Goal: Task Accomplishment & Management: Complete application form

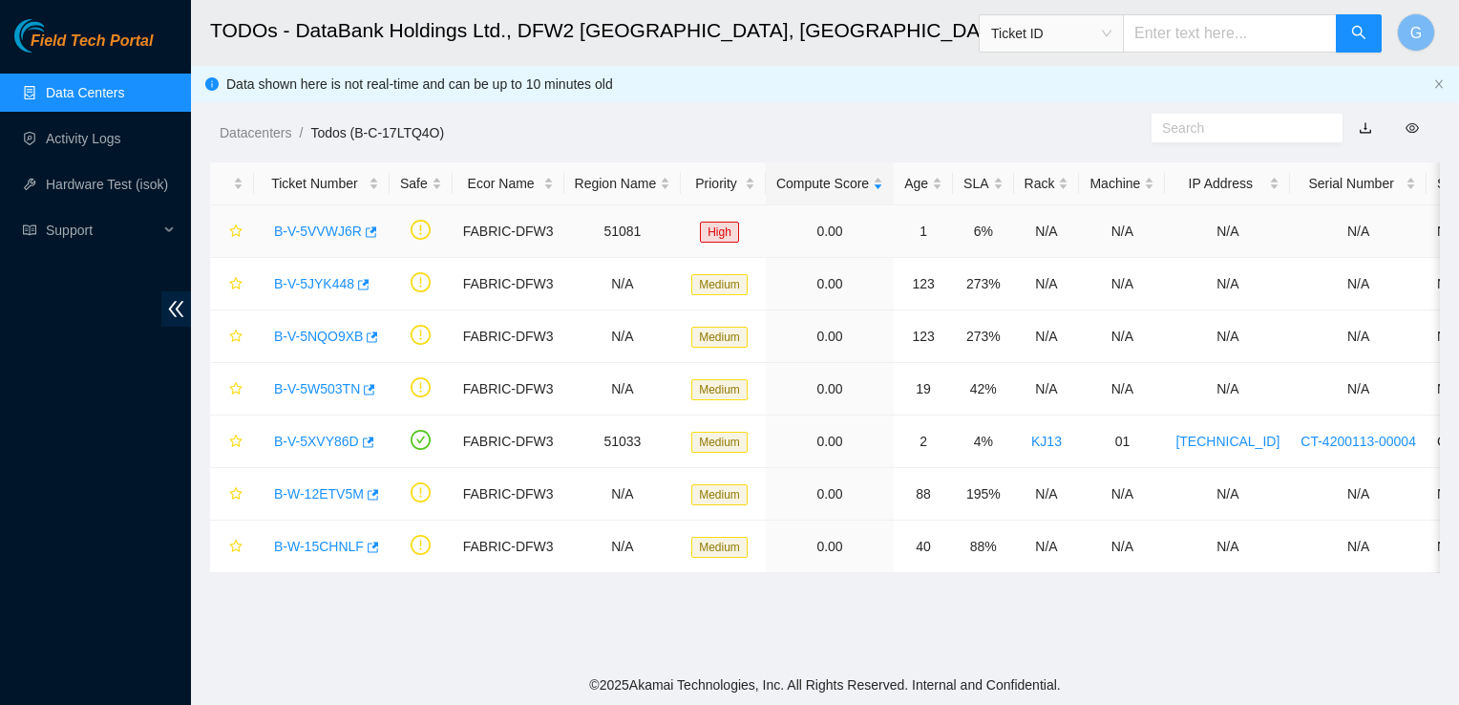
drag, startPoint x: 325, startPoint y: 236, endPoint x: 296, endPoint y: 248, distance: 31.2
click at [327, 235] on link "B-V-5VVWJ6R" at bounding box center [318, 230] width 88 height 15
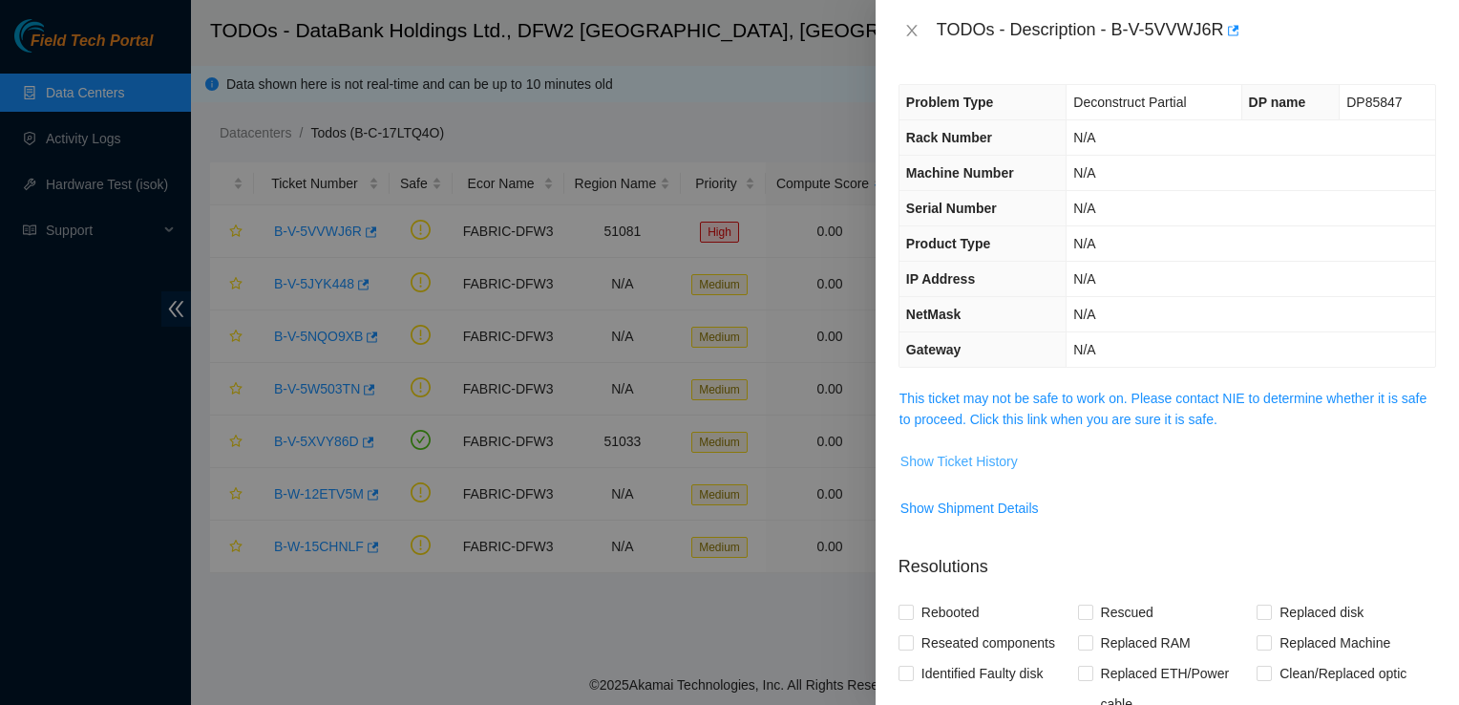
drag, startPoint x: 1002, startPoint y: 460, endPoint x: 1015, endPoint y: 449, distance: 17.6
click at [1015, 451] on span "Show Ticket History" at bounding box center [958, 461] width 117 height 21
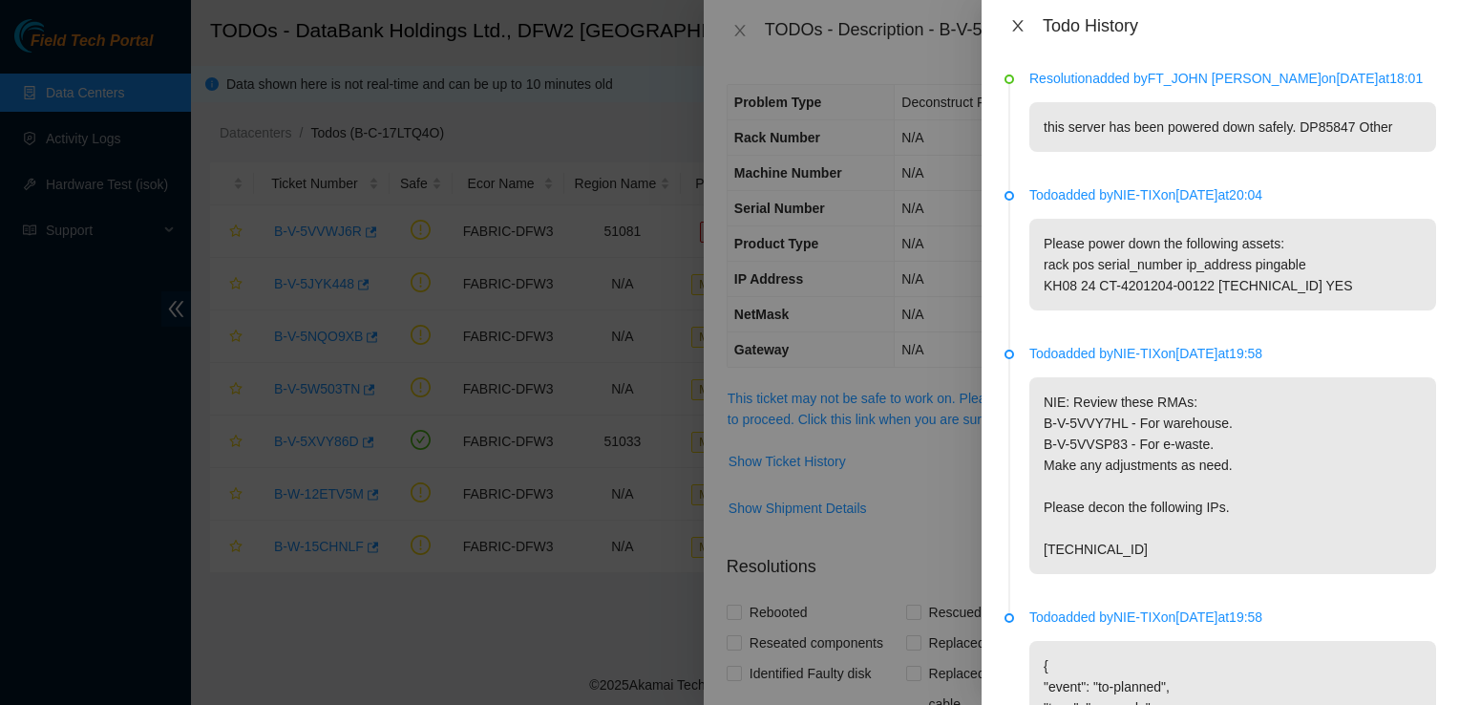
click at [1019, 25] on icon "close" at bounding box center [1017, 25] width 11 height 11
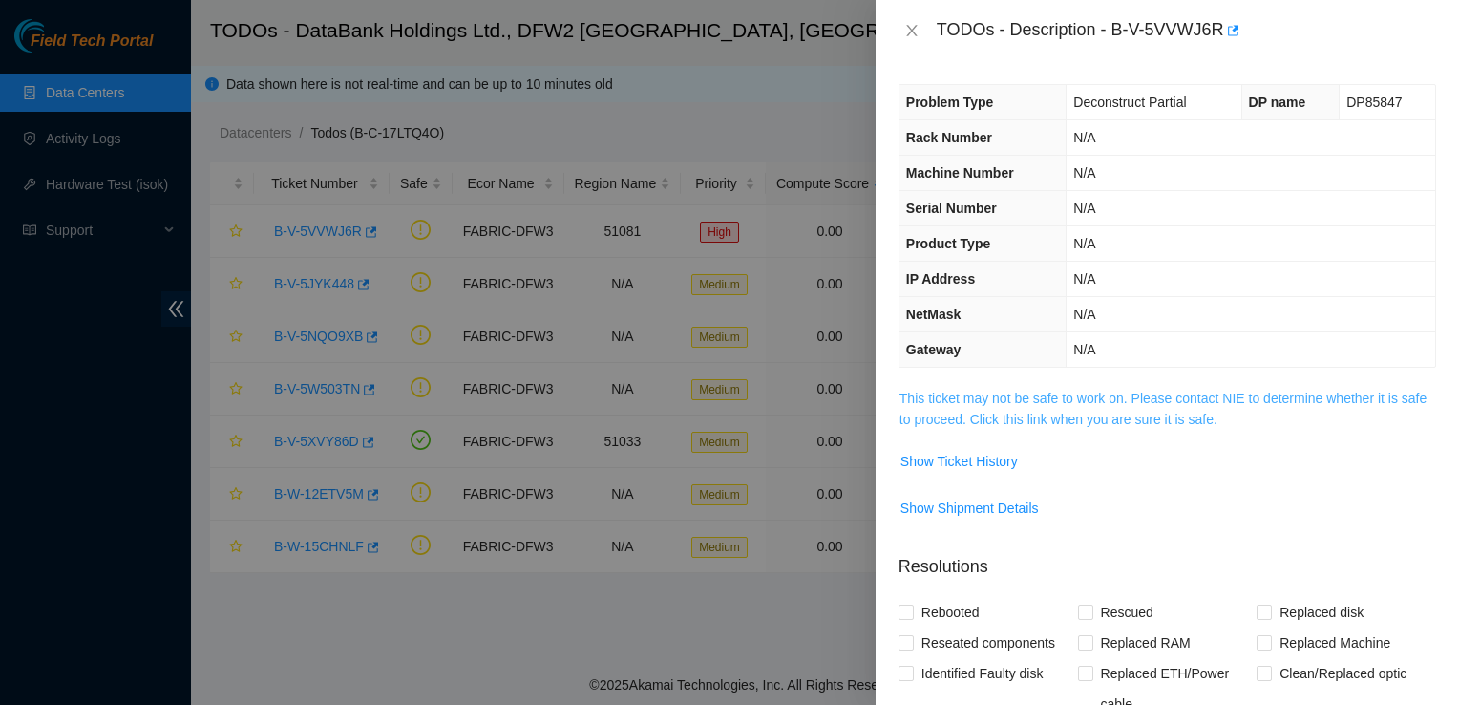
click at [1012, 412] on link "This ticket may not be safe to work on. Please contact NIE to determine whether…" at bounding box center [1162, 408] width 527 height 36
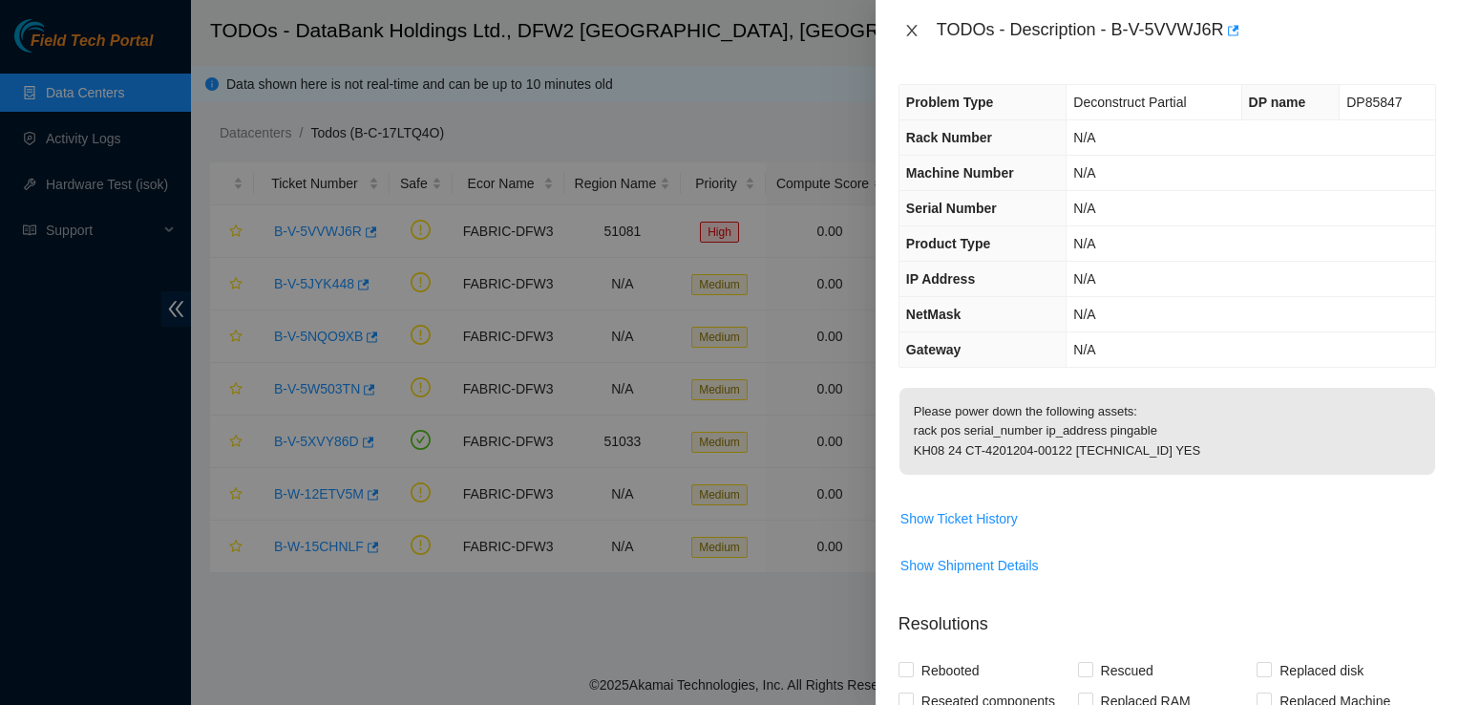
click at [914, 32] on icon "close" at bounding box center [911, 30] width 15 height 15
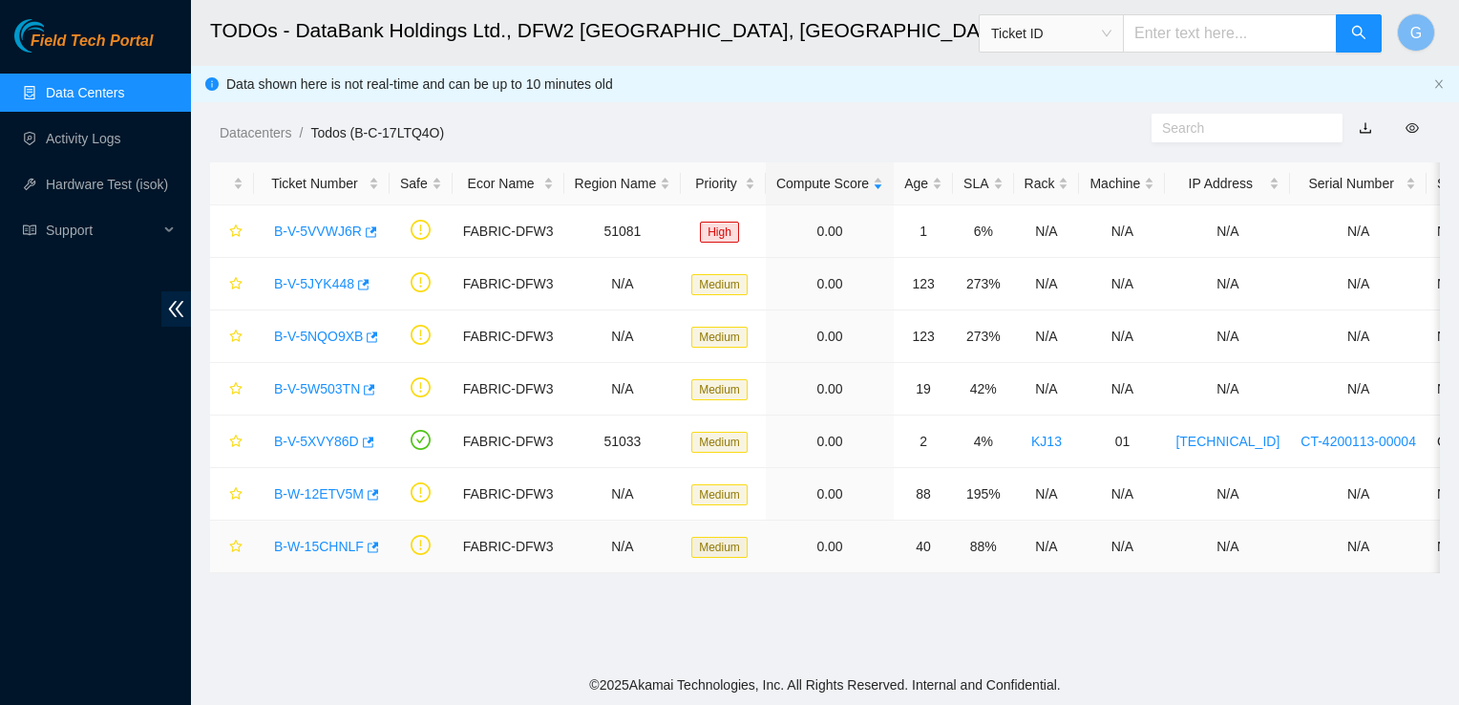
click at [313, 548] on link "B-W-15CHNLF" at bounding box center [319, 545] width 90 height 15
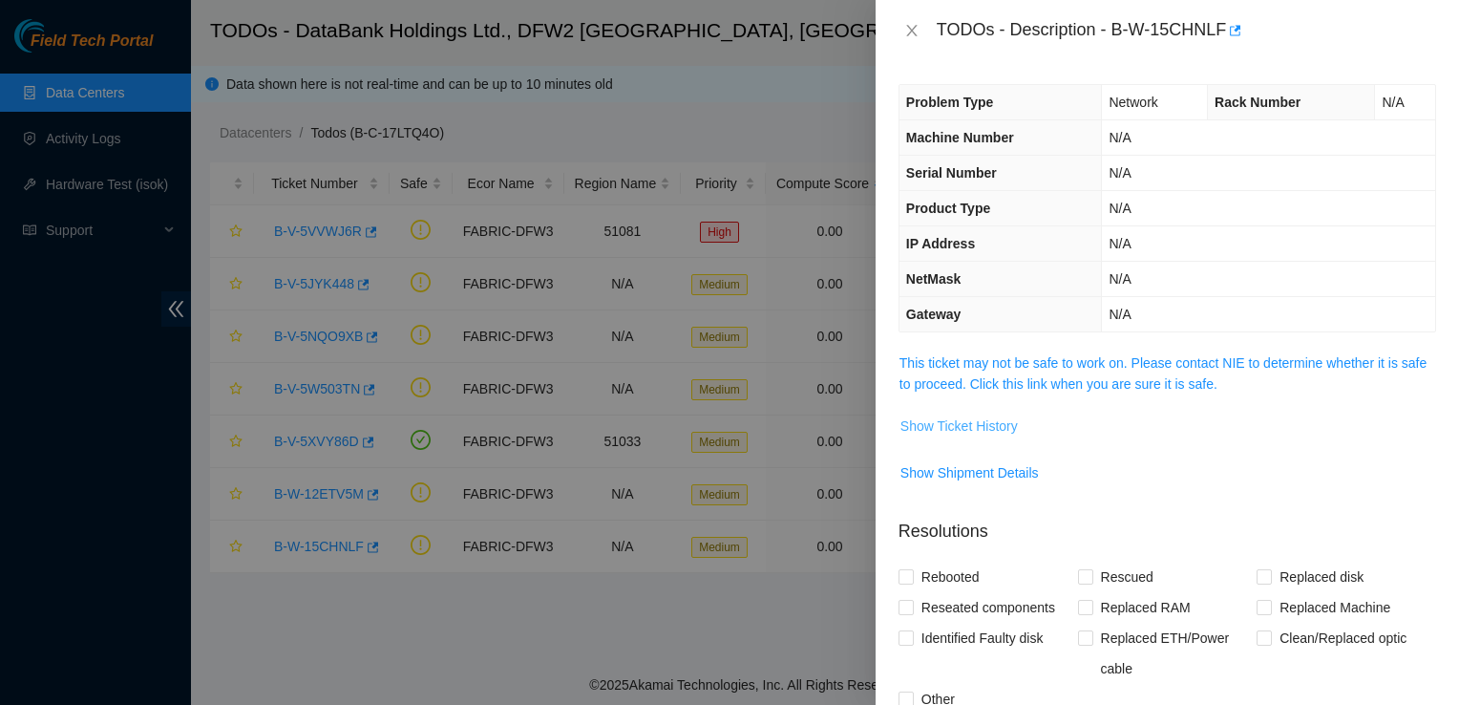
click at [989, 430] on span "Show Ticket History" at bounding box center [958, 425] width 117 height 21
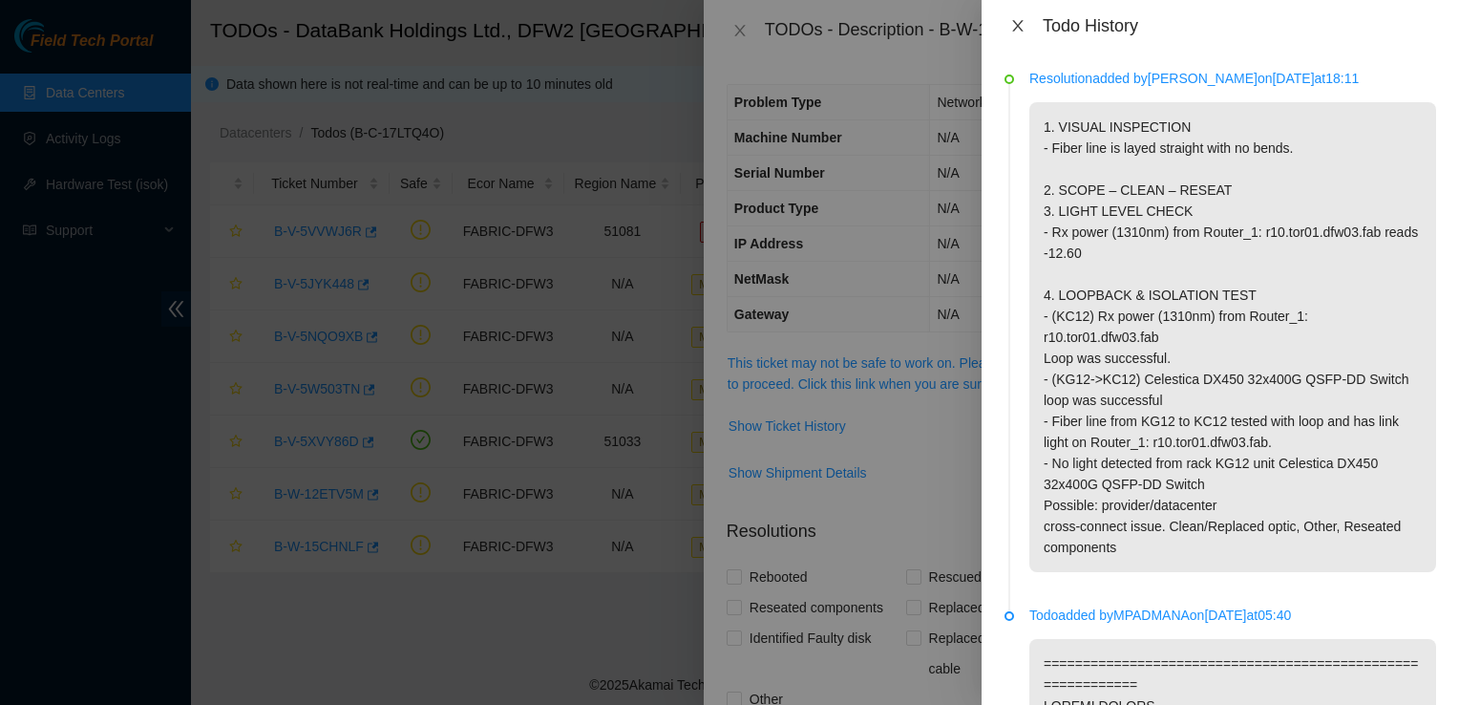
click at [1015, 17] on button "Close" at bounding box center [1017, 26] width 27 height 18
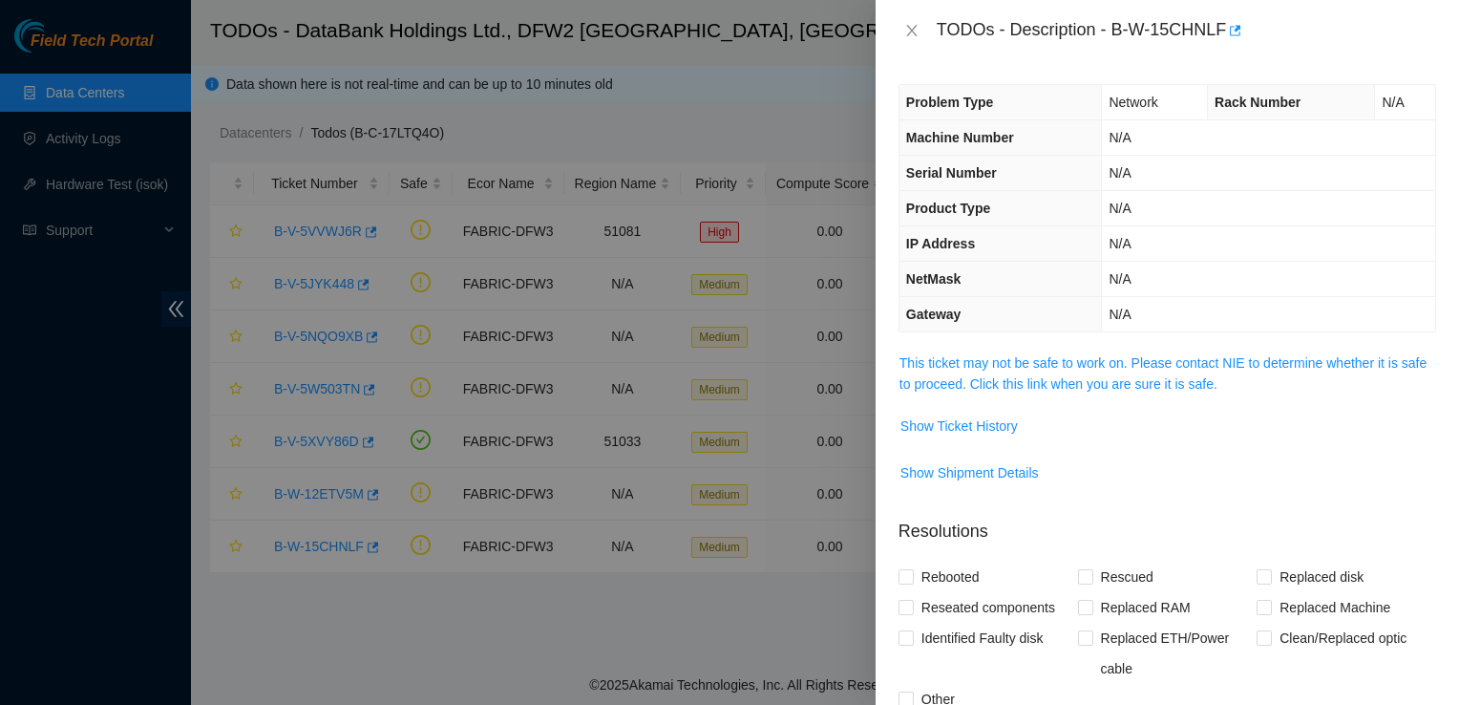
click at [1122, 391] on span "This ticket may not be safe to work on. Please contact NIE to determine whether…" at bounding box center [1167, 373] width 536 height 42
click at [1127, 384] on link "This ticket may not be safe to work on. Please contact NIE to determine whether…" at bounding box center [1162, 373] width 527 height 36
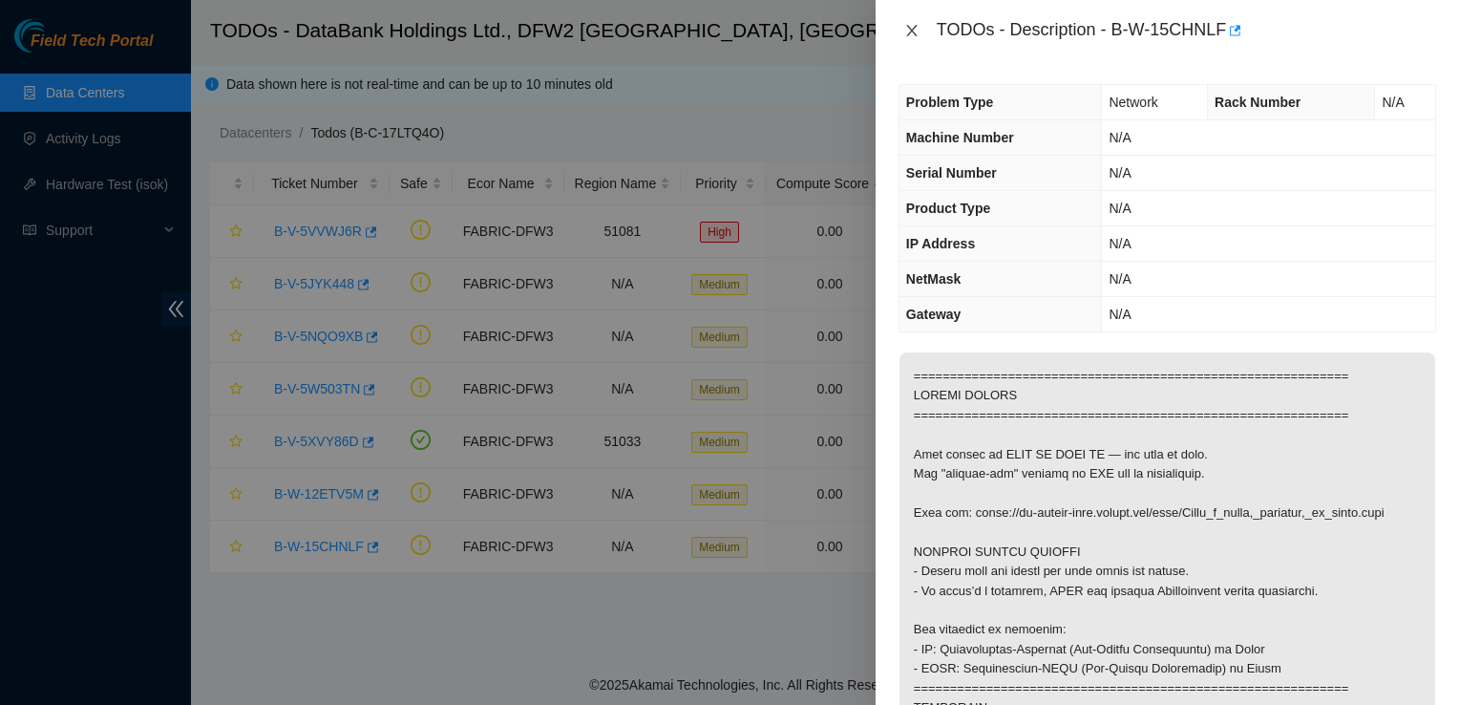
click at [912, 34] on icon "close" at bounding box center [911, 30] width 15 height 15
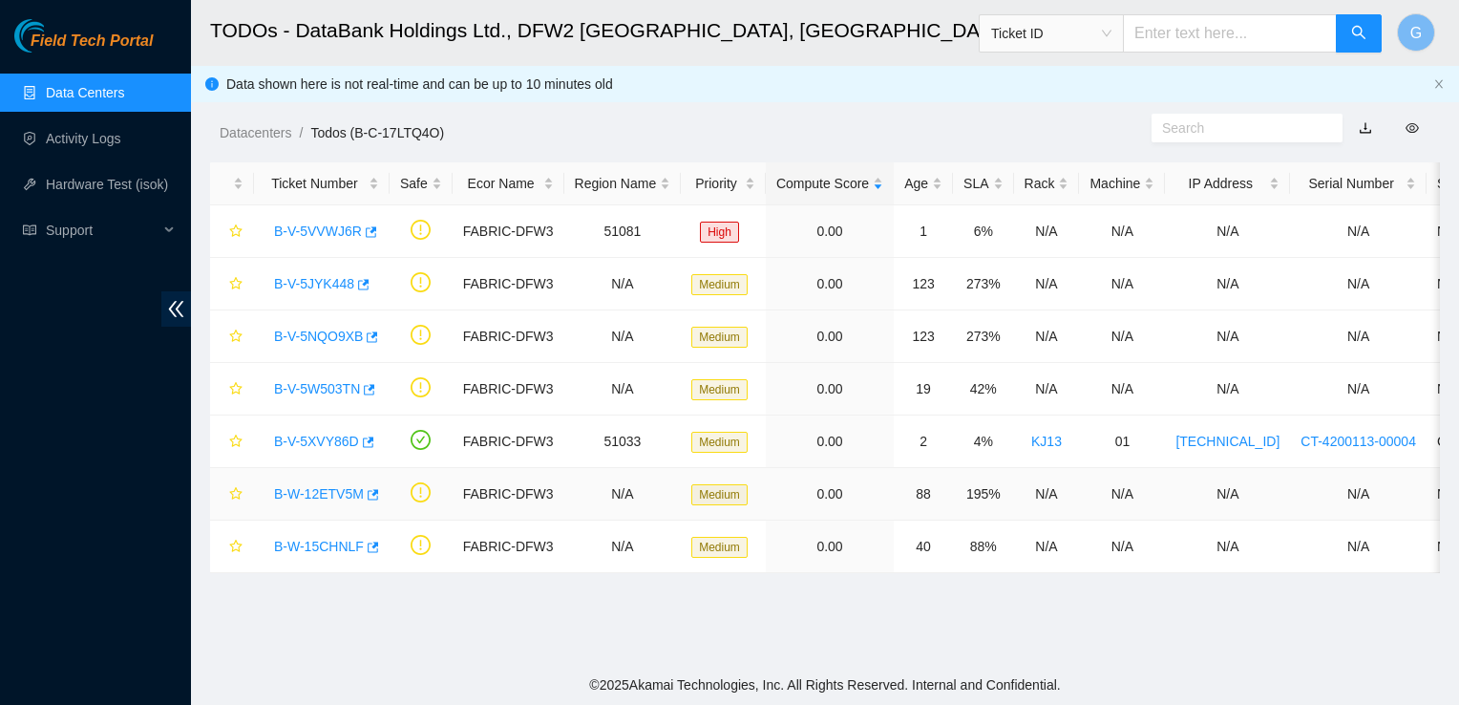
click at [306, 487] on link "B-W-12ETV5M" at bounding box center [319, 493] width 90 height 15
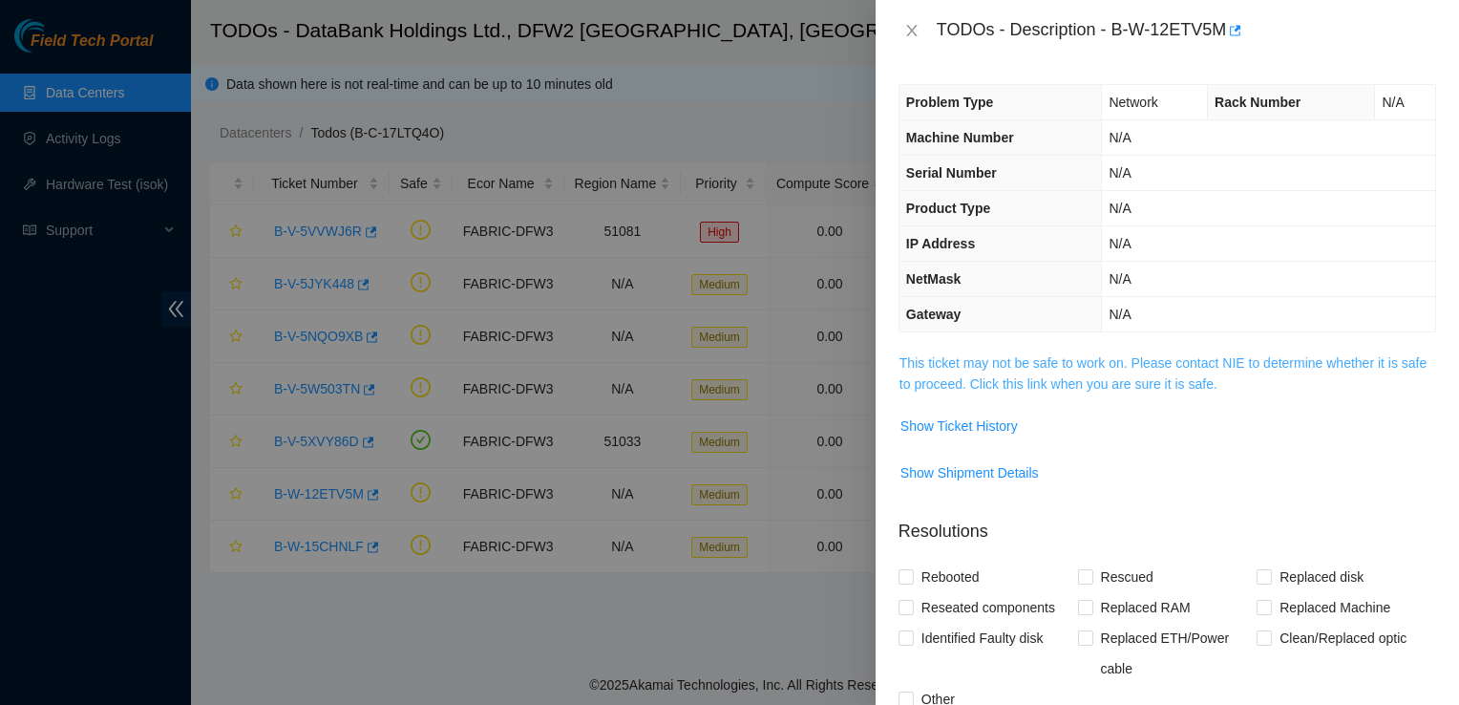
click at [1172, 385] on link "This ticket may not be safe to work on. Please contact NIE to determine whether…" at bounding box center [1162, 373] width 527 height 36
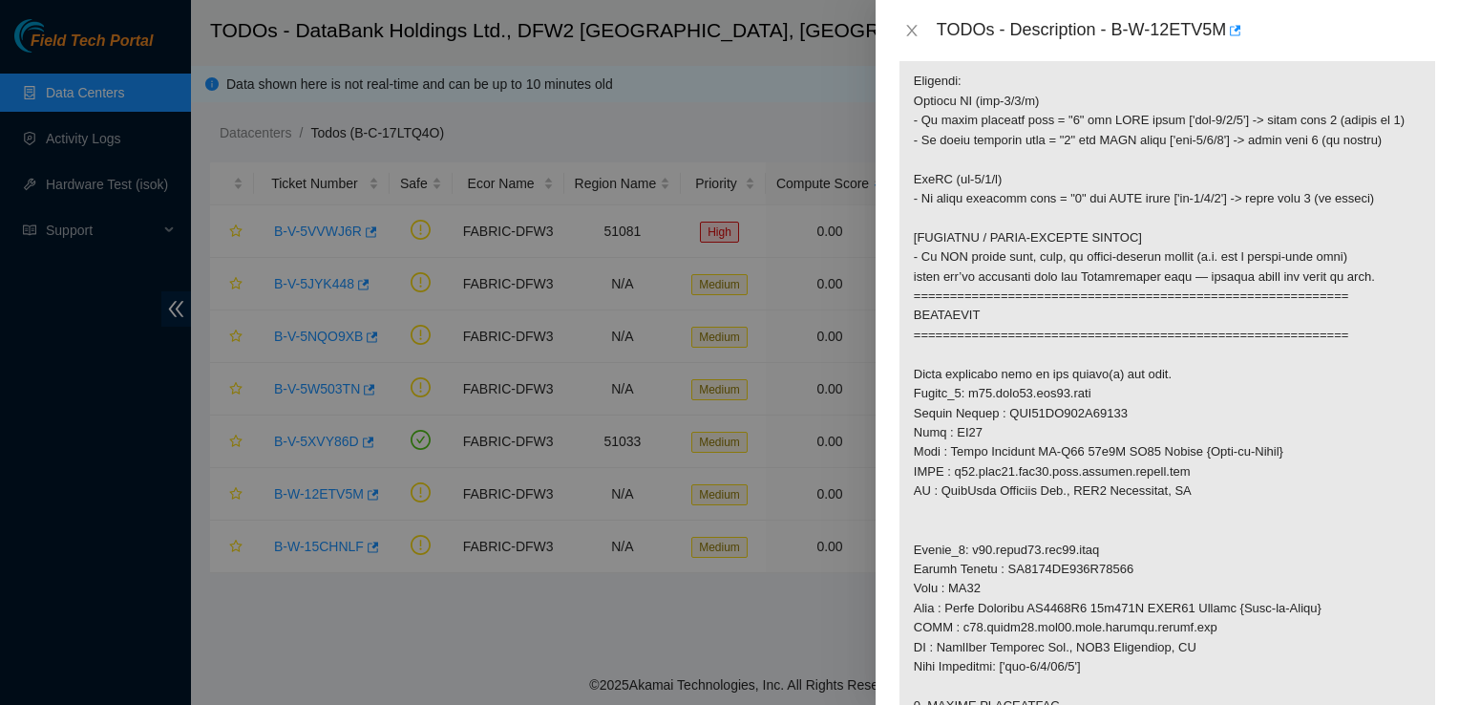
scroll to position [821, 0]
click at [916, 30] on icon "close" at bounding box center [911, 30] width 15 height 15
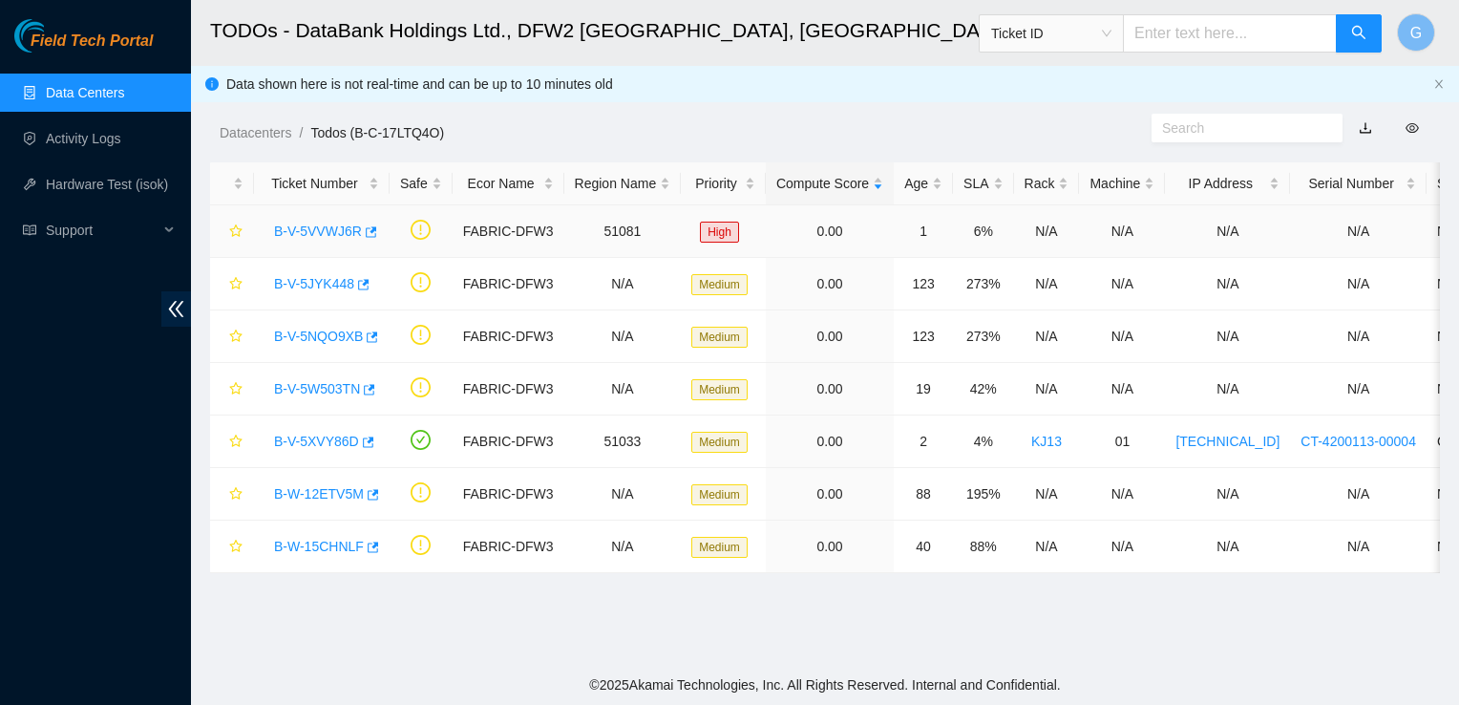
scroll to position [391, 0]
click at [306, 438] on link "B-V-5XVY86D" at bounding box center [316, 440] width 85 height 15
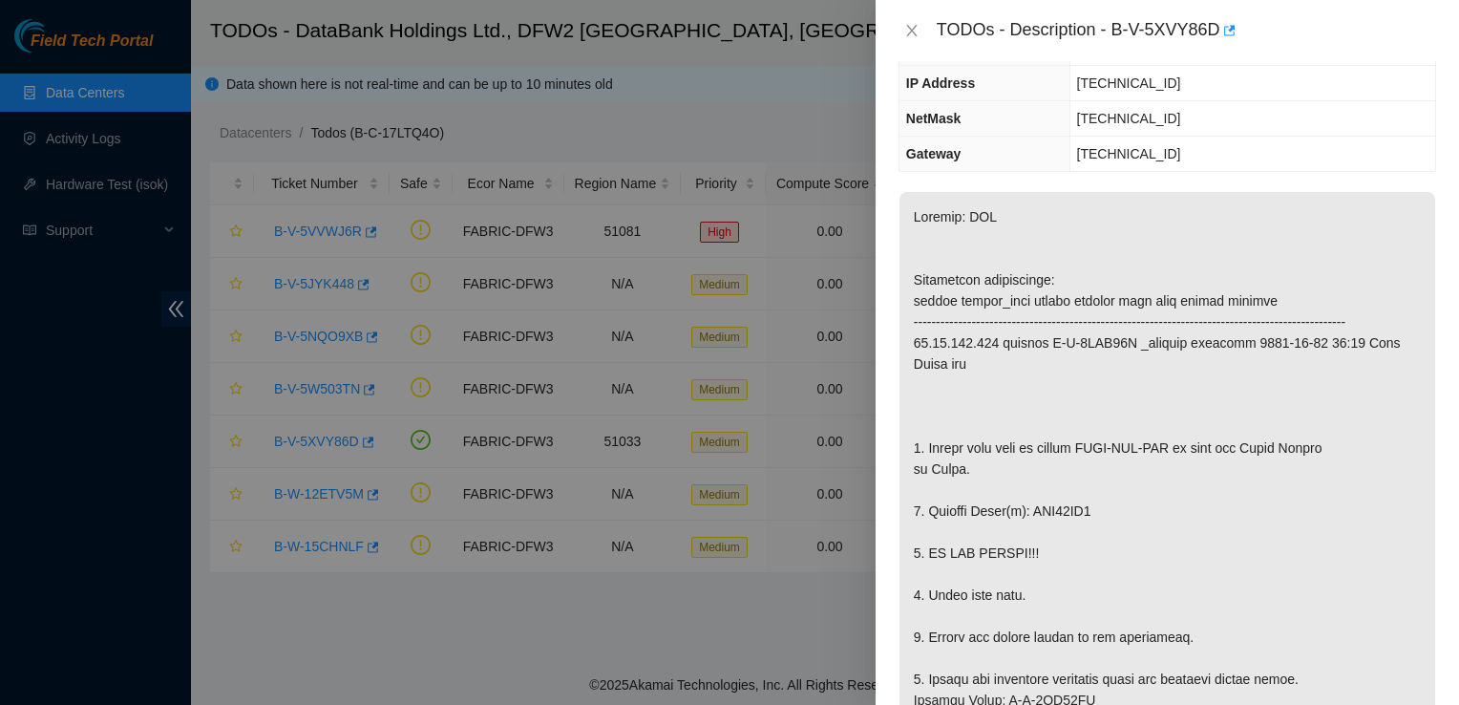
scroll to position [0, 0]
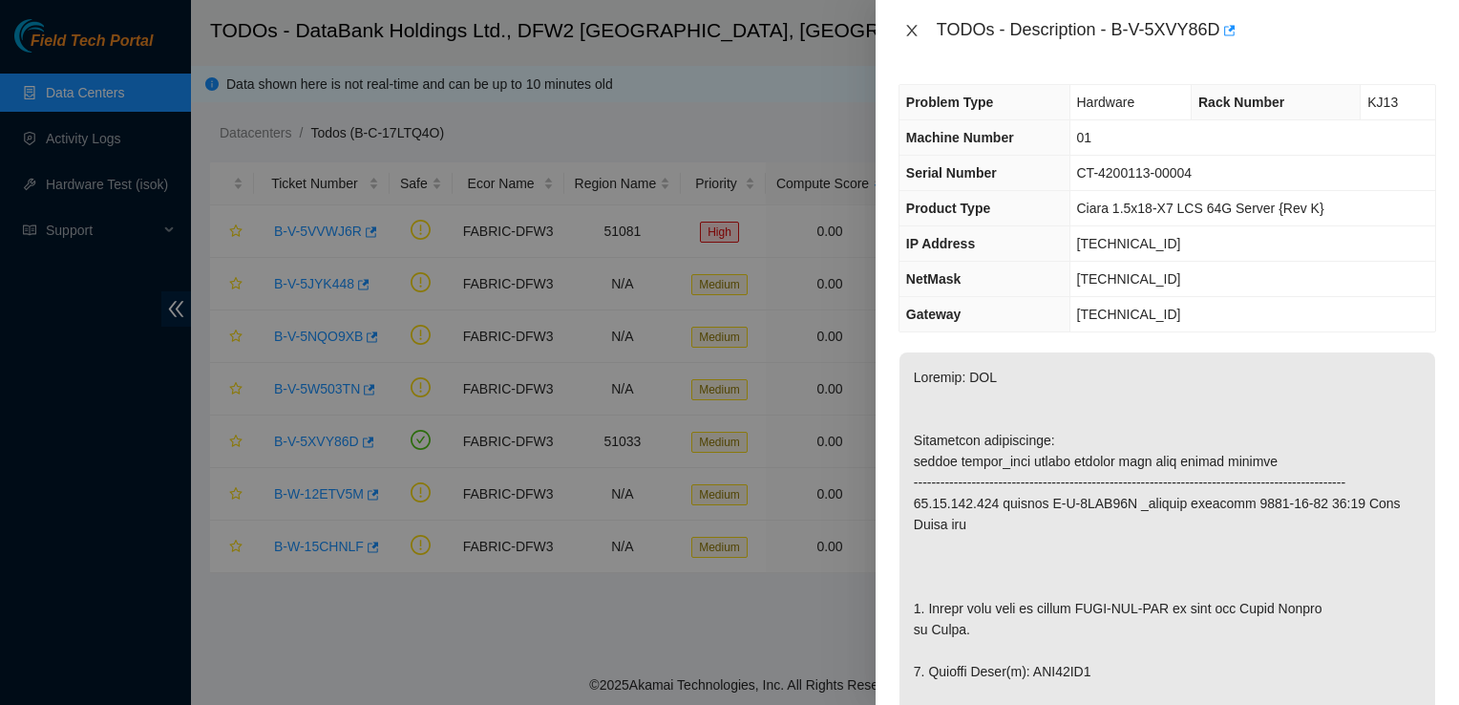
click at [913, 32] on icon "close" at bounding box center [911, 30] width 11 height 11
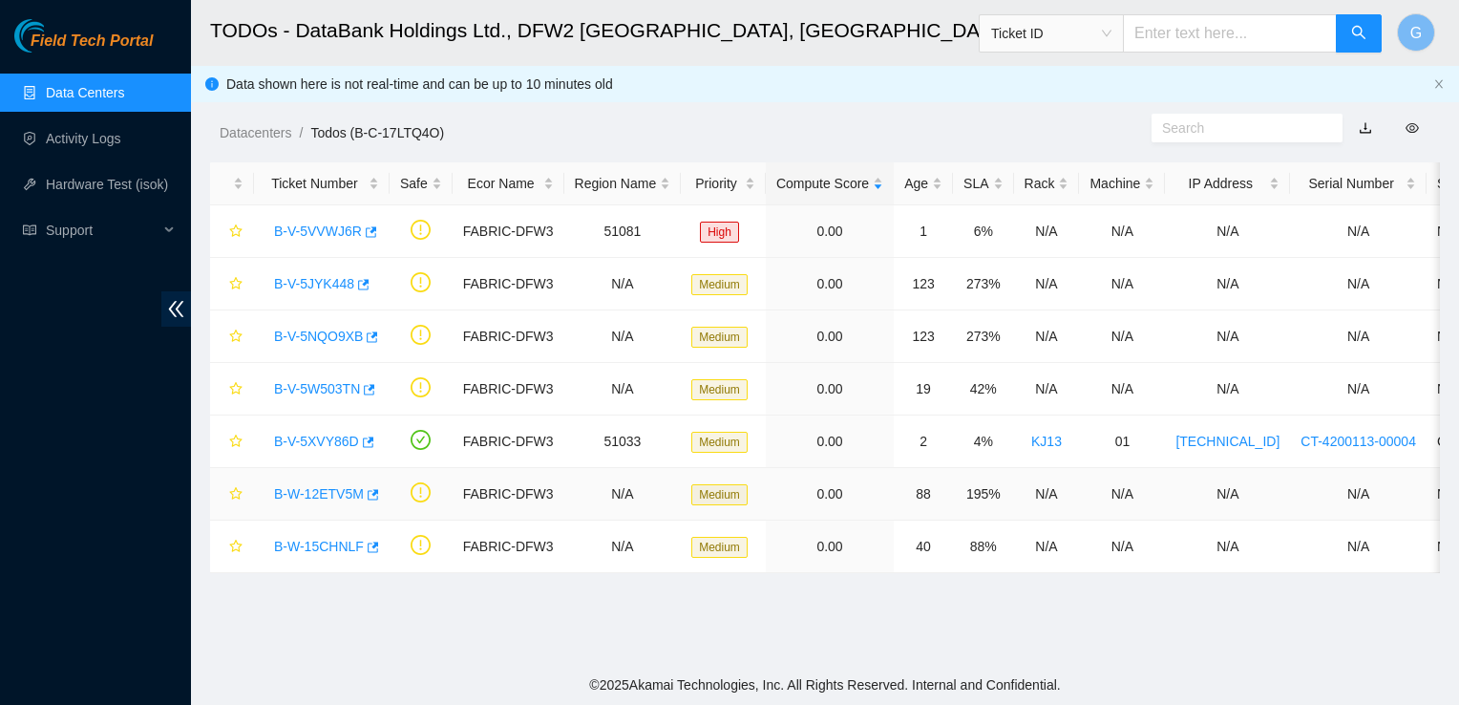
click at [348, 489] on link "B-W-12ETV5M" at bounding box center [319, 493] width 90 height 15
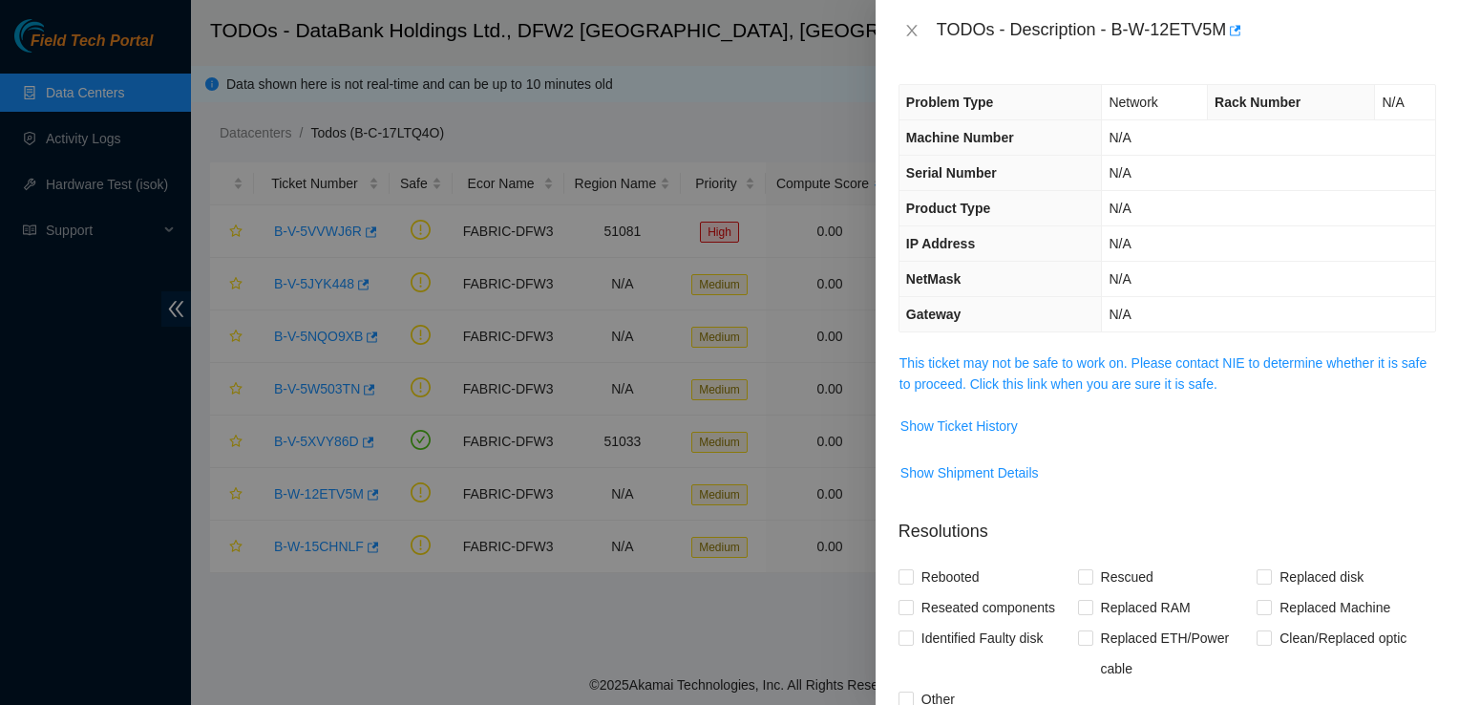
click at [1073, 334] on div "Problem Type Network Rack Number N/A Machine Number N/A Serial Number N/A Produ…" at bounding box center [1166, 382] width 583 height 643
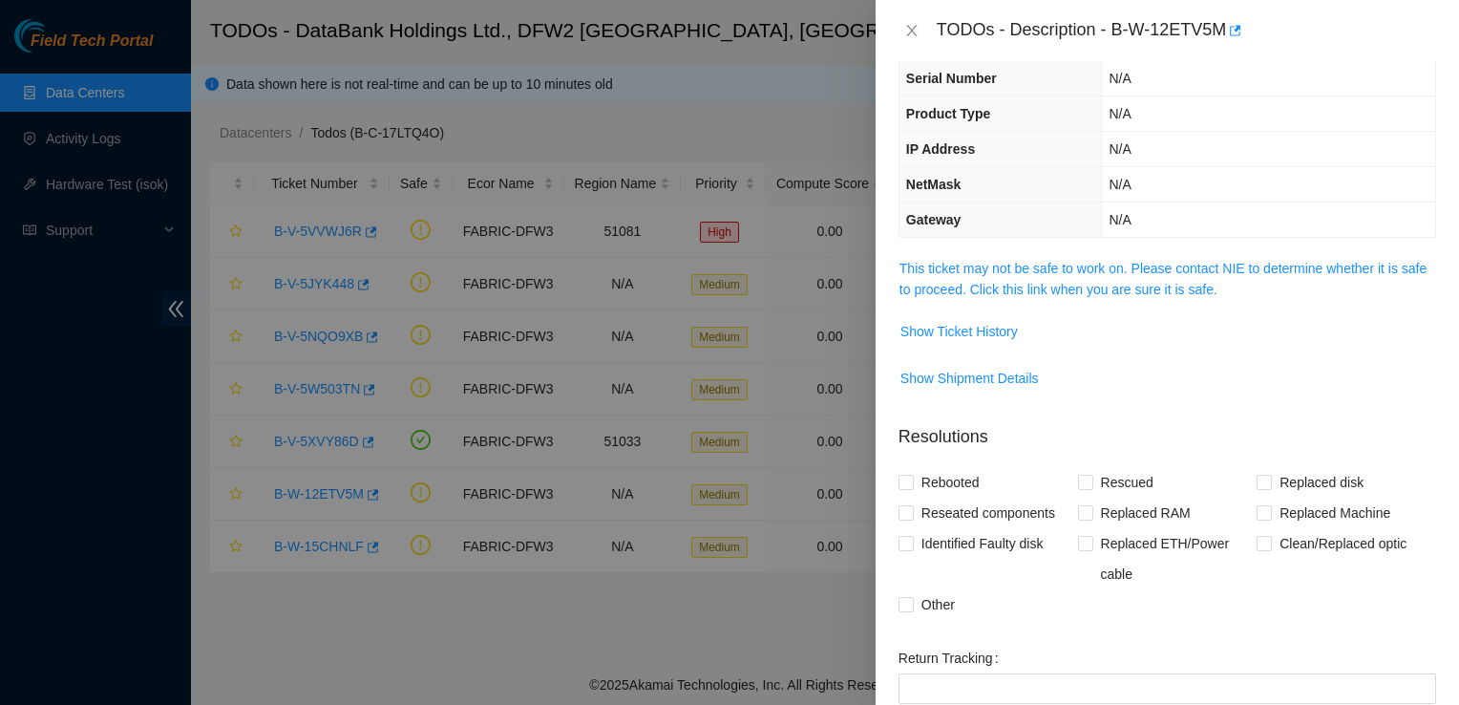
scroll to position [91, 0]
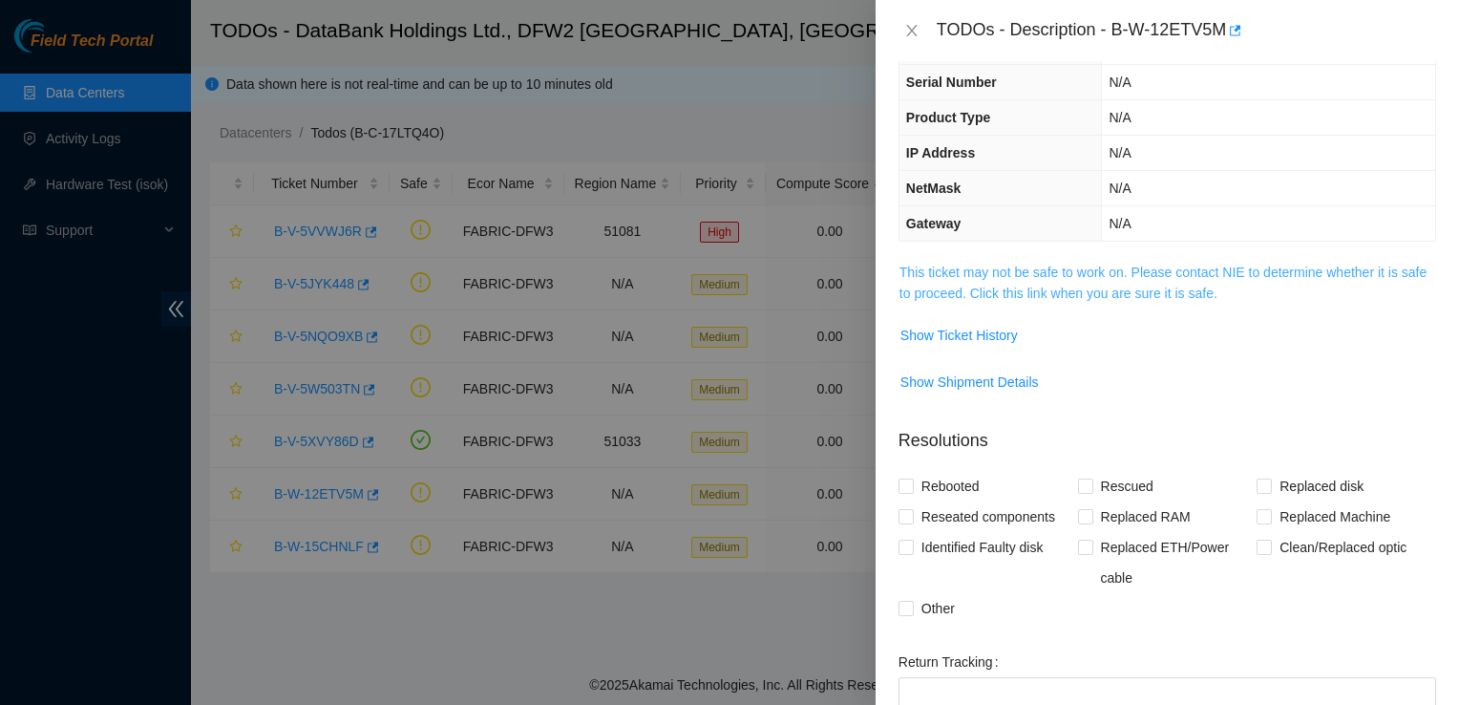
click at [1198, 274] on link "This ticket may not be safe to work on. Please contact NIE to determine whether…" at bounding box center [1162, 282] width 527 height 36
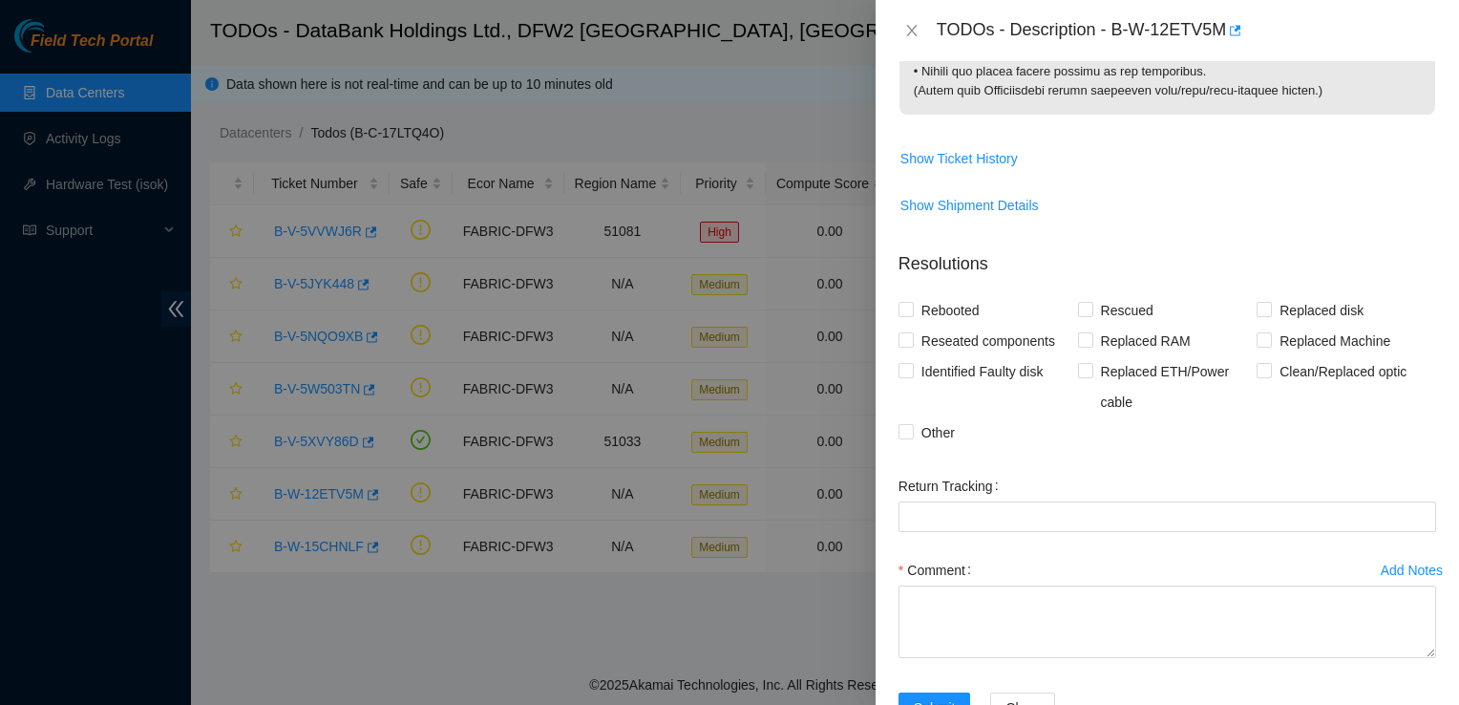
scroll to position [2230, 0]
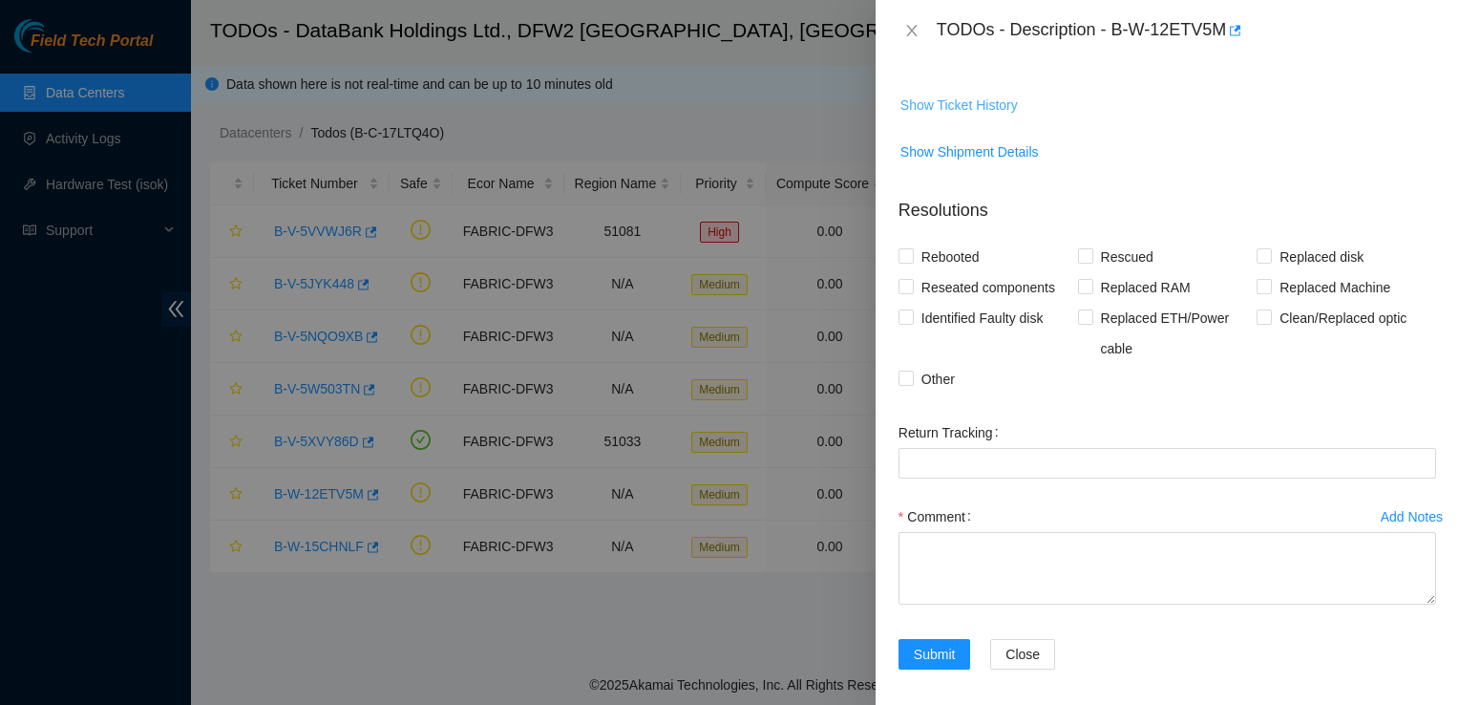
click at [997, 116] on span "Show Ticket History" at bounding box center [958, 105] width 117 height 21
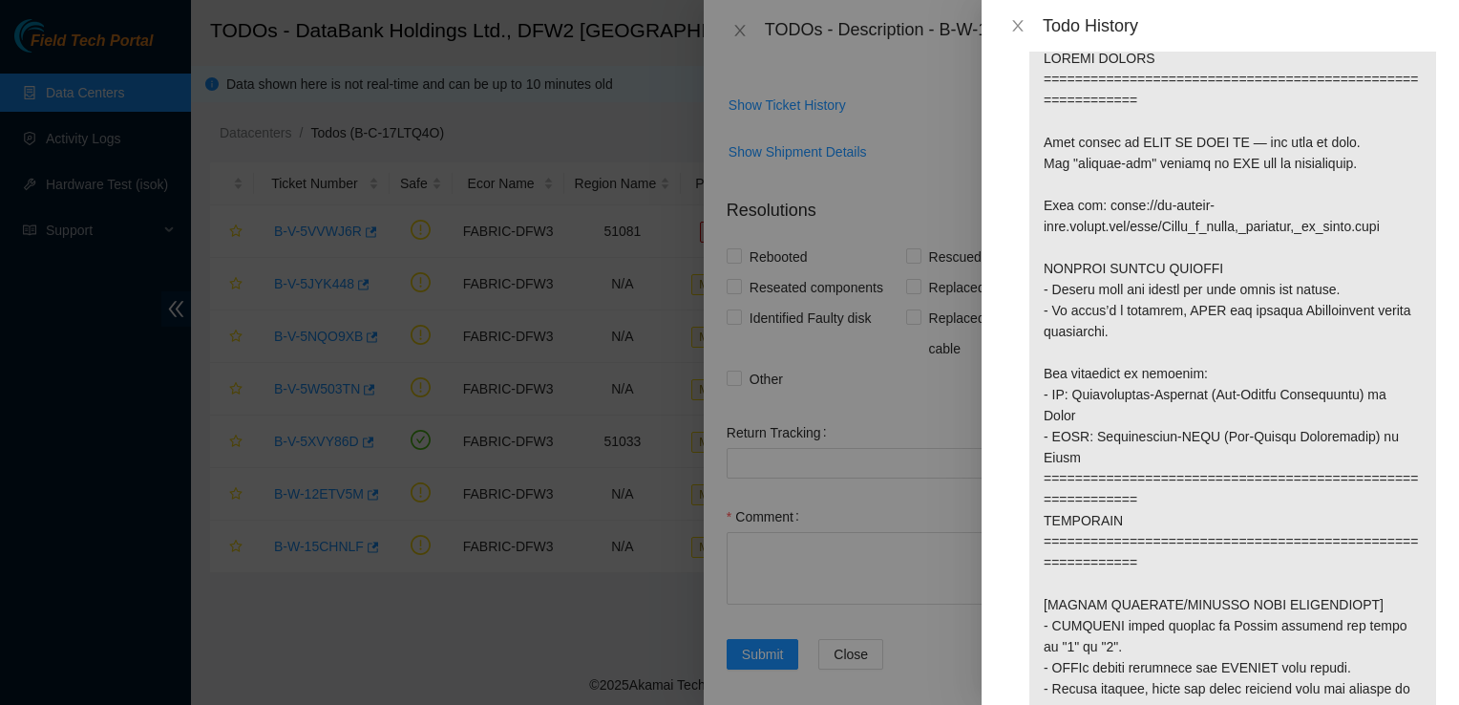
scroll to position [0, 0]
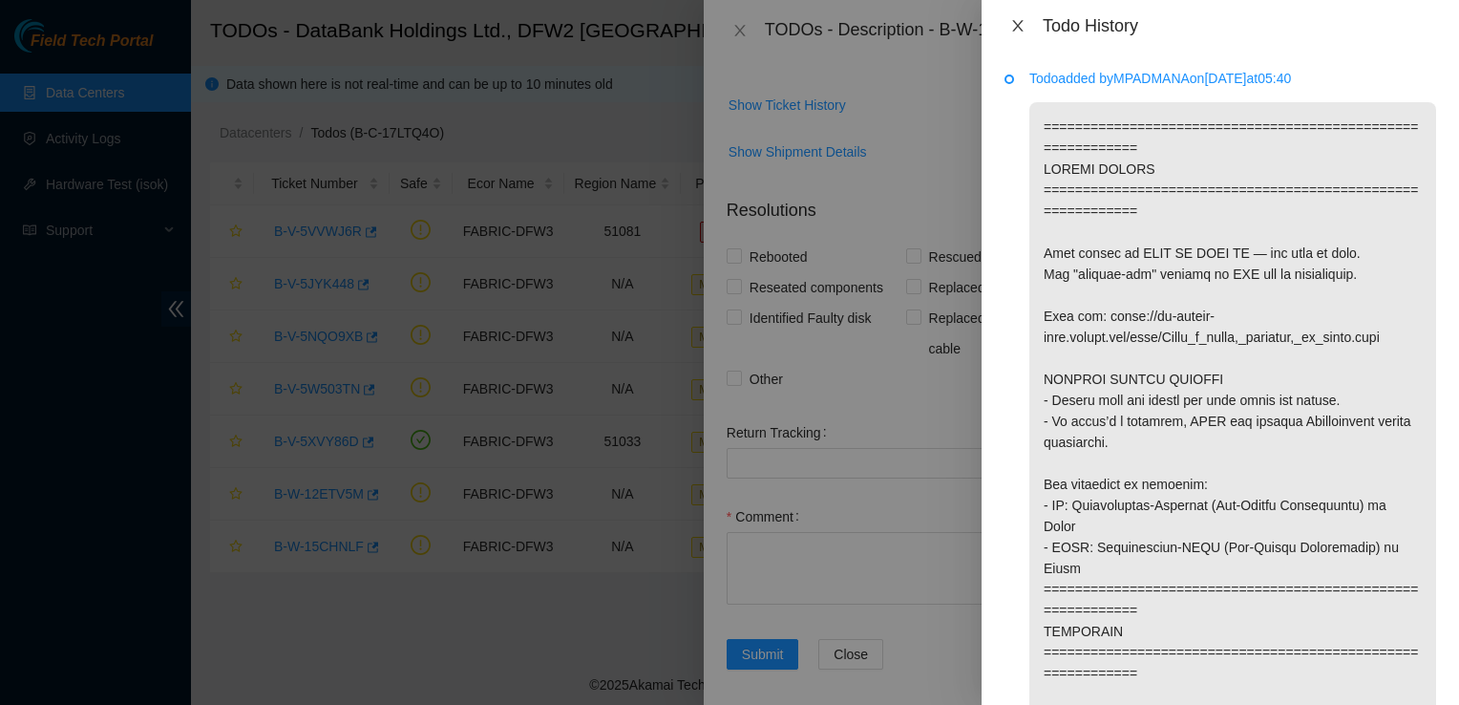
click at [1020, 28] on icon "close" at bounding box center [1017, 25] width 15 height 15
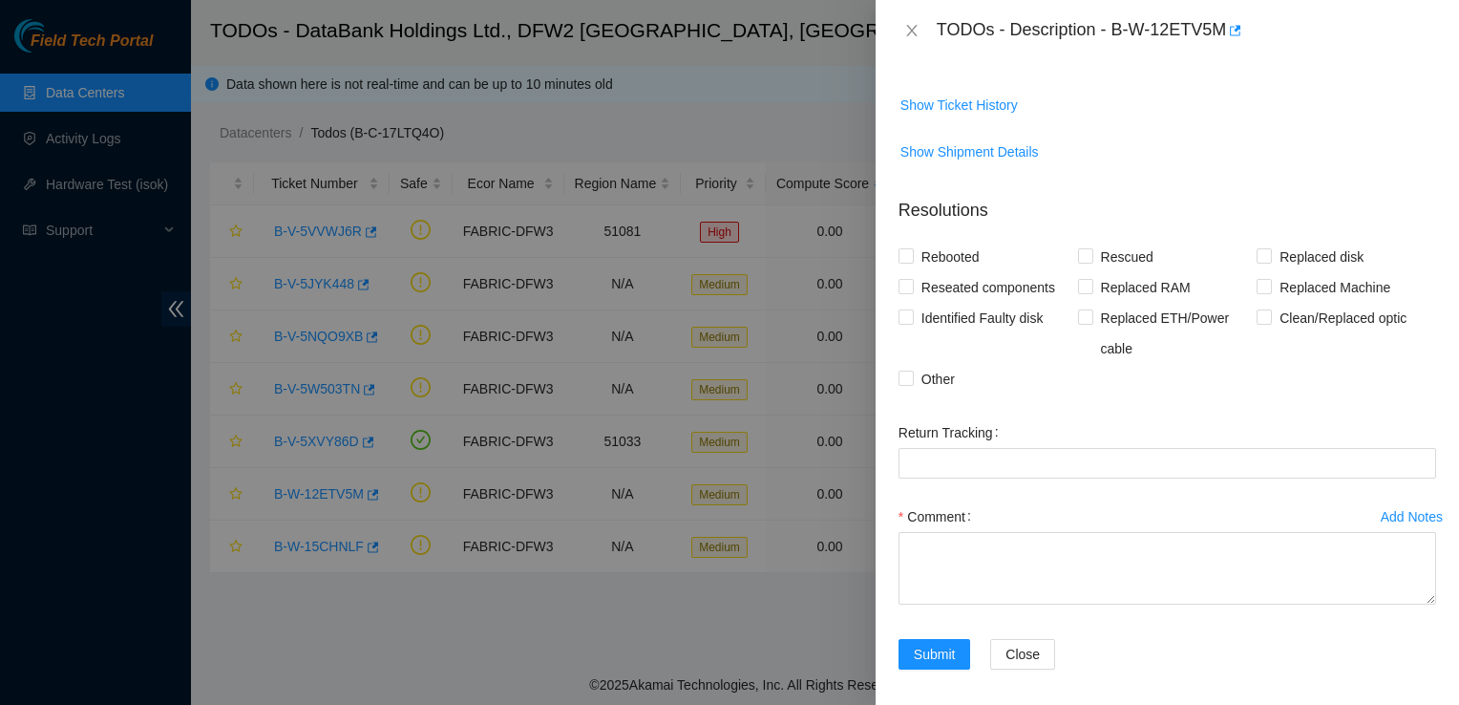
click at [344, 390] on div at bounding box center [729, 352] width 1459 height 705
click at [920, 35] on button "Close" at bounding box center [911, 31] width 27 height 18
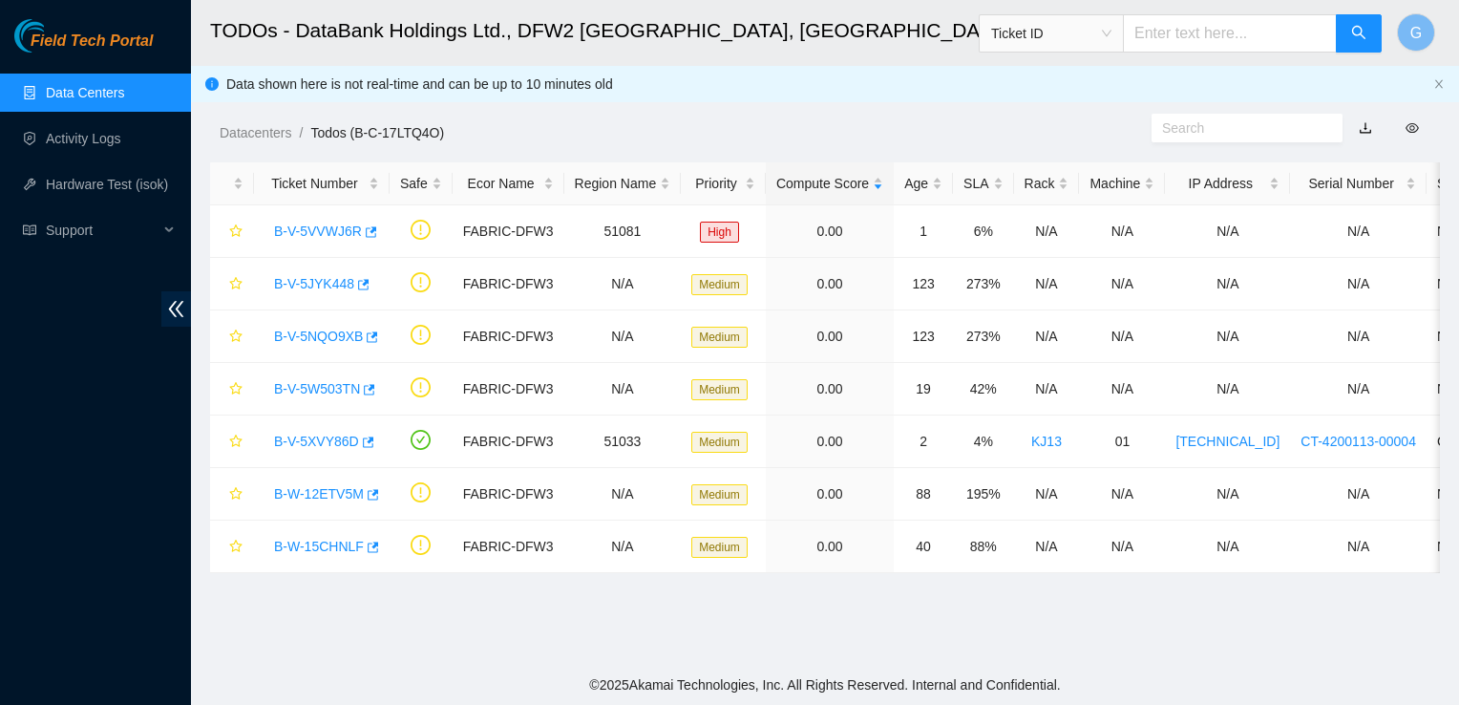
scroll to position [391, 0]
click at [336, 384] on link "B-V-5W503TN" at bounding box center [317, 388] width 86 height 15
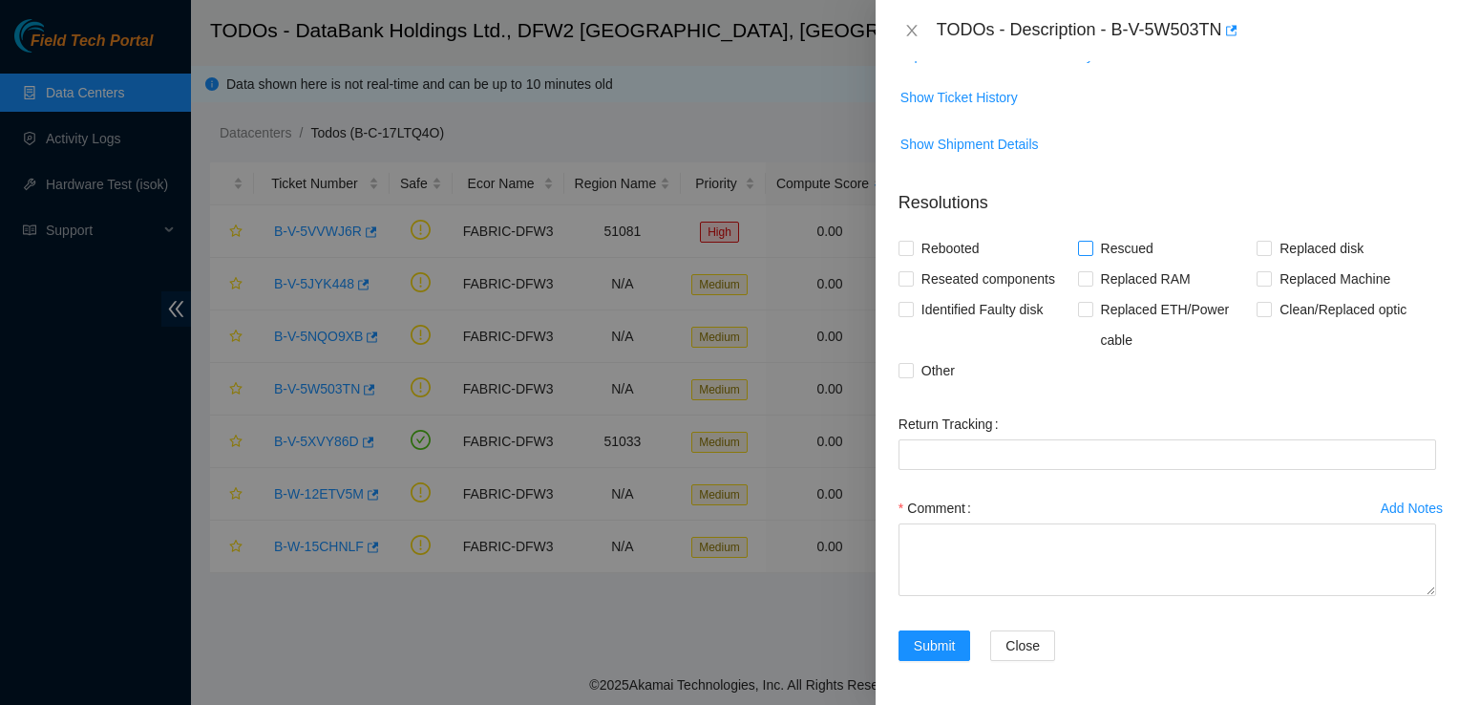
scroll to position [0, 0]
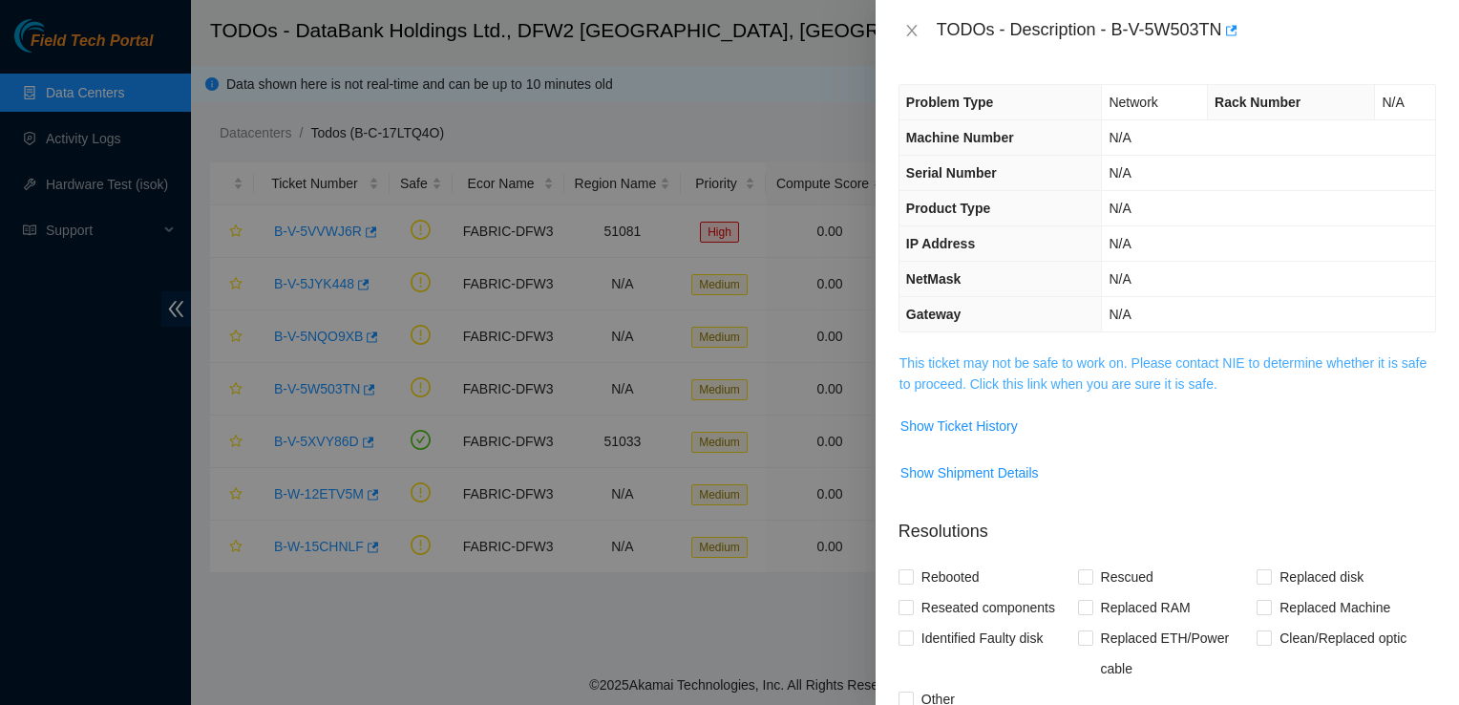
click at [1157, 367] on link "This ticket may not be safe to work on. Please contact NIE to determine whether…" at bounding box center [1162, 373] width 527 height 36
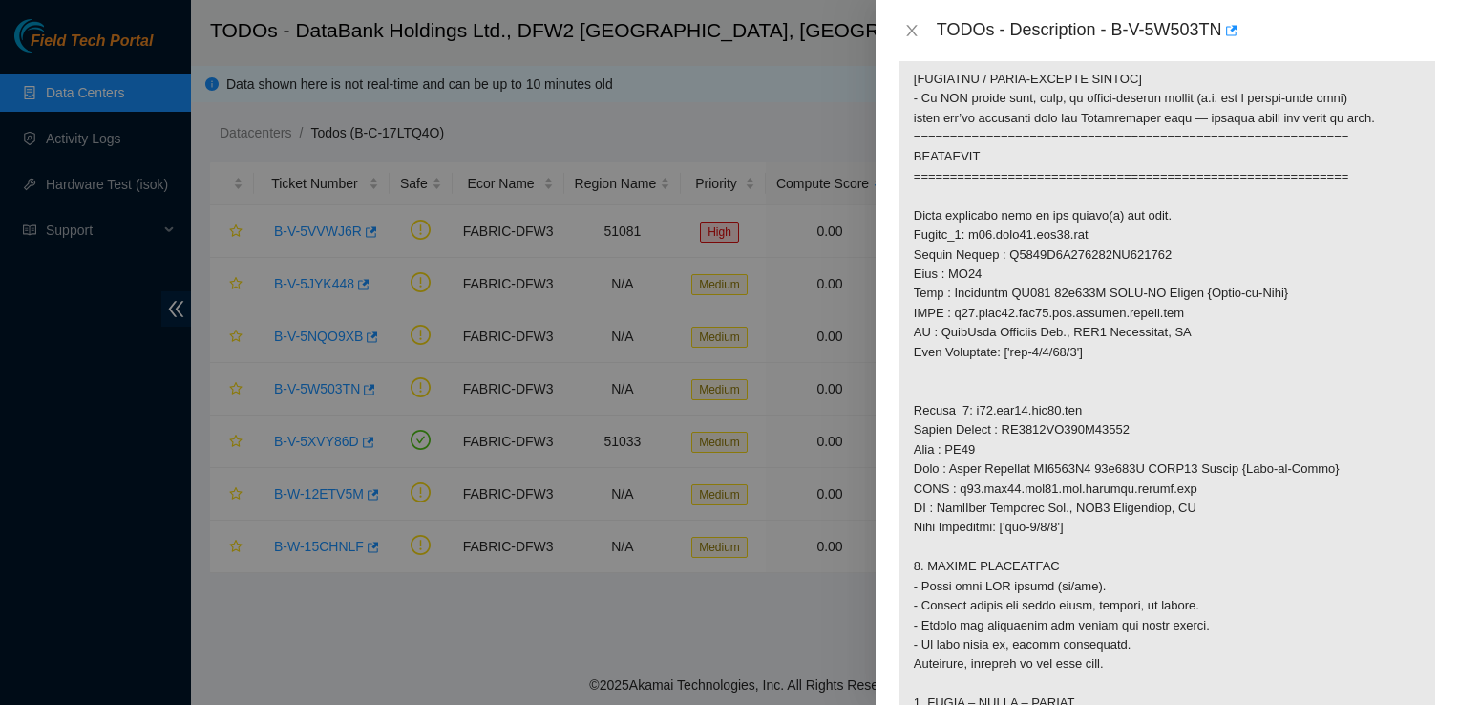
scroll to position [978, 0]
click at [910, 33] on icon "close" at bounding box center [911, 30] width 15 height 15
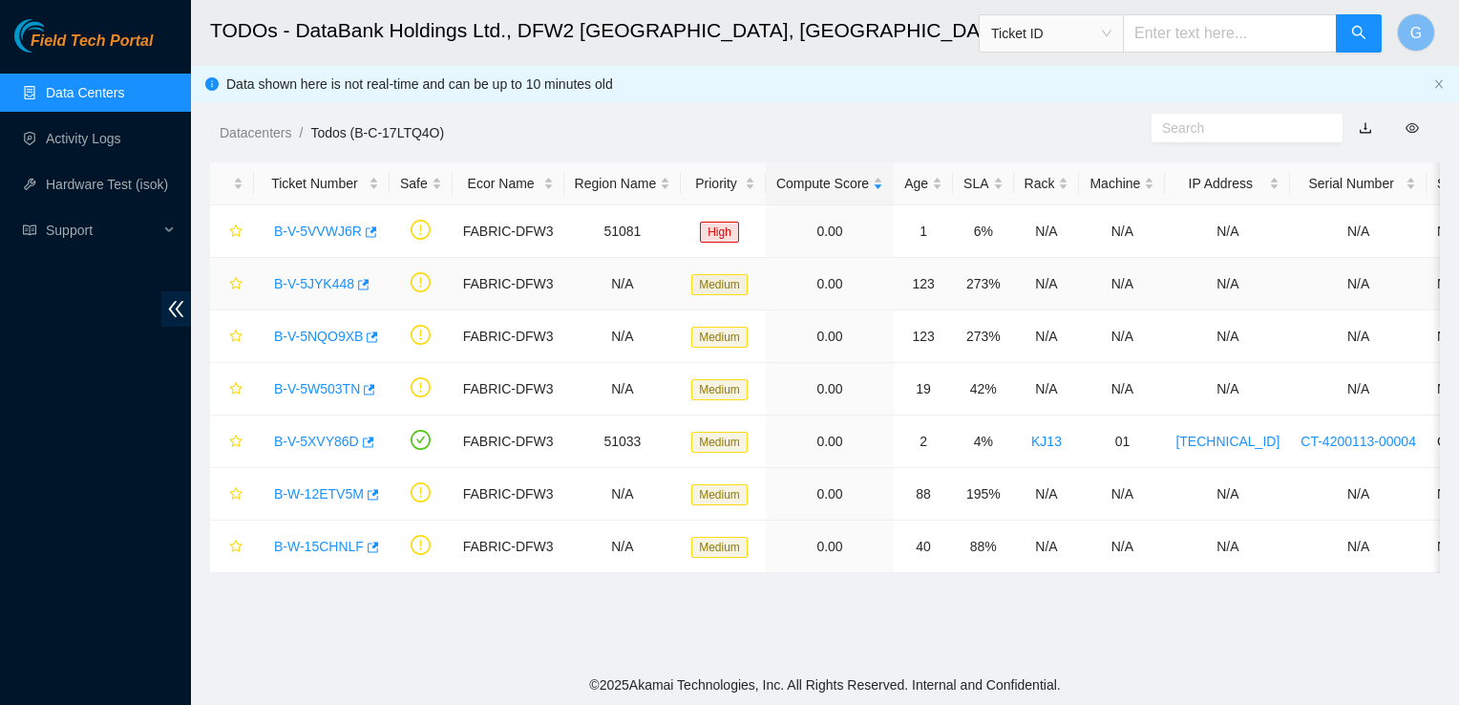
scroll to position [391, 0]
click at [338, 338] on link "B-V-5NQO9XB" at bounding box center [318, 335] width 89 height 15
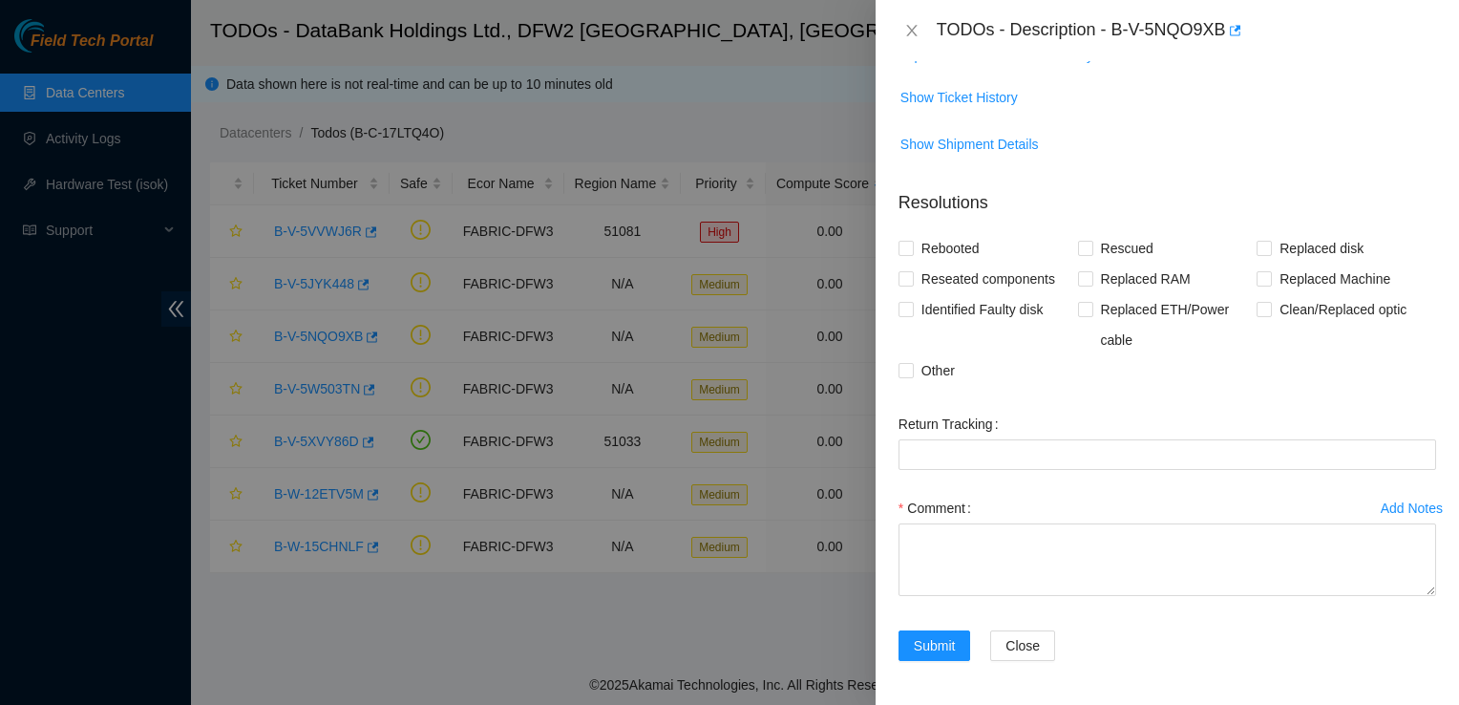
scroll to position [0, 0]
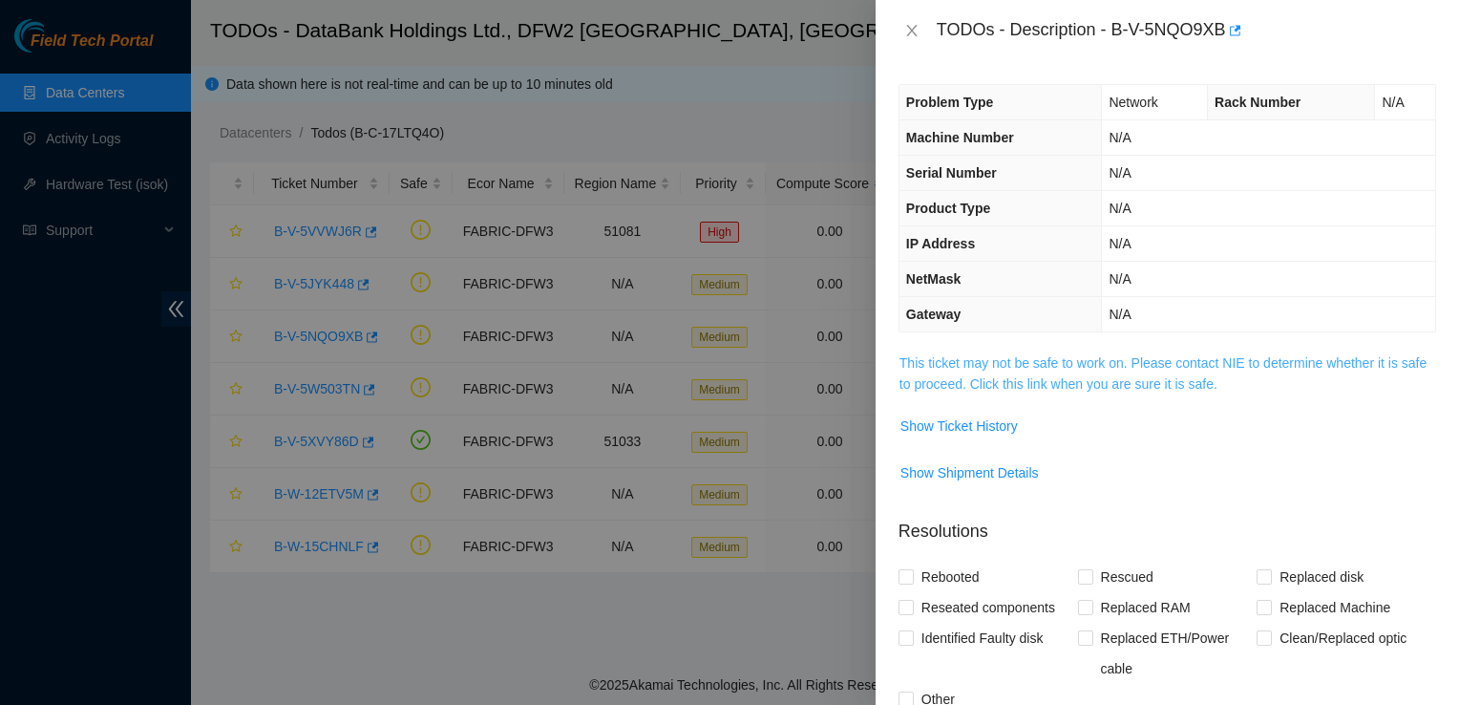
click at [1078, 365] on link "This ticket may not be safe to work on. Please contact NIE to determine whether…" at bounding box center [1162, 373] width 527 height 36
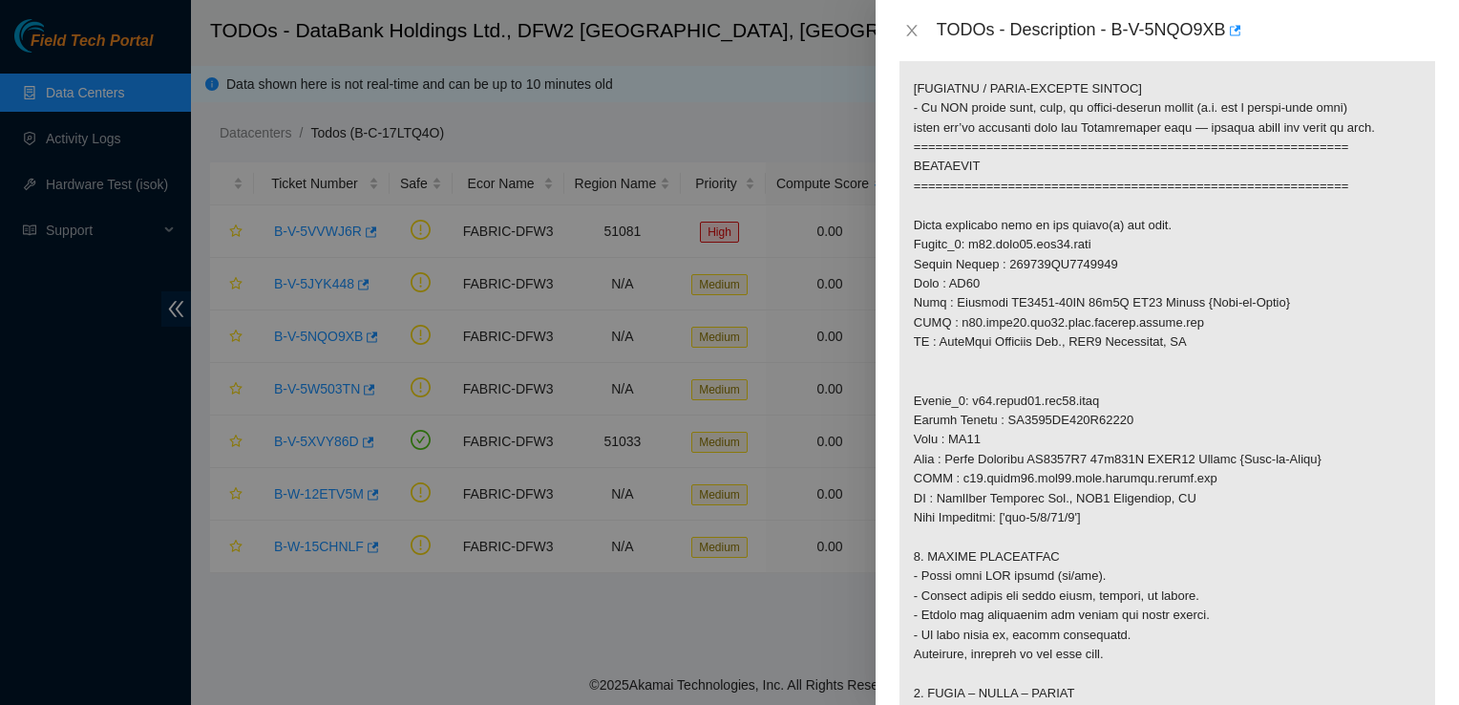
scroll to position [976, 0]
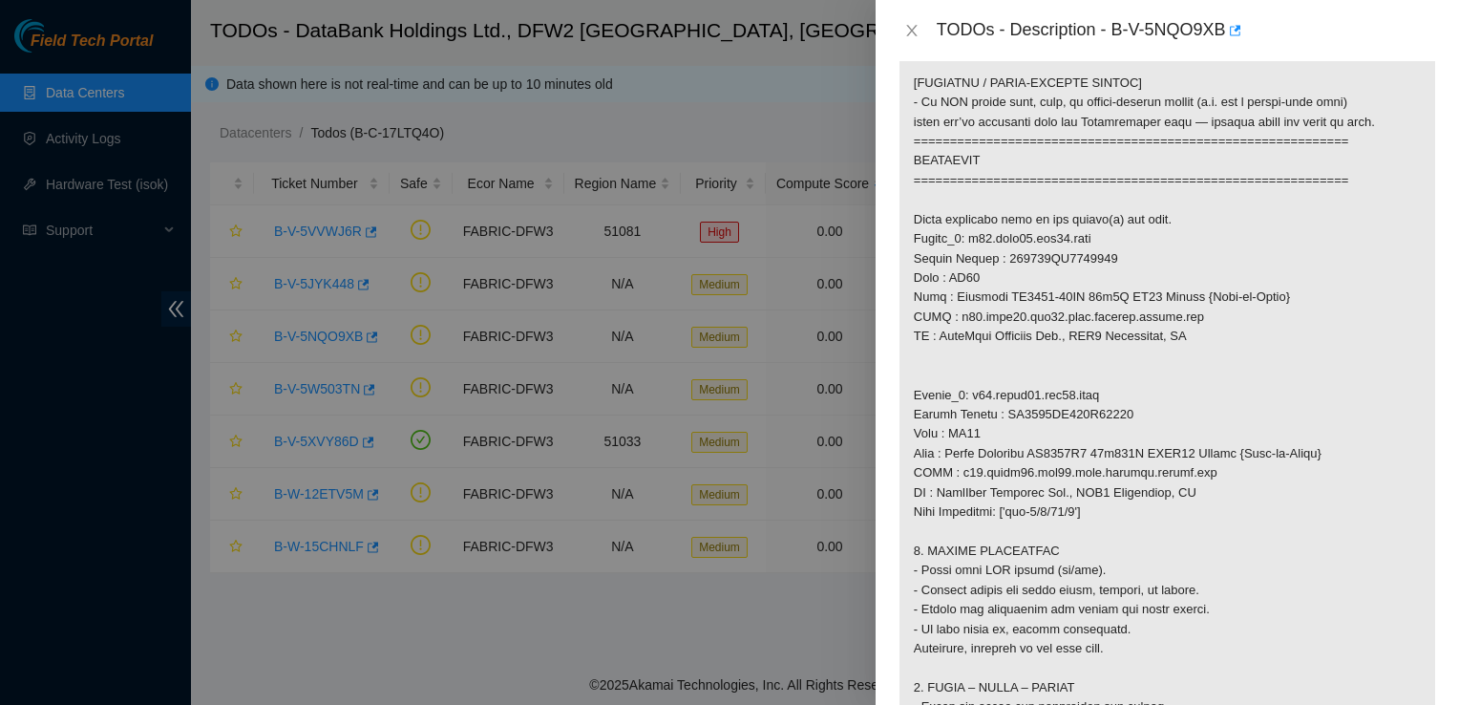
drag, startPoint x: 905, startPoint y: 17, endPoint x: 870, endPoint y: 29, distance: 37.1
click at [870, 29] on div at bounding box center [729, 352] width 1459 height 705
click at [908, 28] on icon "close" at bounding box center [911, 30] width 15 height 15
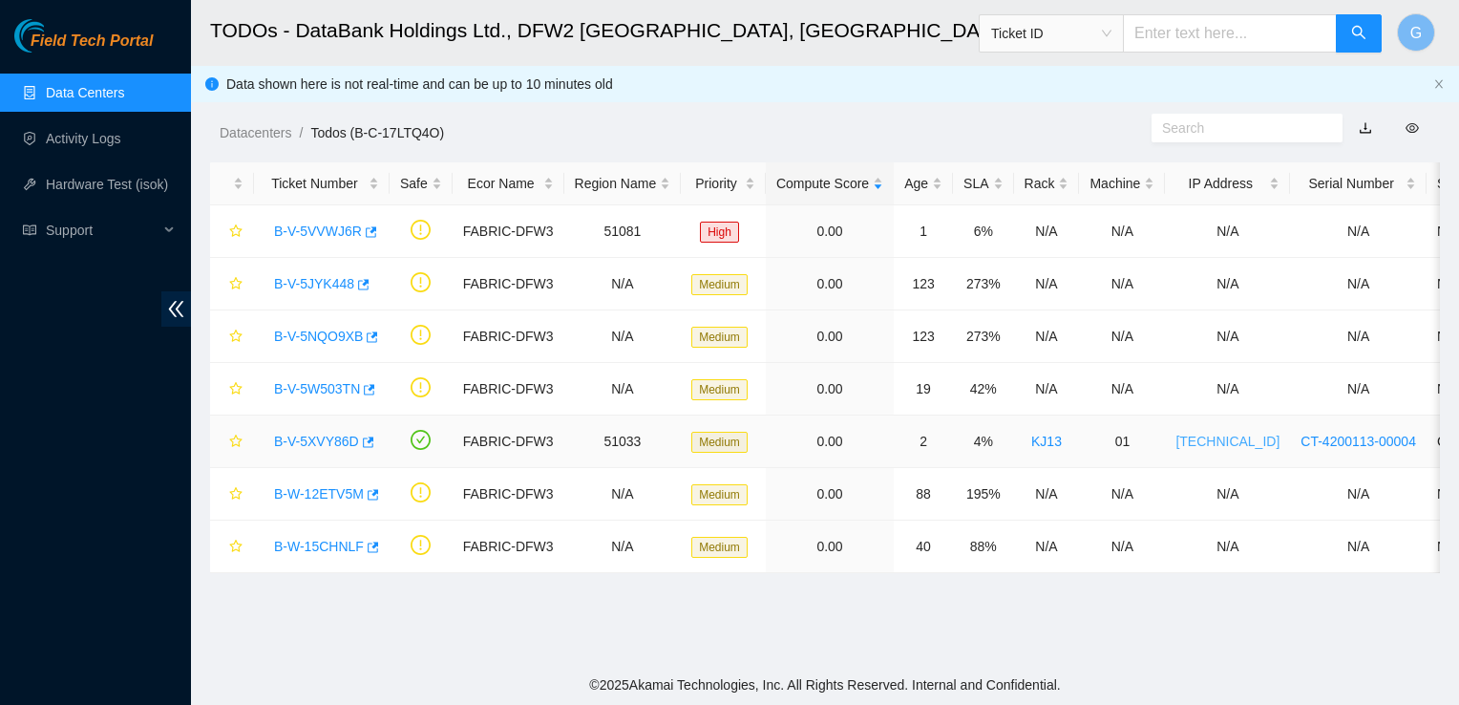
scroll to position [391, 0]
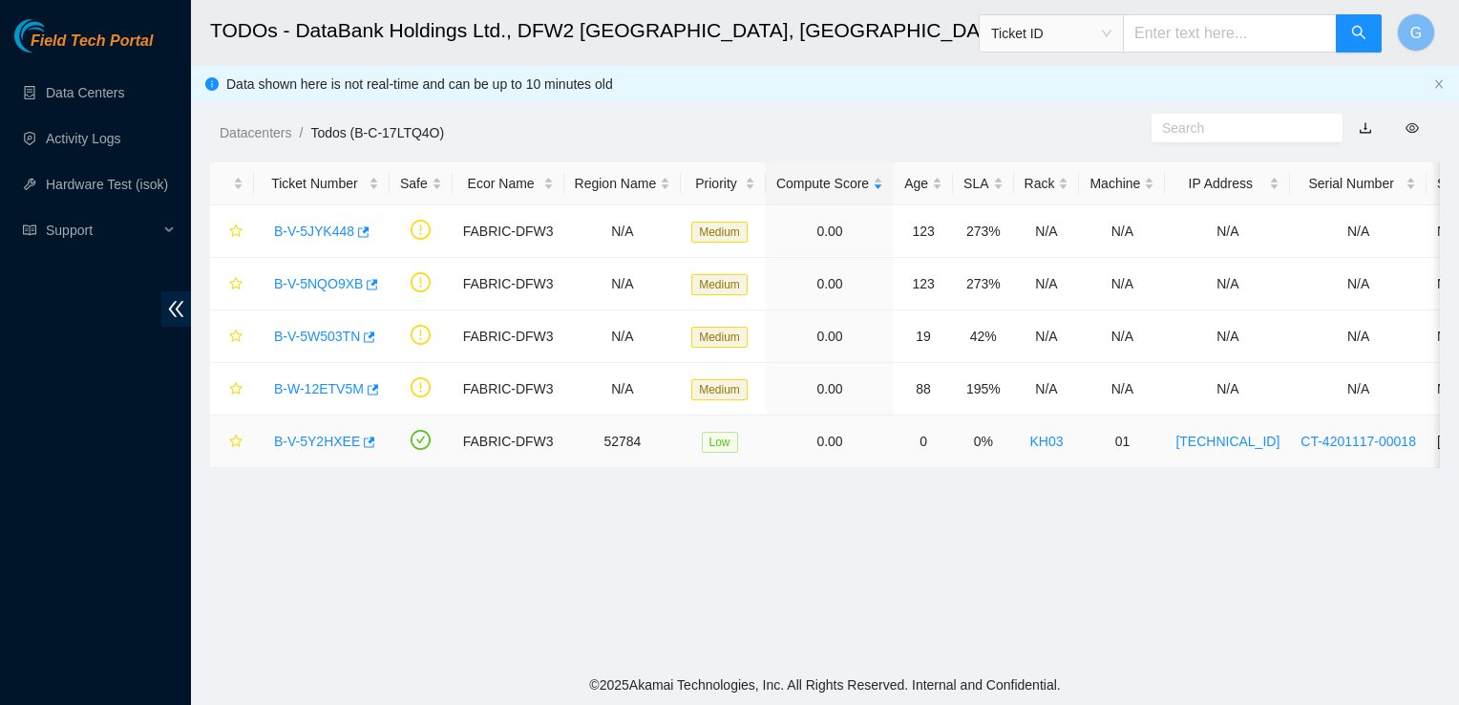
click at [308, 441] on link "B-V-5Y2HXEE" at bounding box center [317, 440] width 86 height 15
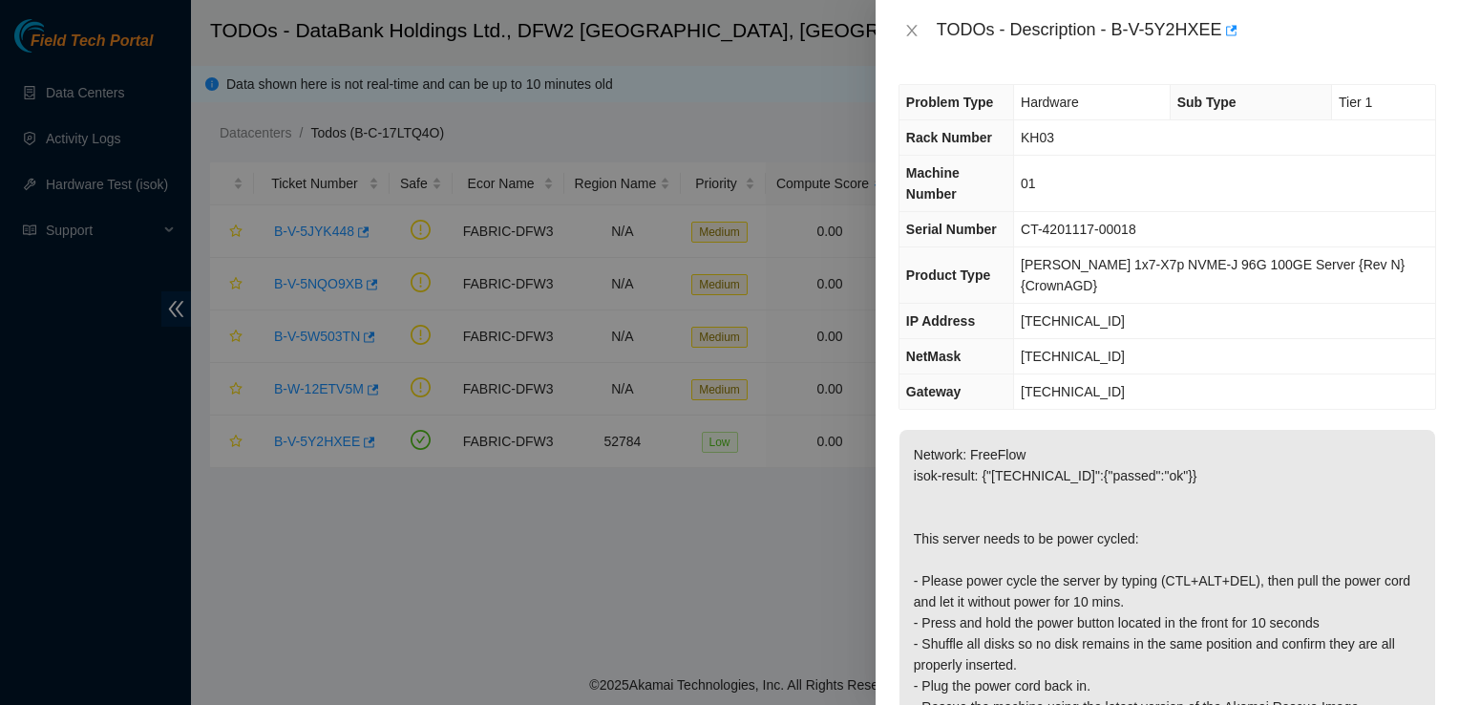
click at [577, 498] on div at bounding box center [729, 352] width 1459 height 705
click at [915, 25] on icon "close" at bounding box center [911, 30] width 11 height 11
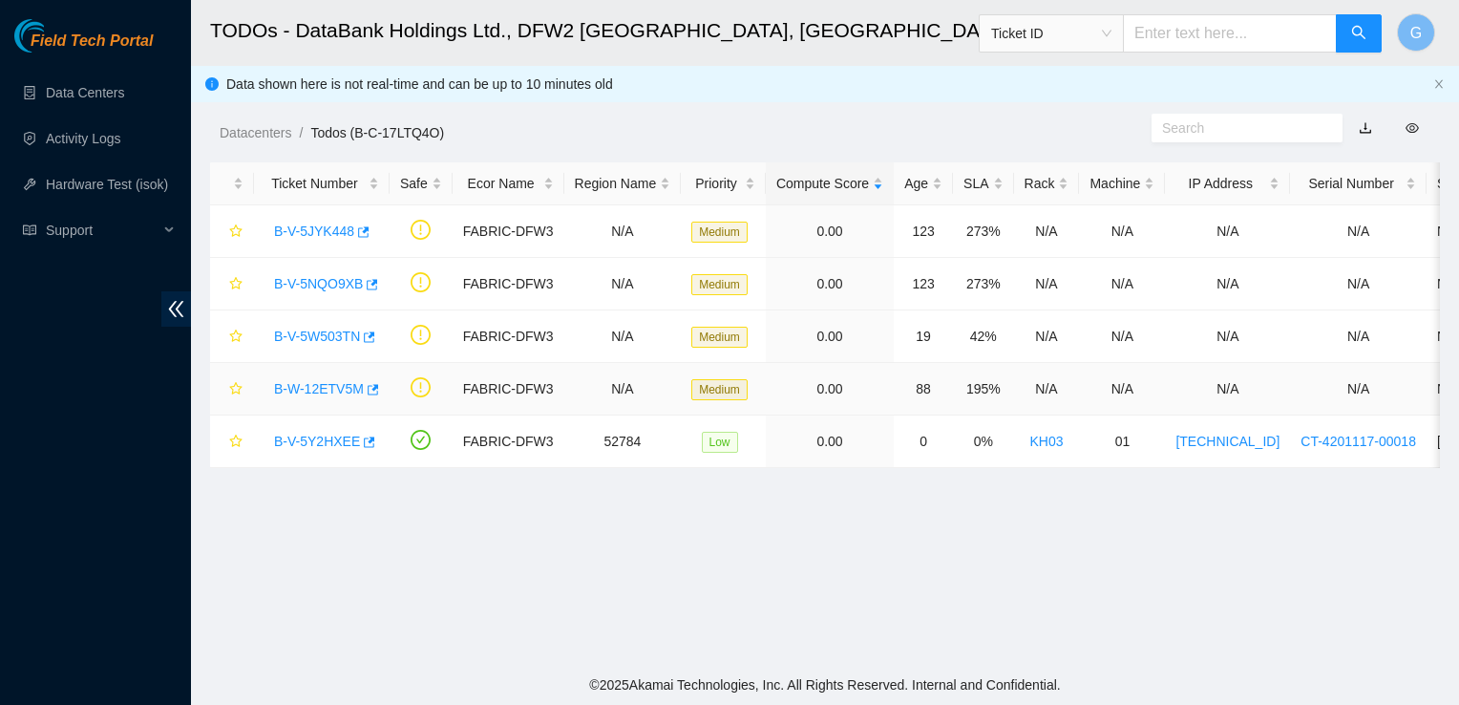
click at [340, 391] on link "B-W-12ETV5M" at bounding box center [319, 388] width 90 height 15
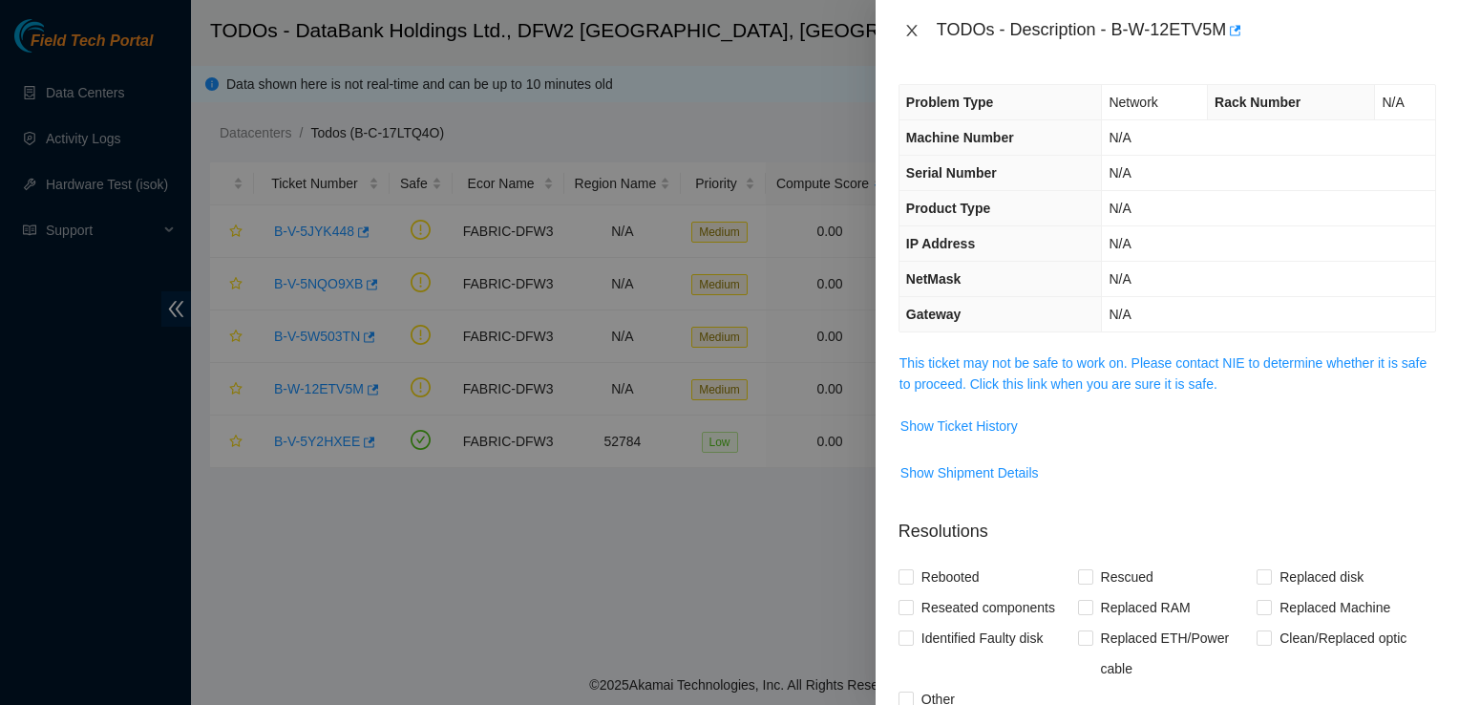
click at [909, 29] on icon "close" at bounding box center [911, 30] width 15 height 15
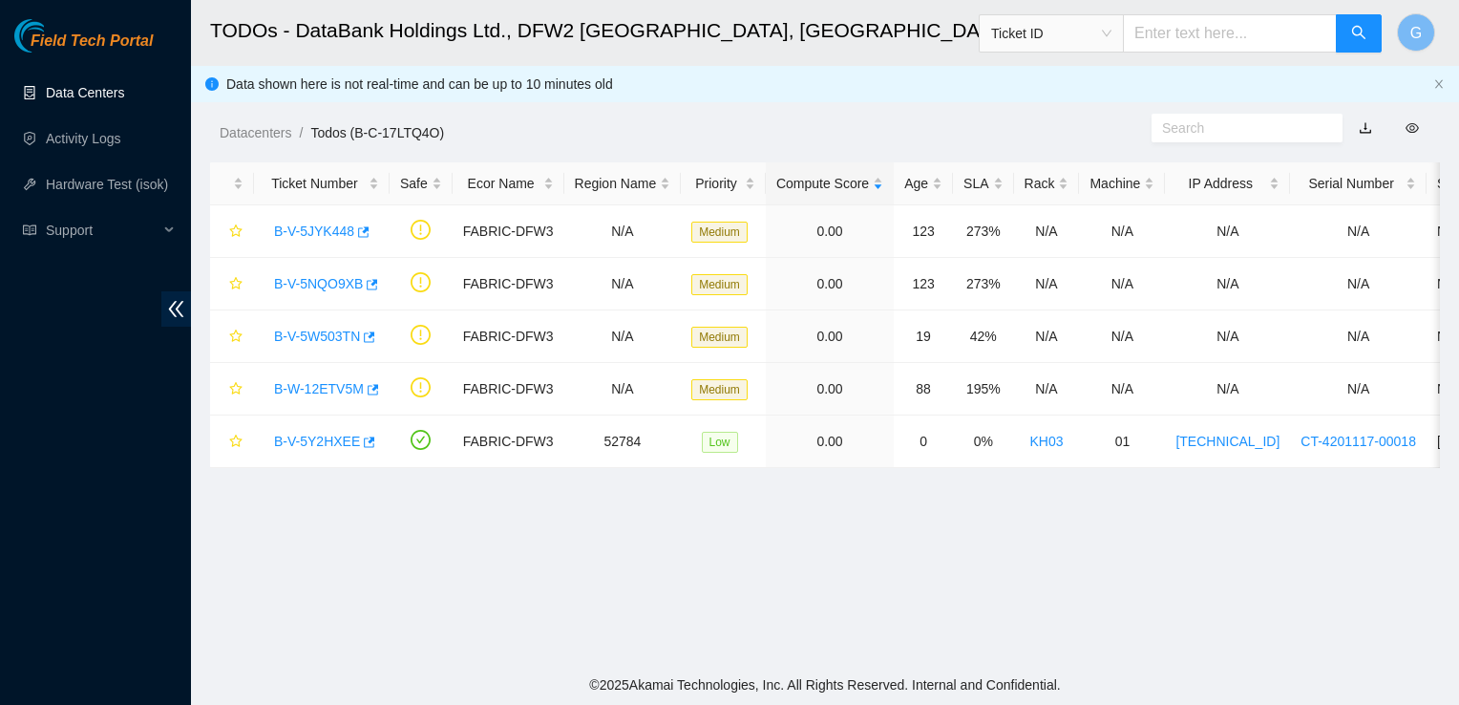
click at [66, 92] on link "Data Centers" at bounding box center [85, 92] width 78 height 15
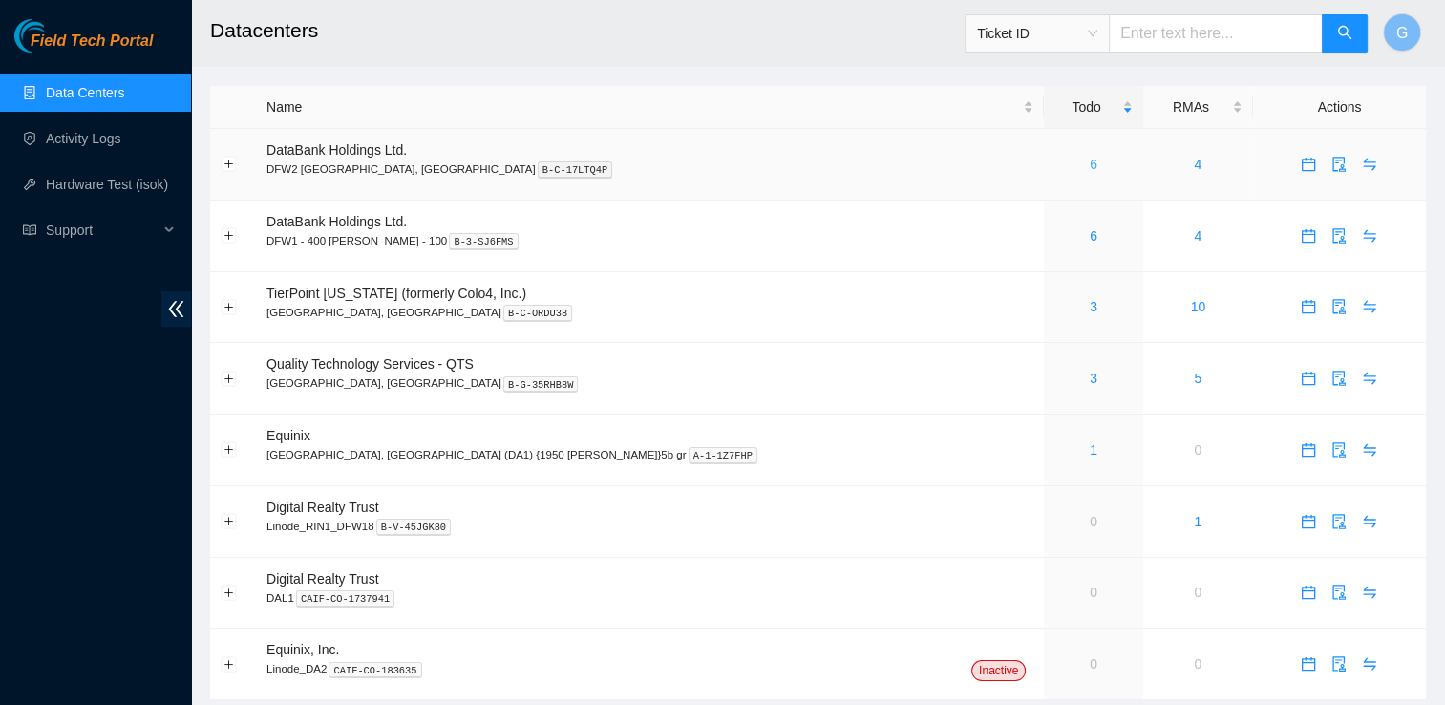
click at [1089, 168] on link "6" at bounding box center [1093, 164] width 8 height 15
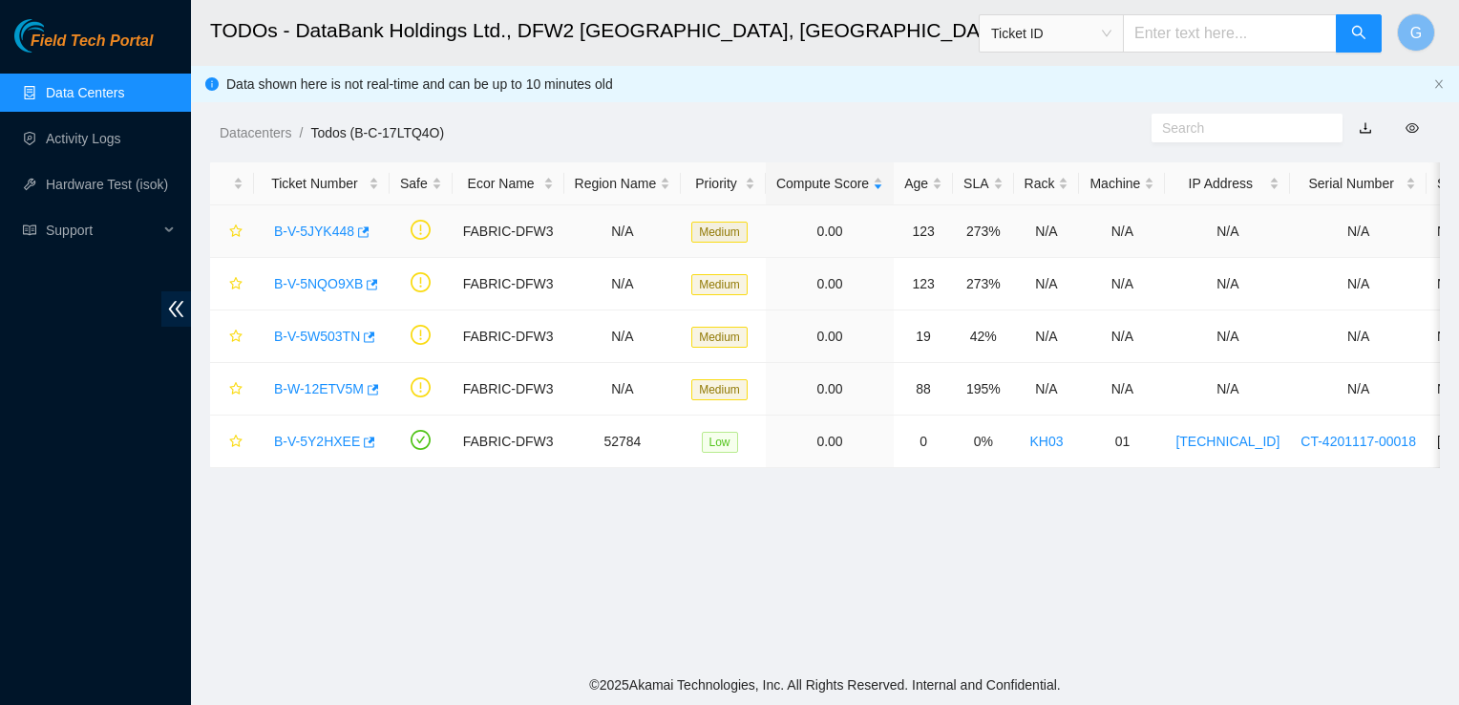
click at [333, 231] on link "B-V-5JYK448" at bounding box center [314, 230] width 80 height 15
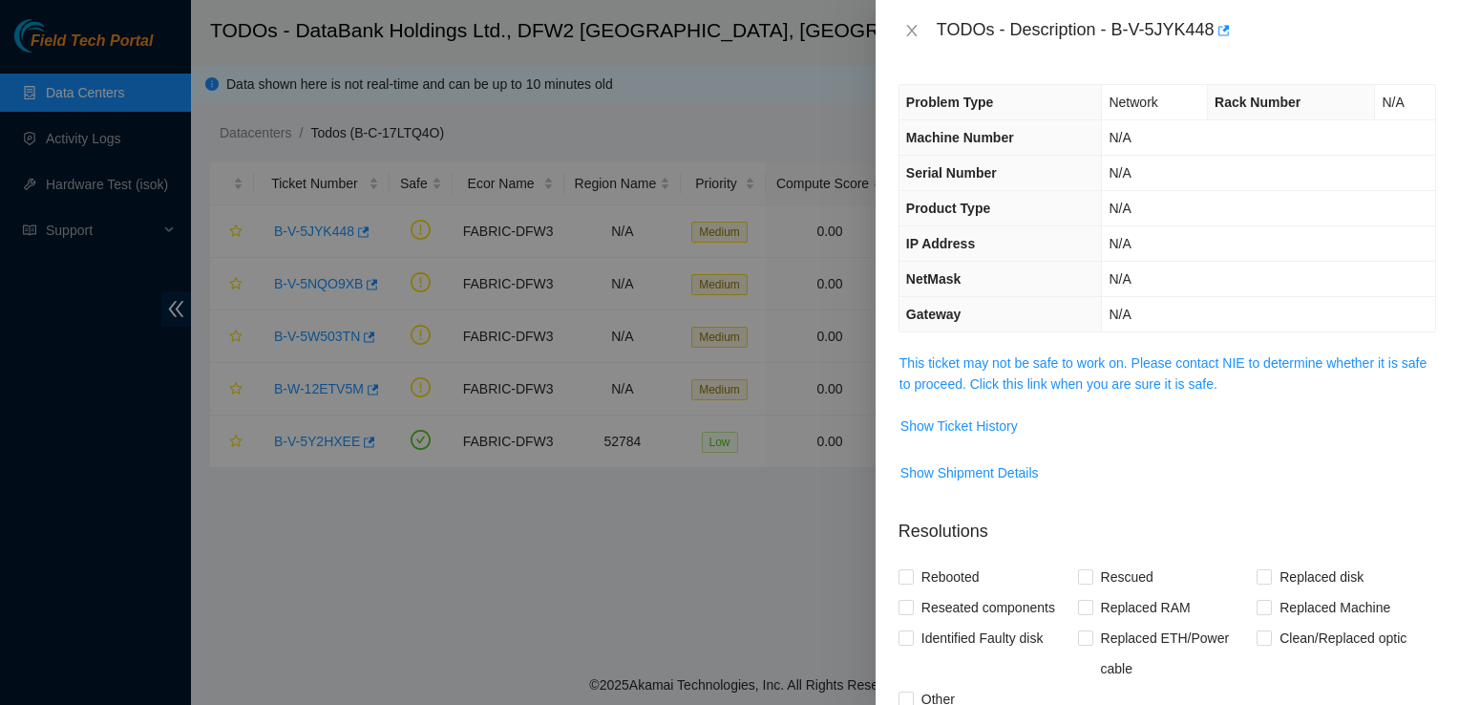
click at [1180, 369] on span "This ticket may not be safe to work on. Please contact NIE to determine whether…" at bounding box center [1167, 373] width 536 height 42
click at [1179, 386] on link "This ticket may not be safe to work on. Please contact NIE to determine whether…" at bounding box center [1162, 373] width 527 height 36
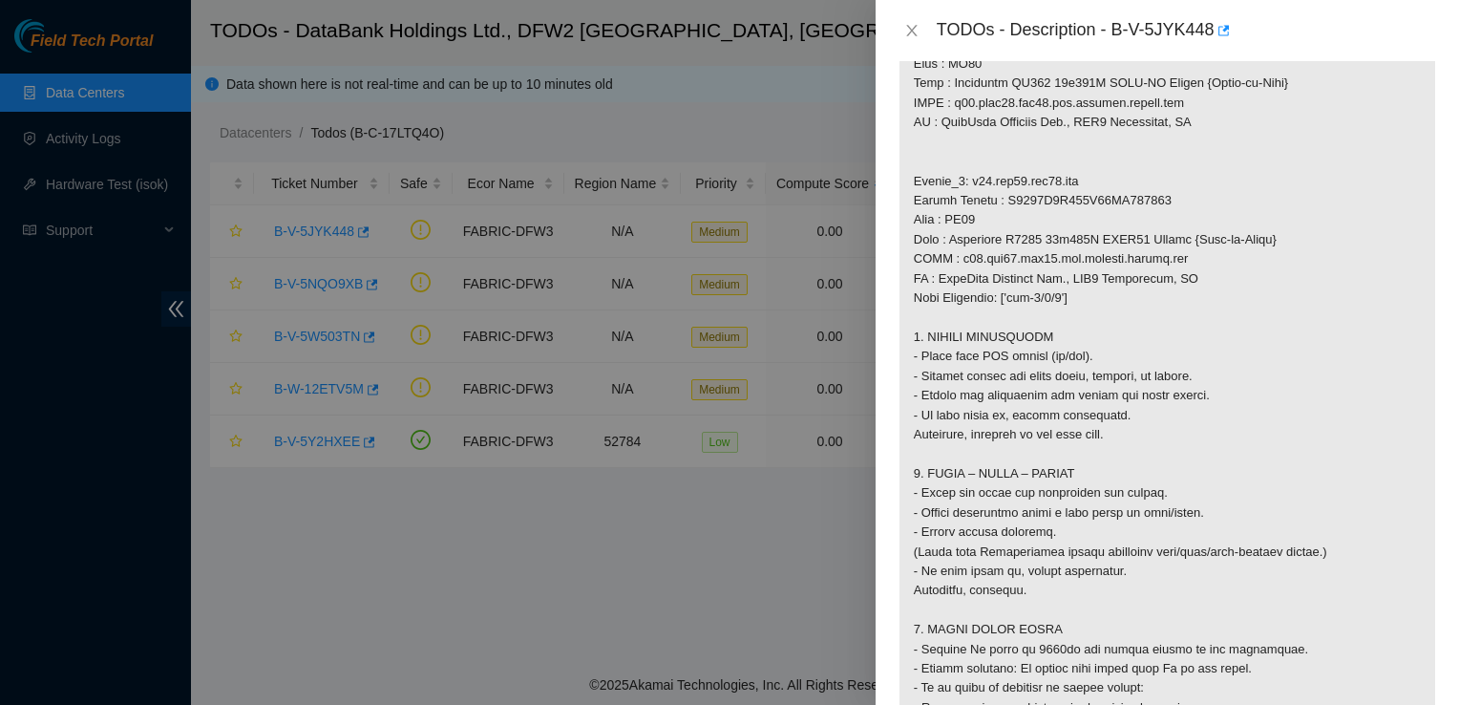
scroll to position [1191, 0]
click at [1121, 472] on p at bounding box center [1167, 131] width 536 height 1939
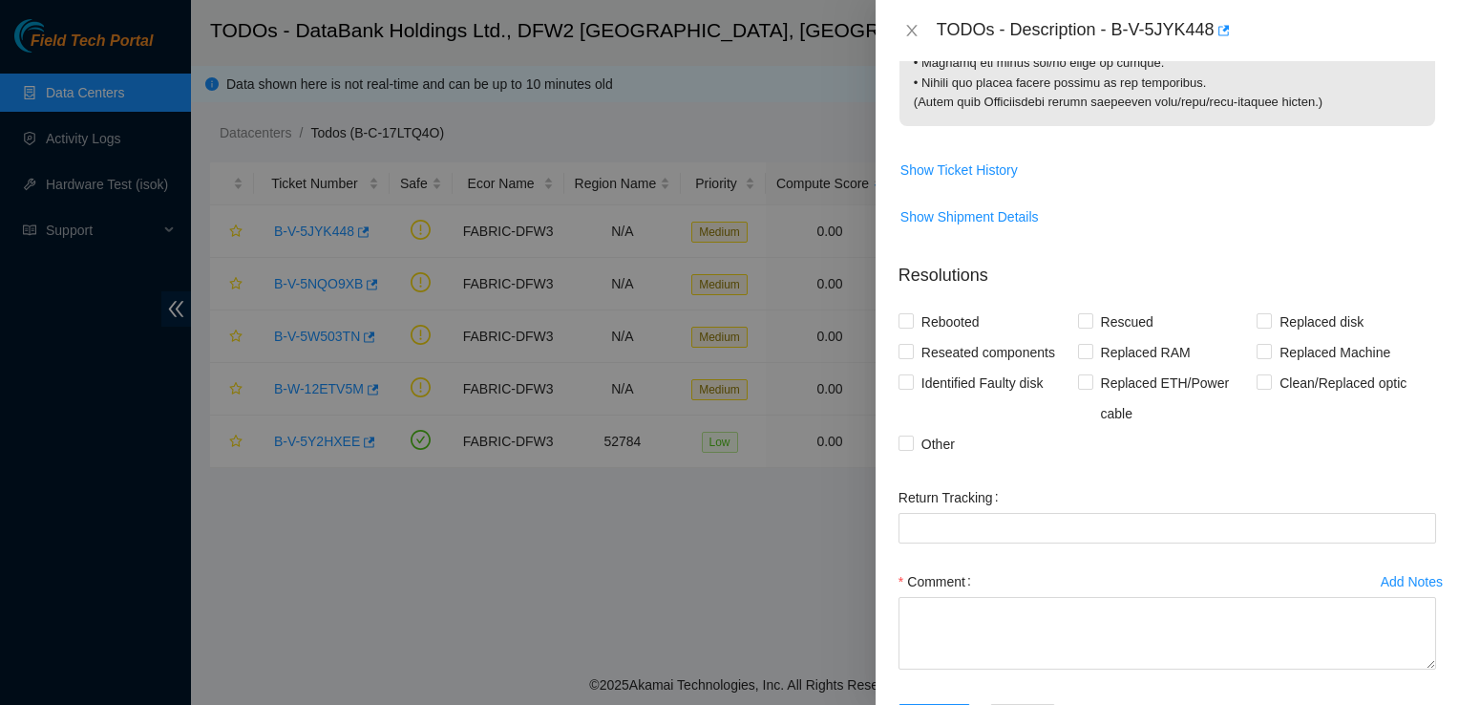
scroll to position [2167, 0]
click at [976, 179] on span "Show Ticket History" at bounding box center [958, 168] width 117 height 21
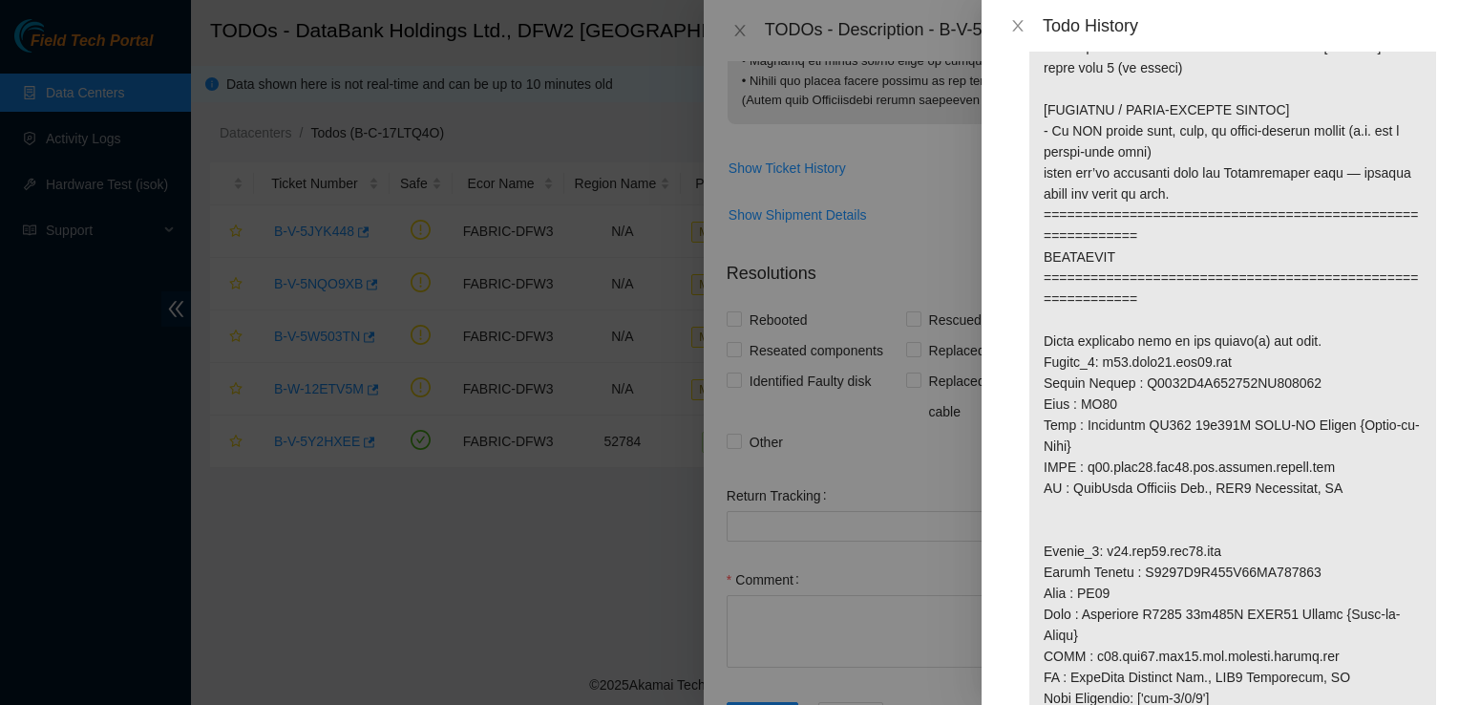
scroll to position [1042, 0]
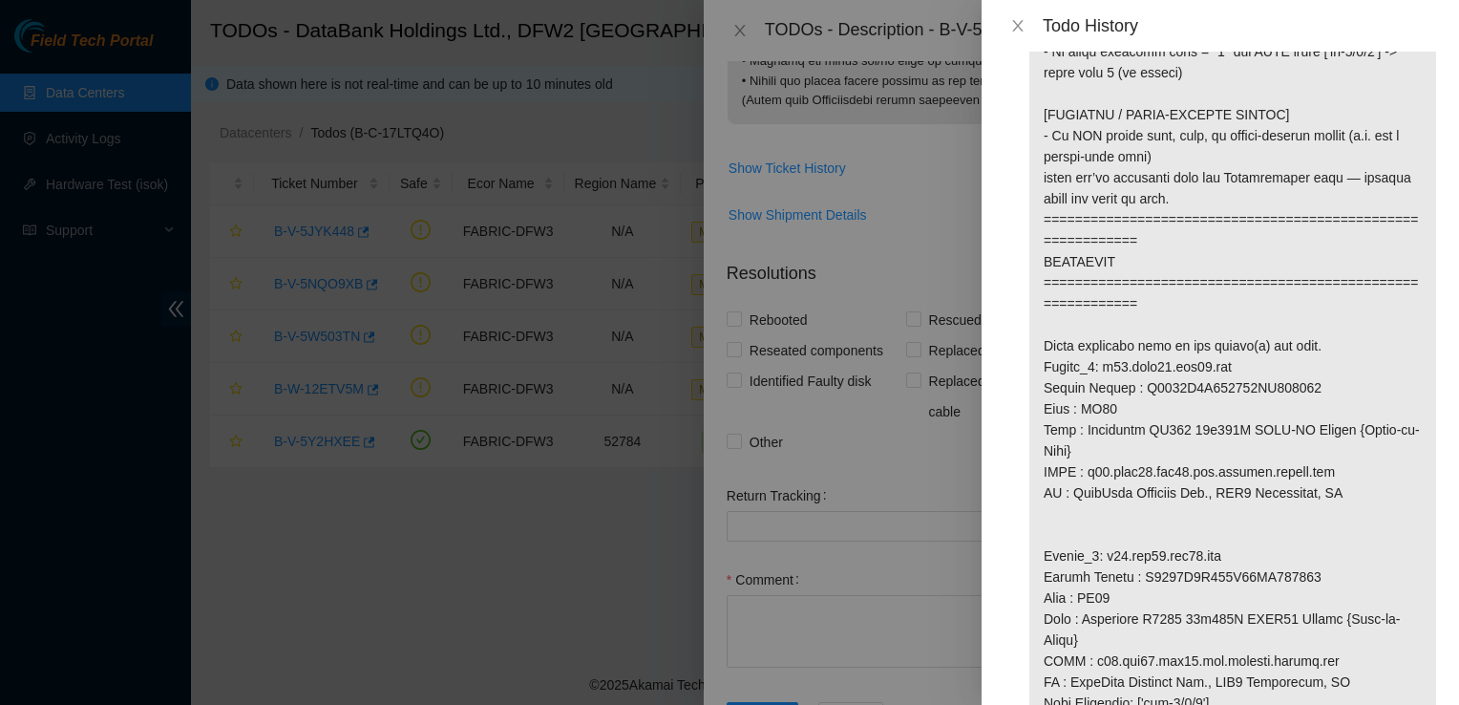
click at [1191, 461] on p at bounding box center [1232, 388] width 407 height 2654
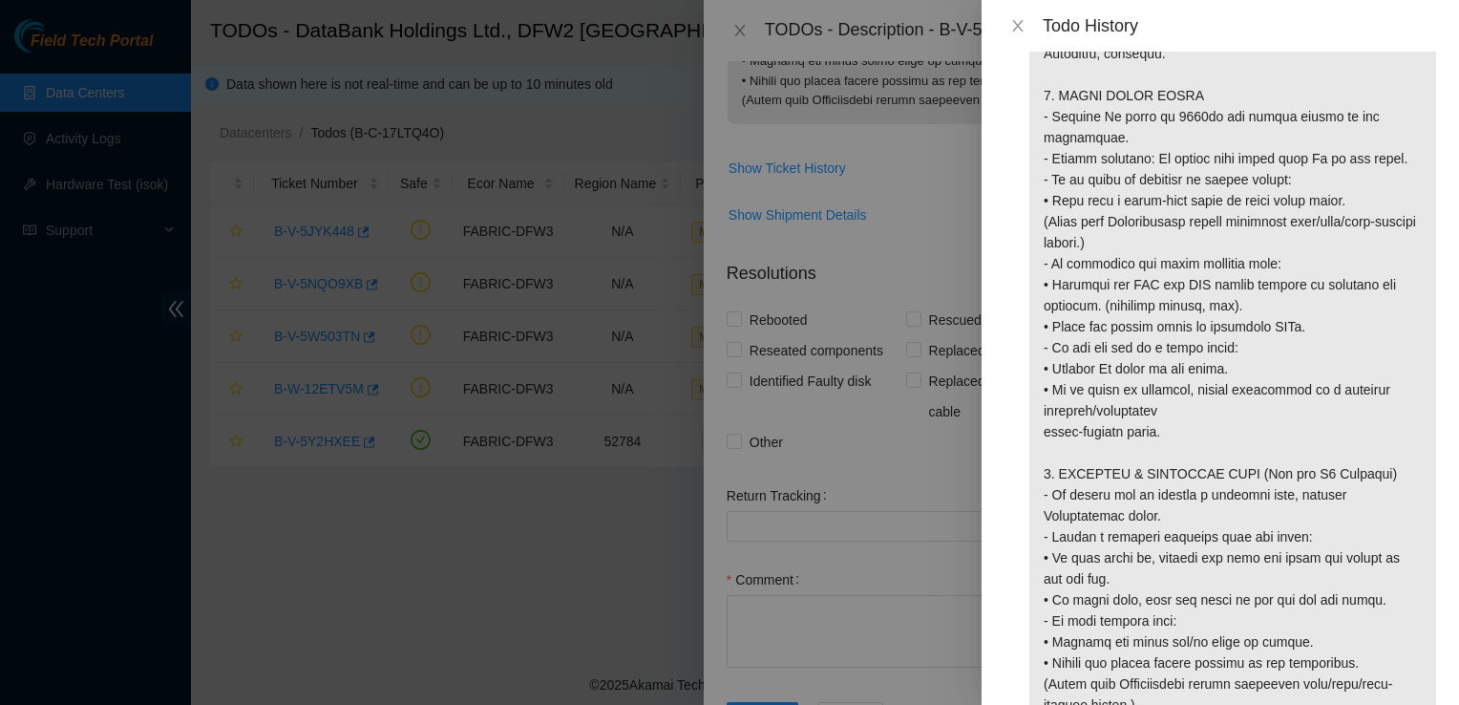
scroll to position [2134, 0]
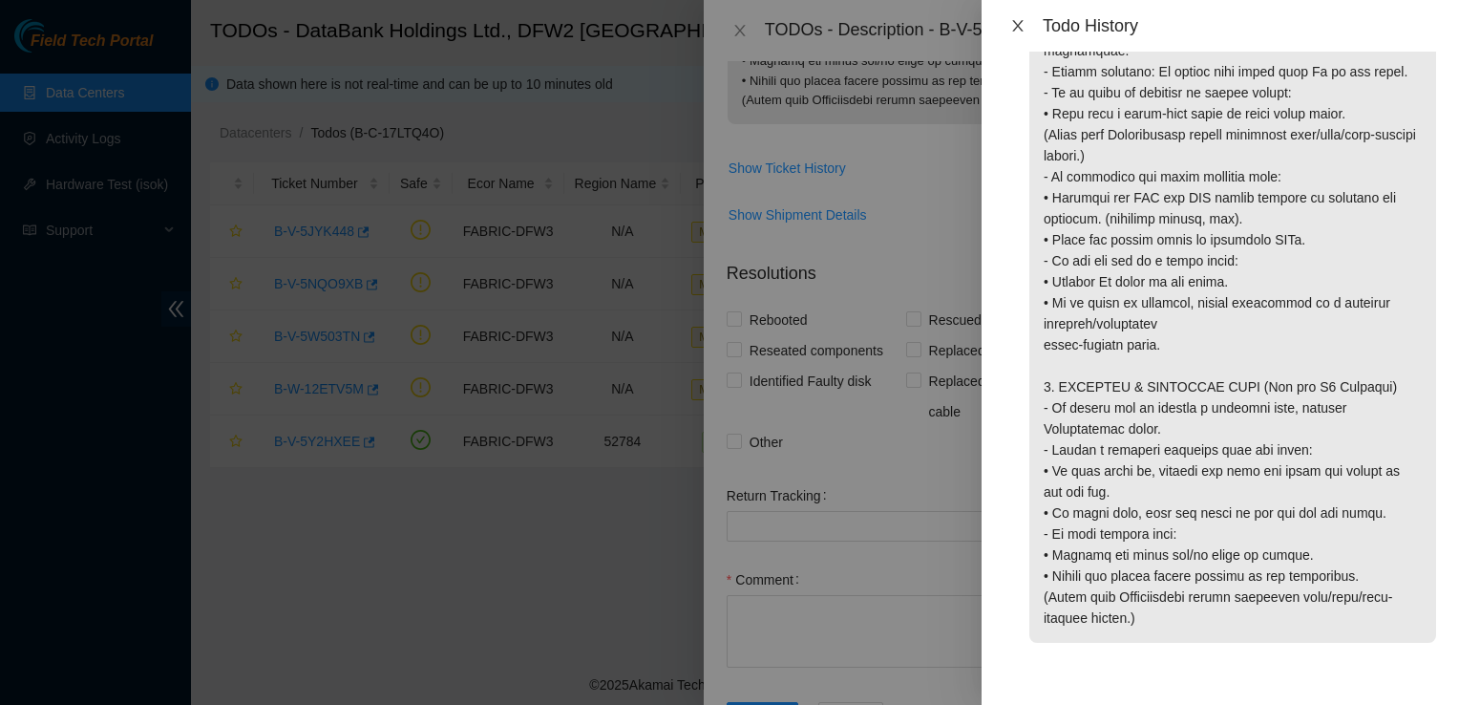
click at [1006, 30] on button "Close" at bounding box center [1017, 26] width 27 height 18
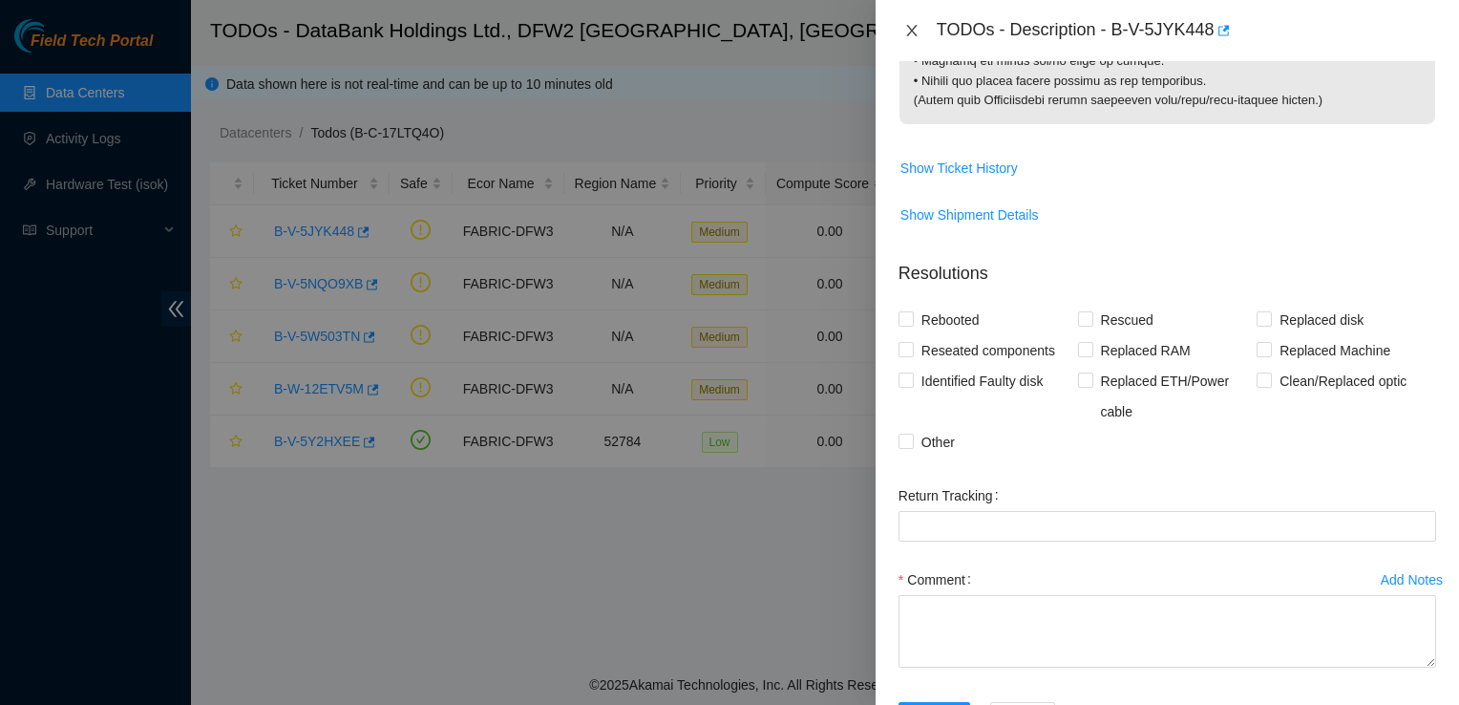
click at [905, 22] on button "Close" at bounding box center [911, 31] width 27 height 18
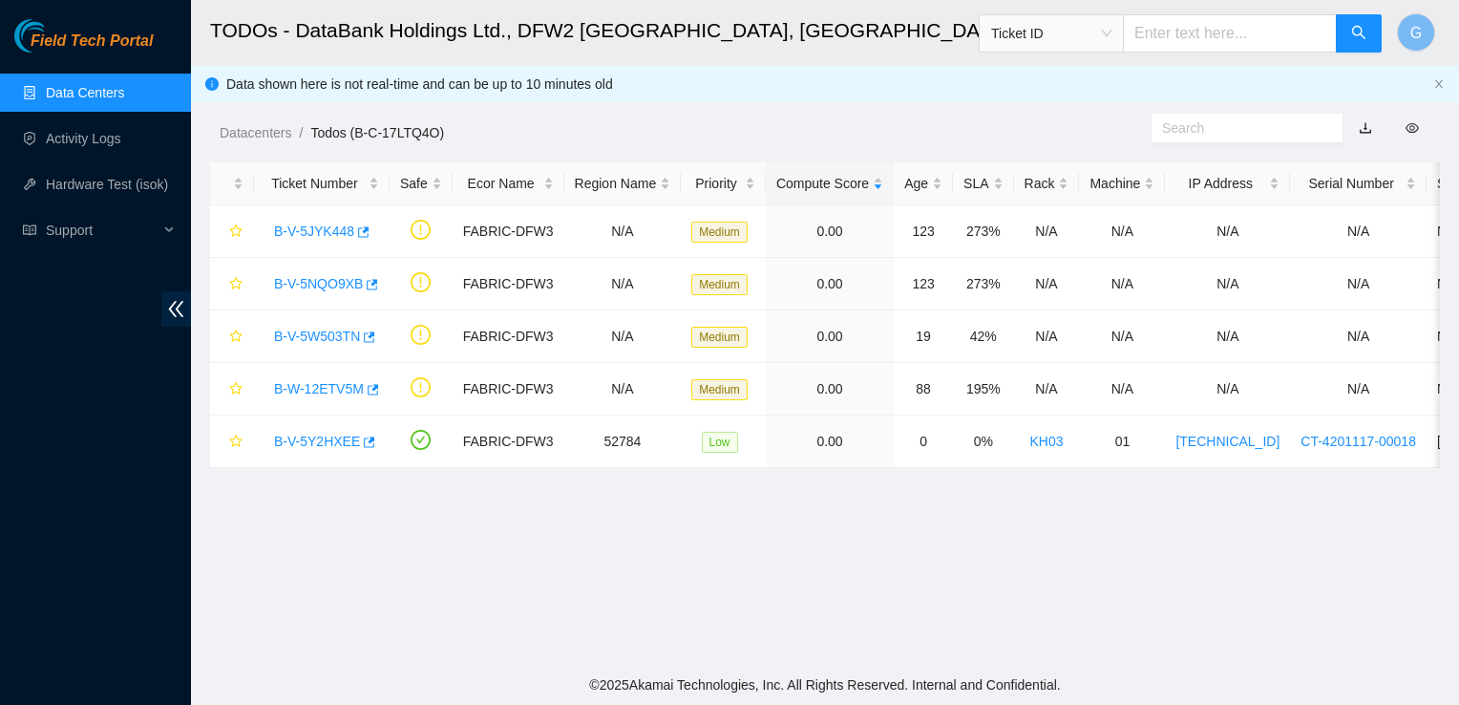
scroll to position [391, 0]
click at [331, 285] on link "B-V-5NQO9XB" at bounding box center [318, 283] width 89 height 15
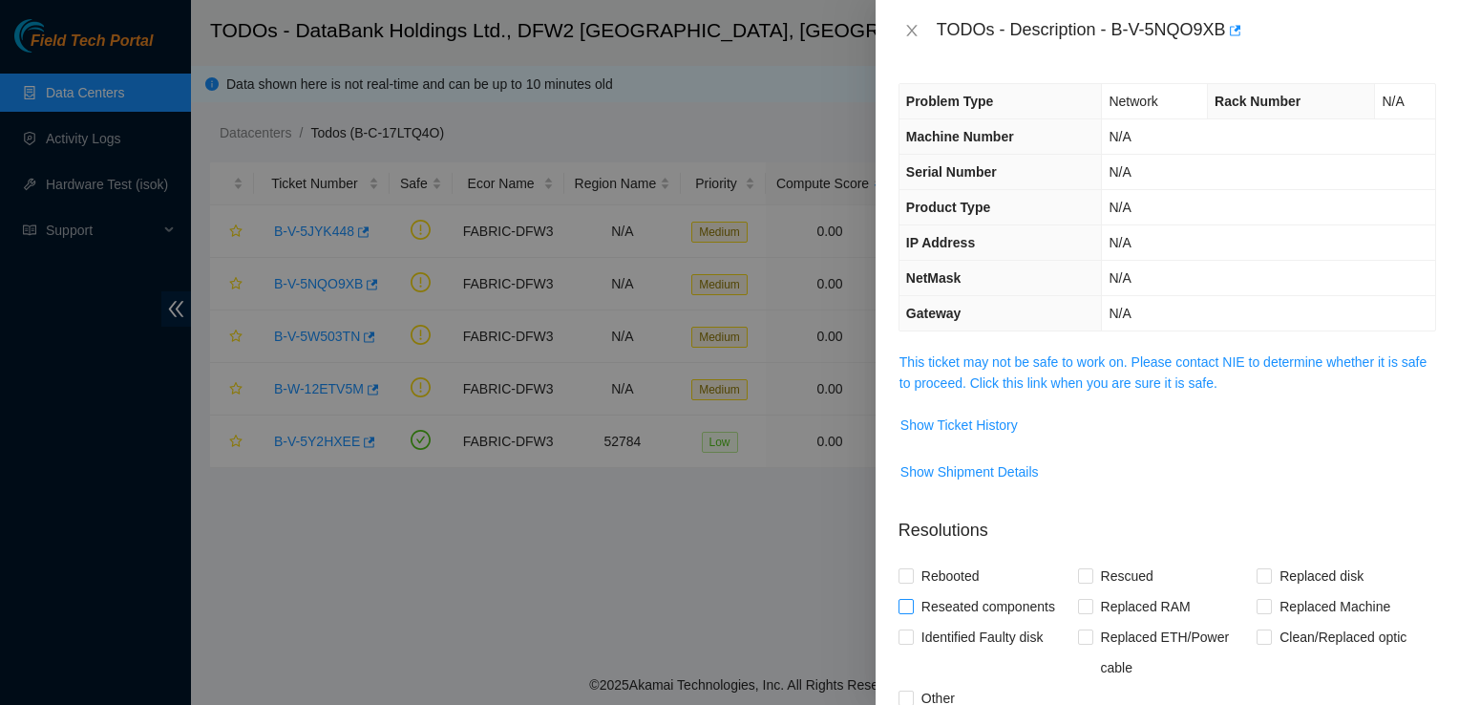
scroll to position [0, 0]
click at [1123, 389] on link "This ticket may not be safe to work on. Please contact NIE to determine whether…" at bounding box center [1162, 373] width 527 height 36
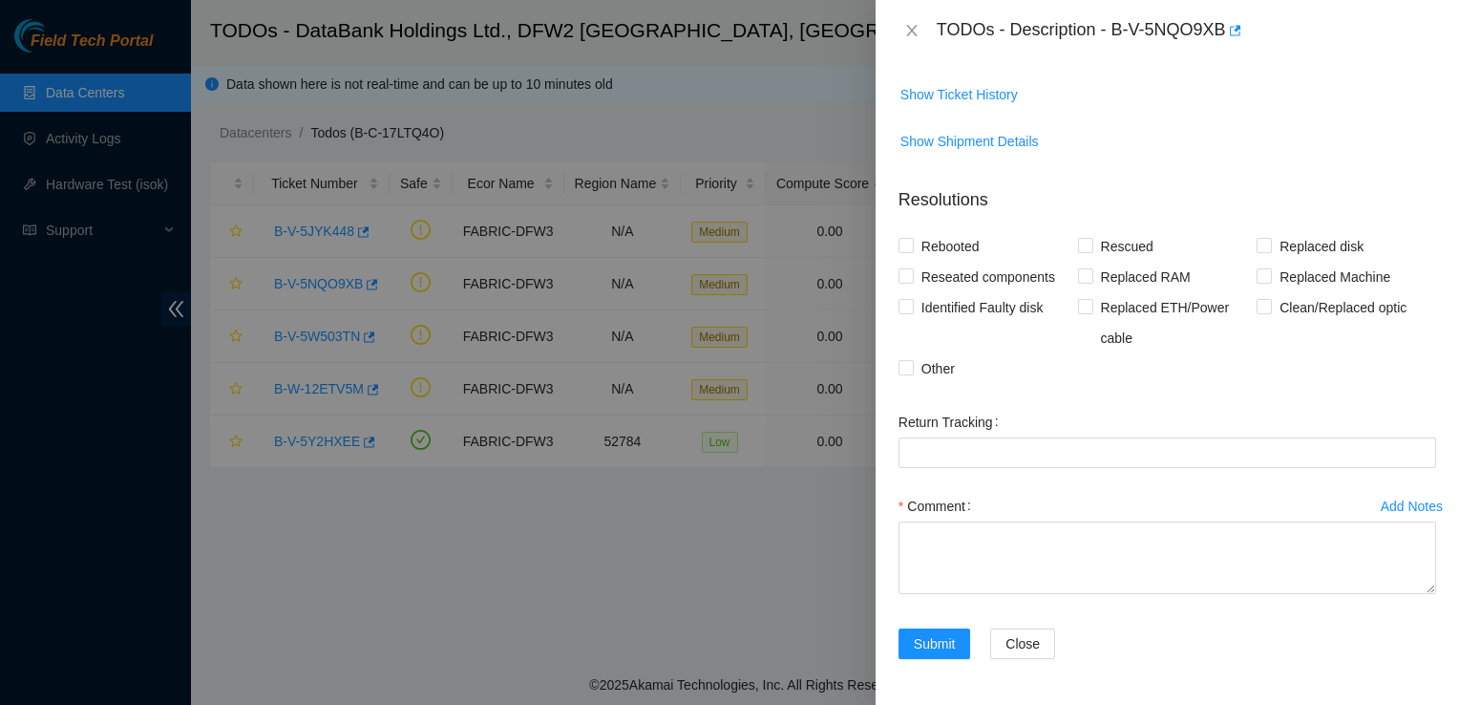
scroll to position [2368, 0]
click at [1226, 437] on div "Return Tracking" at bounding box center [1167, 422] width 538 height 31
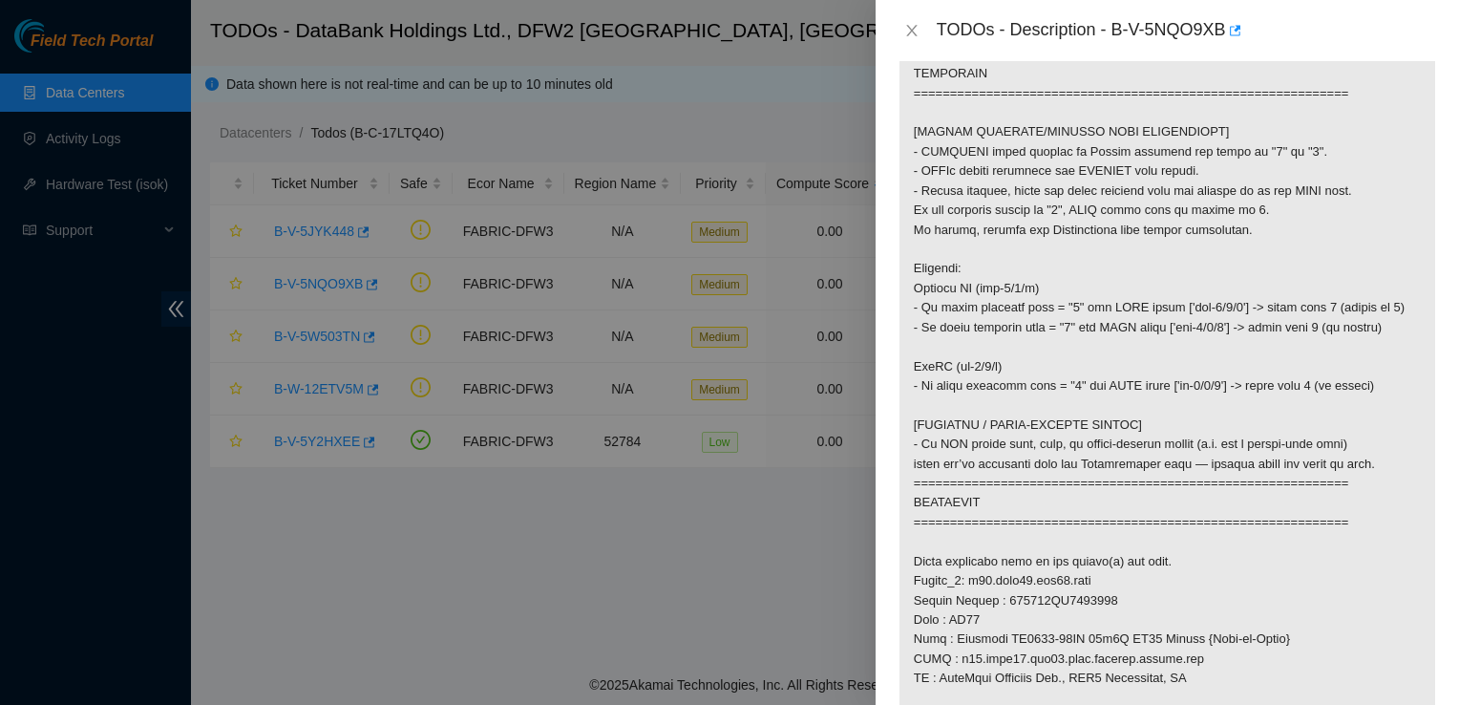
scroll to position [634, 0]
click at [910, 33] on icon "close" at bounding box center [911, 30] width 15 height 15
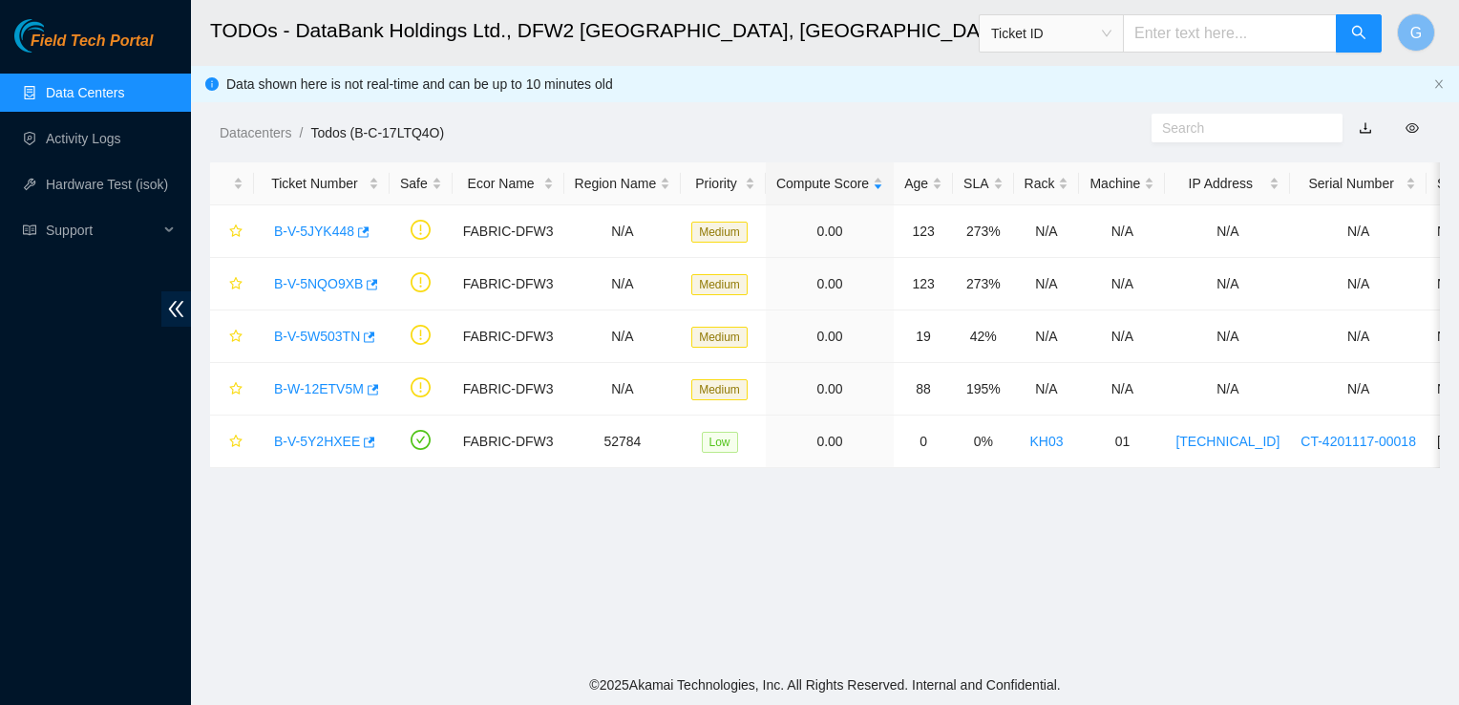
scroll to position [391, 0]
click at [336, 338] on link "B-V-5W503TN" at bounding box center [317, 335] width 86 height 15
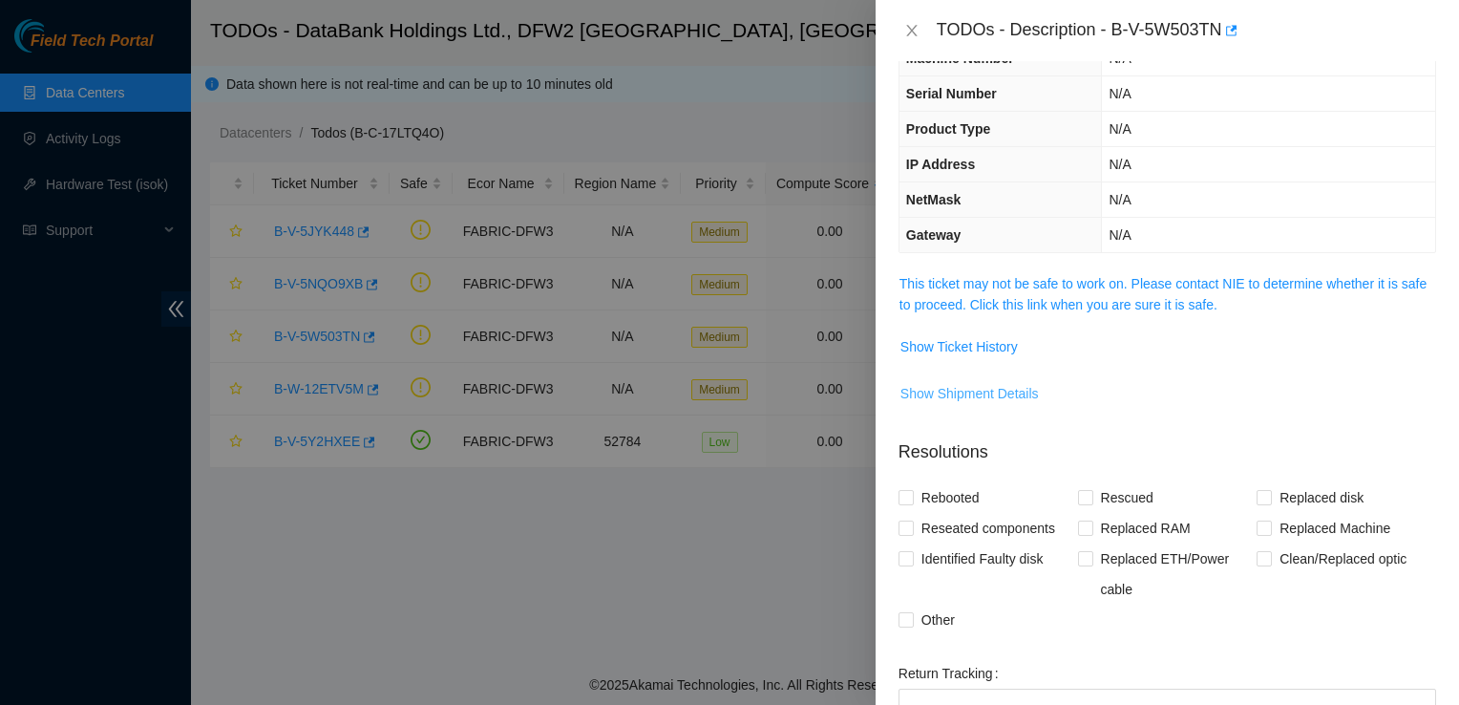
scroll to position [0, 0]
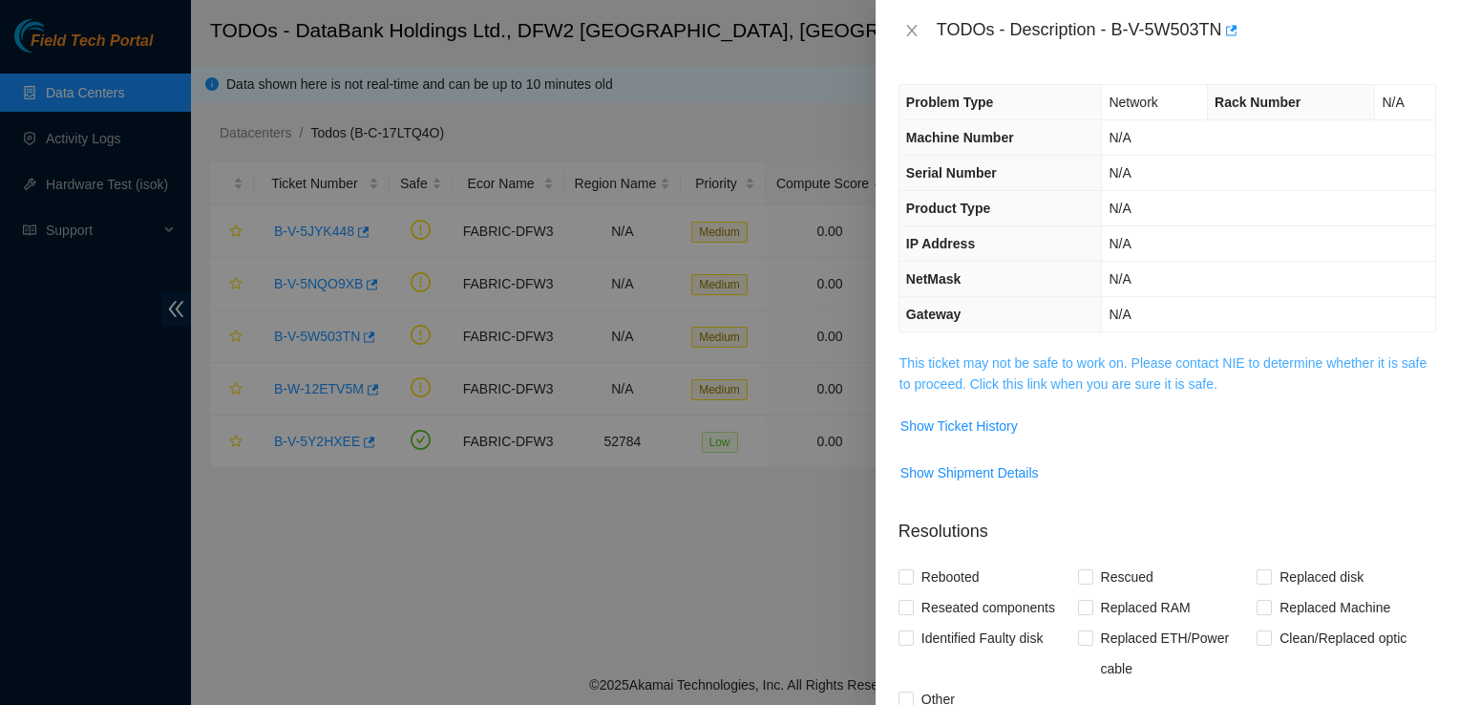
click at [1142, 365] on link "This ticket may not be safe to work on. Please contact NIE to determine whether…" at bounding box center [1162, 373] width 527 height 36
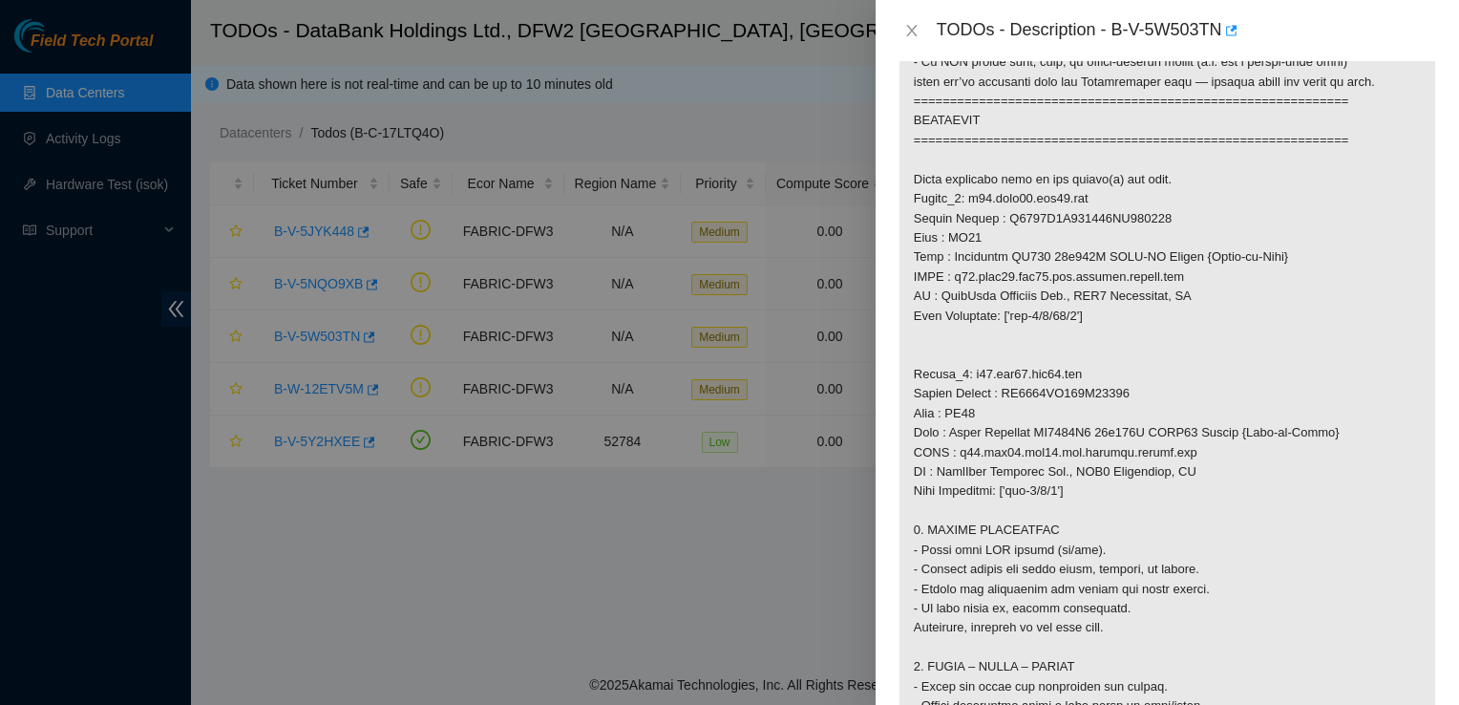
scroll to position [1001, 0]
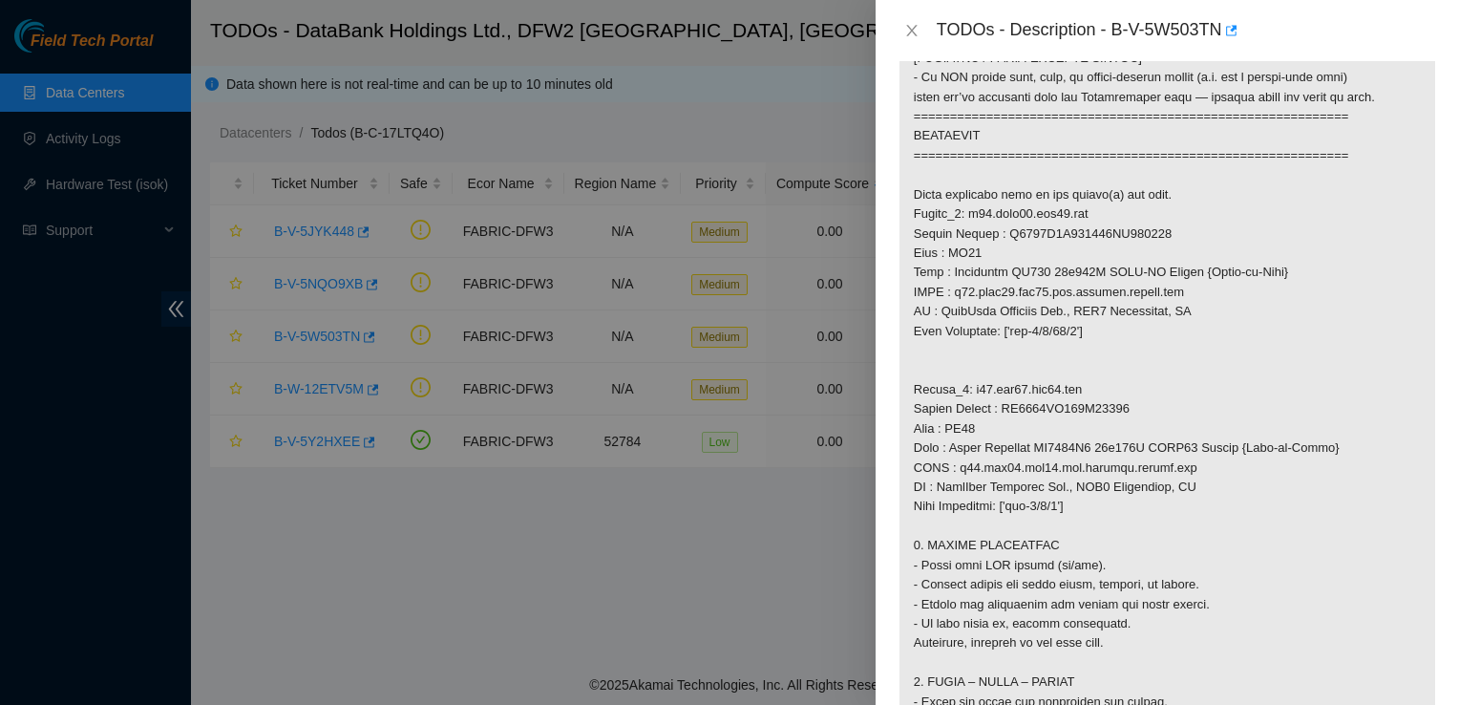
click at [1166, 490] on p at bounding box center [1167, 331] width 536 height 1959
click at [913, 24] on icon "close" at bounding box center [911, 30] width 15 height 15
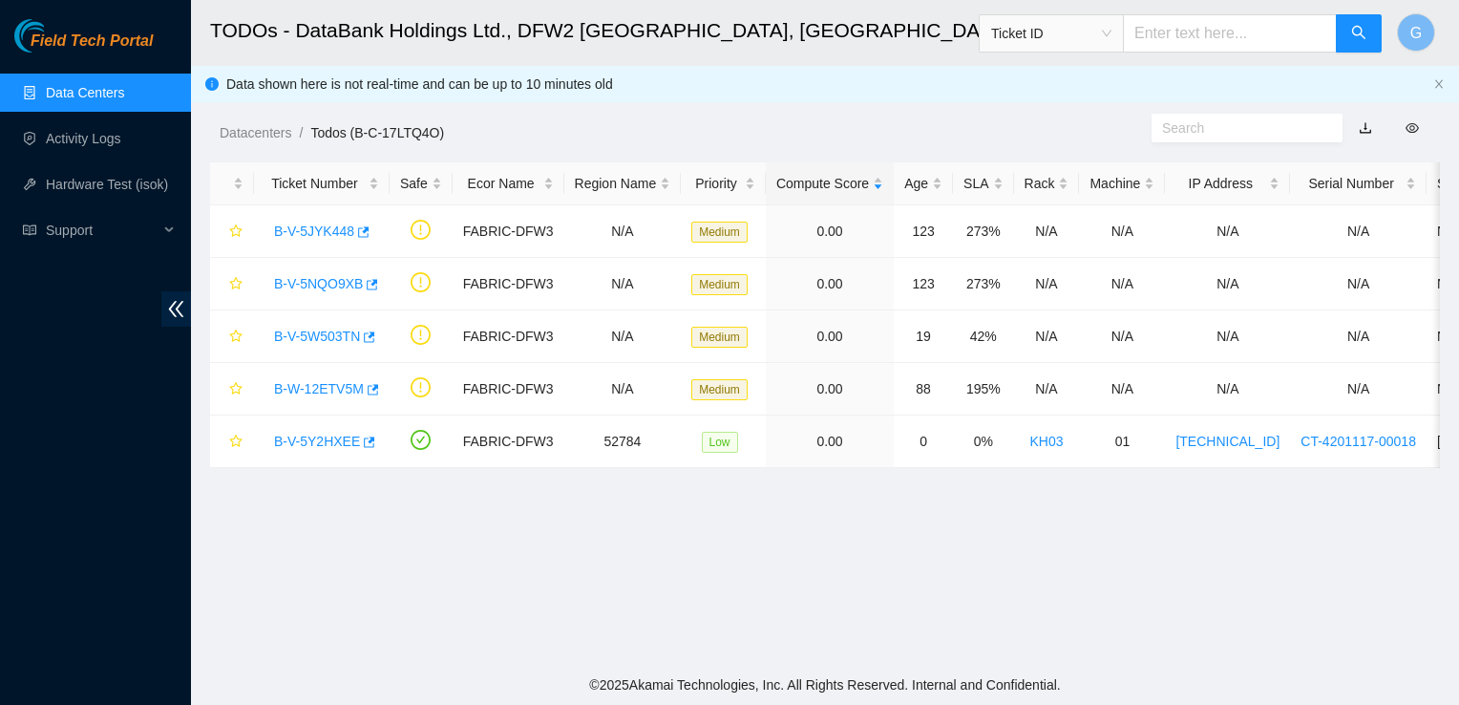
scroll to position [391, 0]
click at [315, 439] on link "B-V-5Y2HXEE" at bounding box center [317, 440] width 86 height 15
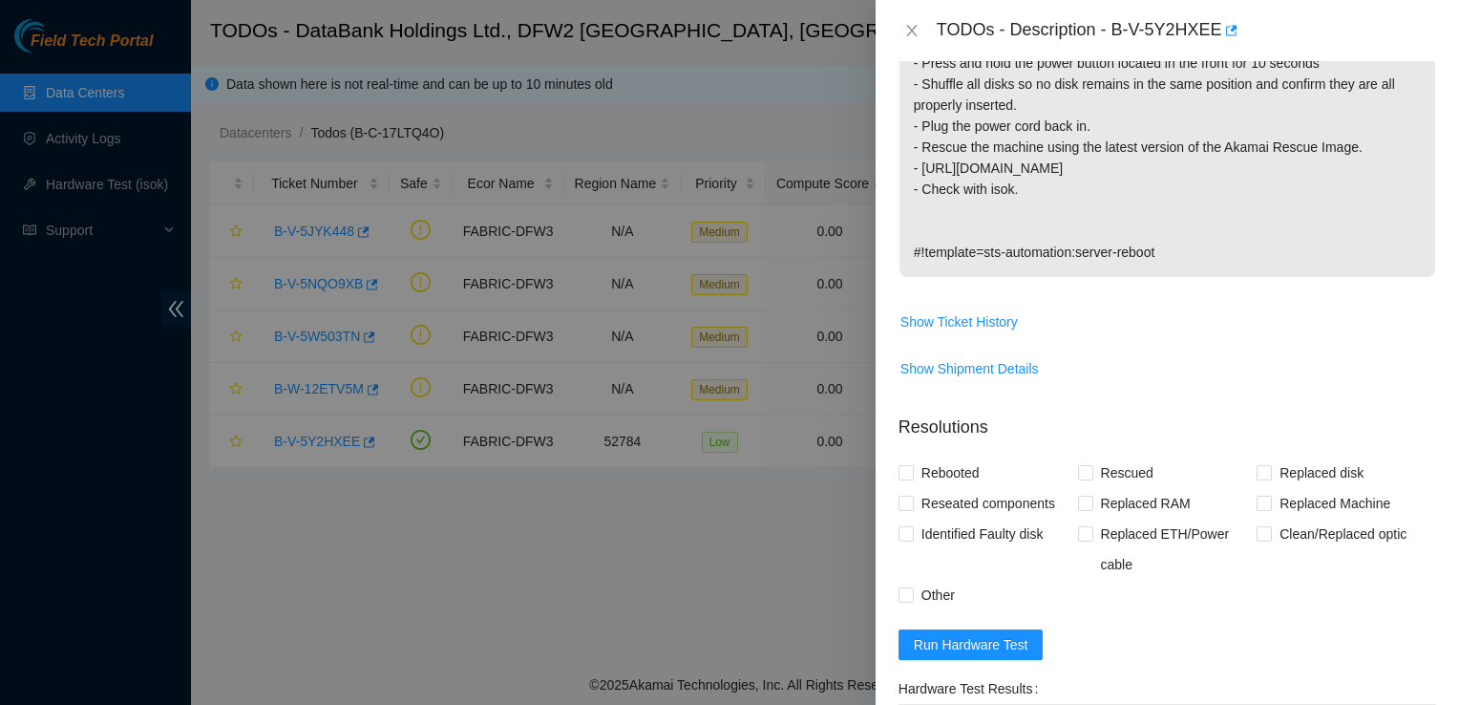
scroll to position [569, 0]
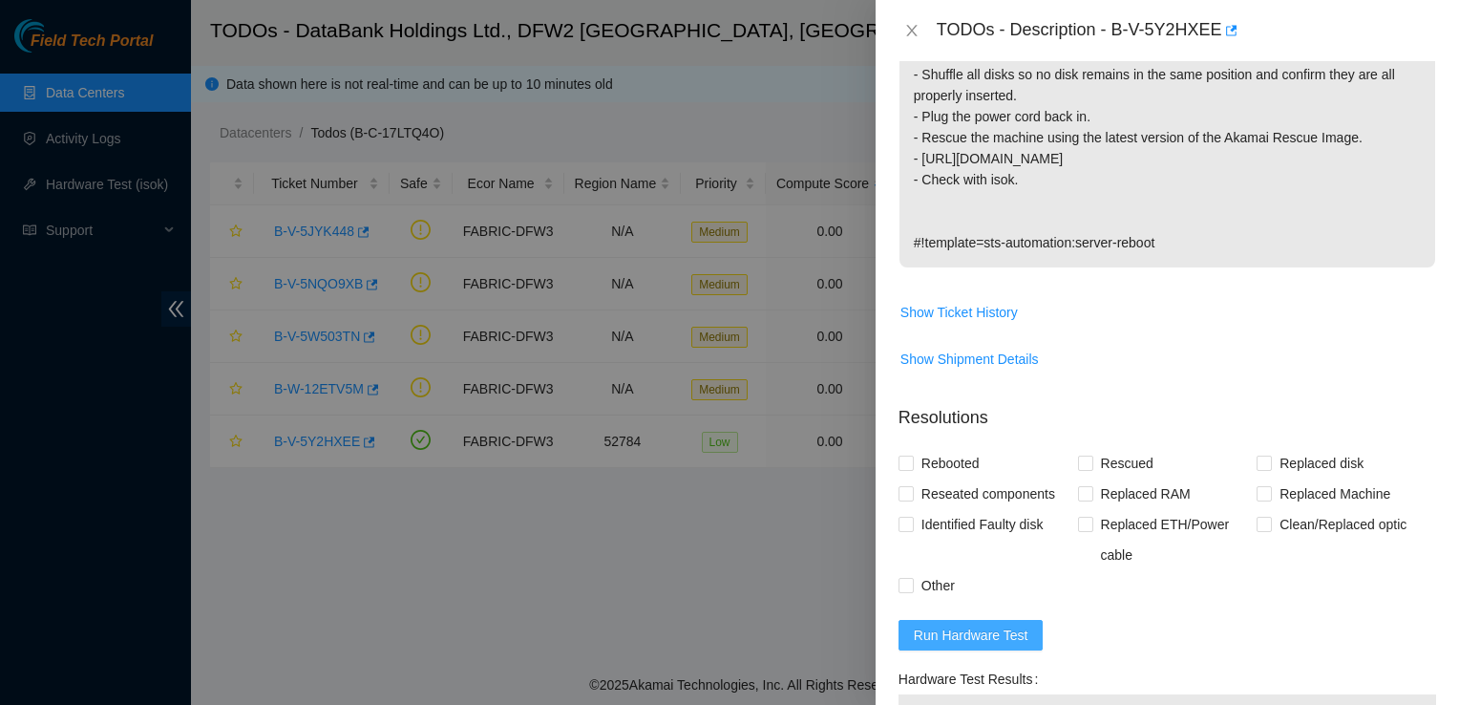
click at [1001, 624] on span "Run Hardware Test" at bounding box center [971, 634] width 115 height 21
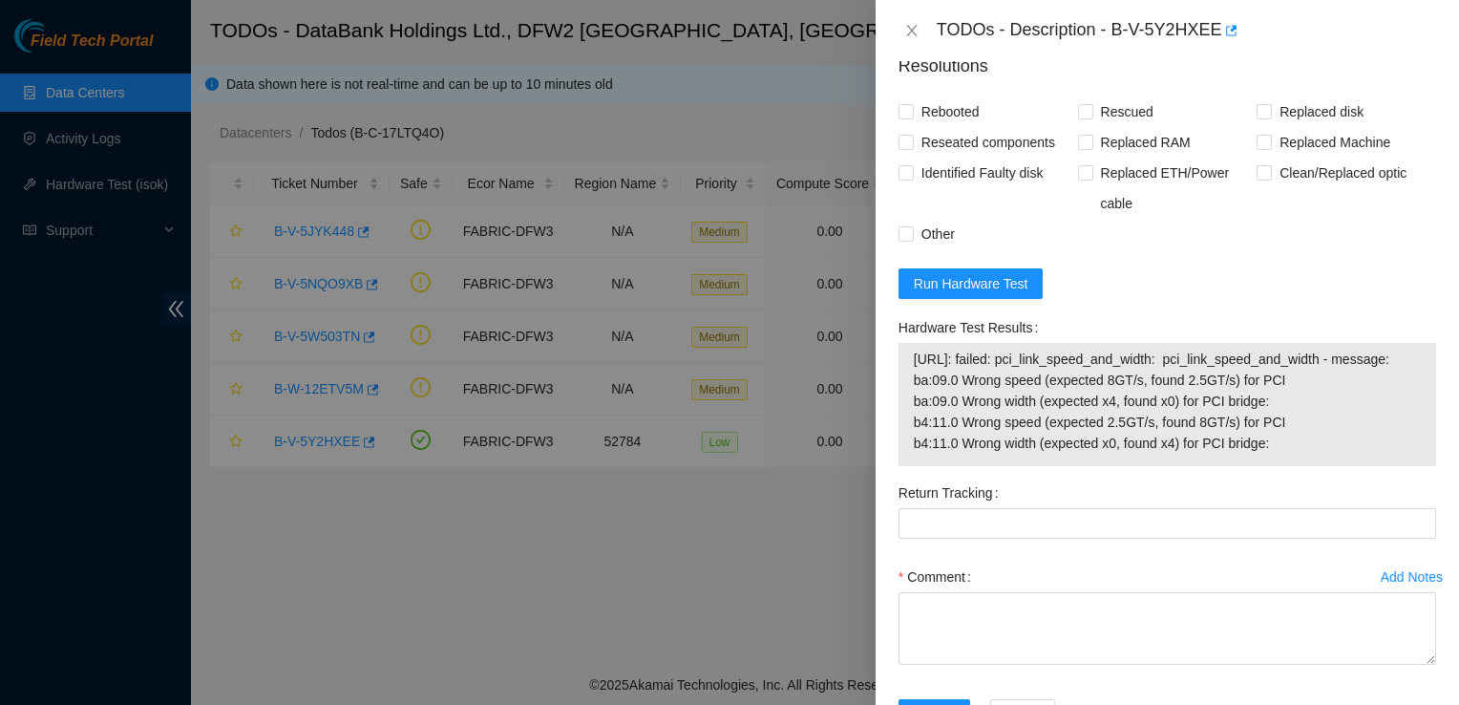
scroll to position [918, 0]
click at [1010, 275] on span "Run Hardware Test" at bounding box center [971, 285] width 115 height 21
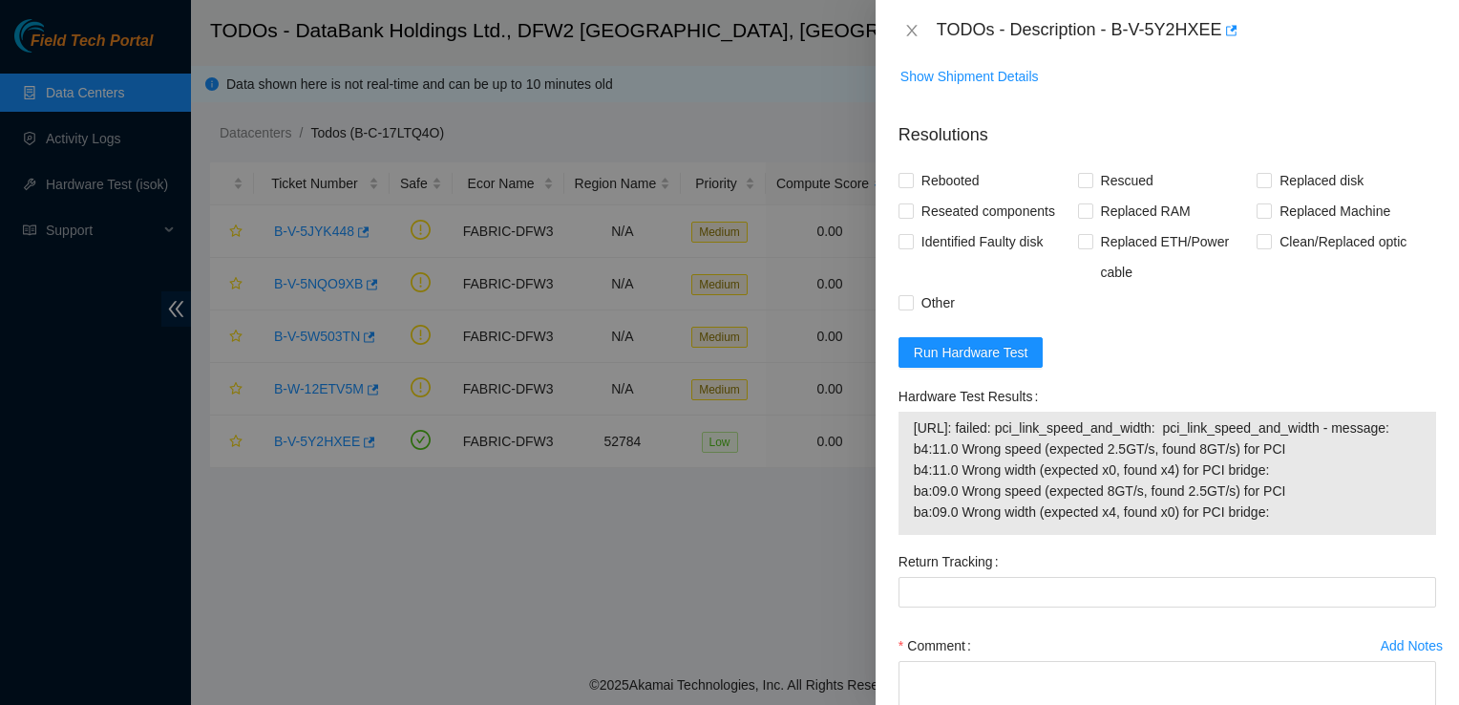
scroll to position [967, 0]
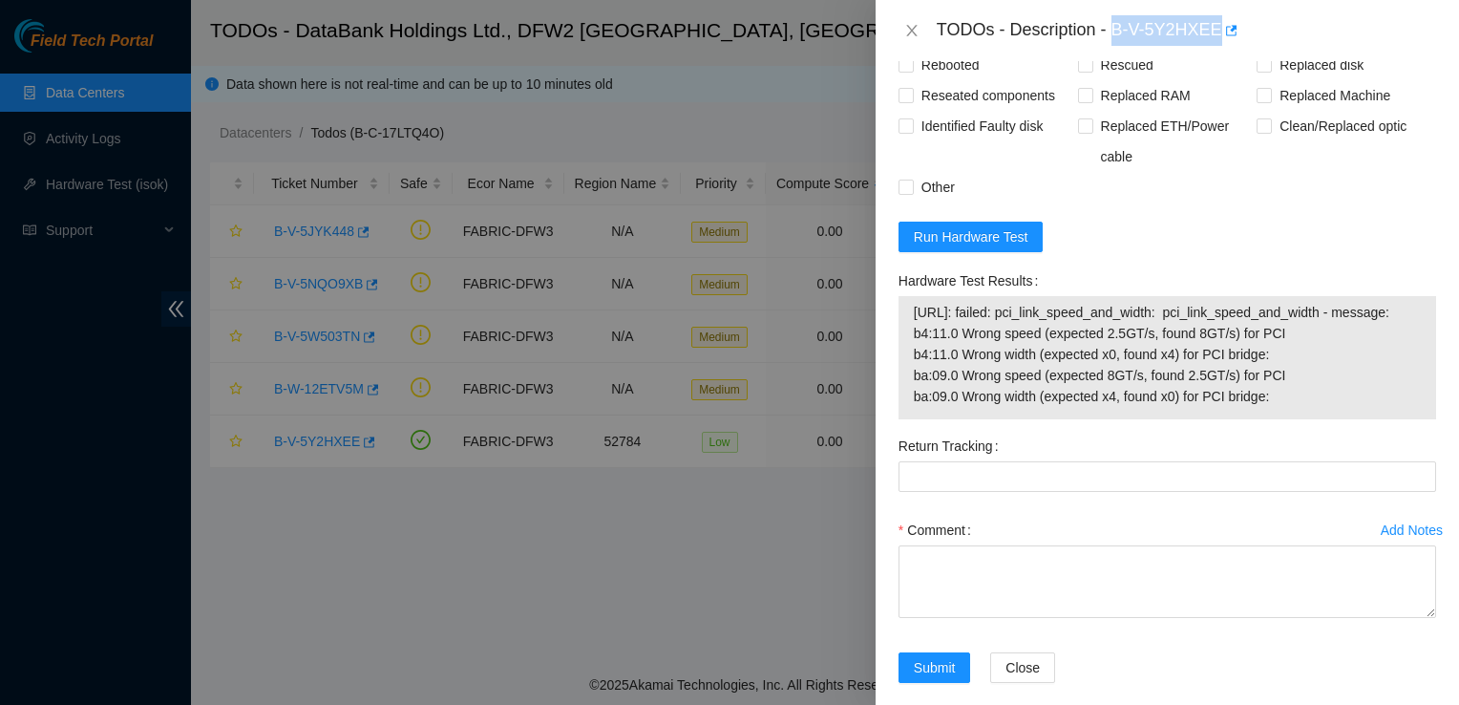
drag, startPoint x: 1111, startPoint y: 28, endPoint x: 1216, endPoint y: 34, distance: 105.2
click at [1216, 34] on div "TODOs - Description - B-V-5Y2HXEE" at bounding box center [1186, 30] width 499 height 31
copy div "B-V-5Y2HXEE"
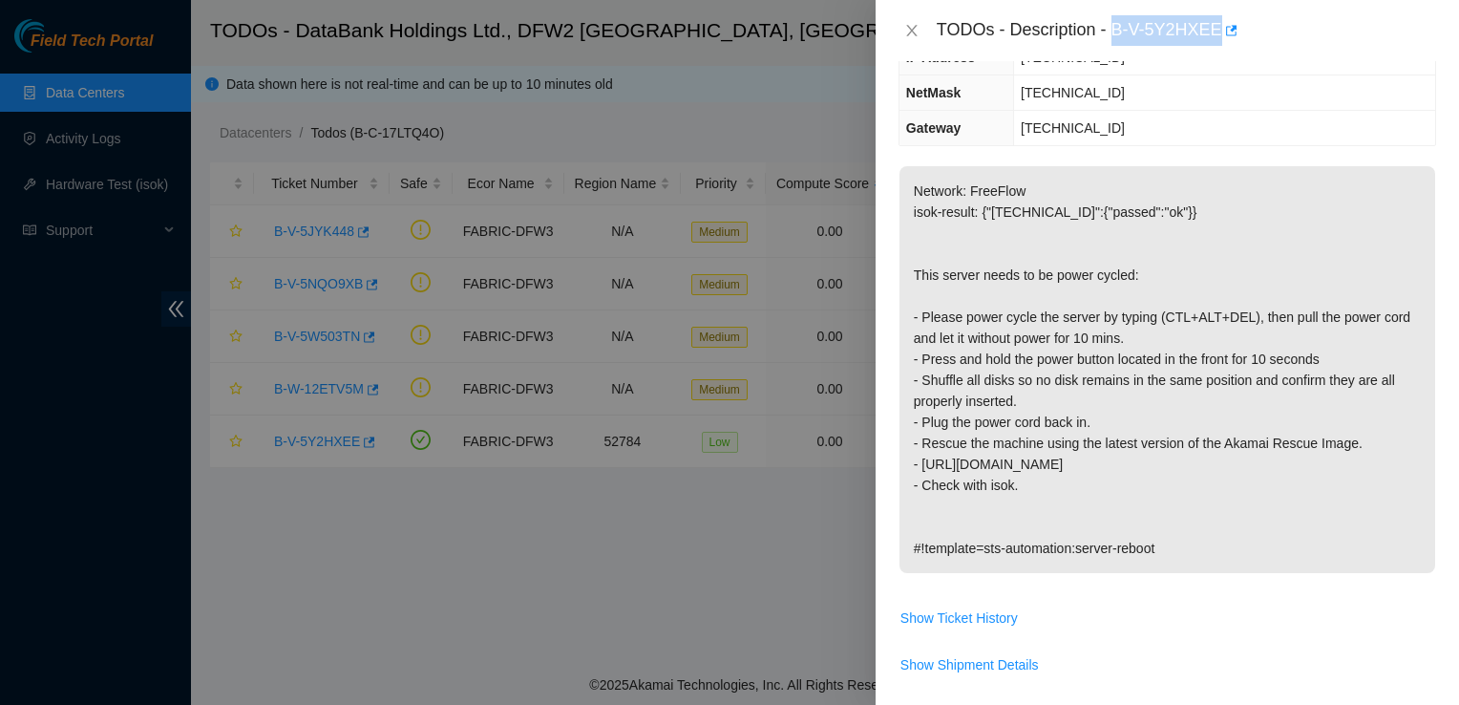
scroll to position [264, 0]
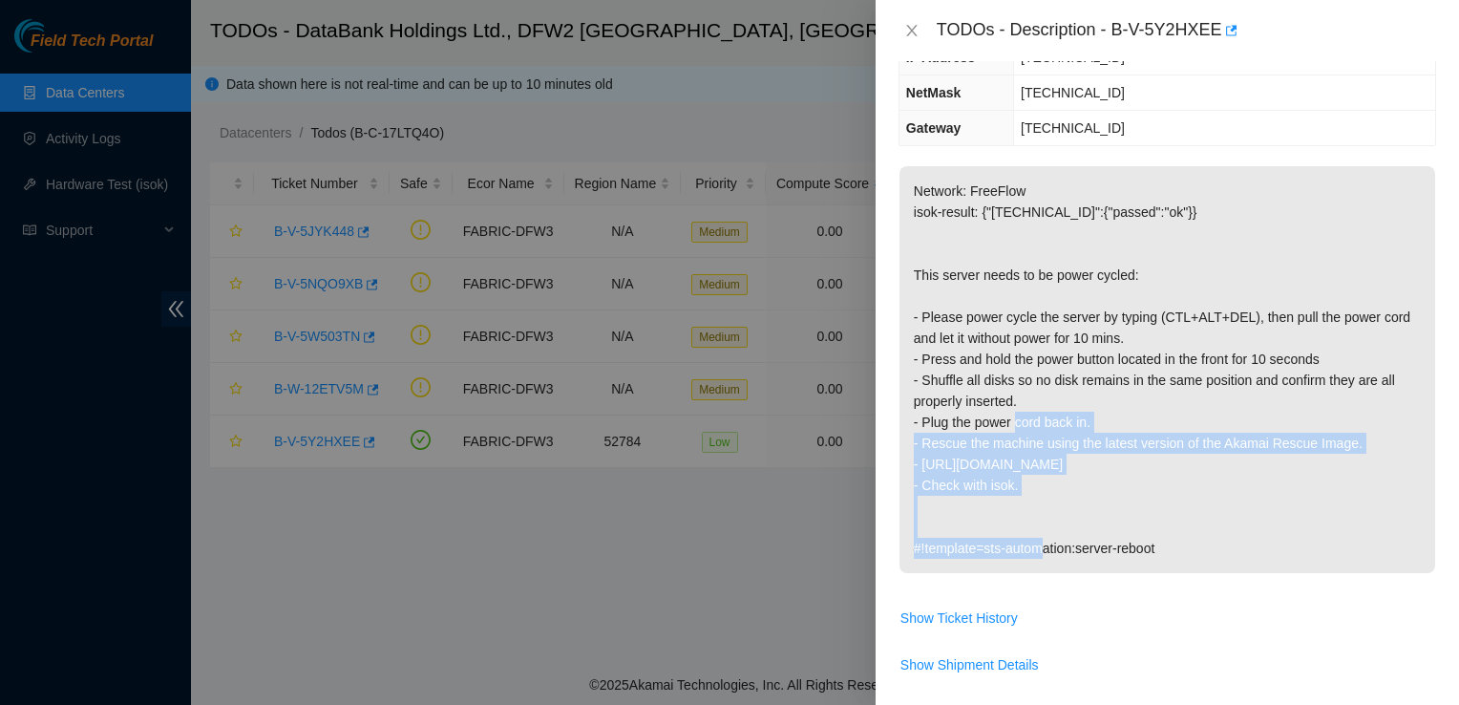
drag, startPoint x: 1086, startPoint y: 435, endPoint x: 1027, endPoint y: 371, distance: 86.5
click at [1027, 371] on p "Network: FreeFlow isok-result: {"23.0.163.228":{"passed":"ok"}} This server nee…" at bounding box center [1167, 369] width 536 height 407
drag, startPoint x: 1027, startPoint y: 371, endPoint x: 1139, endPoint y: 423, distance: 123.0
click at [1139, 423] on p "Network: FreeFlow isok-result: {"23.0.163.228":{"passed":"ok"}} This server nee…" at bounding box center [1167, 369] width 536 height 407
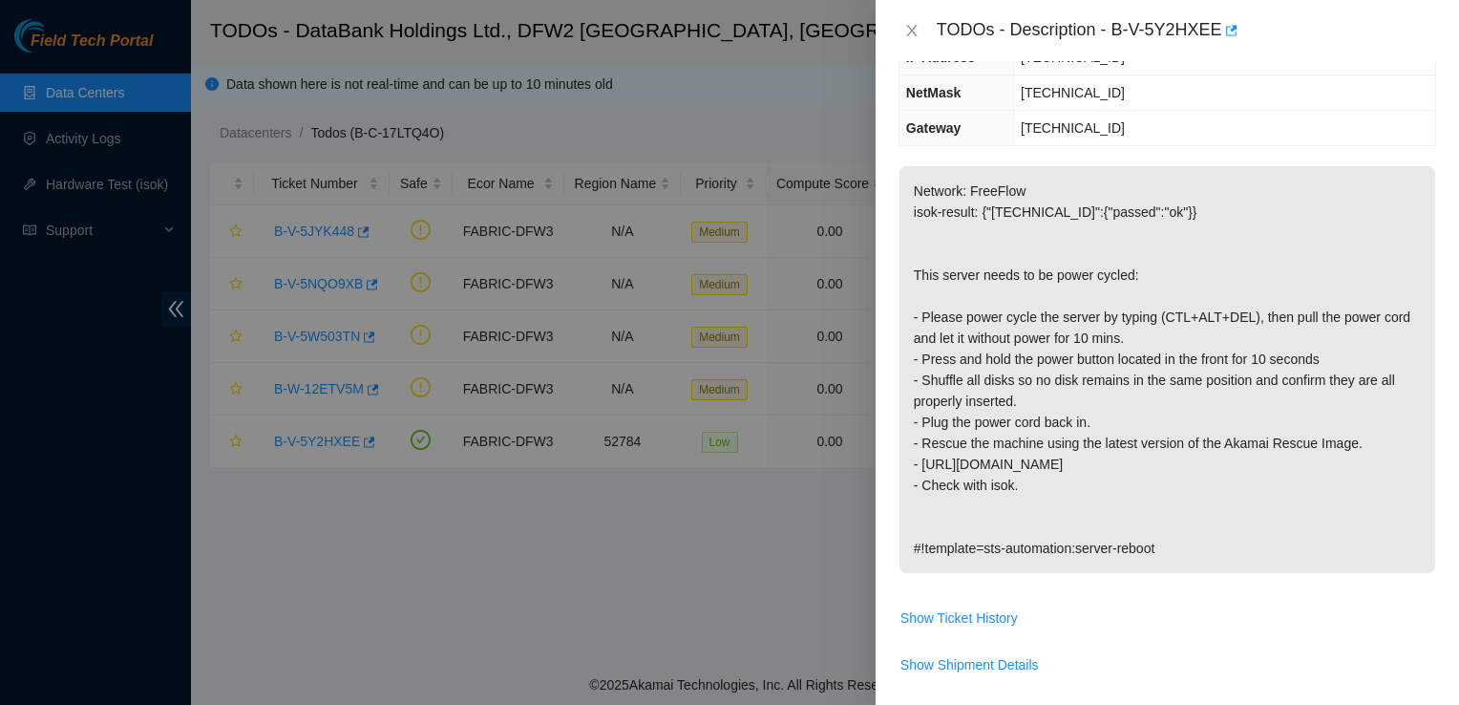
click at [1056, 482] on p "Network: FreeFlow isok-result: {"23.0.163.228":{"passed":"ok"}} This server nee…" at bounding box center [1167, 369] width 536 height 407
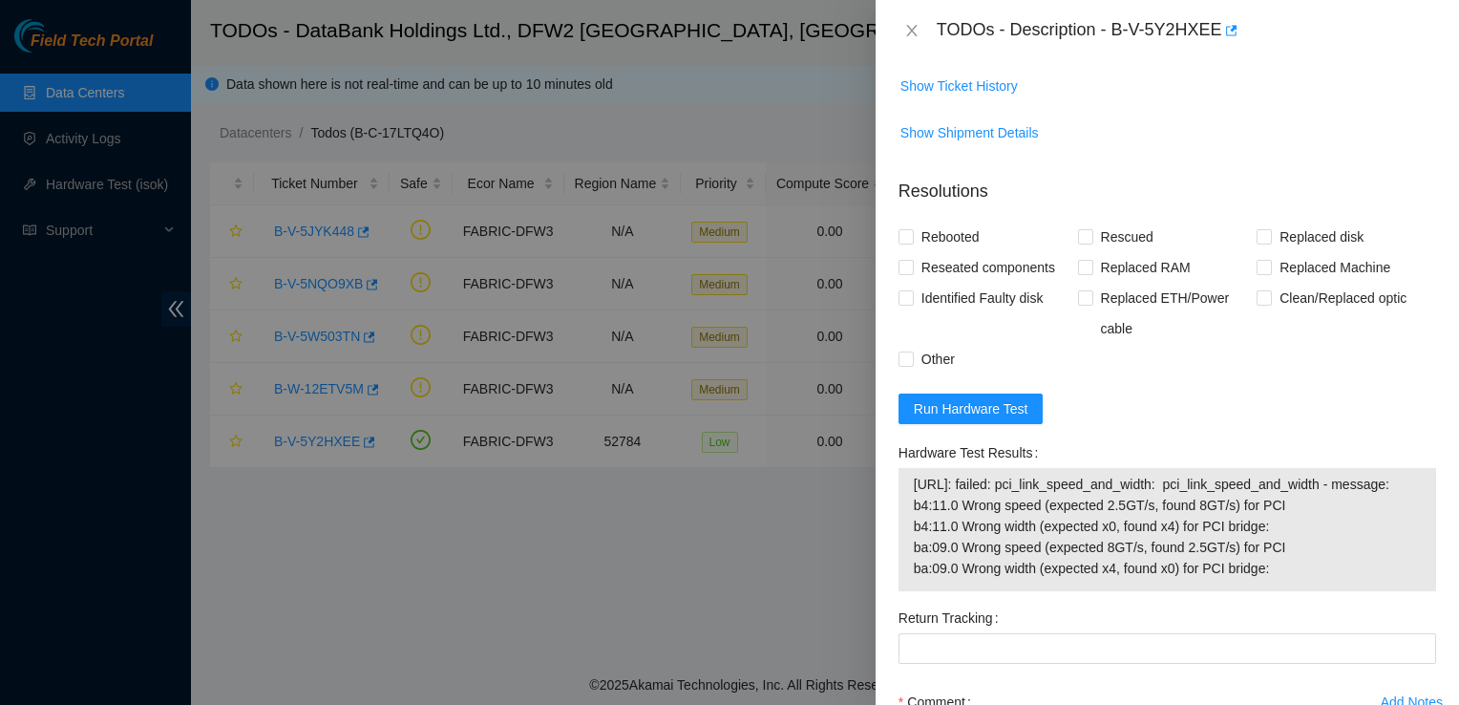
scroll to position [804, 0]
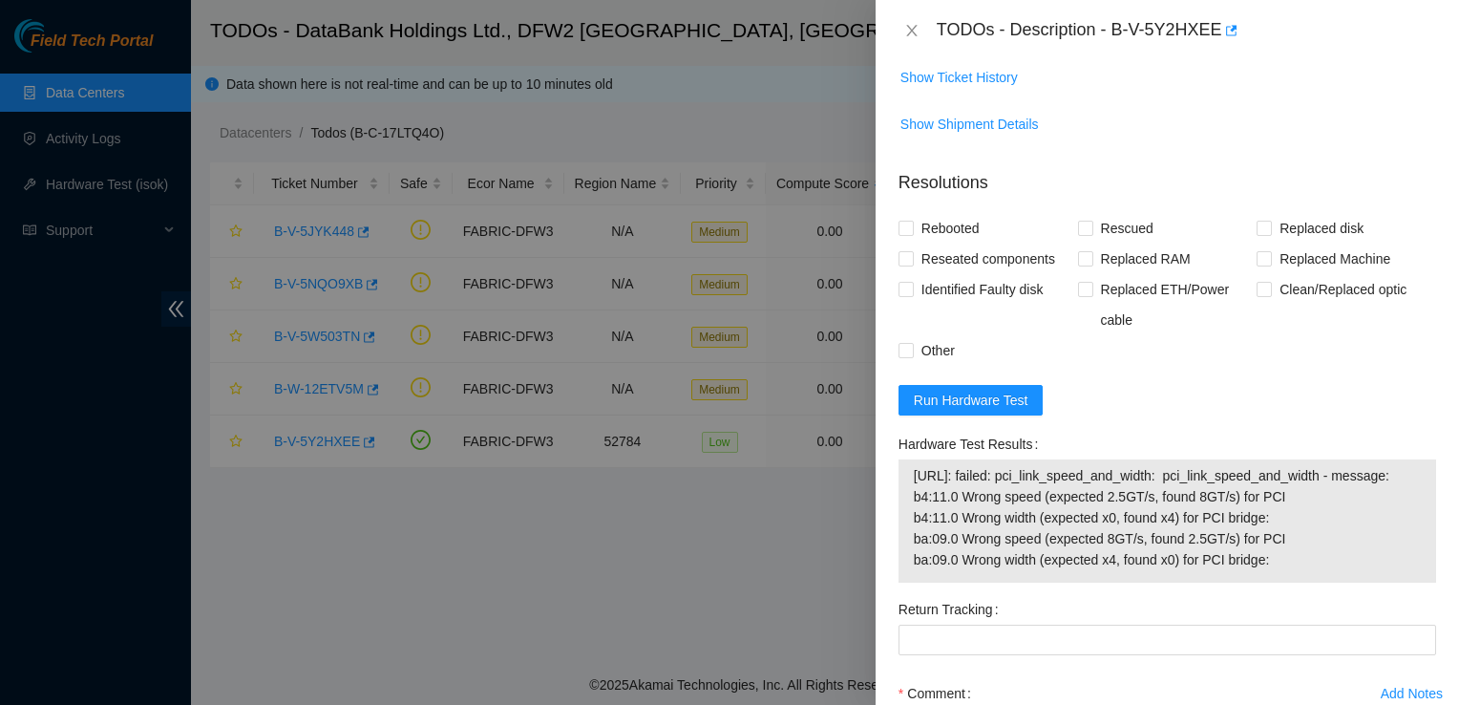
drag, startPoint x: 1293, startPoint y: 540, endPoint x: 913, endPoint y: 428, distance: 396.3
click at [913, 464] on td "23.0.163.228: failed: pci_link_speed_and_width: pci_link_speed_and_width - mess…" at bounding box center [1167, 521] width 509 height 114
copy span "23.0.163.228: failed: pci_link_speed_and_width: pci_link_speed_and_width - mess…"
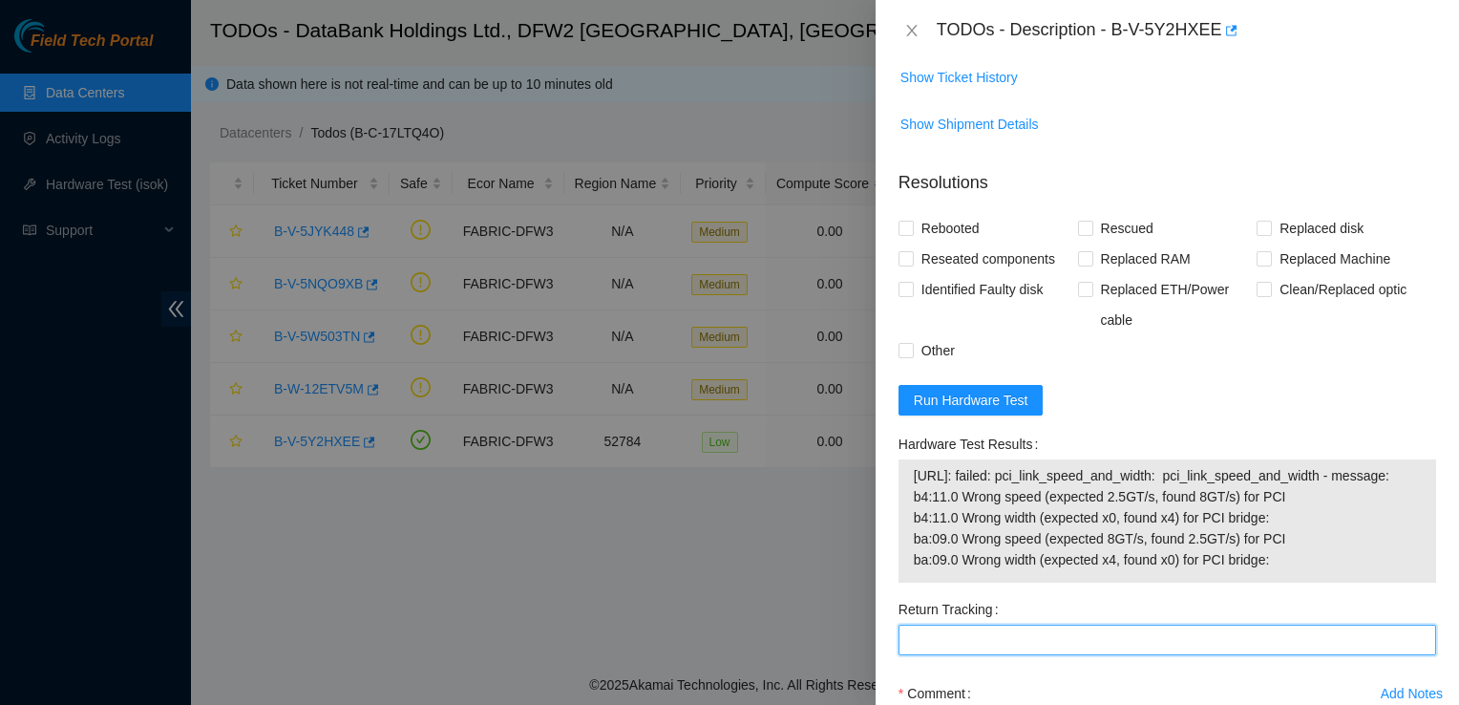
click at [1157, 624] on Tracking "Return Tracking" at bounding box center [1167, 639] width 538 height 31
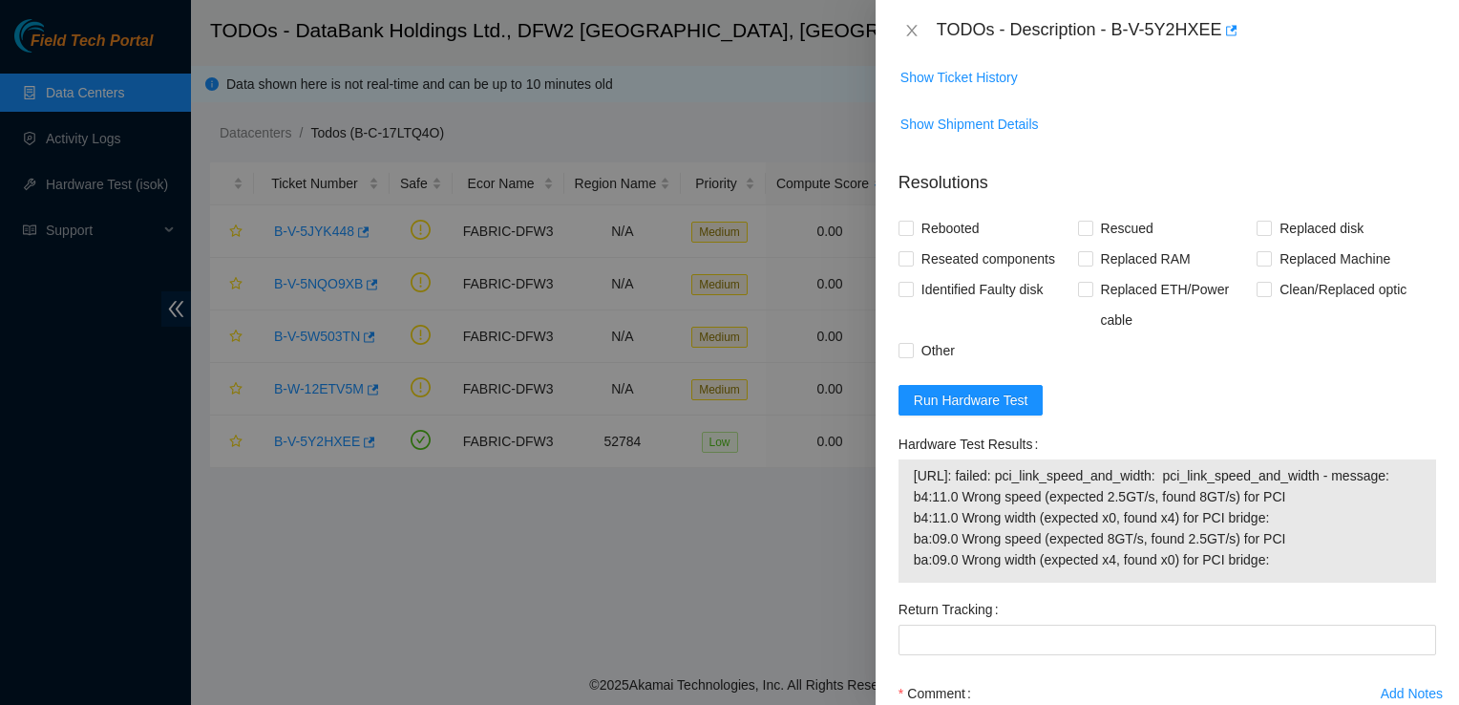
click at [1336, 429] on div "Hardware Test Results" at bounding box center [1167, 444] width 538 height 31
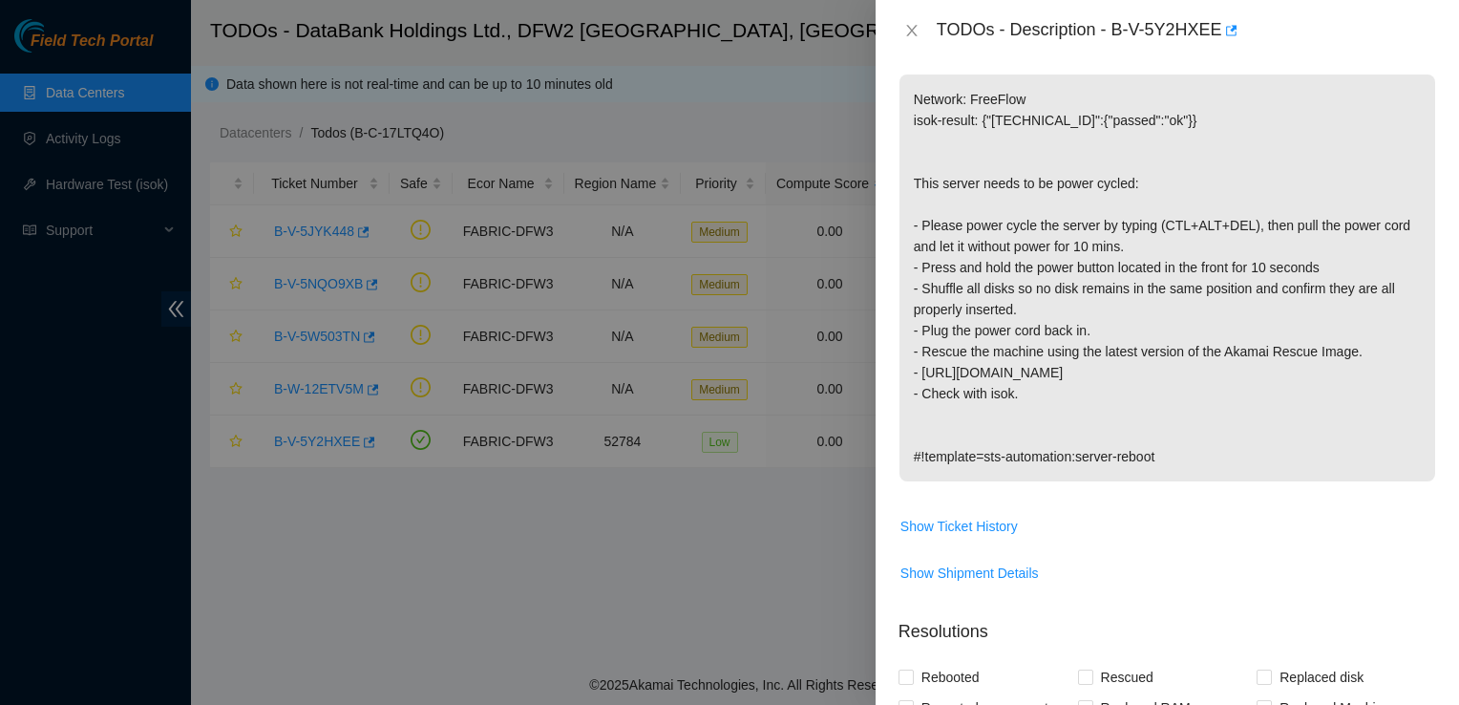
scroll to position [349, 0]
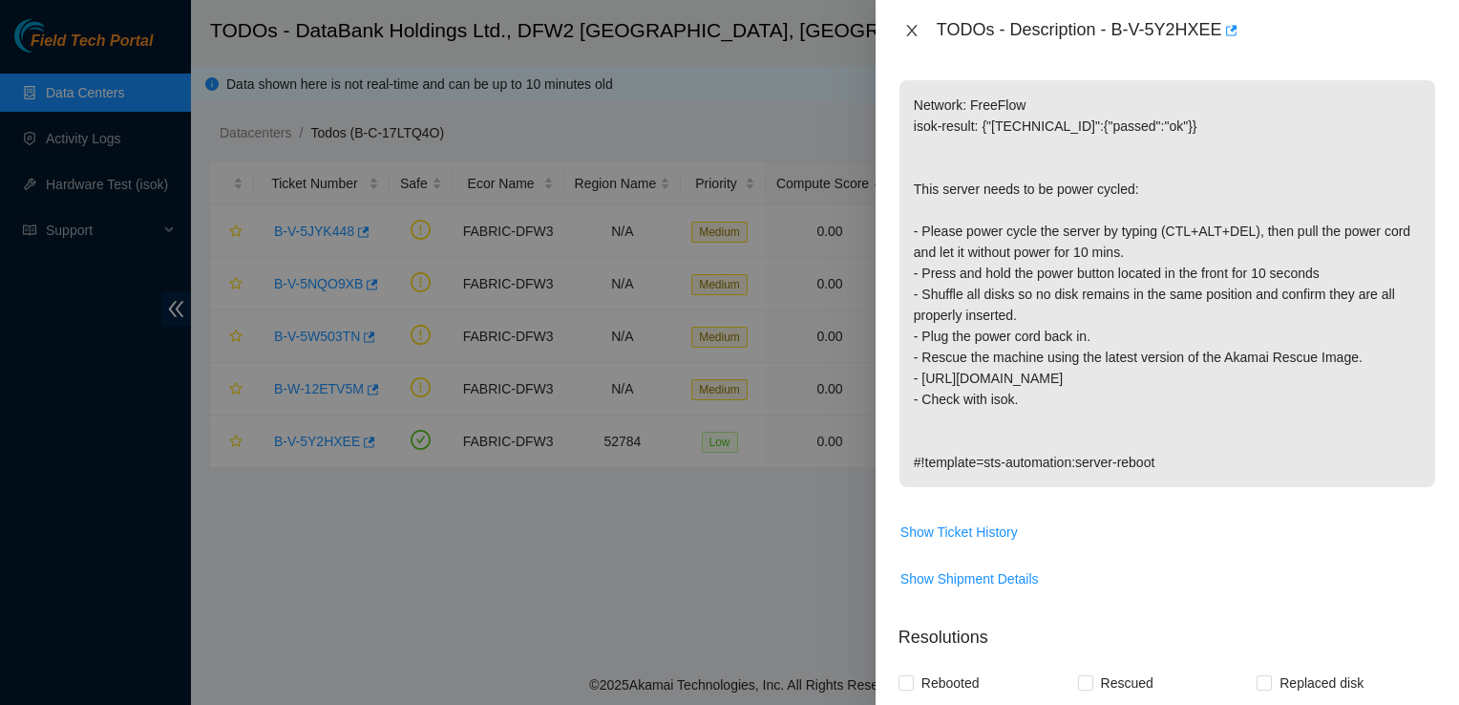
click at [913, 25] on icon "close" at bounding box center [911, 30] width 15 height 15
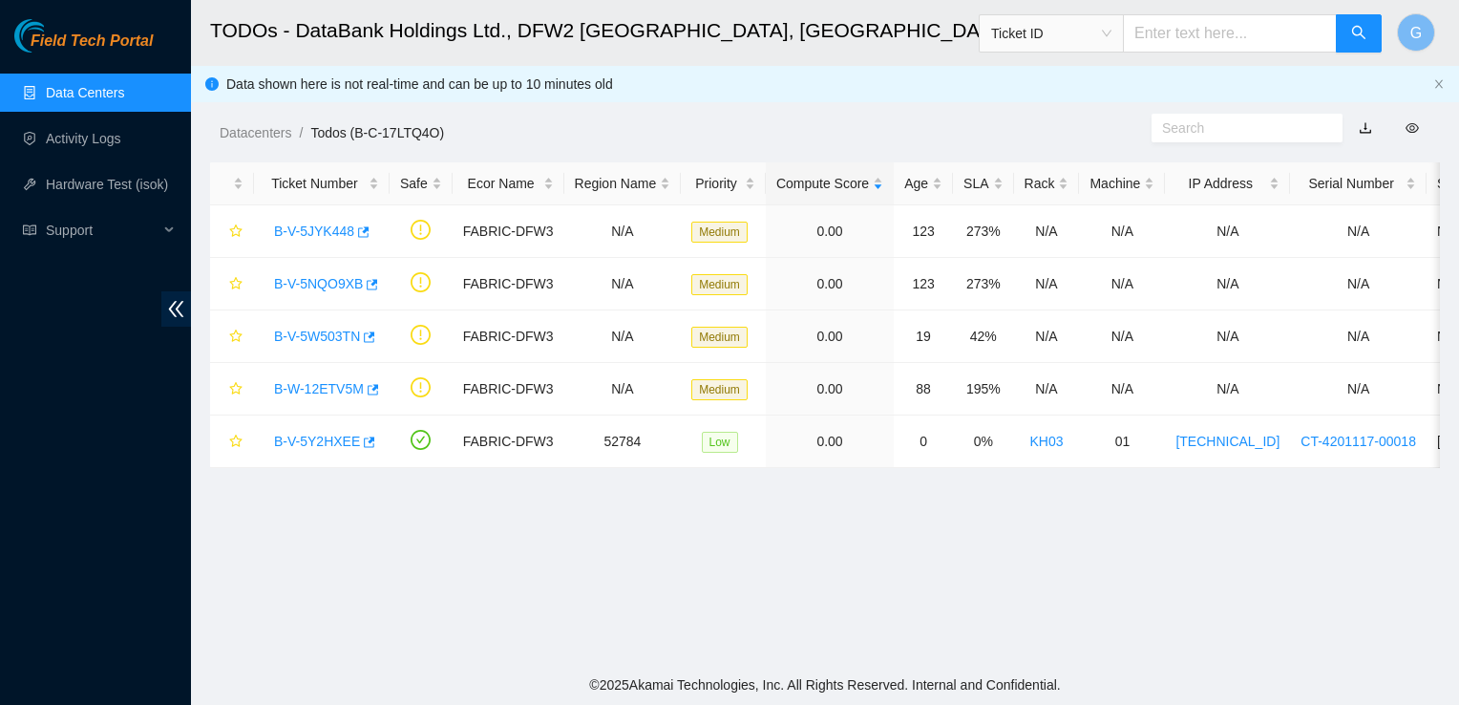
scroll to position [378, 0]
click at [327, 445] on link "B-V-5Y2HXEE" at bounding box center [317, 440] width 86 height 15
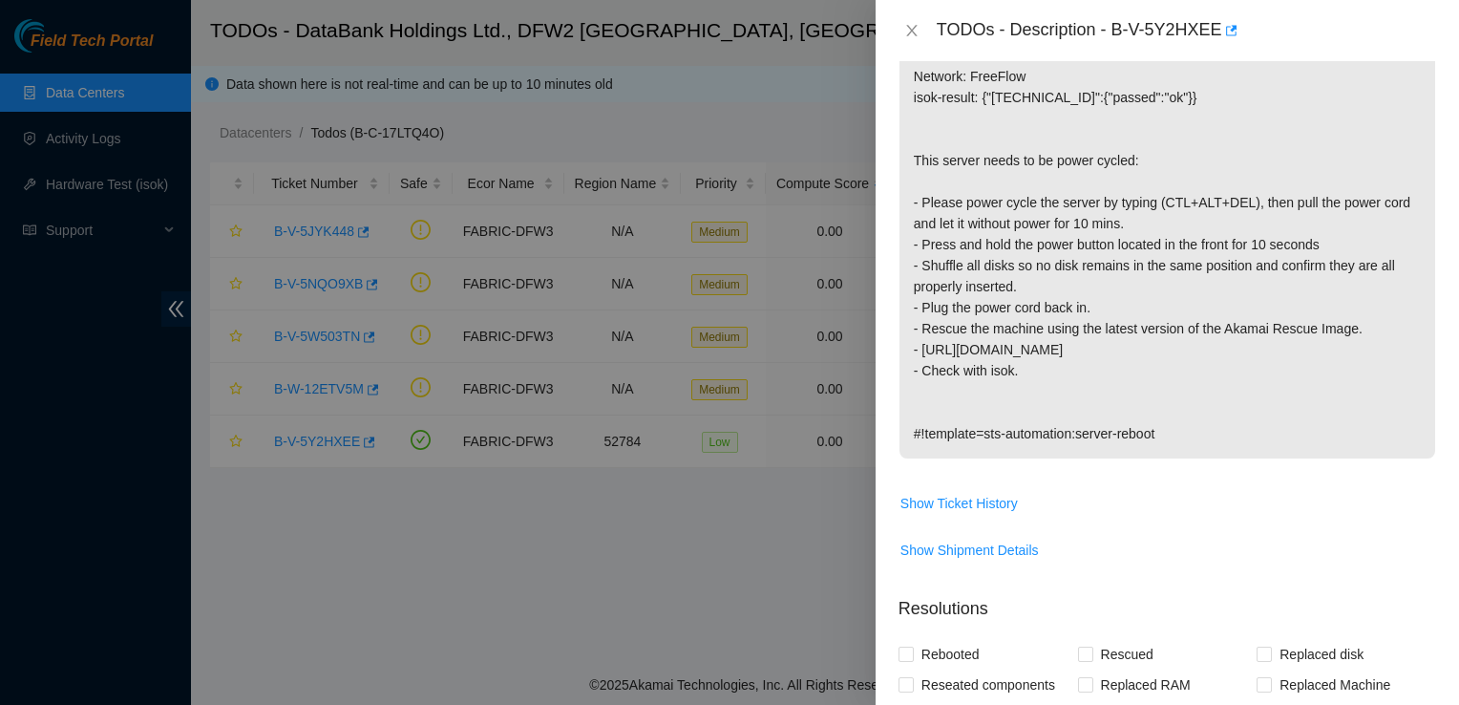
scroll to position [349, 0]
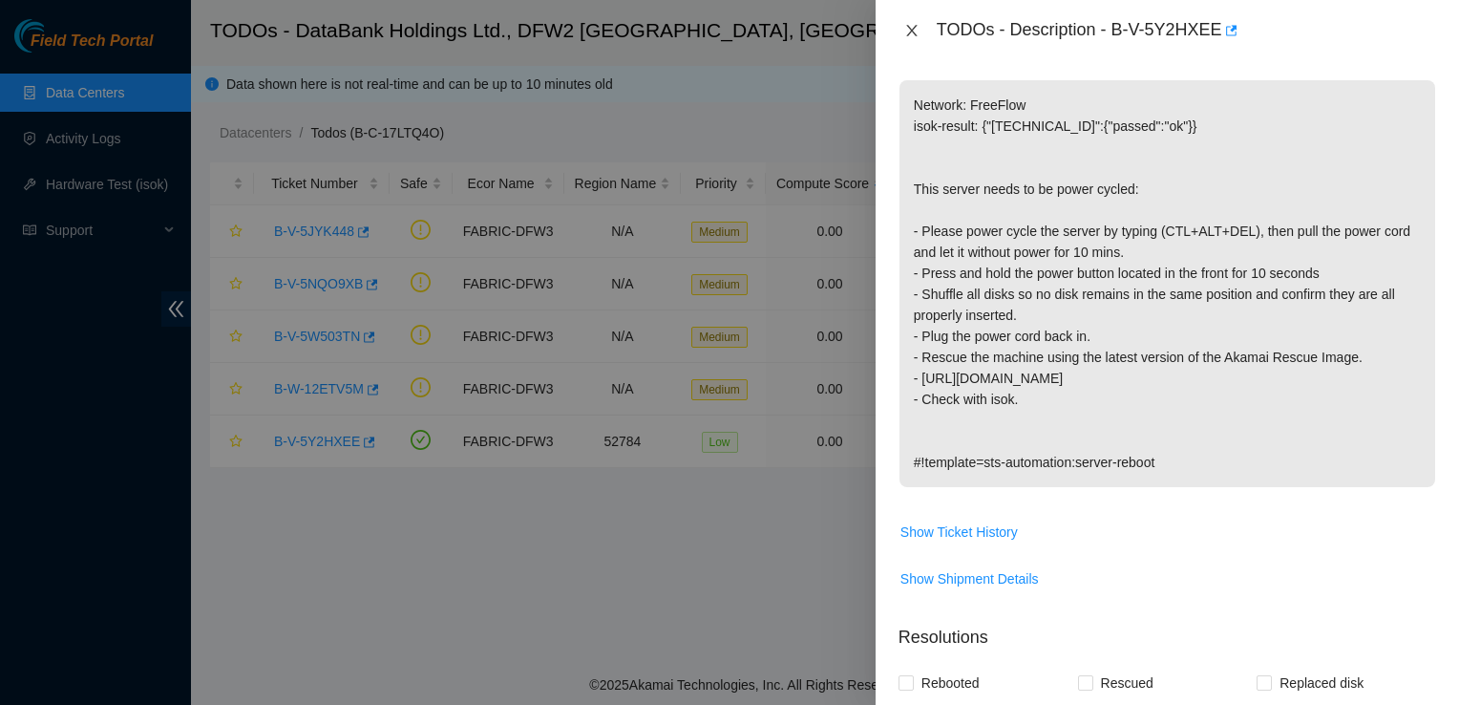
click at [902, 32] on button "Close" at bounding box center [911, 31] width 27 height 18
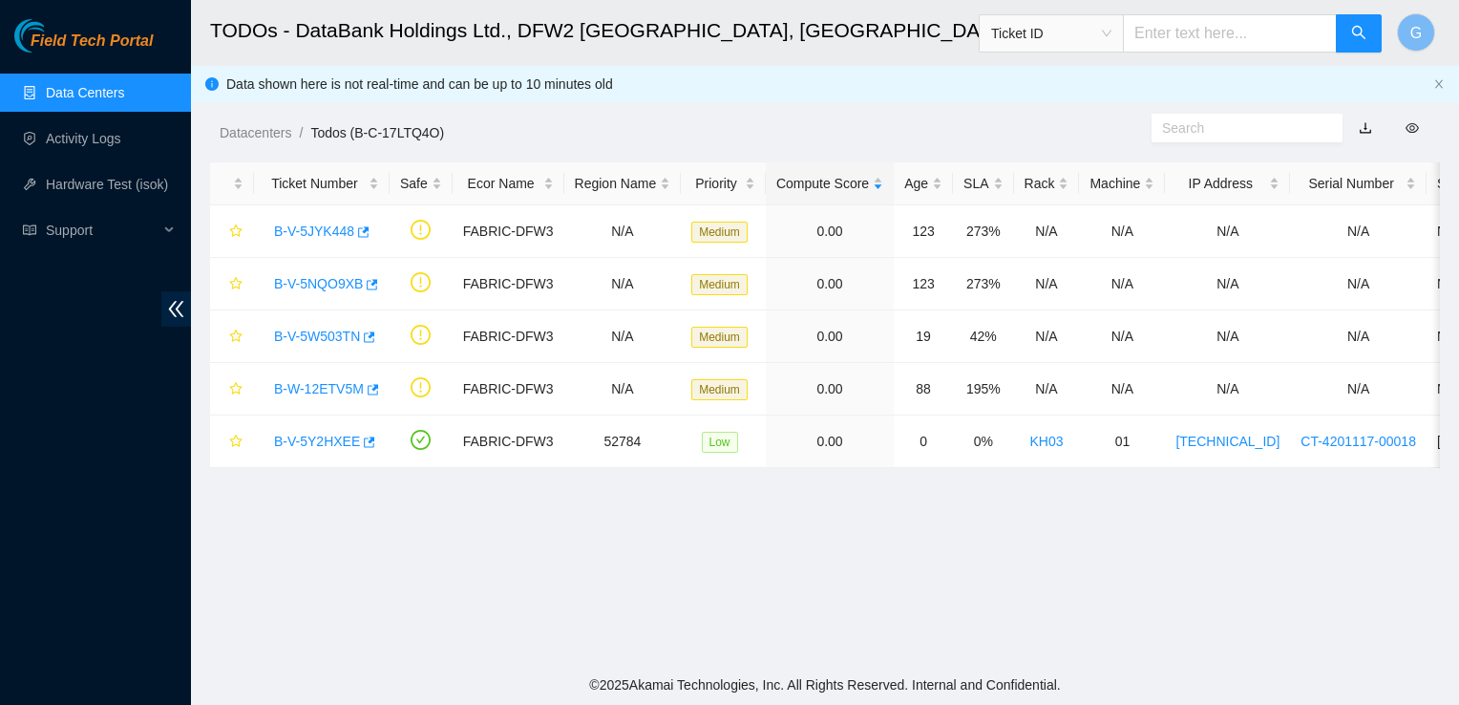
scroll to position [378, 0]
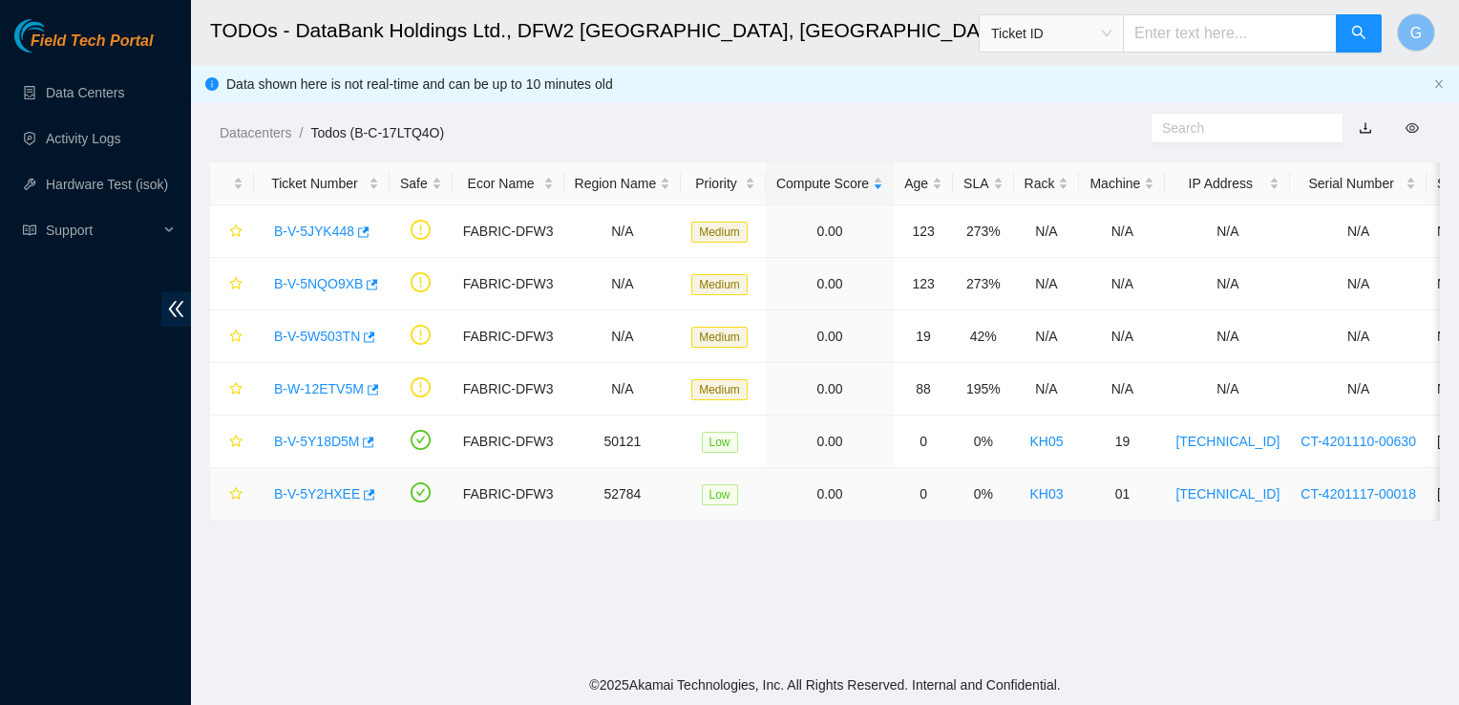
click at [331, 495] on link "B-V-5Y2HXEE" at bounding box center [317, 493] width 86 height 15
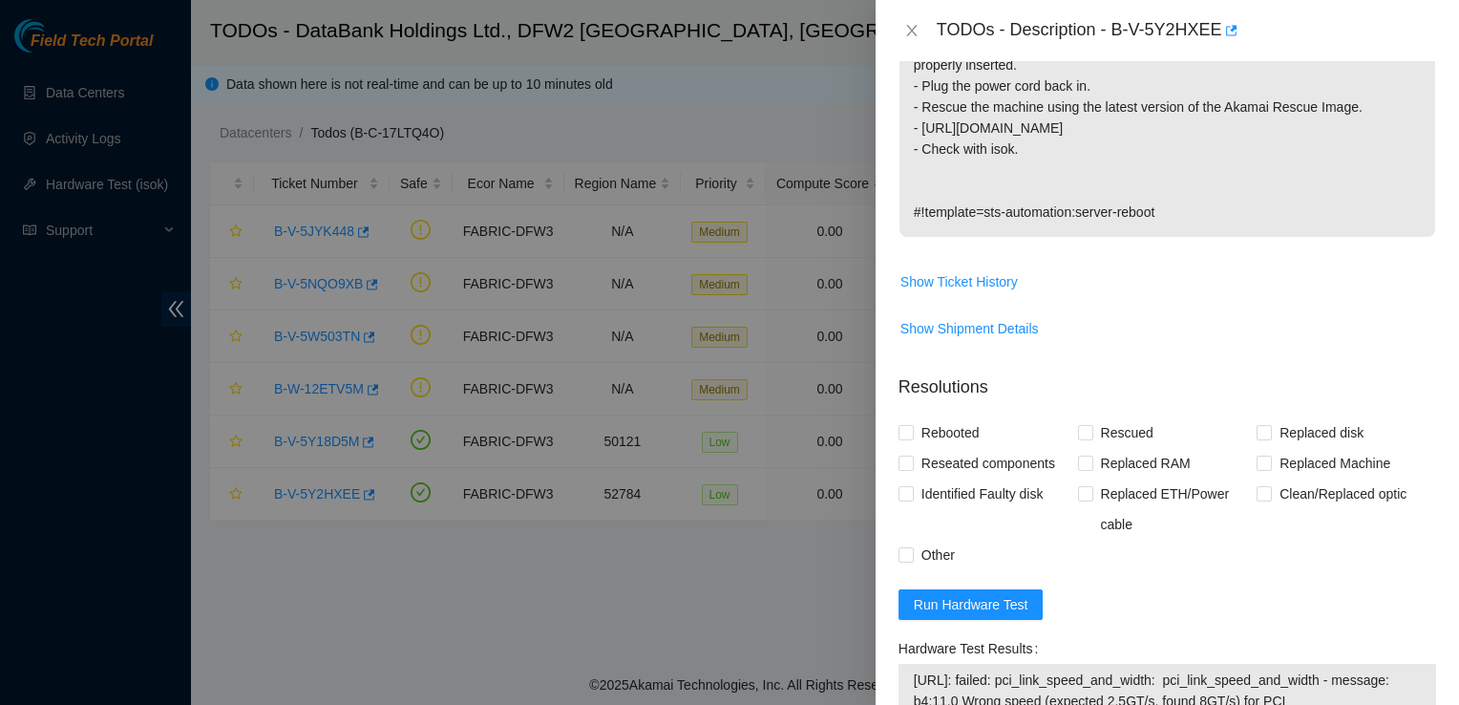
scroll to position [602, 0]
click at [1087, 422] on span at bounding box center [1085, 429] width 15 height 15
click at [1087, 422] on input "Rescued" at bounding box center [1084, 428] width 13 height 13
checkbox input "true"
click at [909, 453] on input "Reseated components" at bounding box center [904, 459] width 13 height 13
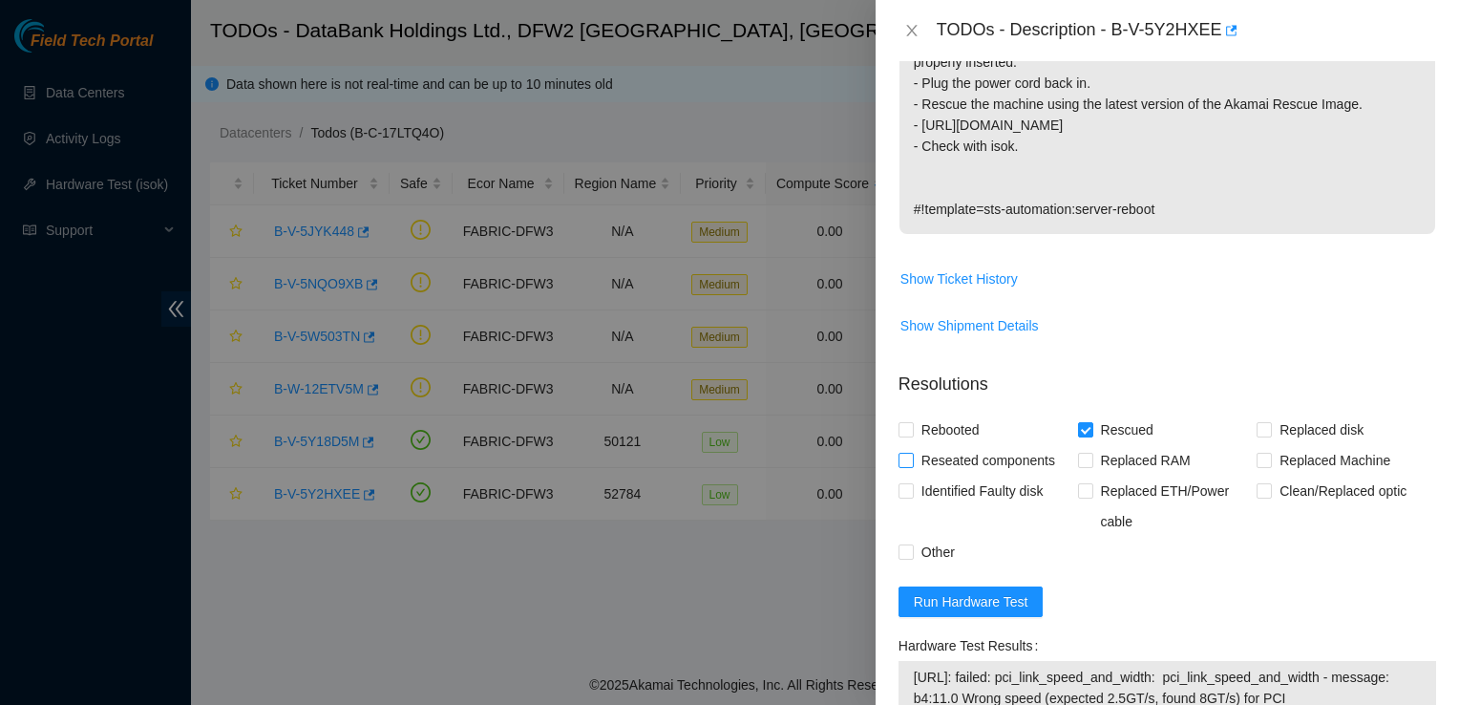
checkbox input "true"
click at [901, 422] on input "Rebooted" at bounding box center [904, 428] width 13 height 13
checkbox input "true"
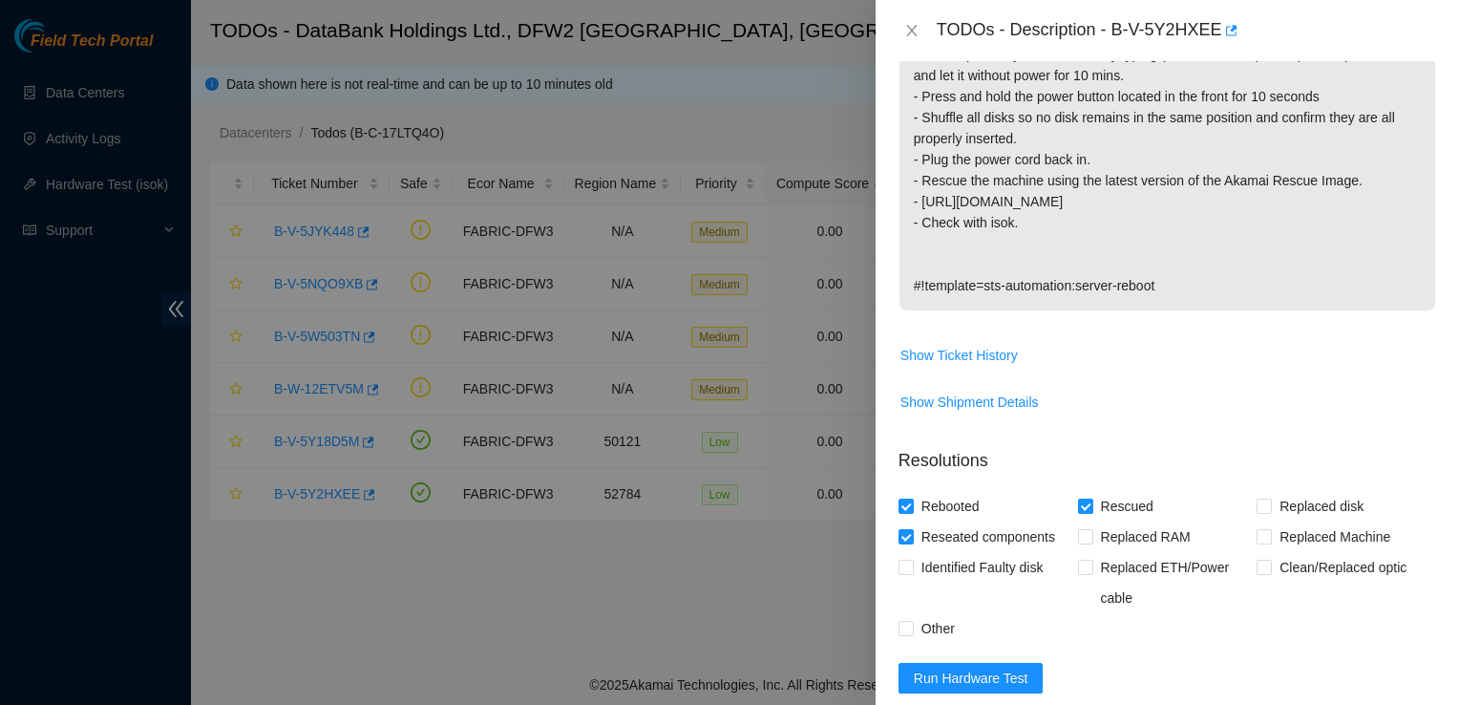
scroll to position [529, 0]
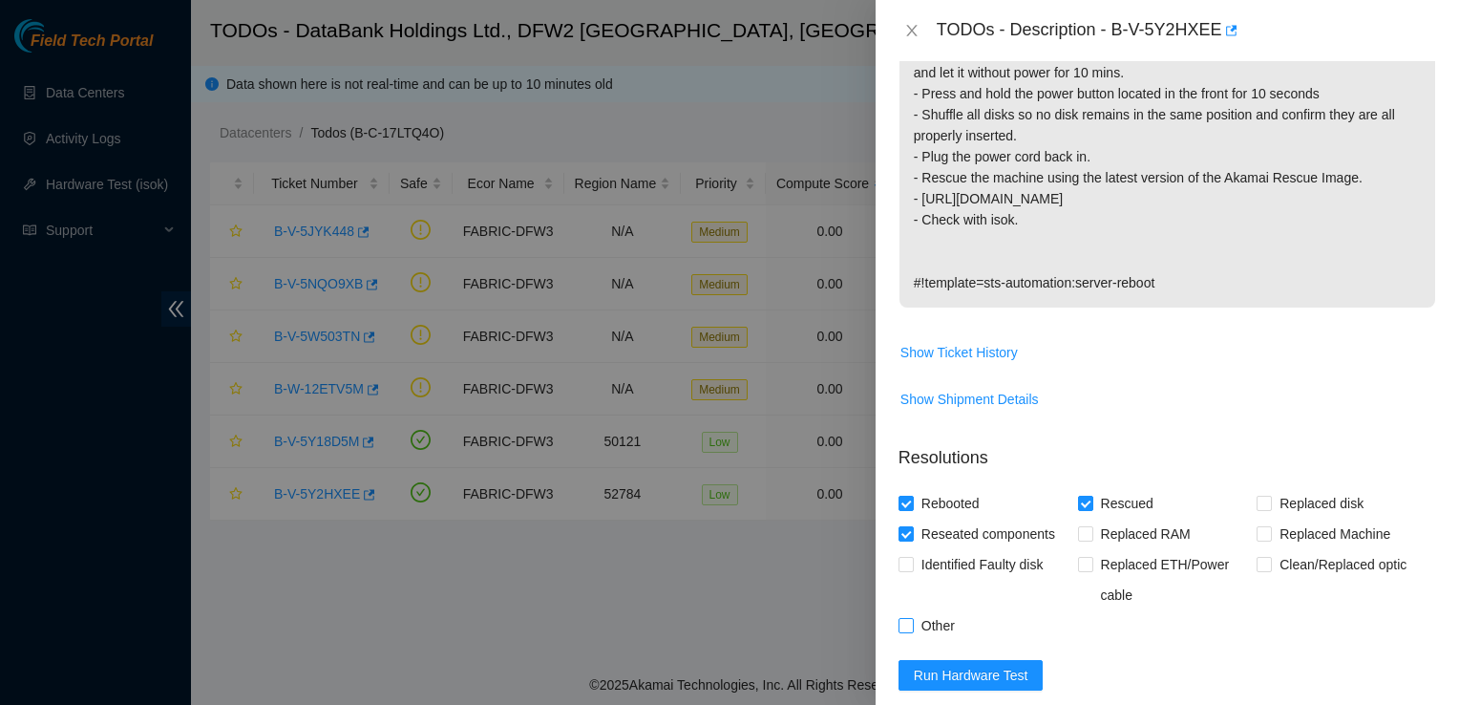
click at [908, 618] on input "Other" at bounding box center [904, 624] width 13 height 13
checkbox input "true"
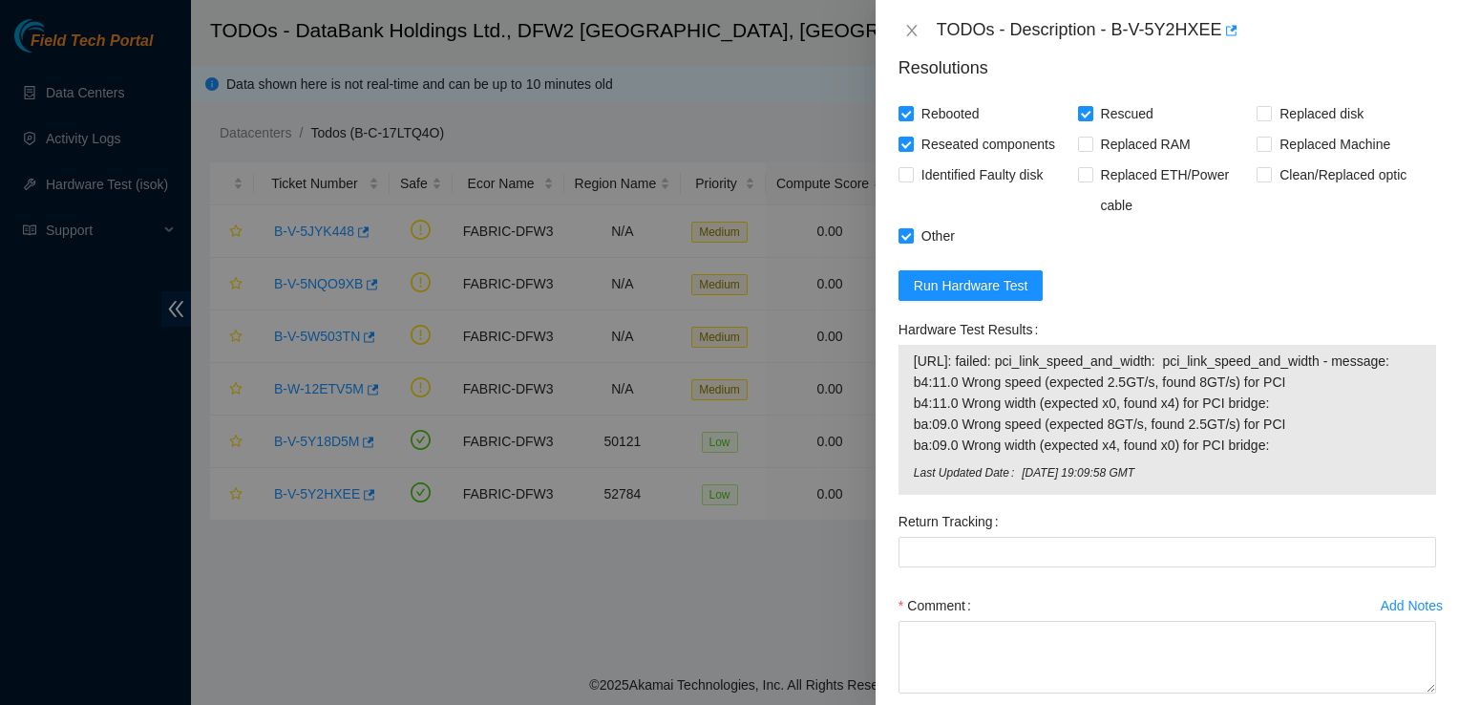
scroll to position [994, 0]
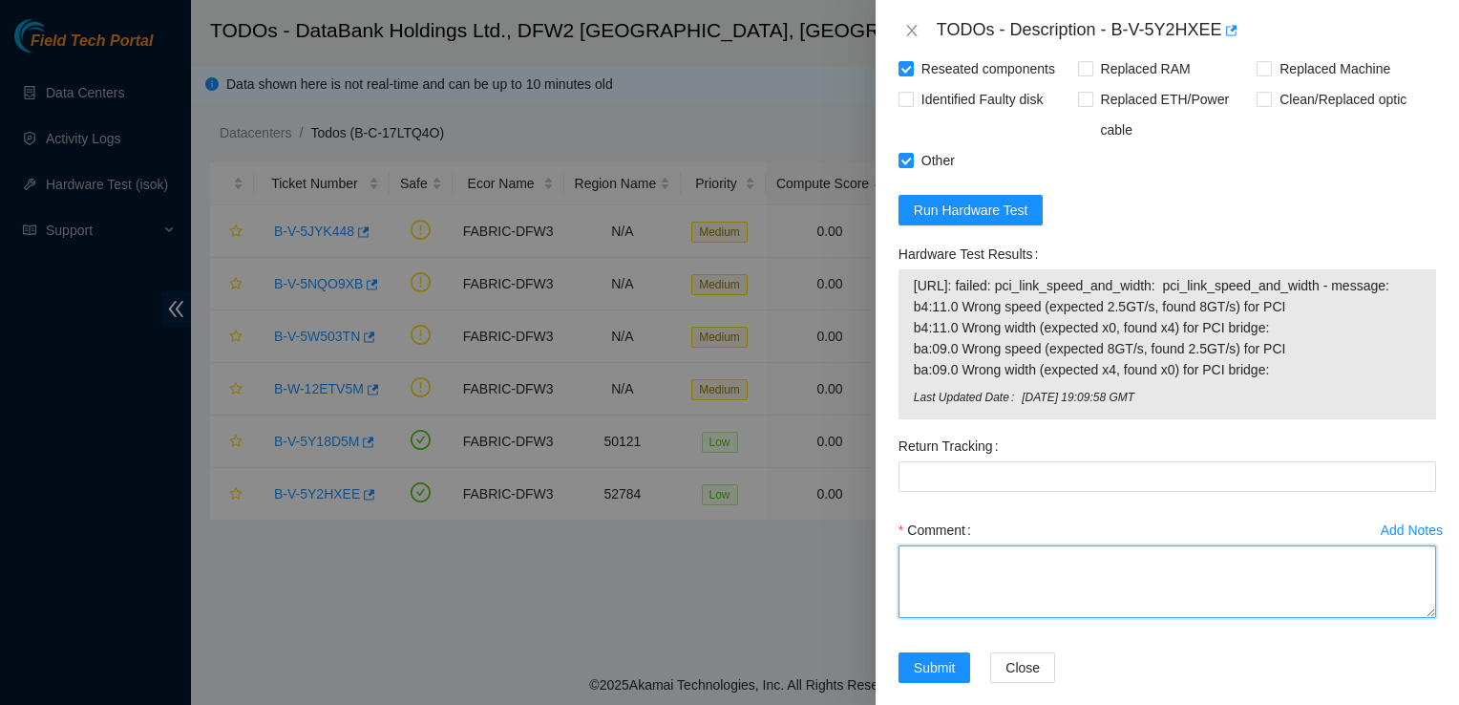
click at [955, 545] on textarea "Comment" at bounding box center [1167, 581] width 538 height 73
paste textarea "Power cycled server. Unplugged power cord. Waited 10 minutes. Shuffled disks an…"
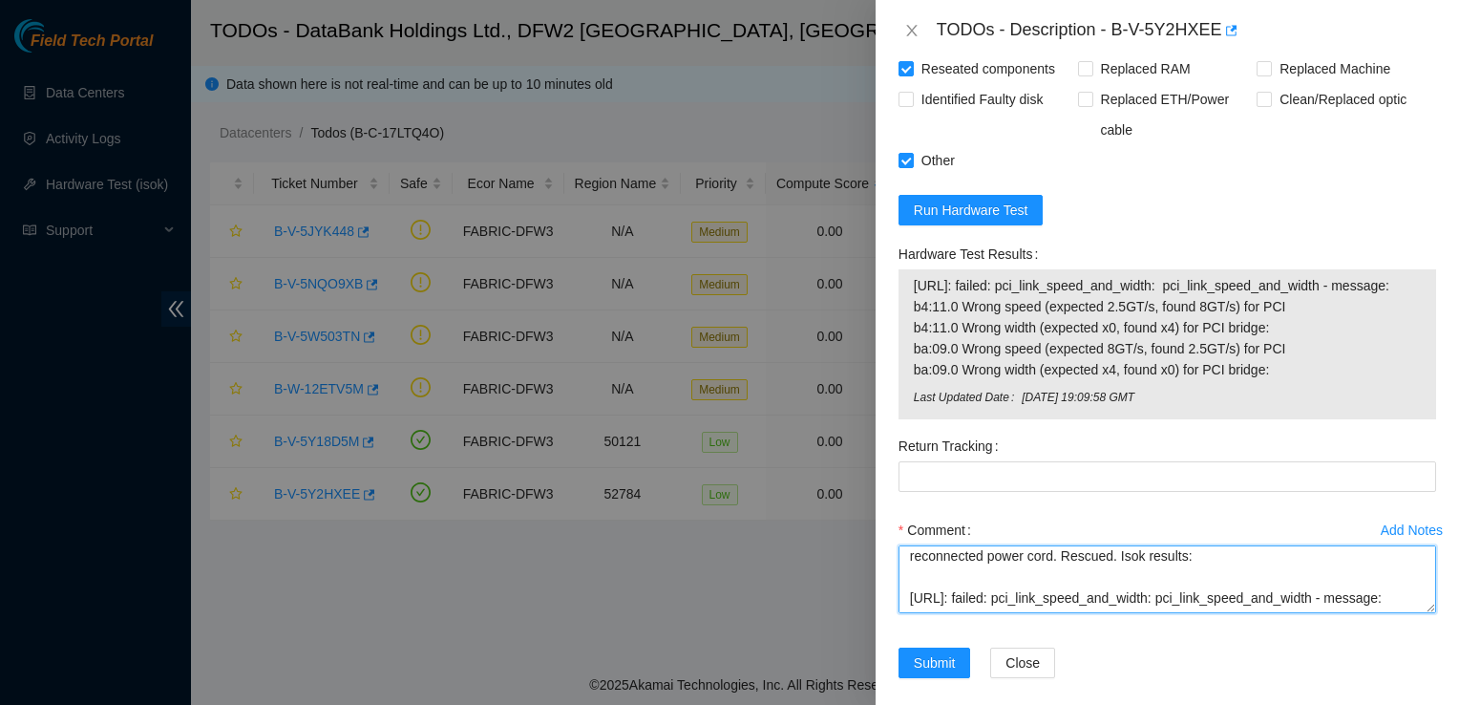
scroll to position [4, 0]
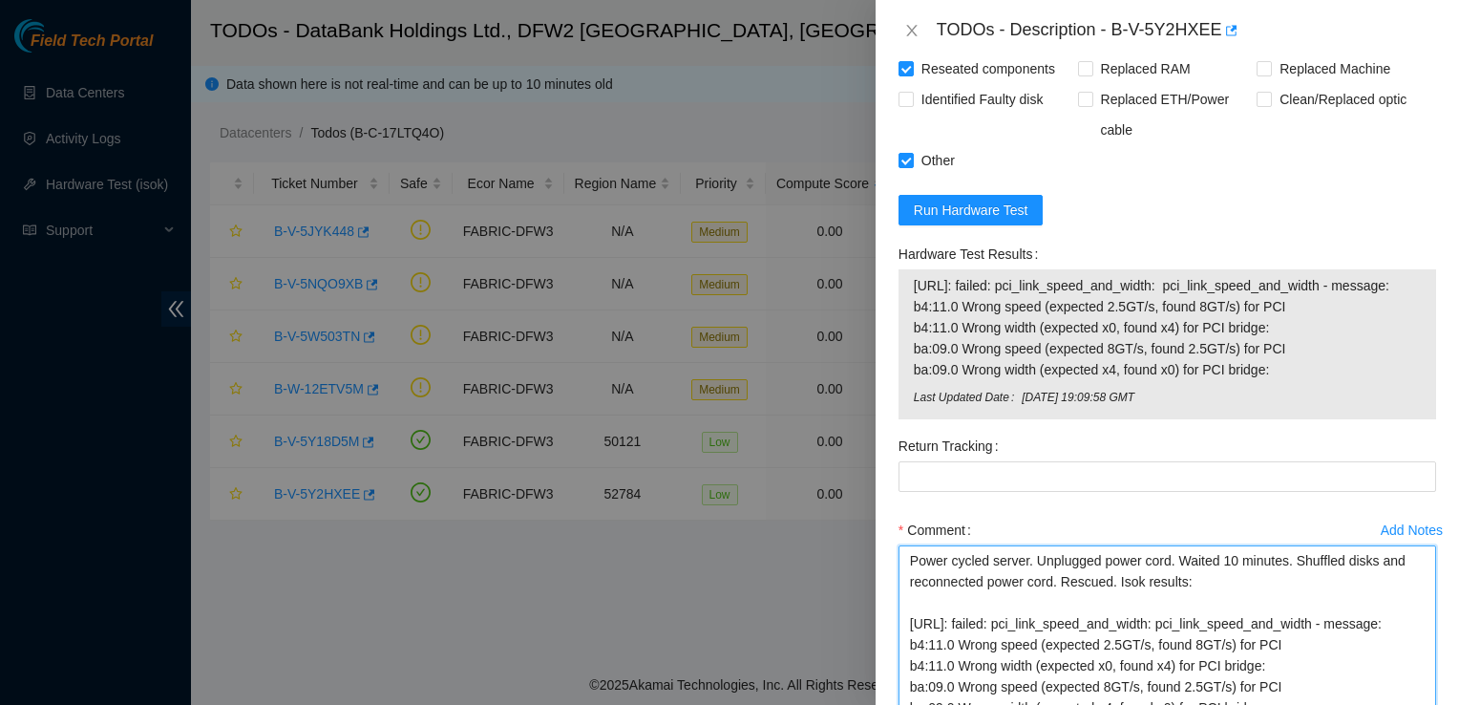
drag, startPoint x: 1418, startPoint y: 589, endPoint x: 1418, endPoint y: 712, distance: 123.2
click at [1418, 704] on html "Field Tech Portal Data Centers Activity Logs Hardware Test (isok) Support TODOs…" at bounding box center [729, 352] width 1459 height 705
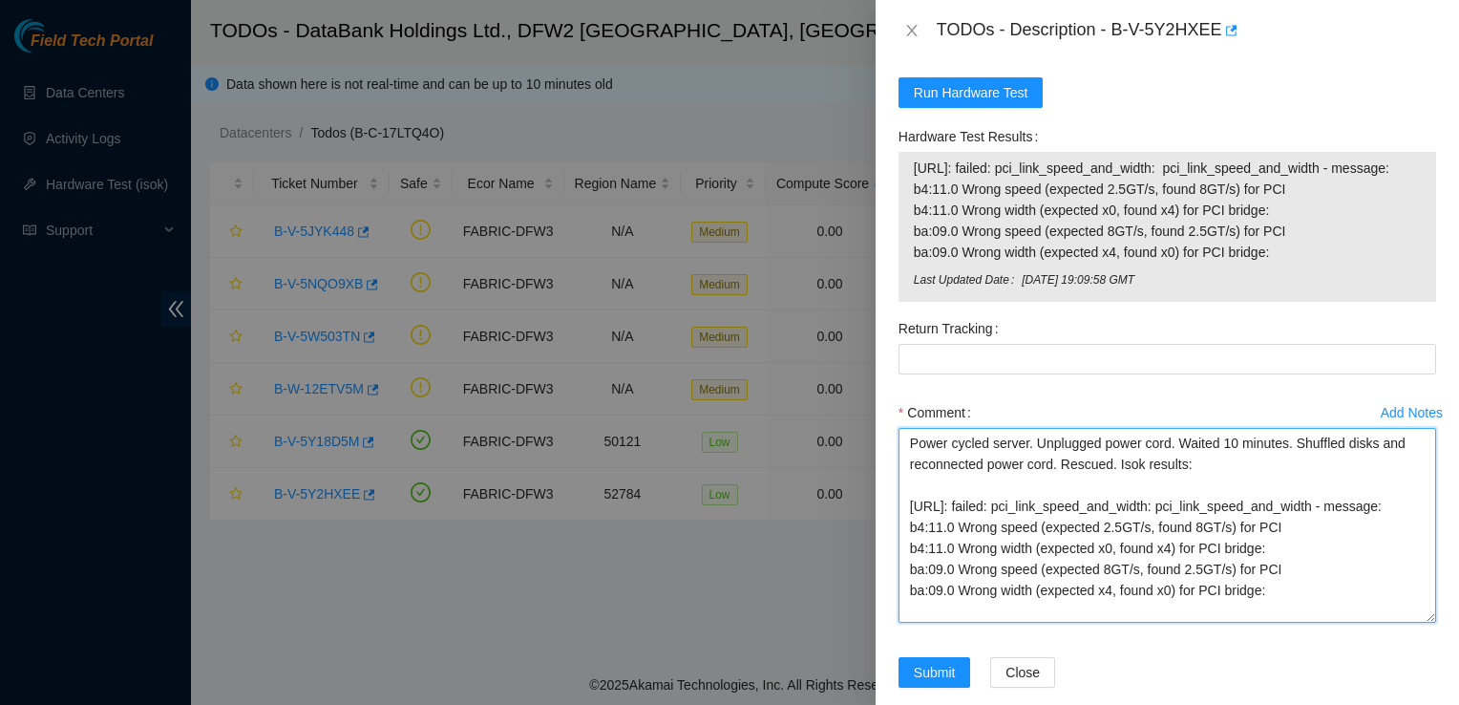
scroll to position [1112, 0]
type textarea "Power cycled server. Unplugged power cord. Waited 10 minutes. Shuffled disks an…"
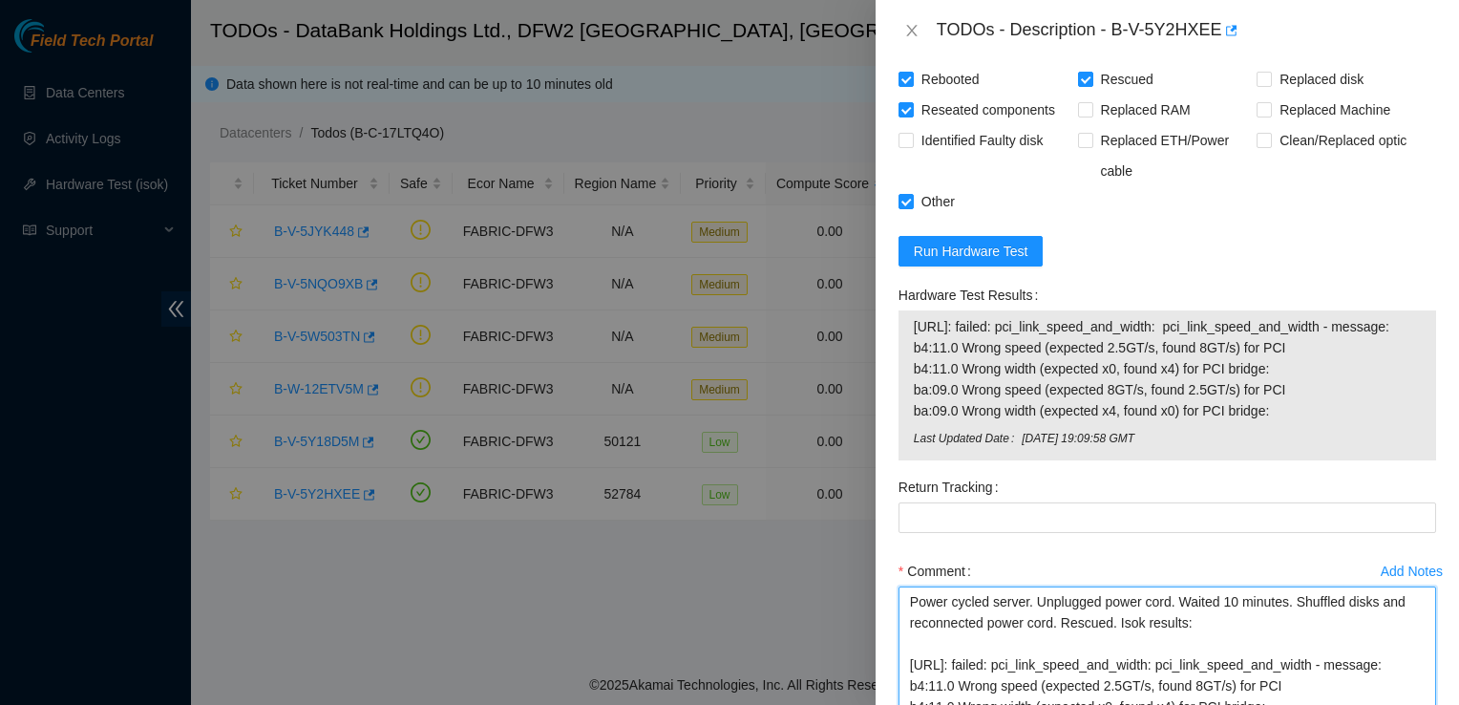
scroll to position [1116, 0]
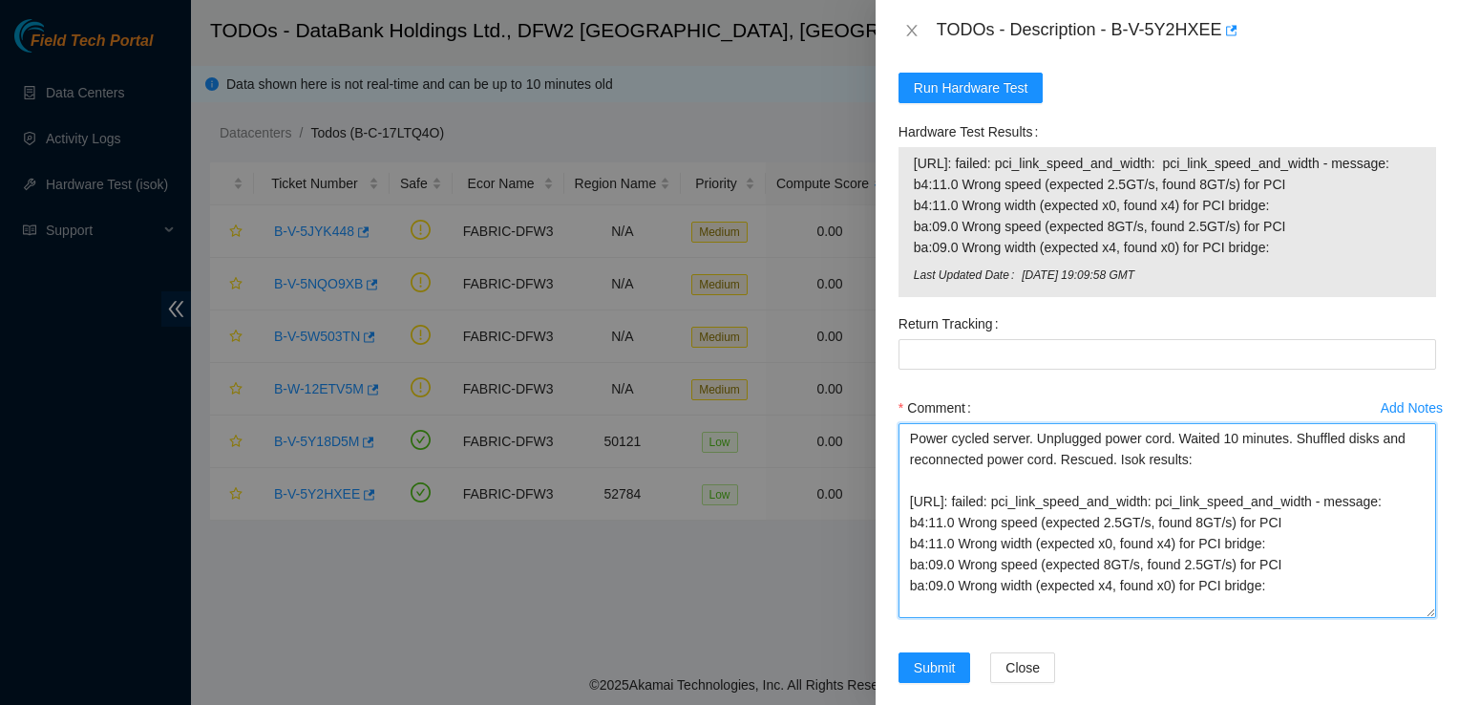
drag, startPoint x: 1306, startPoint y: 595, endPoint x: 1462, endPoint y: 753, distance: 222.1
click at [1458, 704] on html "Field Tech Portal Data Centers Activity Logs Hardware Test (isok) Support TODOs…" at bounding box center [729, 352] width 1459 height 705
drag, startPoint x: 1295, startPoint y: 586, endPoint x: 802, endPoint y: 342, distance: 549.9
click at [802, 342] on div "TODOs - Description - B-V-5Y2HXEE Problem Type Hardware Sub Type Tier 1 Rack Nu…" at bounding box center [729, 352] width 1459 height 705
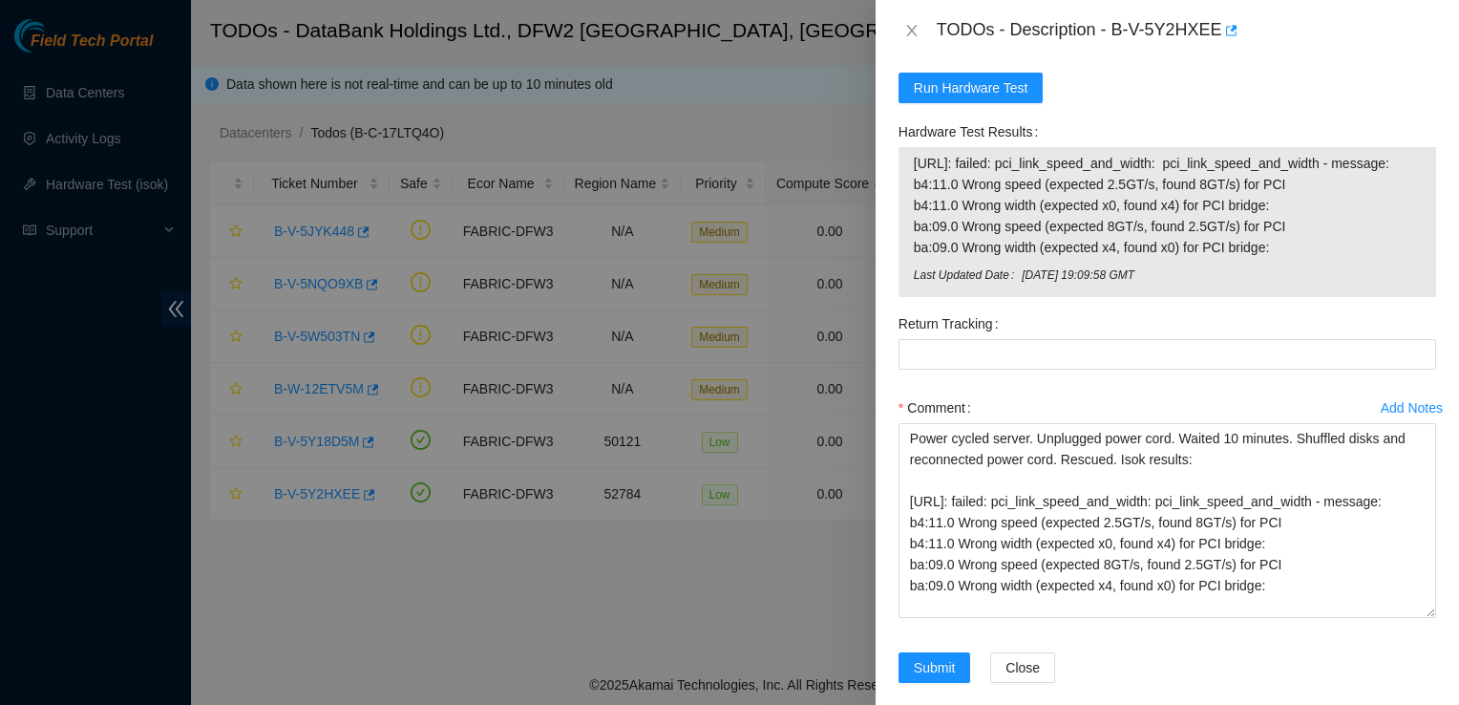
click at [1257, 392] on div "Comment" at bounding box center [1167, 407] width 538 height 31
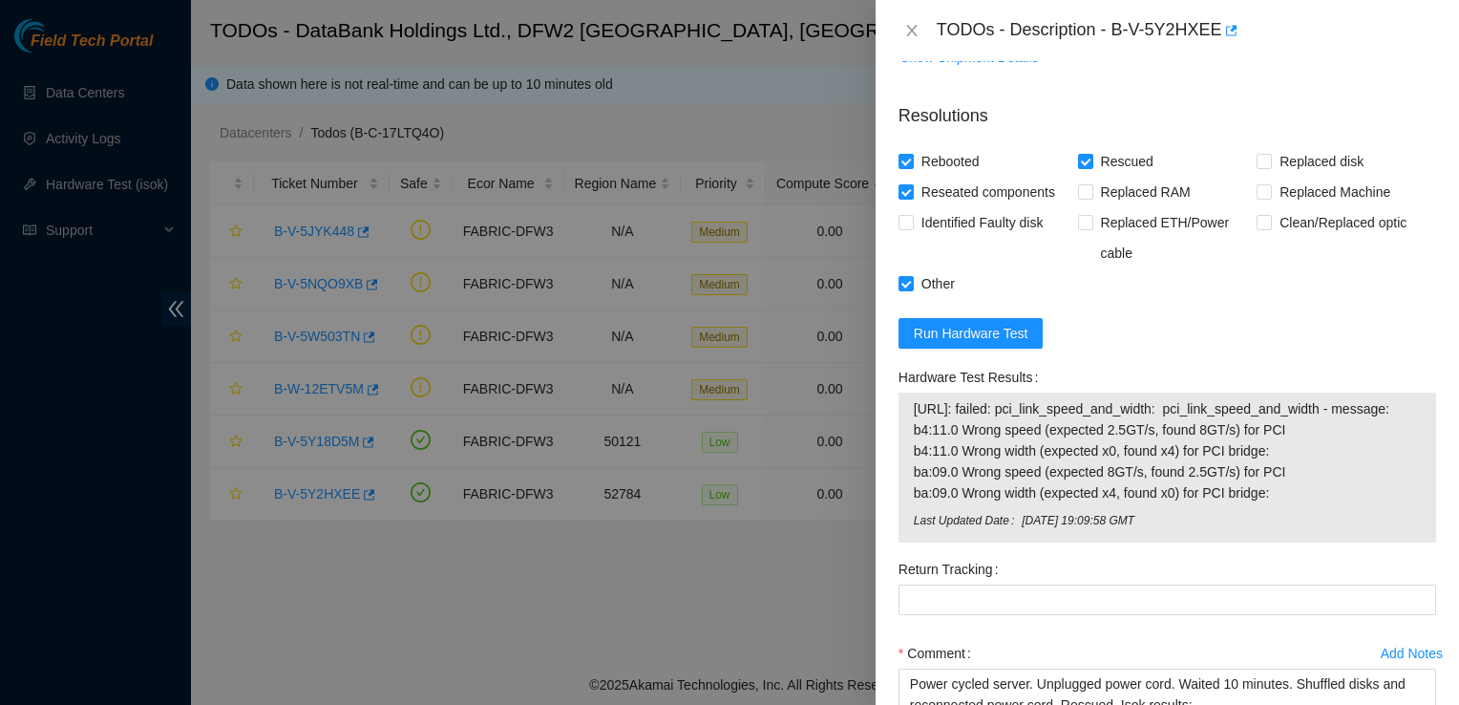
scroll to position [869, 0]
drag, startPoint x: 1112, startPoint y: 24, endPoint x: 1213, endPoint y: 23, distance: 101.2
click at [1213, 23] on div "TODOs - Description - B-V-5Y2HXEE" at bounding box center [1186, 30] width 499 height 31
copy div "B-V-5Y2HXEE"
click at [1044, 9] on div "TODOs - Description - B-V-5Y2HXEE" at bounding box center [1166, 30] width 583 height 61
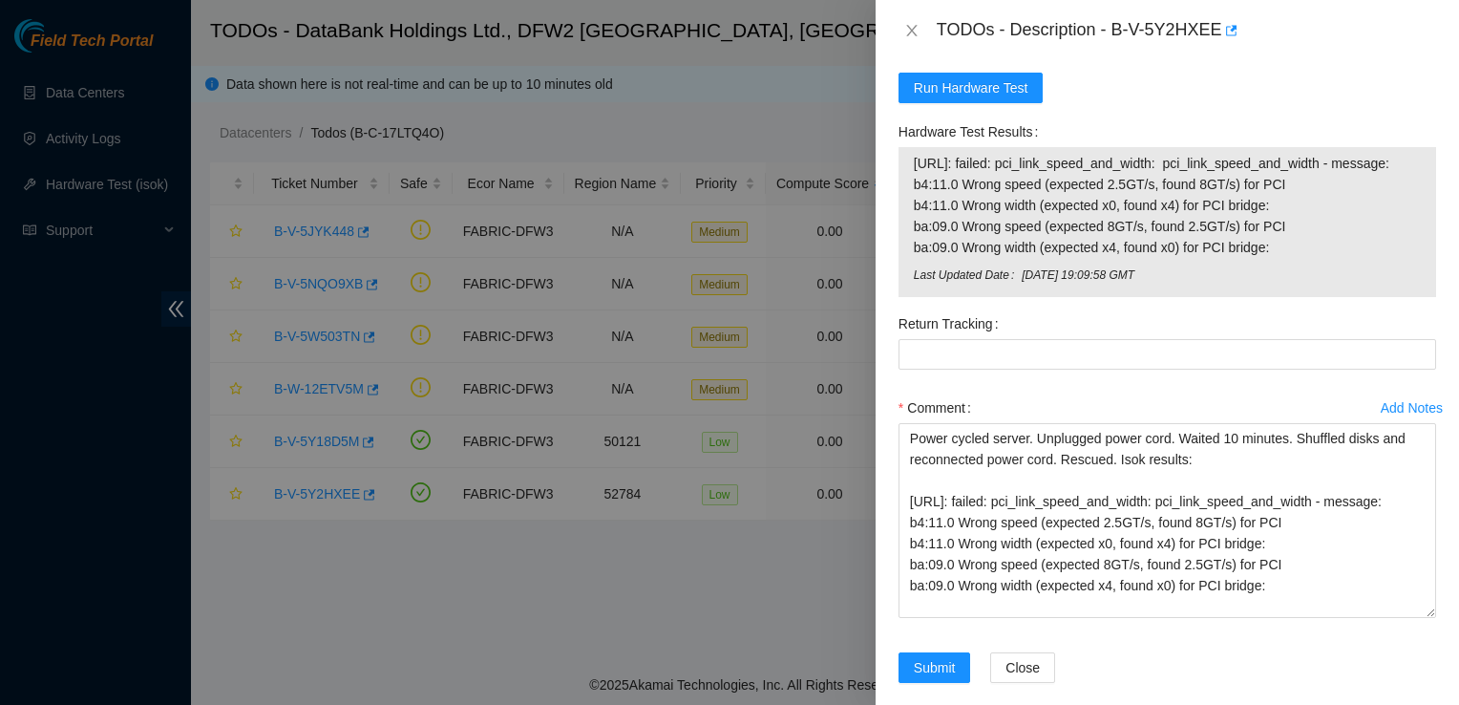
scroll to position [4, 0]
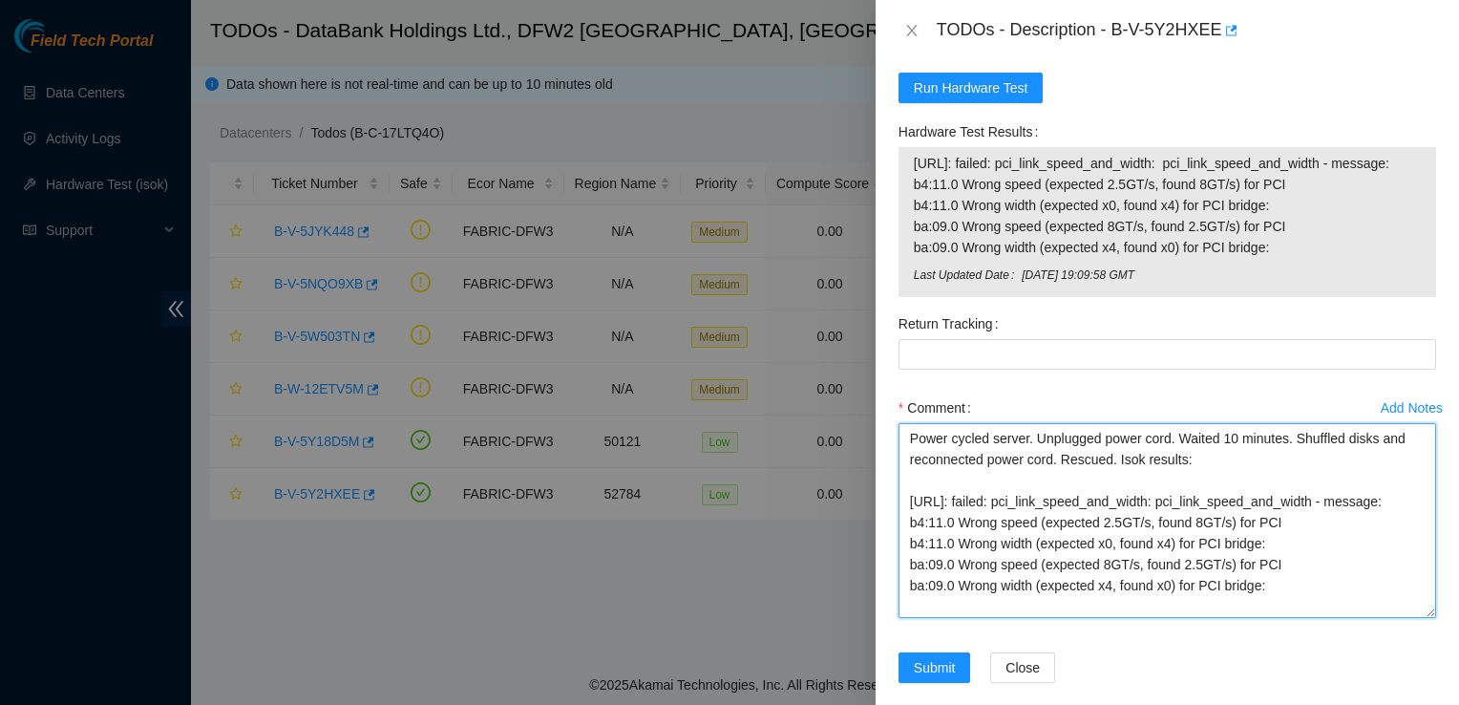
drag, startPoint x: 1189, startPoint y: 419, endPoint x: 1311, endPoint y: 454, distance: 127.2
click at [1311, 454] on textarea "Power cycled server. Unplugged power cord. Waited 10 minutes. Shuffled disks an…" at bounding box center [1167, 520] width 538 height 195
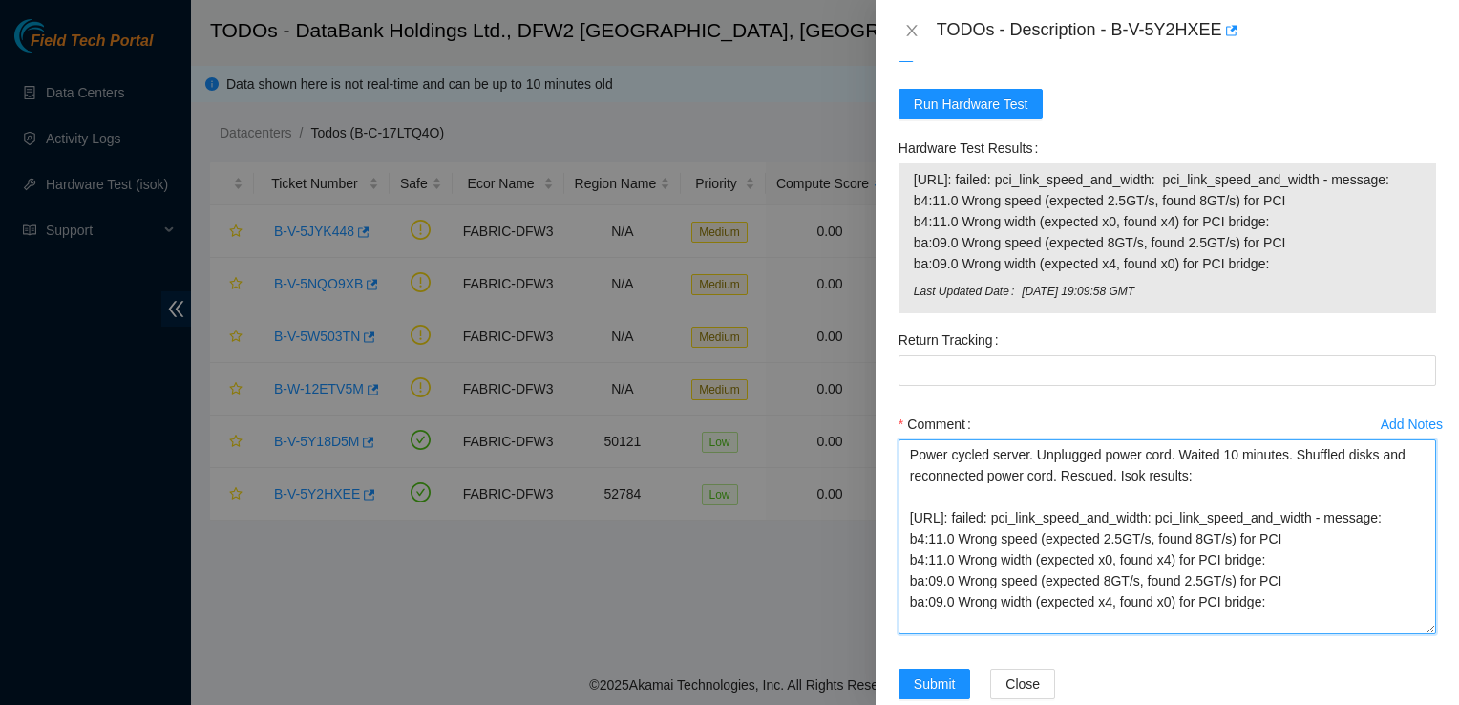
scroll to position [1105, 0]
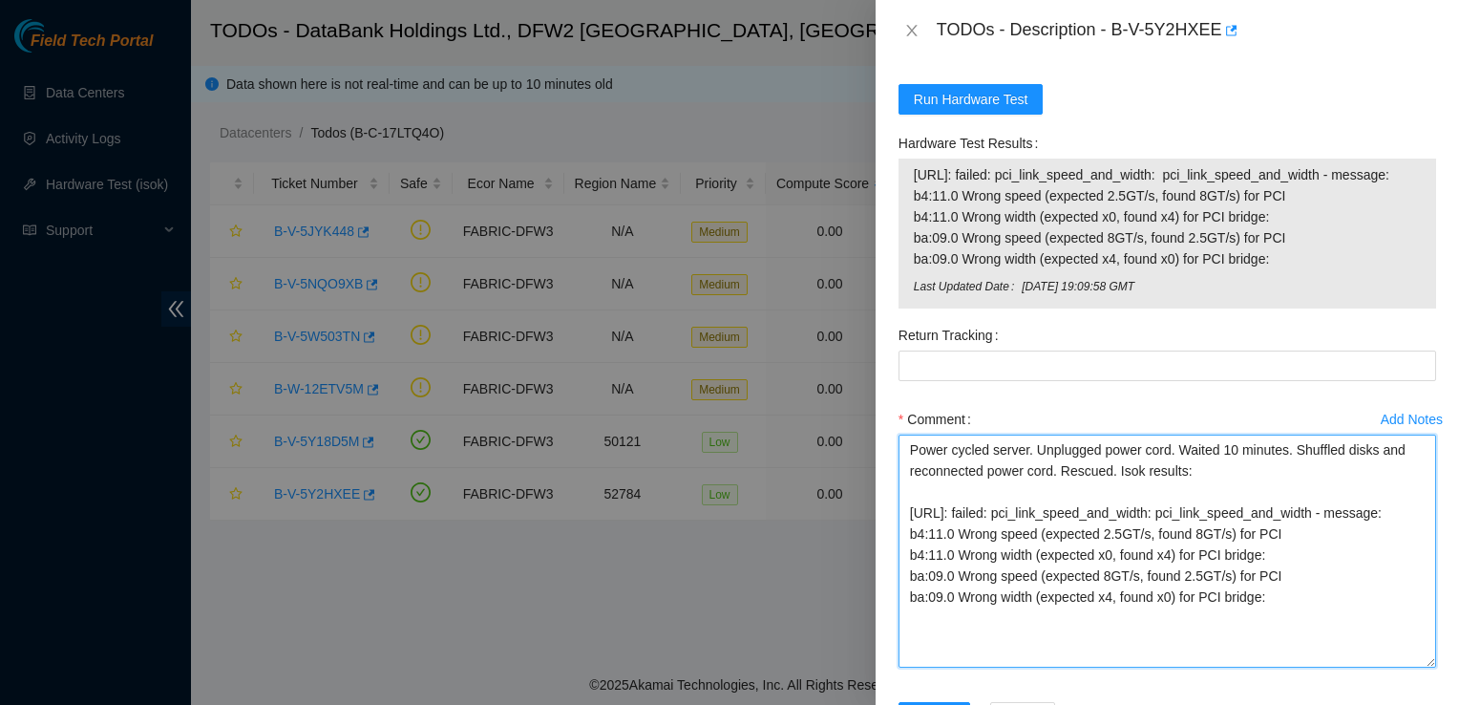
drag, startPoint x: 1416, startPoint y: 601, endPoint x: 1426, endPoint y: 640, distance: 39.6
click at [1426, 640] on div "Add Notes Comment Power cycled server. Unplugged power cord. Waited 10 minutes.…" at bounding box center [1167, 553] width 553 height 298
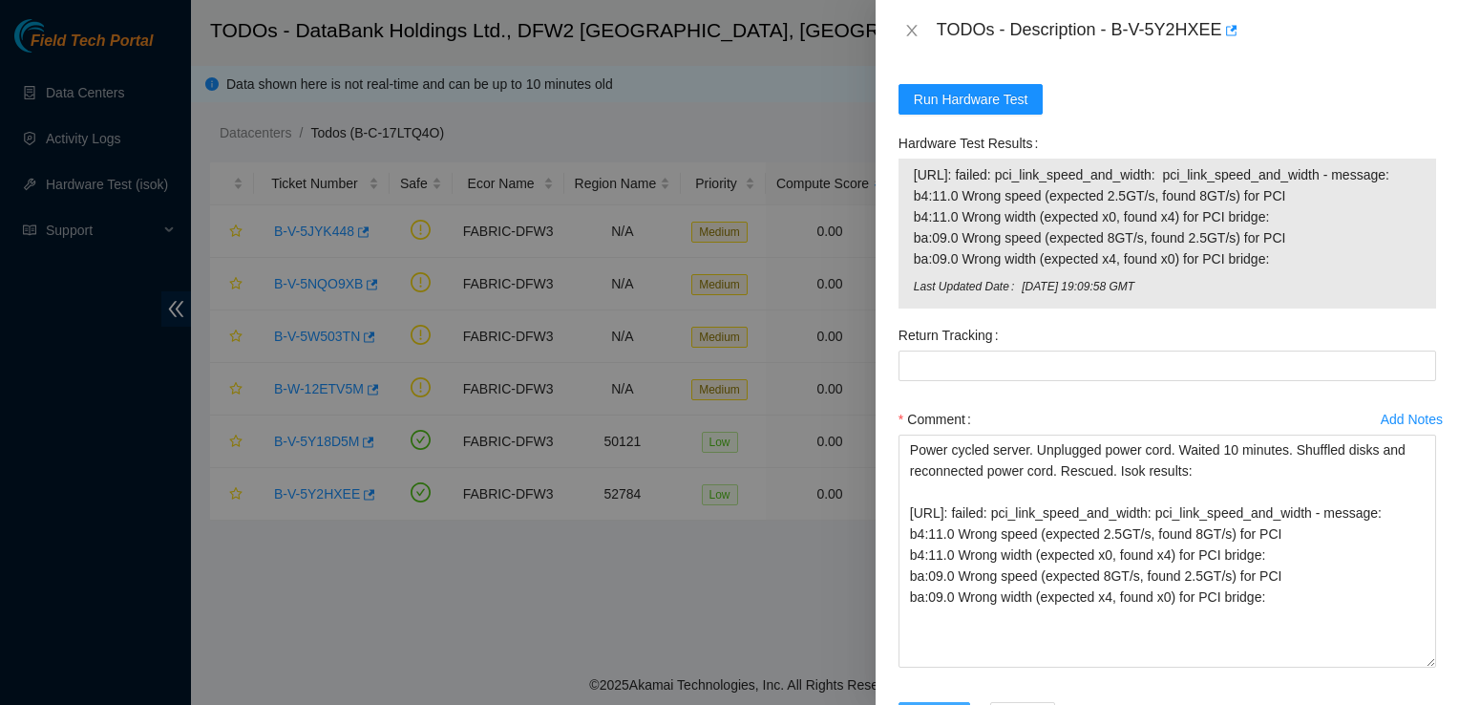
click at [957, 702] on button "Submit" at bounding box center [934, 717] width 73 height 31
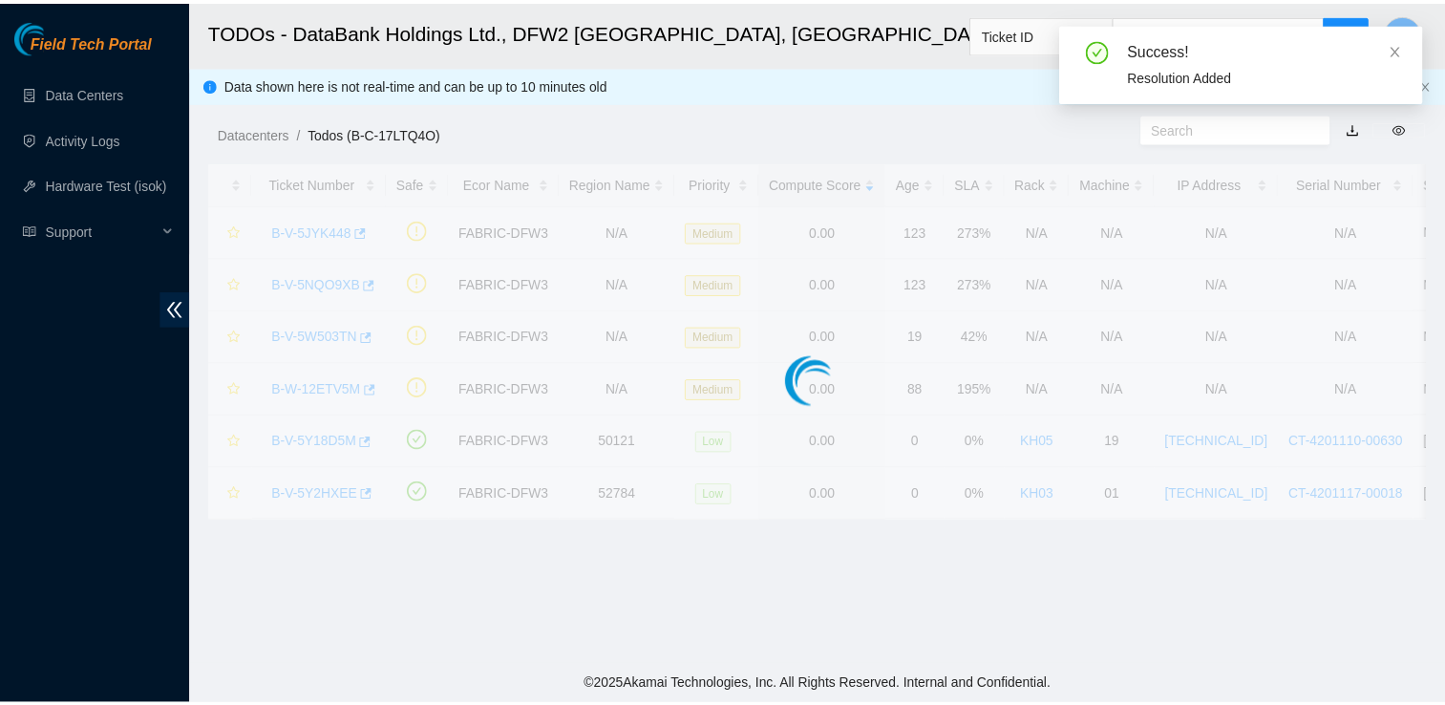
scroll to position [554, 0]
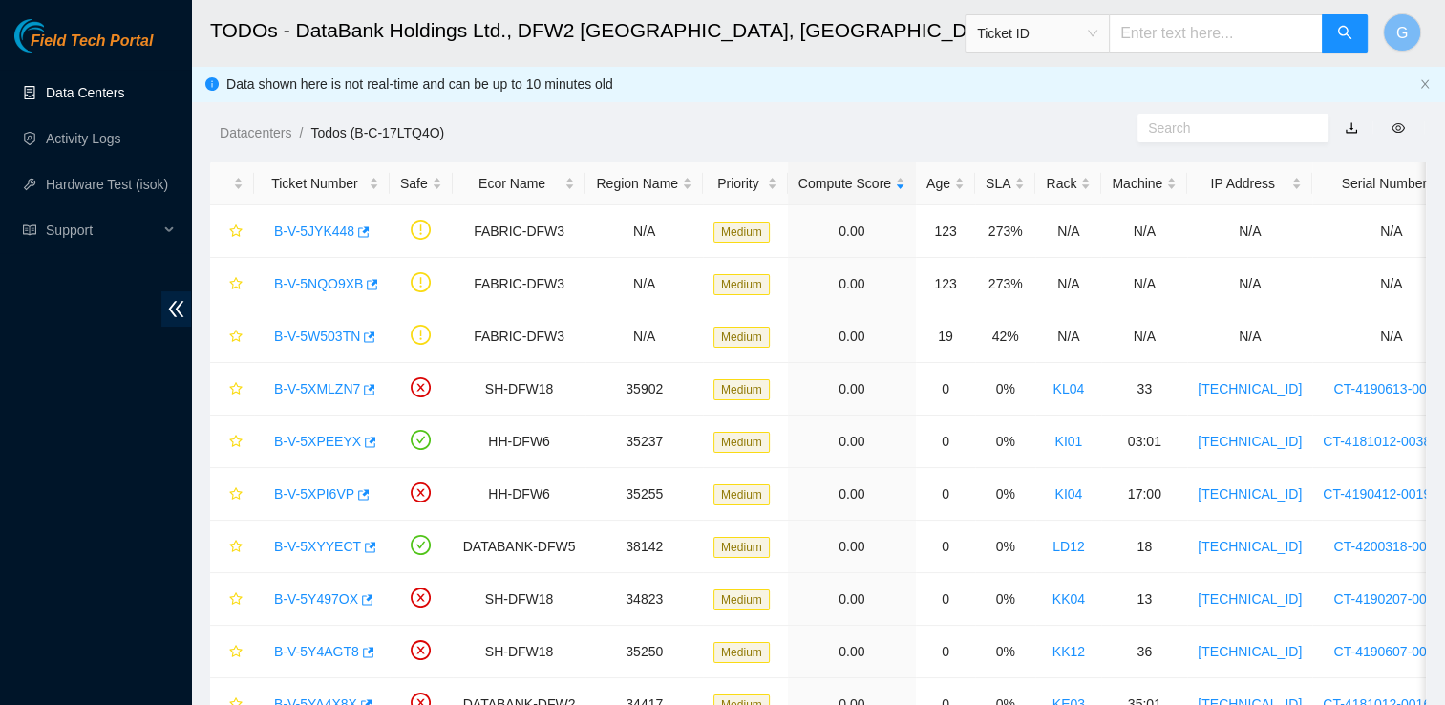
click at [90, 91] on link "Data Centers" at bounding box center [85, 92] width 78 height 15
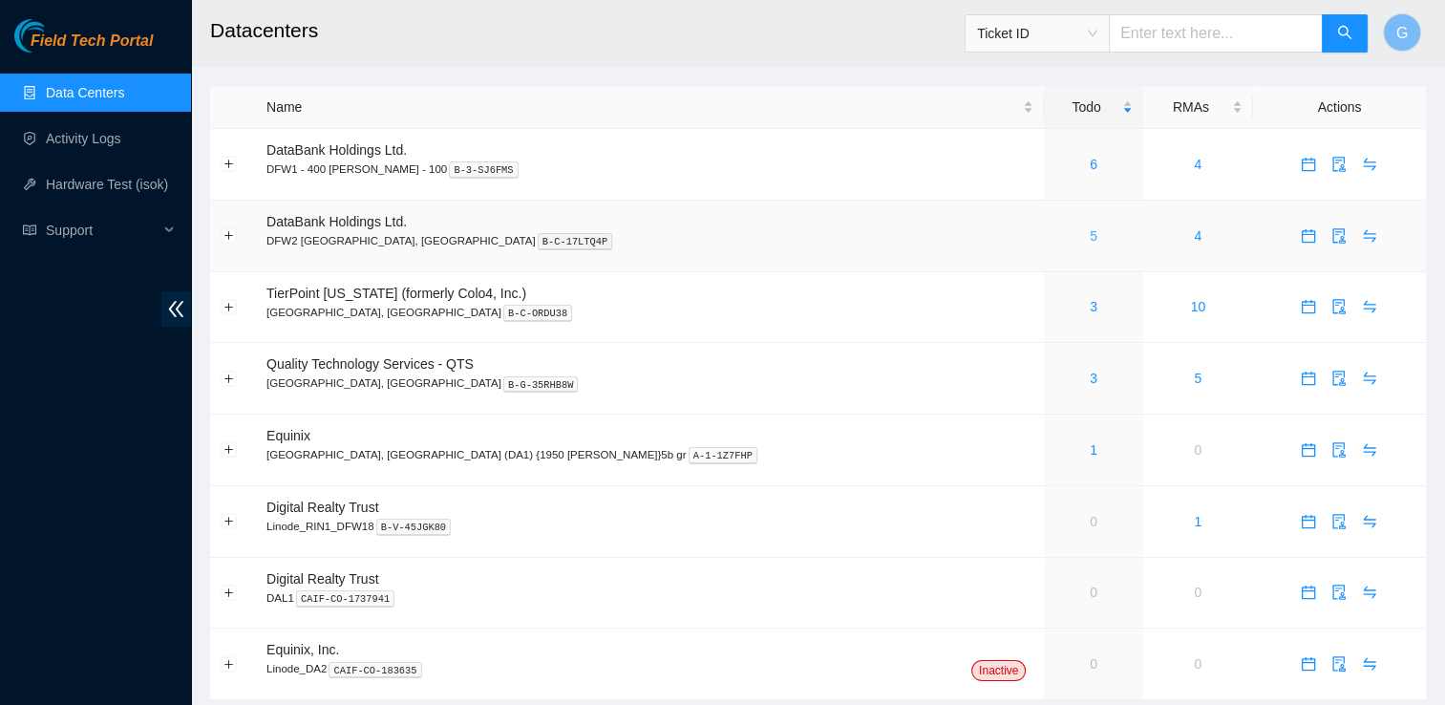
click at [1089, 228] on link "5" at bounding box center [1093, 235] width 8 height 15
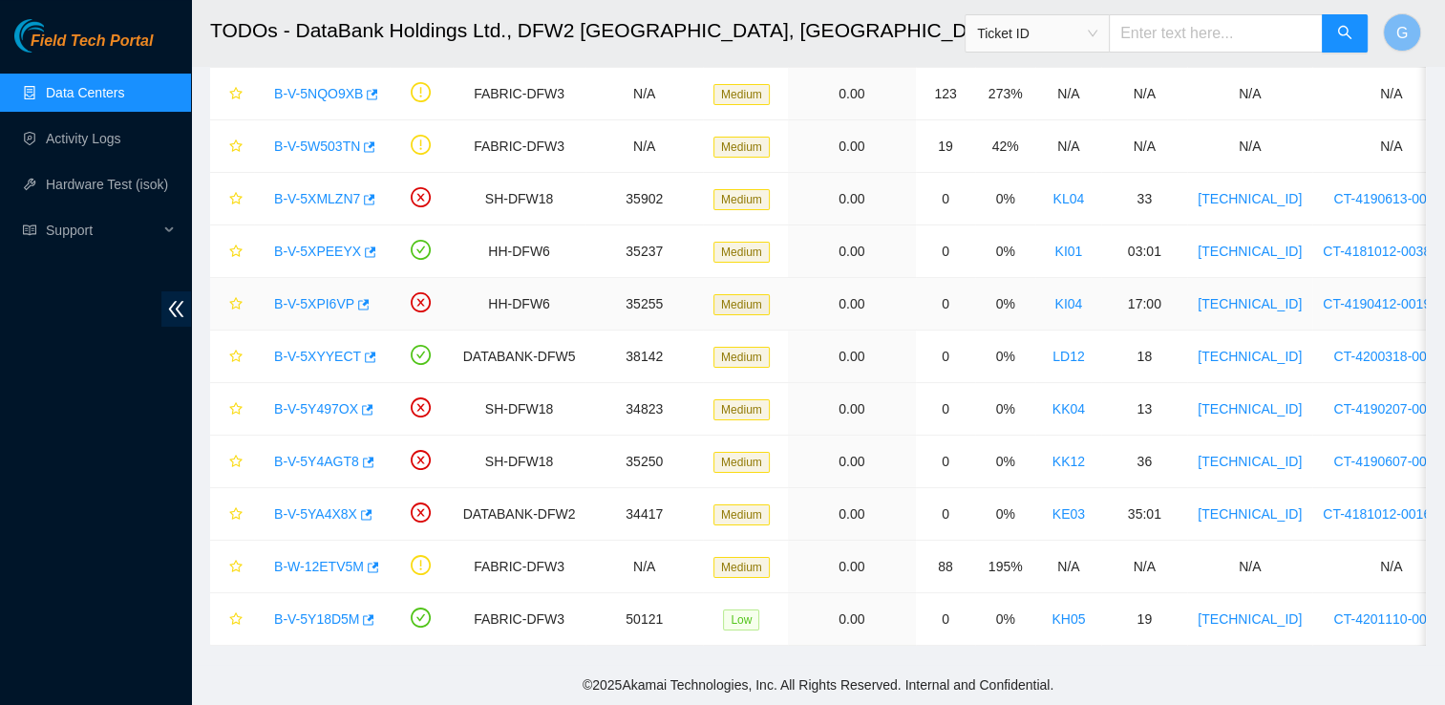
scroll to position [190, 0]
click at [124, 100] on link "Data Centers" at bounding box center [85, 92] width 78 height 15
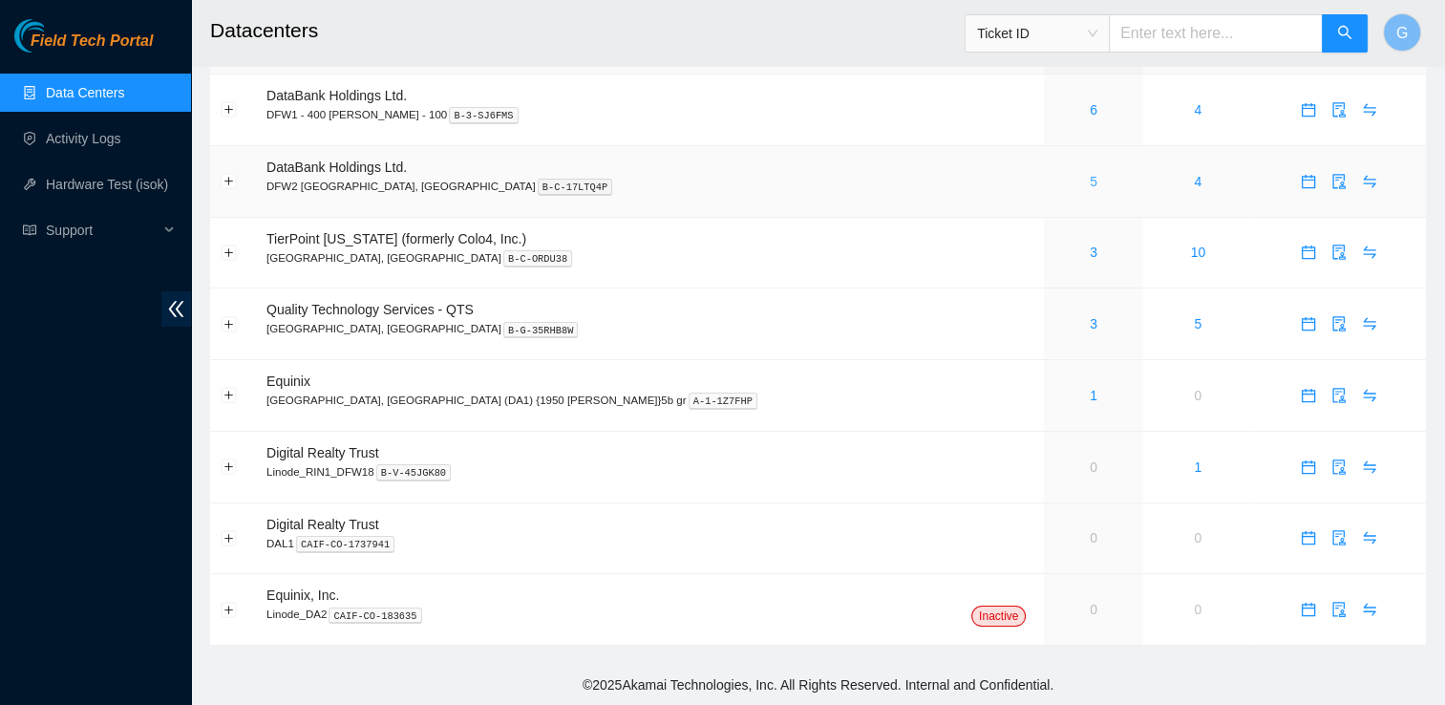
click at [1089, 181] on link "5" at bounding box center [1093, 181] width 8 height 15
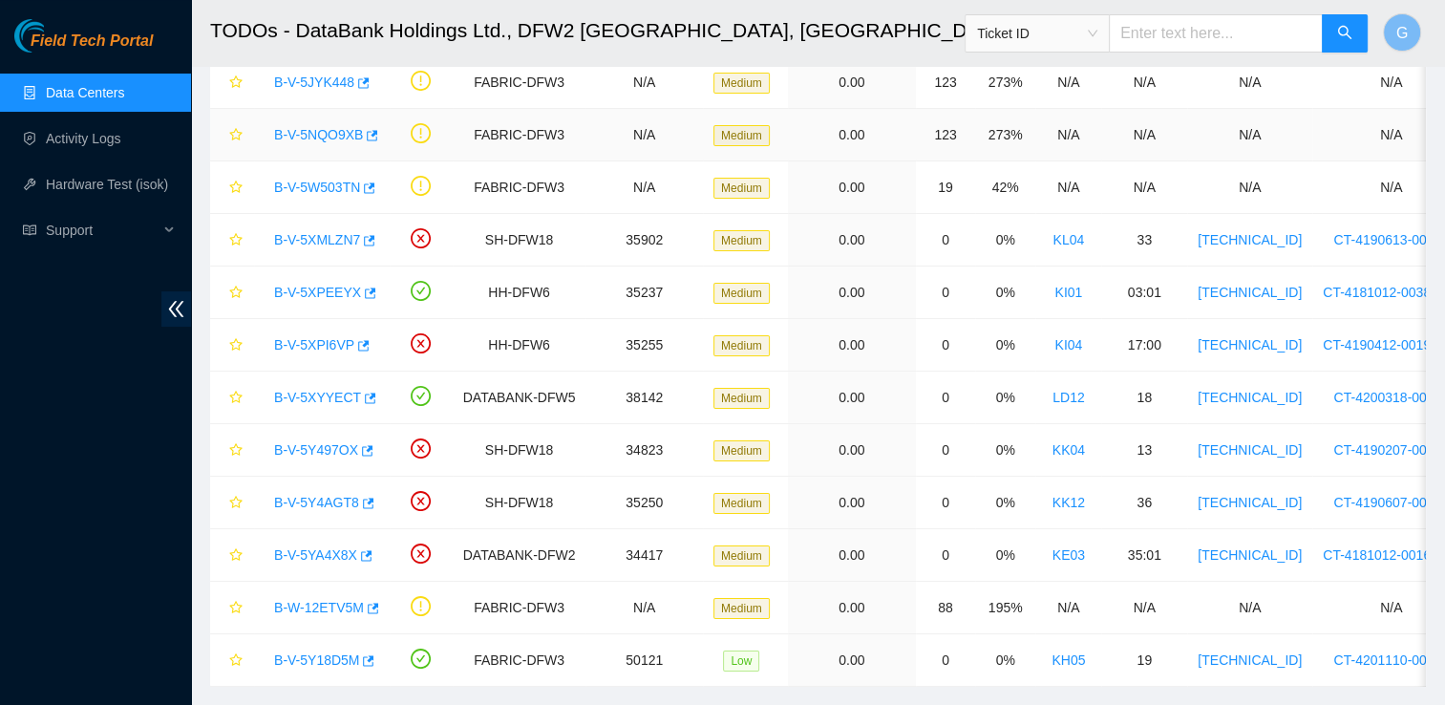
scroll to position [151, 0]
click at [316, 651] on link "B-V-5Y18D5M" at bounding box center [316, 657] width 85 height 15
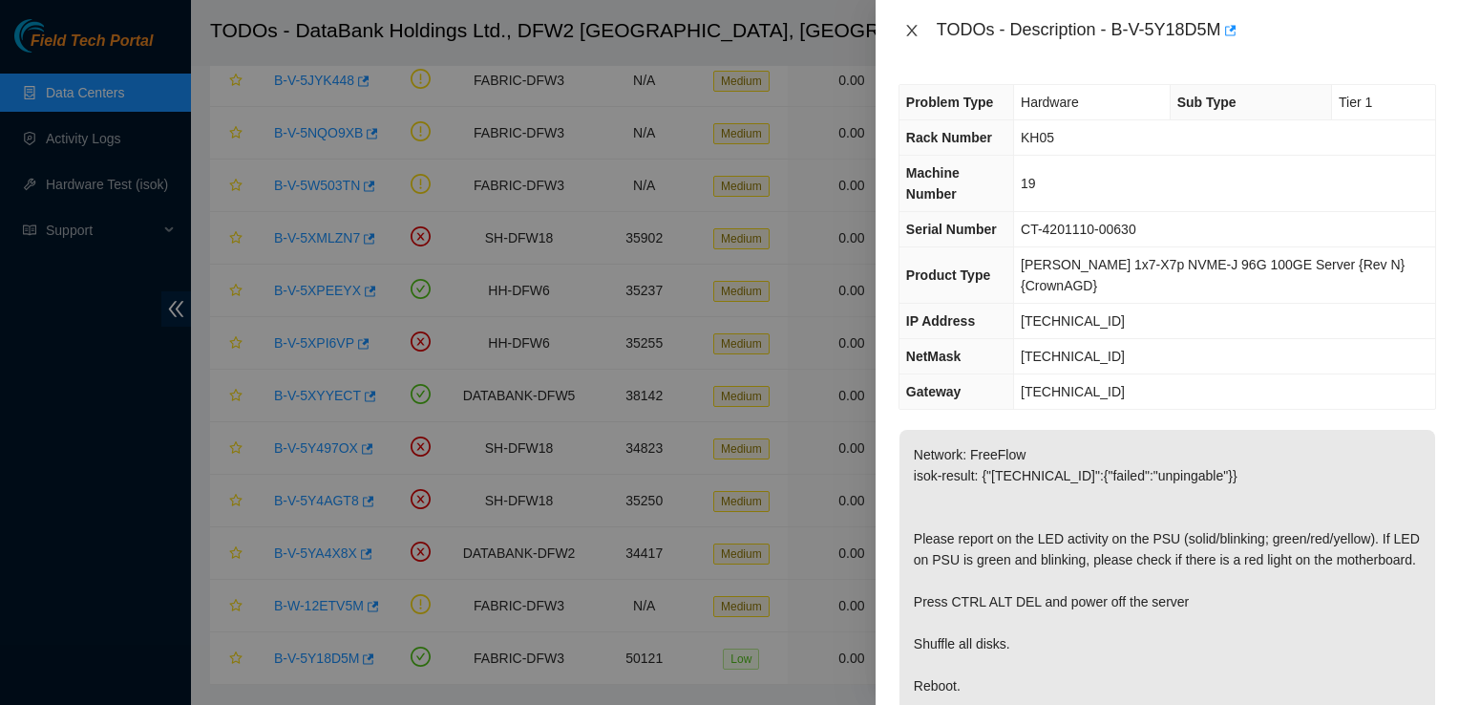
click at [919, 27] on button "Close" at bounding box center [911, 31] width 27 height 18
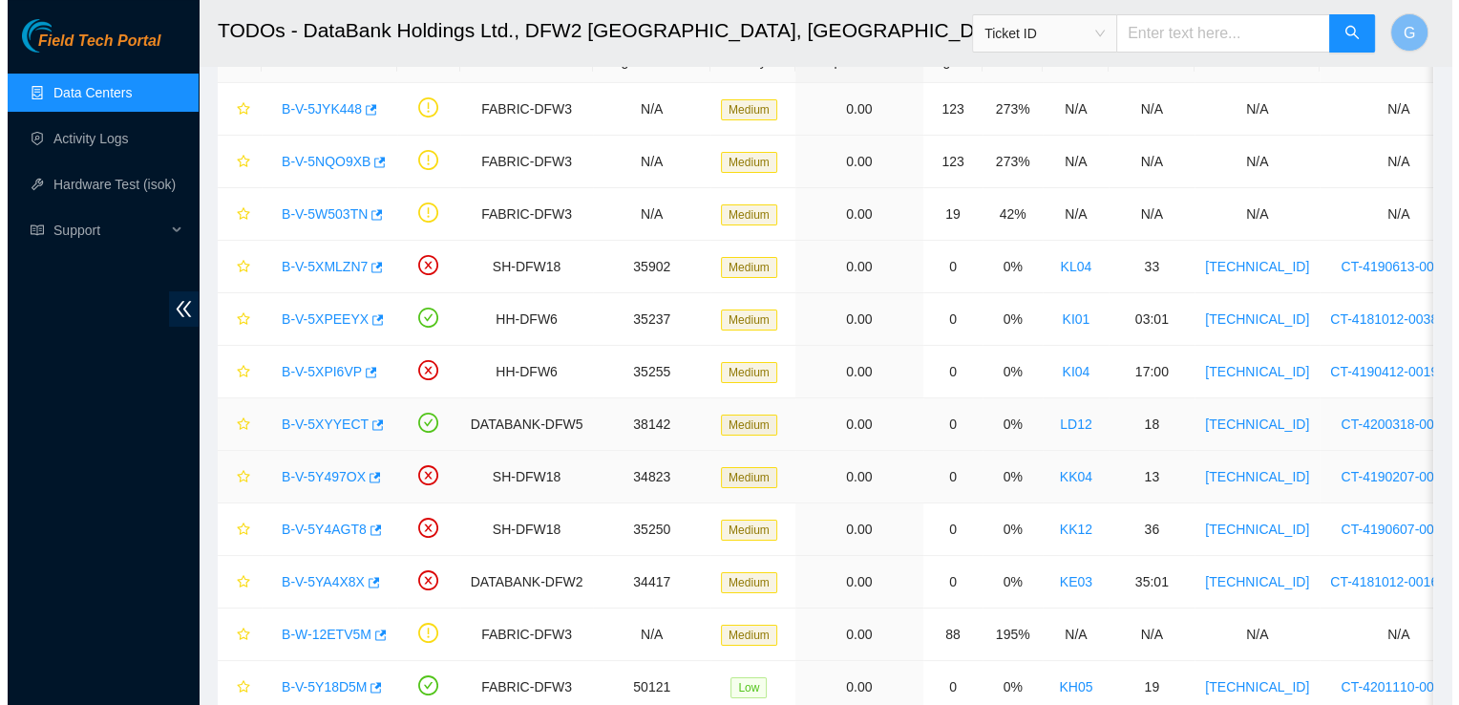
scroll to position [129, 0]
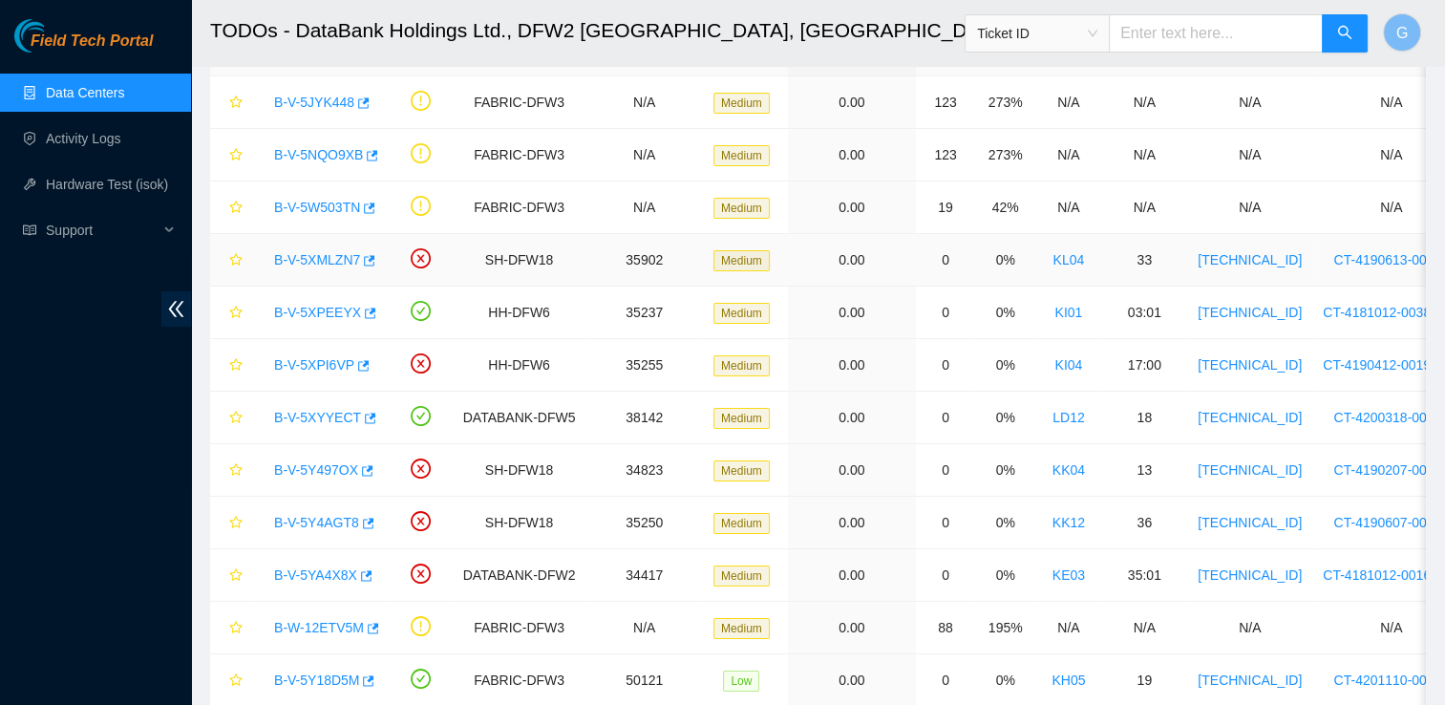
click at [299, 266] on link "B-V-5XMLZN7" at bounding box center [317, 259] width 86 height 15
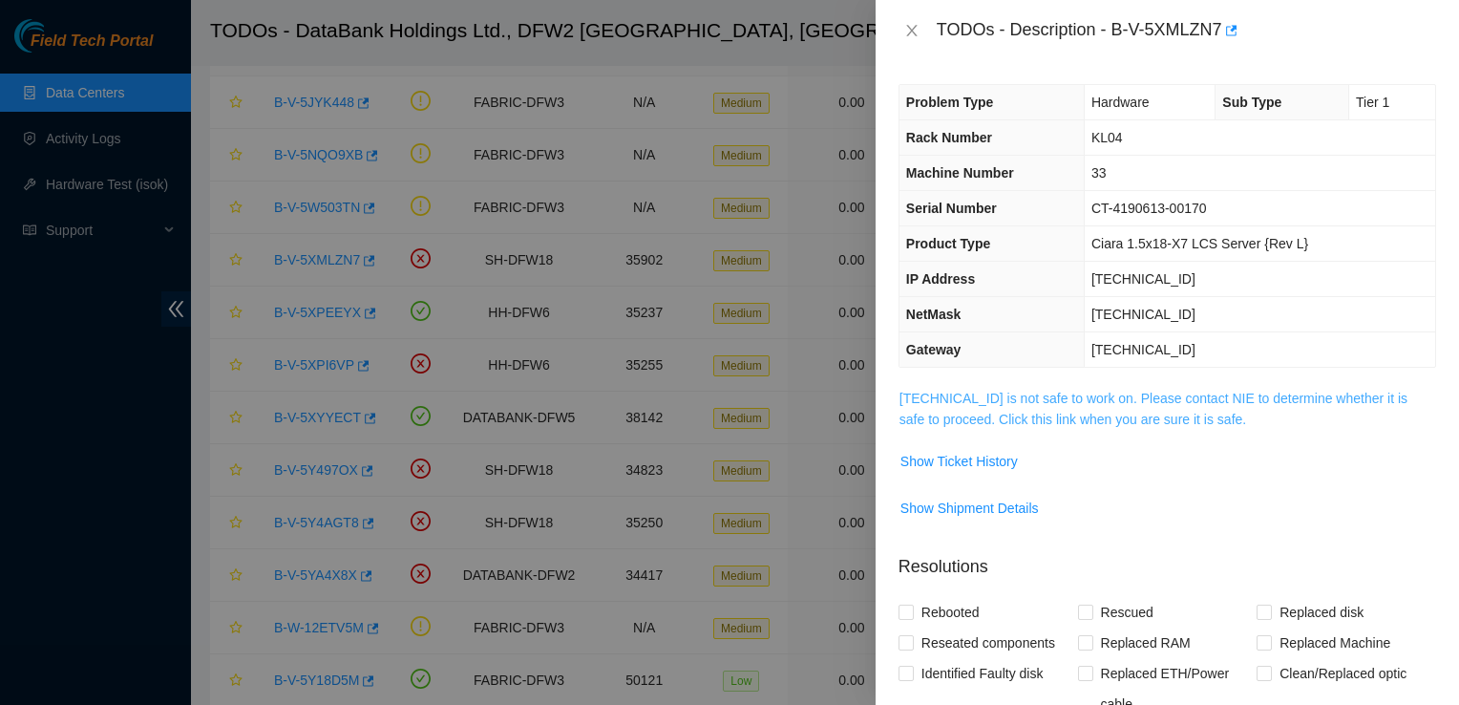
click at [1117, 414] on link "23.36.200.174 is not safe to work on. Please contact NIE to determine whether i…" at bounding box center [1153, 408] width 508 height 36
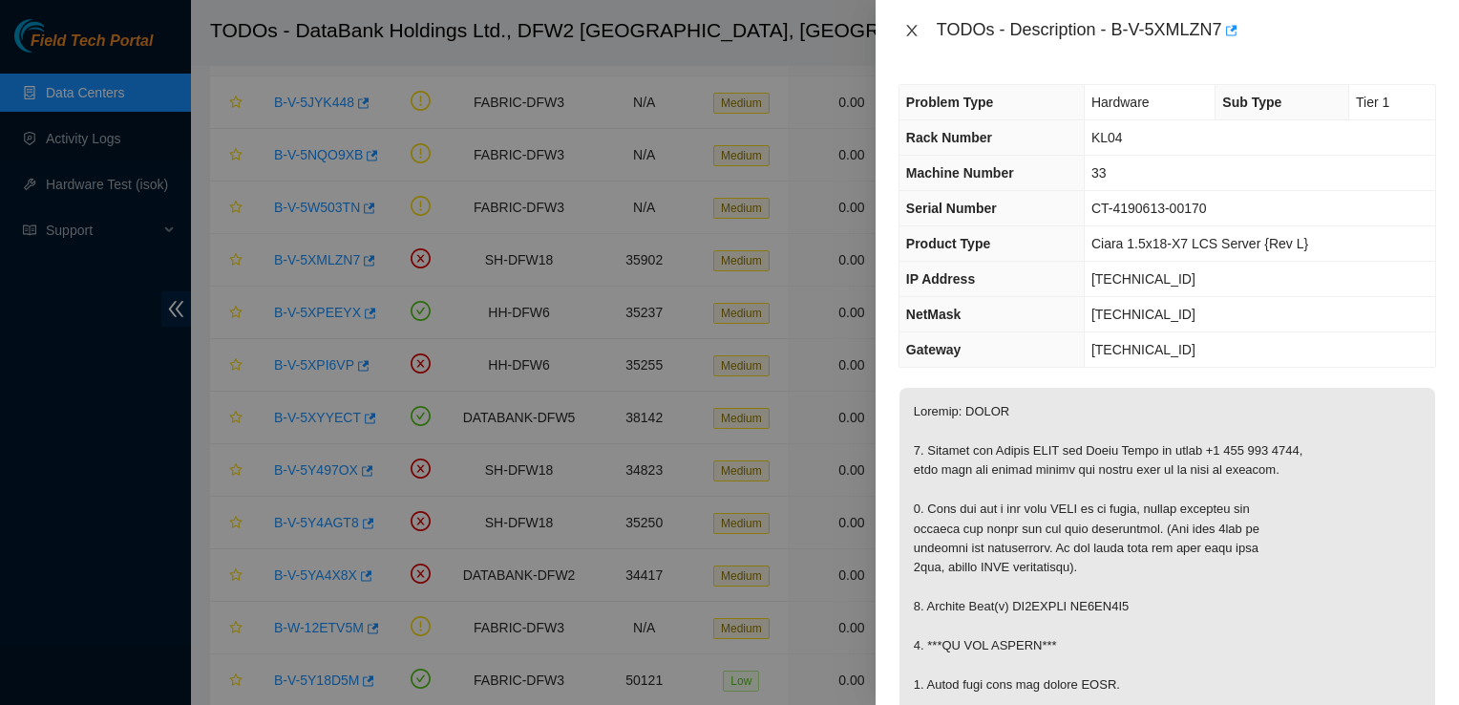
click at [912, 30] on icon "close" at bounding box center [911, 30] width 11 height 11
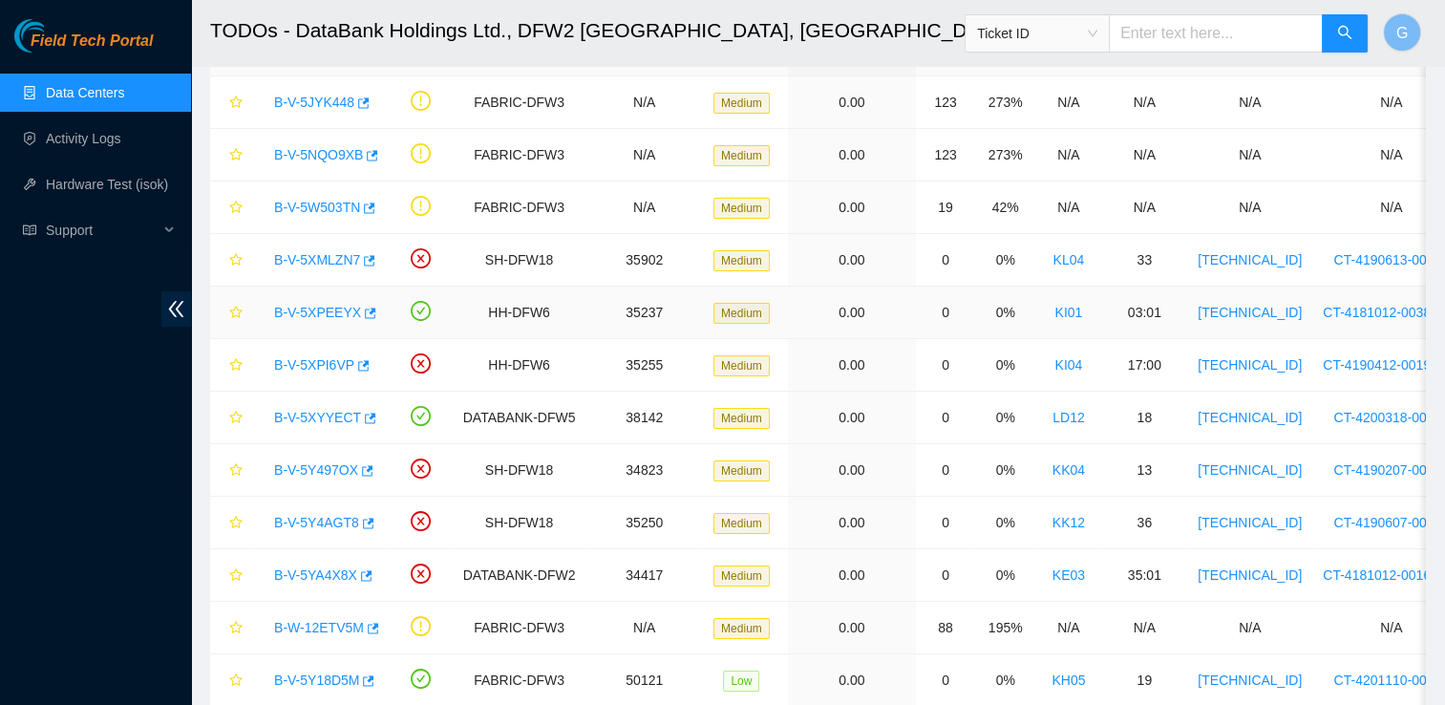
click at [328, 315] on link "B-V-5XPEEYX" at bounding box center [317, 312] width 87 height 15
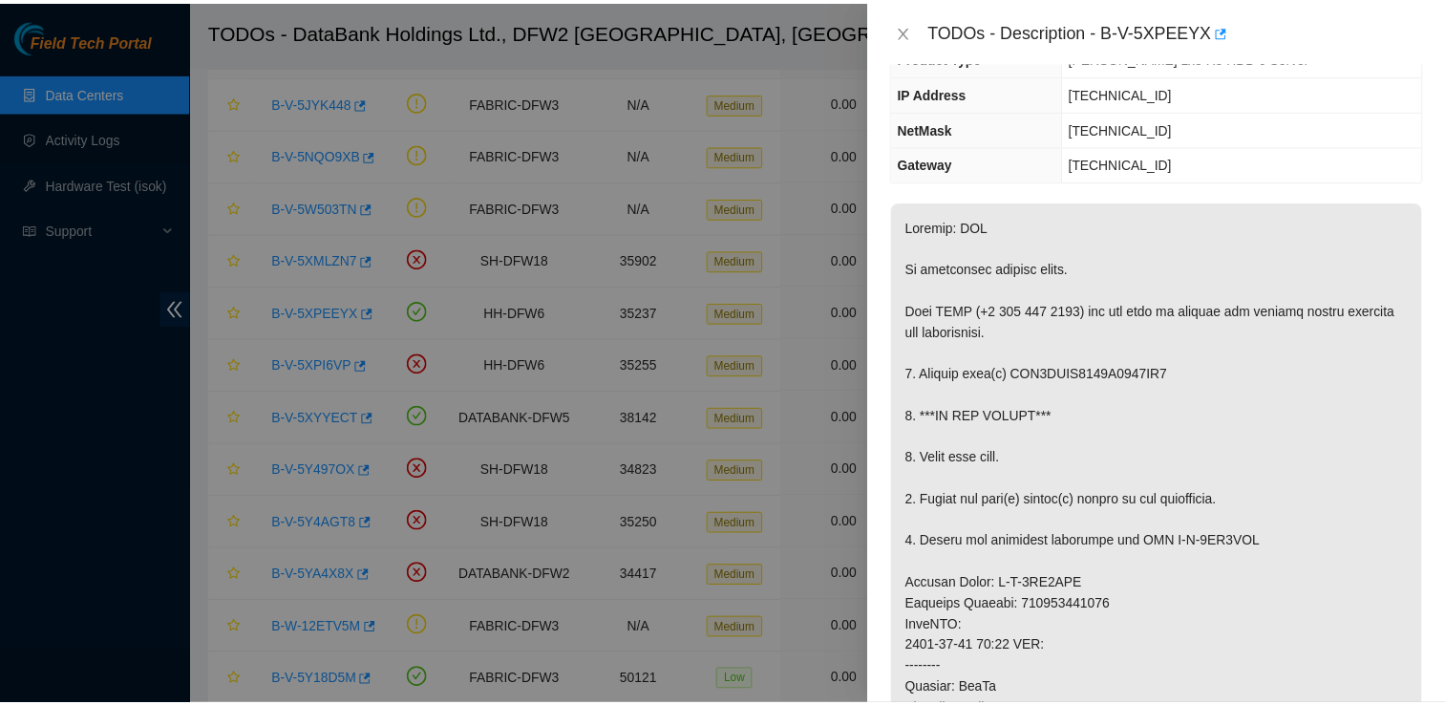
scroll to position [152, 0]
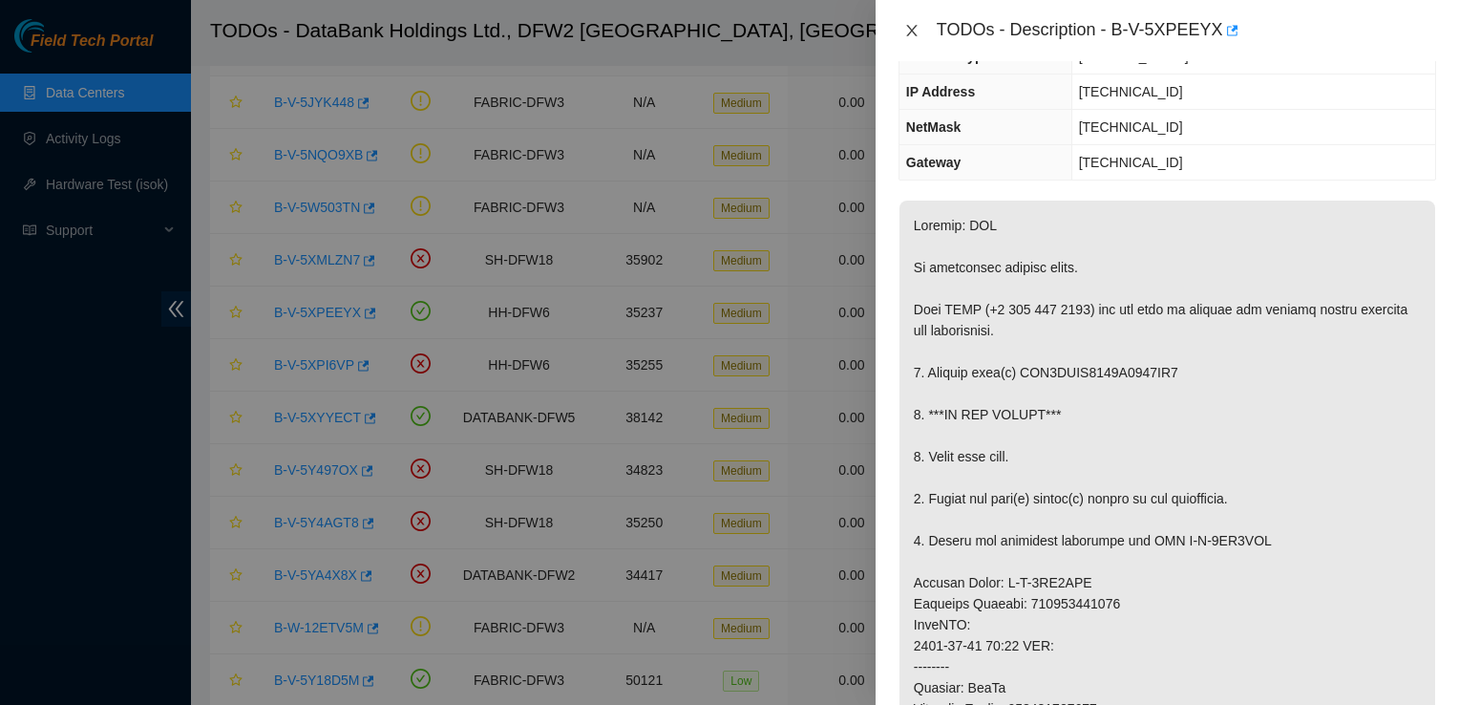
click at [905, 29] on icon "close" at bounding box center [911, 30] width 15 height 15
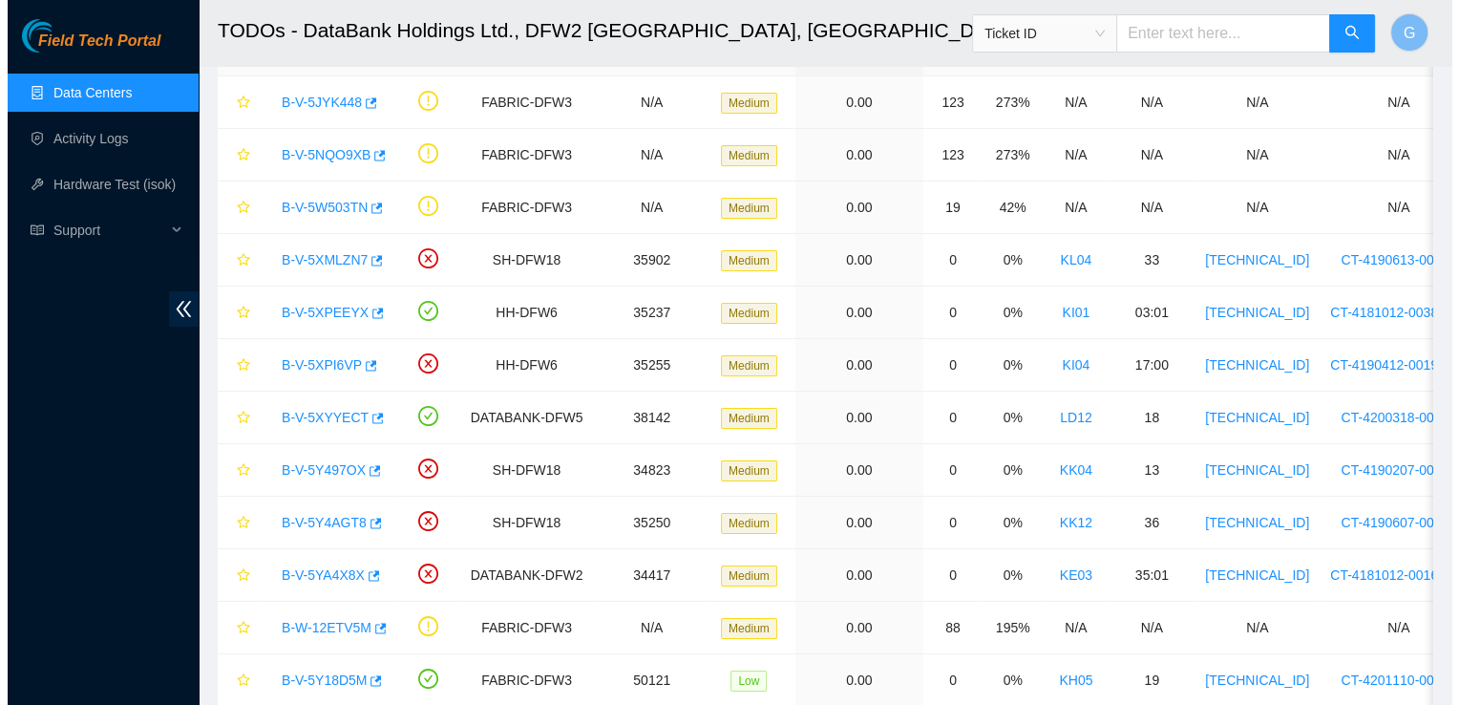
scroll to position [214, 0]
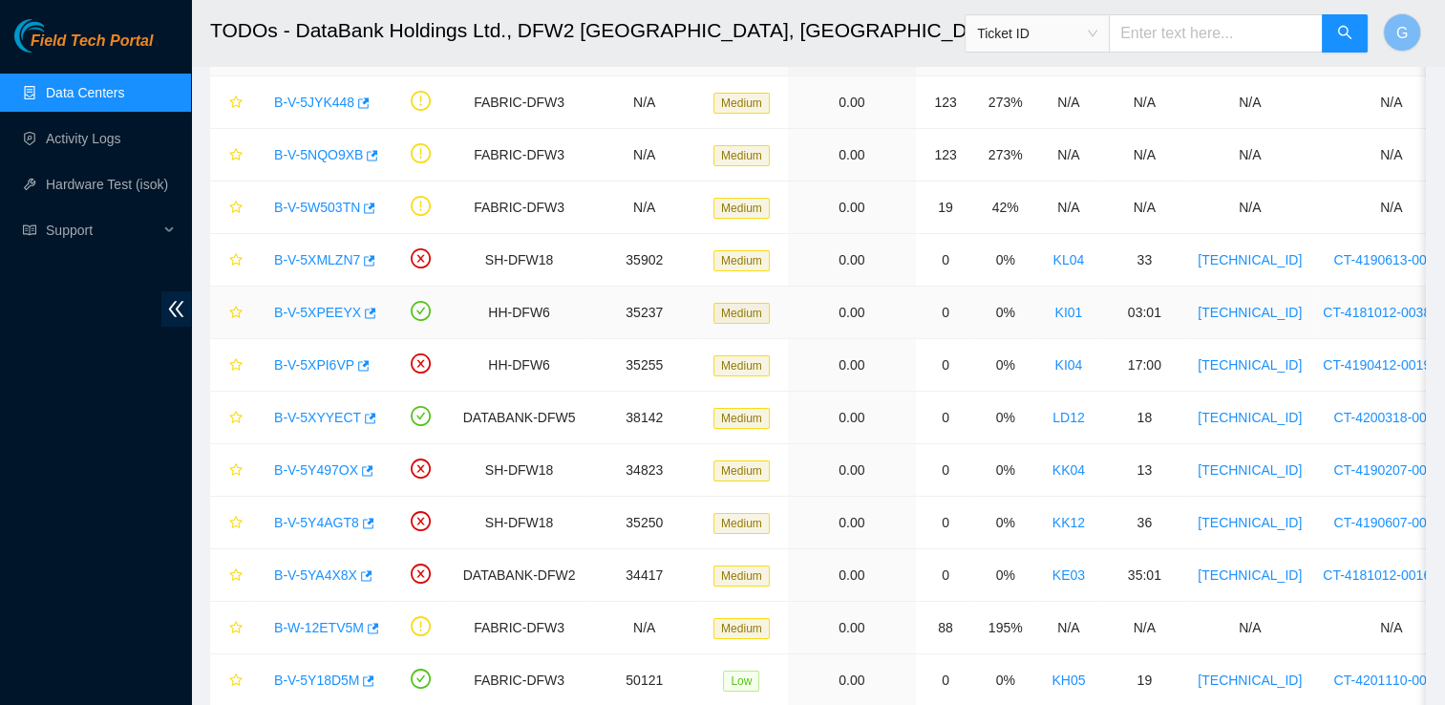
click at [309, 311] on link "B-V-5XPEEYX" at bounding box center [317, 312] width 87 height 15
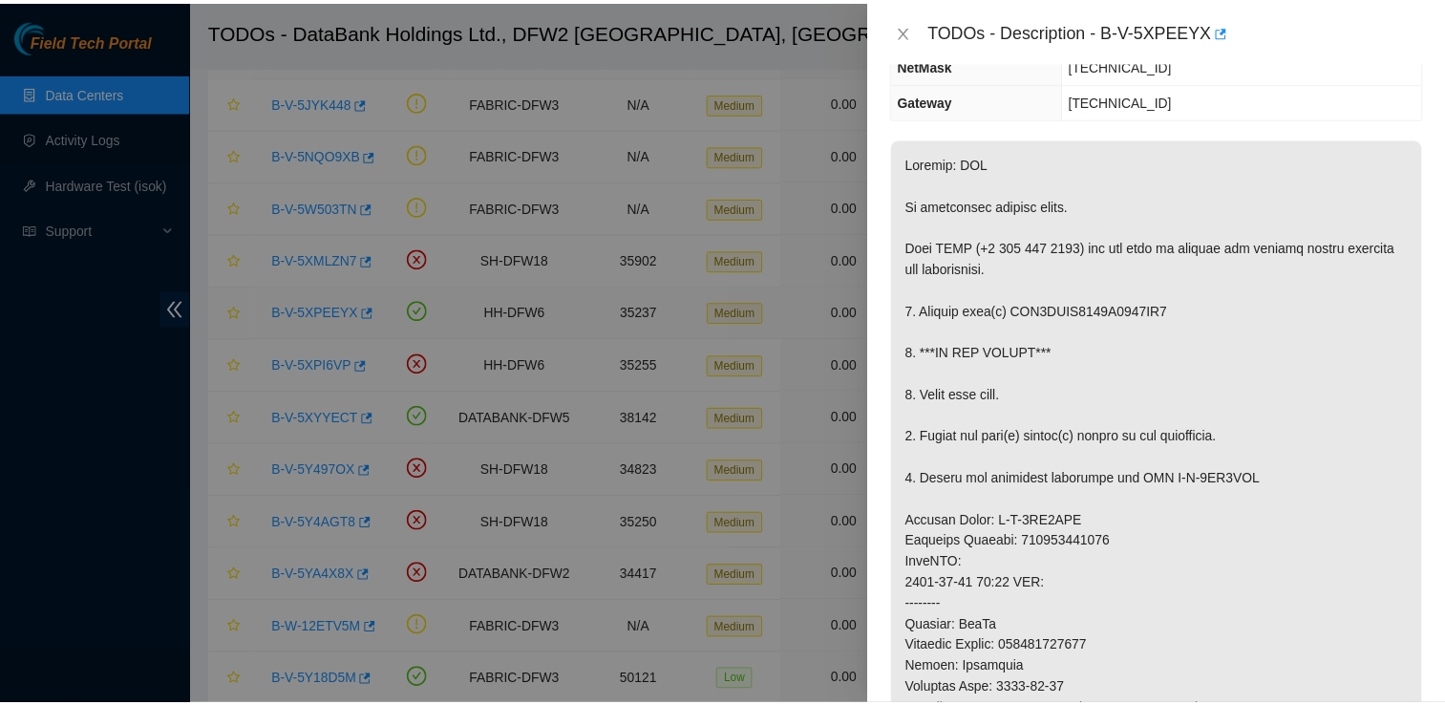
scroll to position [152, 0]
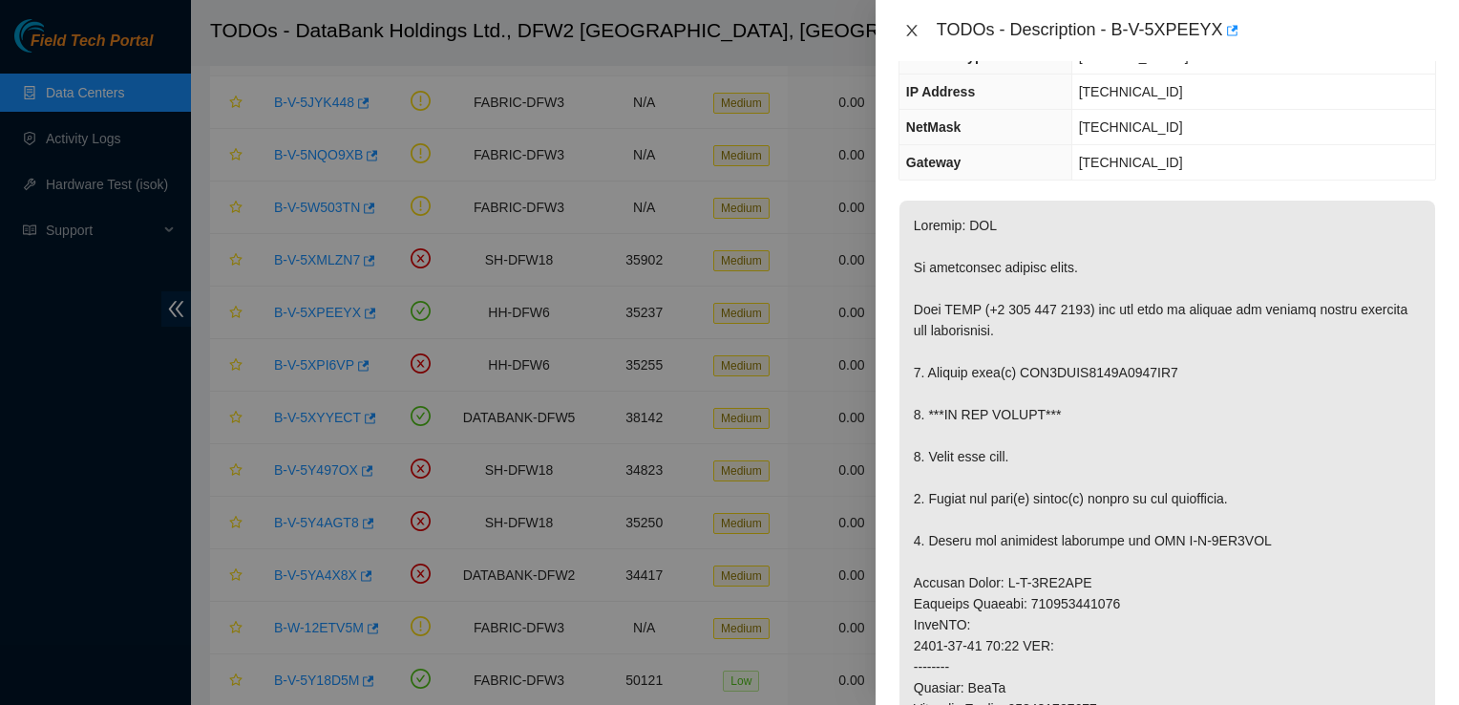
drag, startPoint x: 913, startPoint y: 34, endPoint x: 899, endPoint y: 25, distance: 16.4
click at [913, 29] on icon "close" at bounding box center [911, 30] width 15 height 15
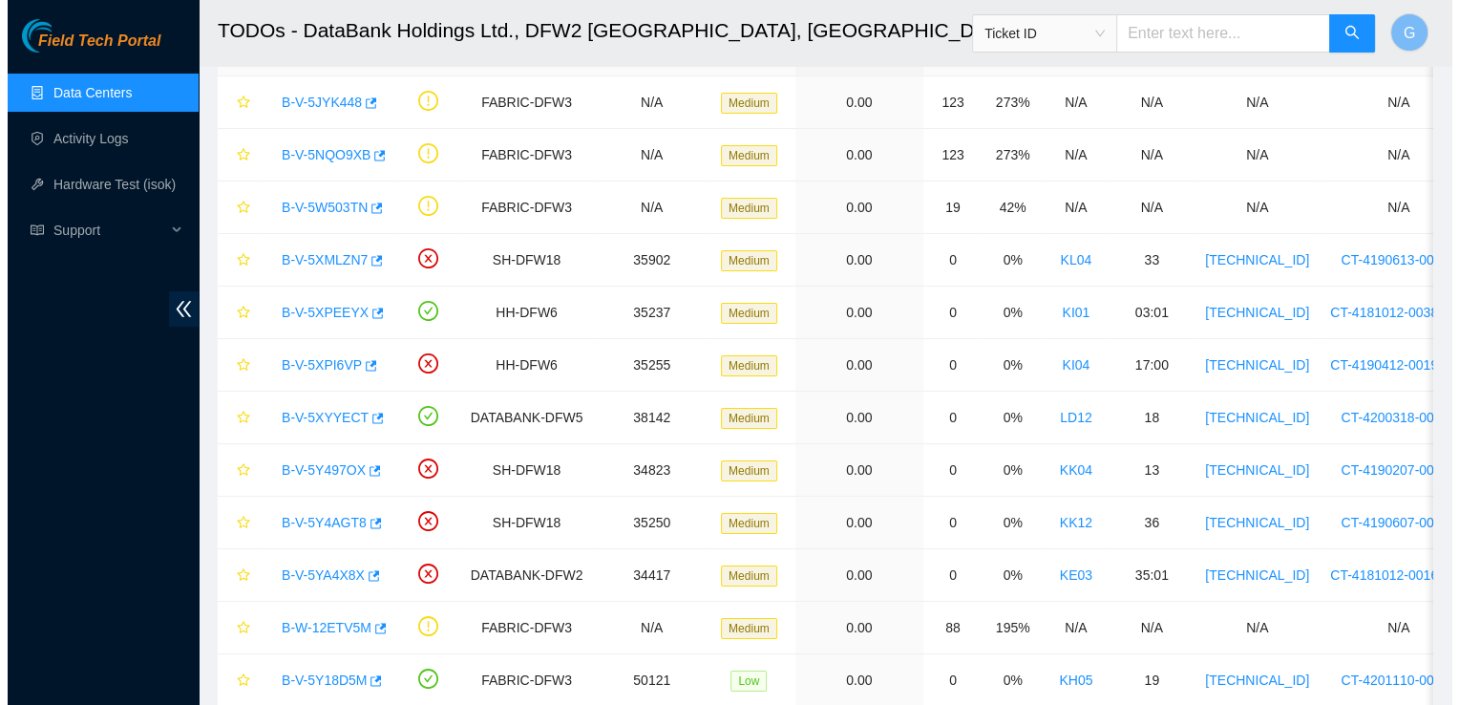
scroll to position [214, 0]
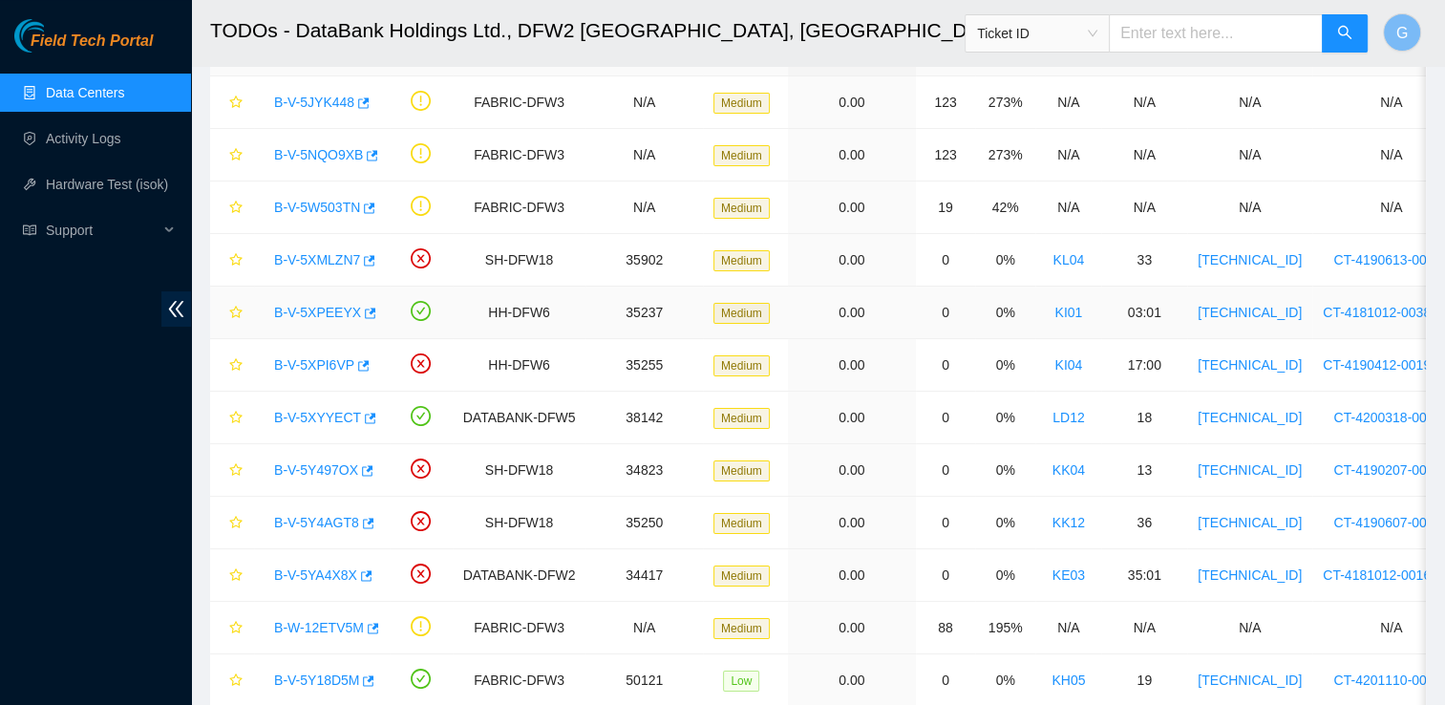
click at [327, 306] on link "B-V-5XPEEYX" at bounding box center [317, 312] width 87 height 15
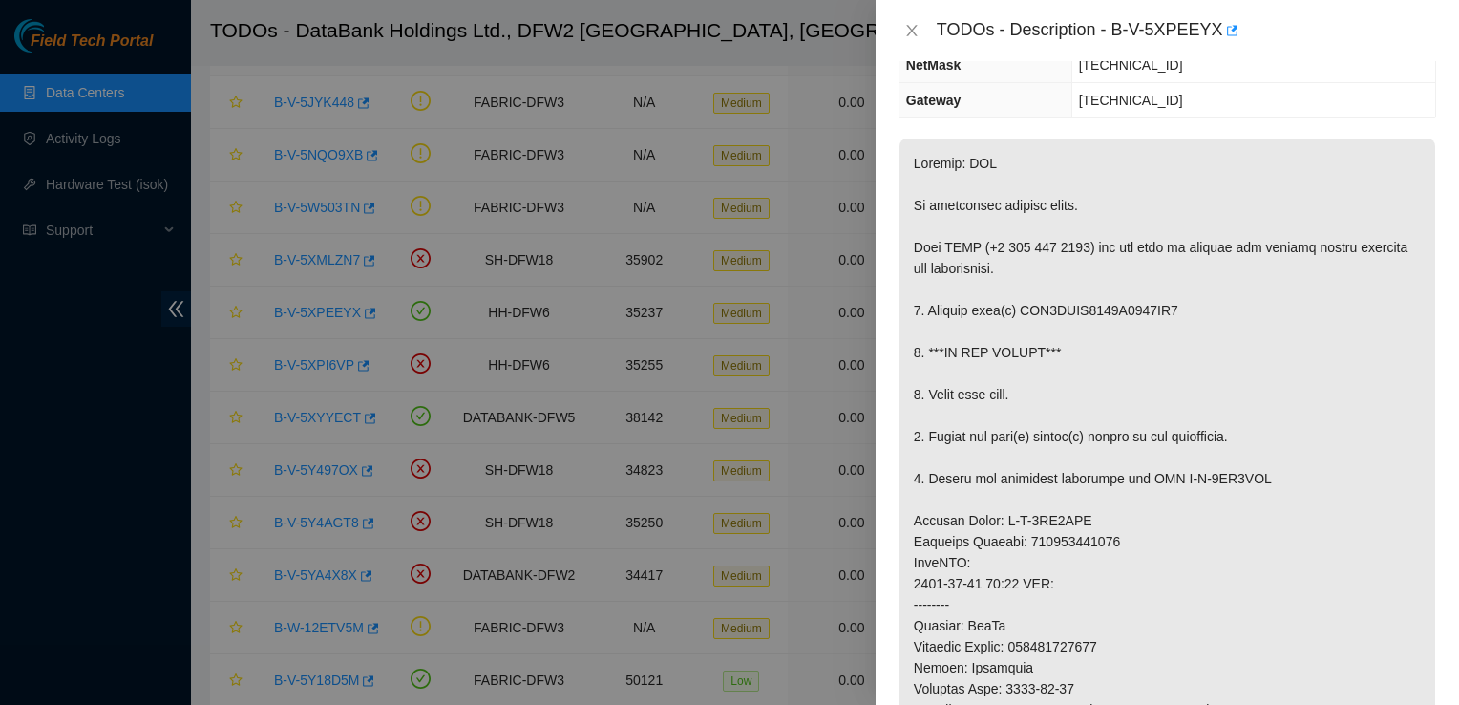
scroll to position [216, 0]
click at [1318, 392] on p at bounding box center [1167, 592] width 536 height 911
click at [1276, 327] on p at bounding box center [1167, 592] width 536 height 911
drag, startPoint x: 1111, startPoint y: 32, endPoint x: 1216, endPoint y: 40, distance: 105.3
click at [1216, 40] on div "TODOs - Description - B-V-5XPEEYX" at bounding box center [1186, 30] width 499 height 31
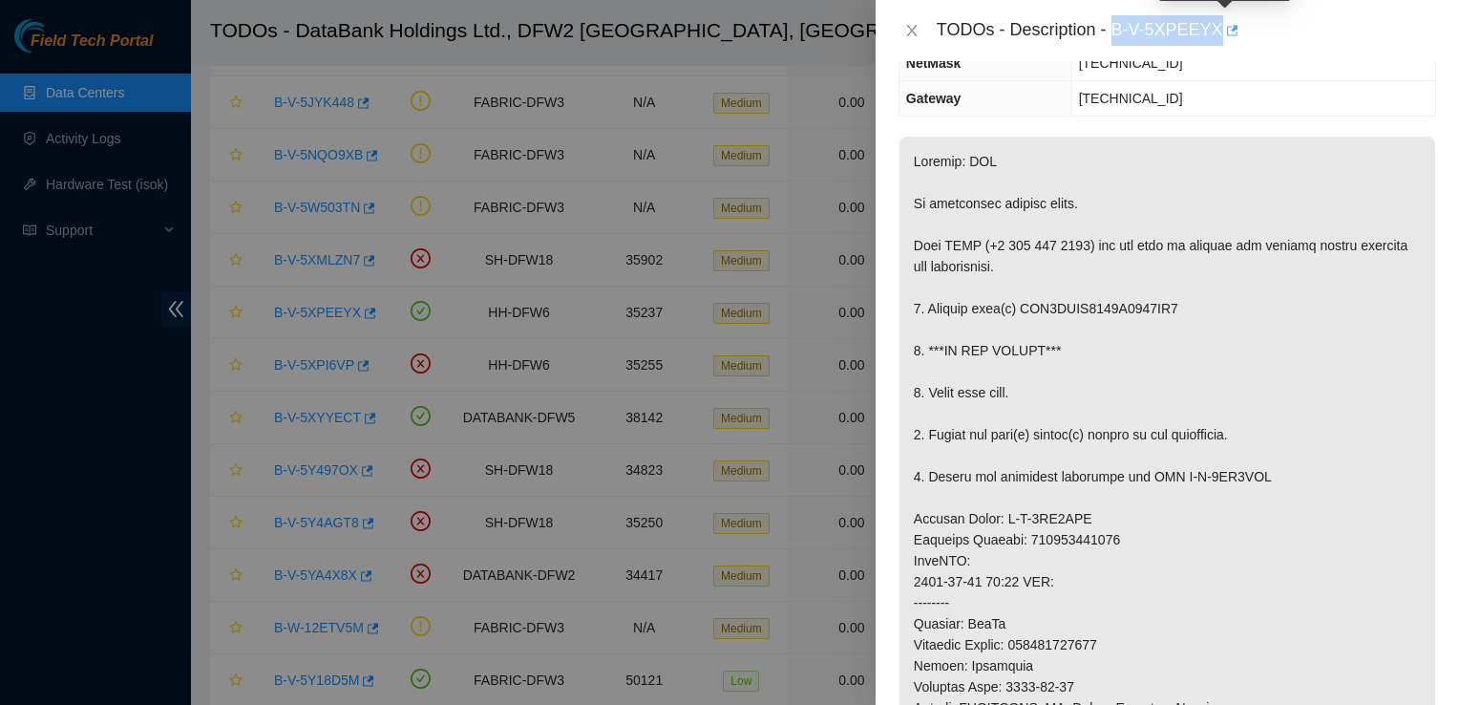
copy div "B-V-5XPEEYX"
click at [1185, 500] on p at bounding box center [1167, 592] width 536 height 911
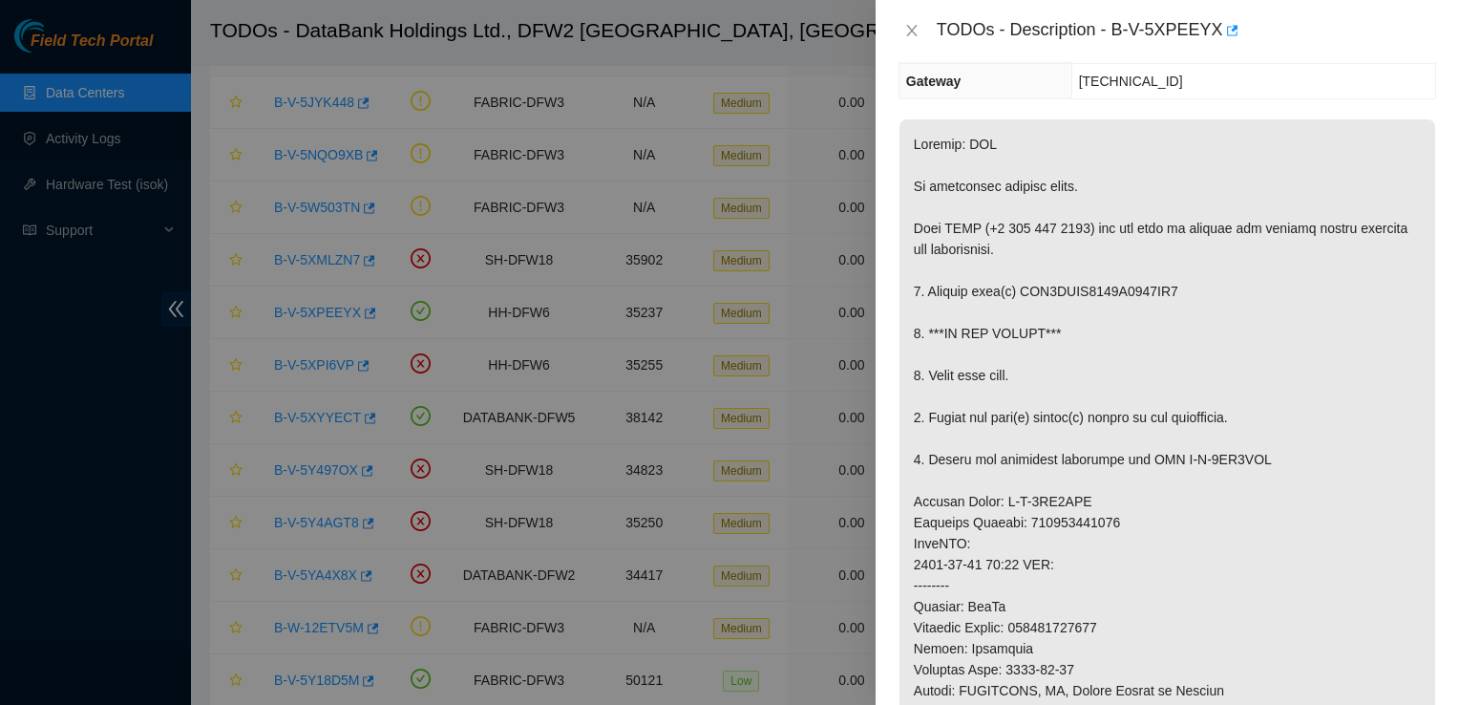
scroll to position [221, 0]
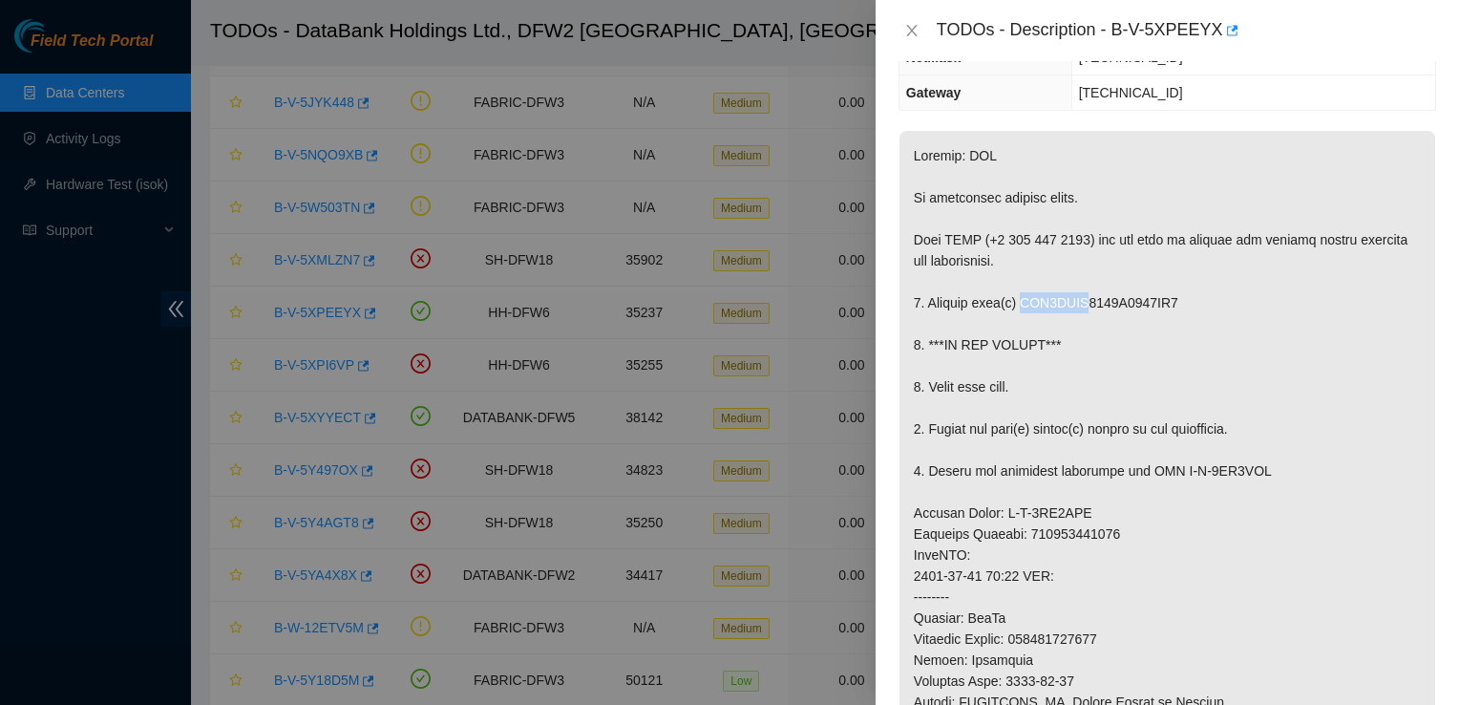
drag, startPoint x: 1016, startPoint y: 301, endPoint x: 1089, endPoint y: 304, distance: 73.6
click at [1089, 304] on p at bounding box center [1167, 586] width 536 height 911
copy p "WFK0WTDY"
click at [783, 46] on div at bounding box center [729, 352] width 1459 height 705
click at [1257, 369] on p at bounding box center [1167, 586] width 536 height 911
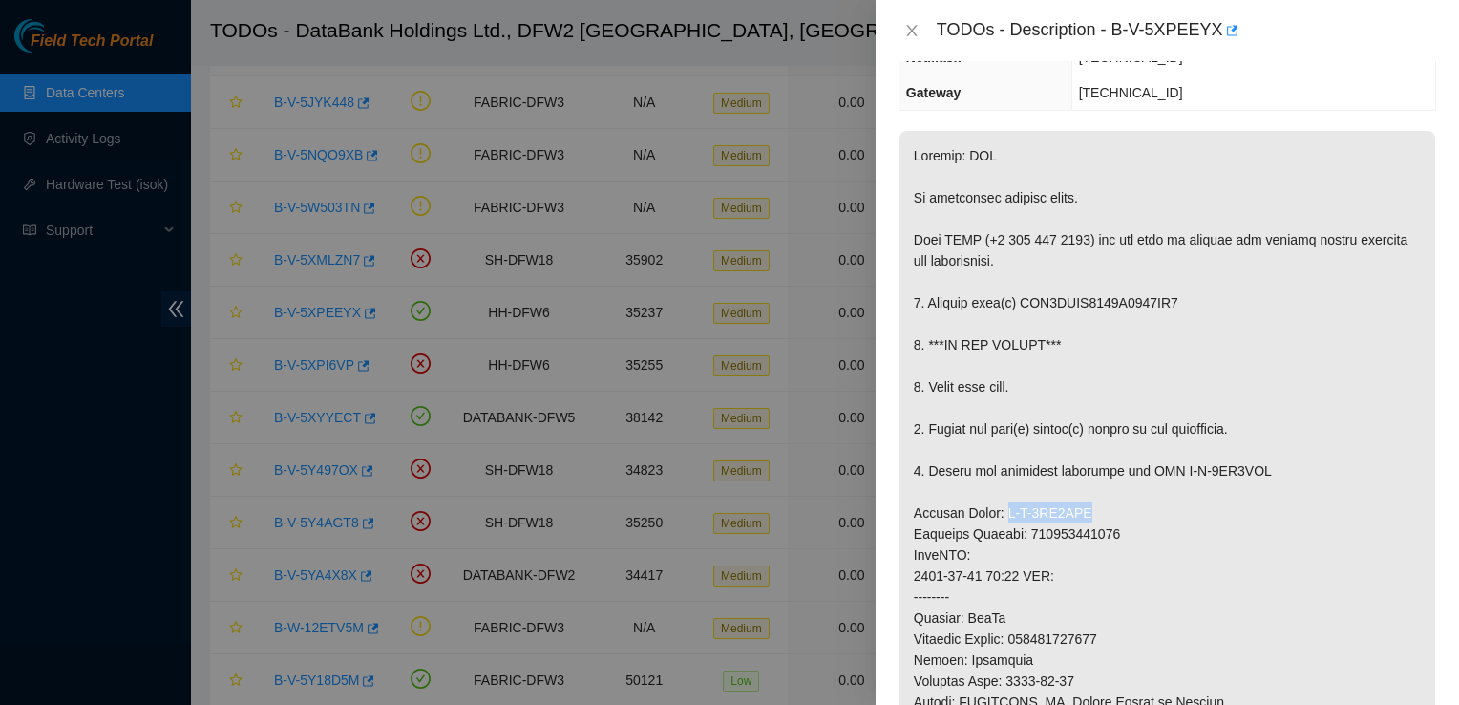
drag, startPoint x: 1107, startPoint y: 508, endPoint x: 1002, endPoint y: 518, distance: 104.6
click at [1002, 518] on p at bounding box center [1167, 586] width 536 height 911
copy p "B-V-5XZ6FOM"
click at [1272, 553] on p at bounding box center [1167, 586] width 536 height 911
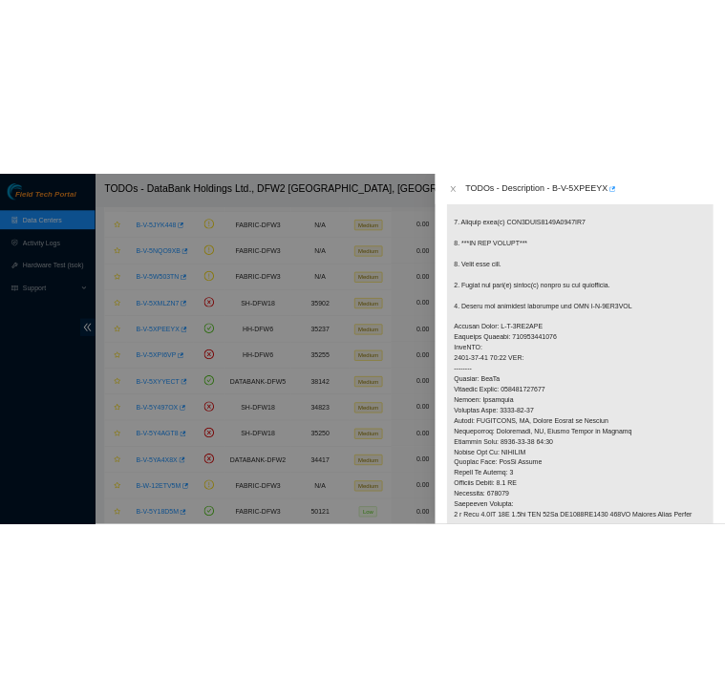
scroll to position [438, 0]
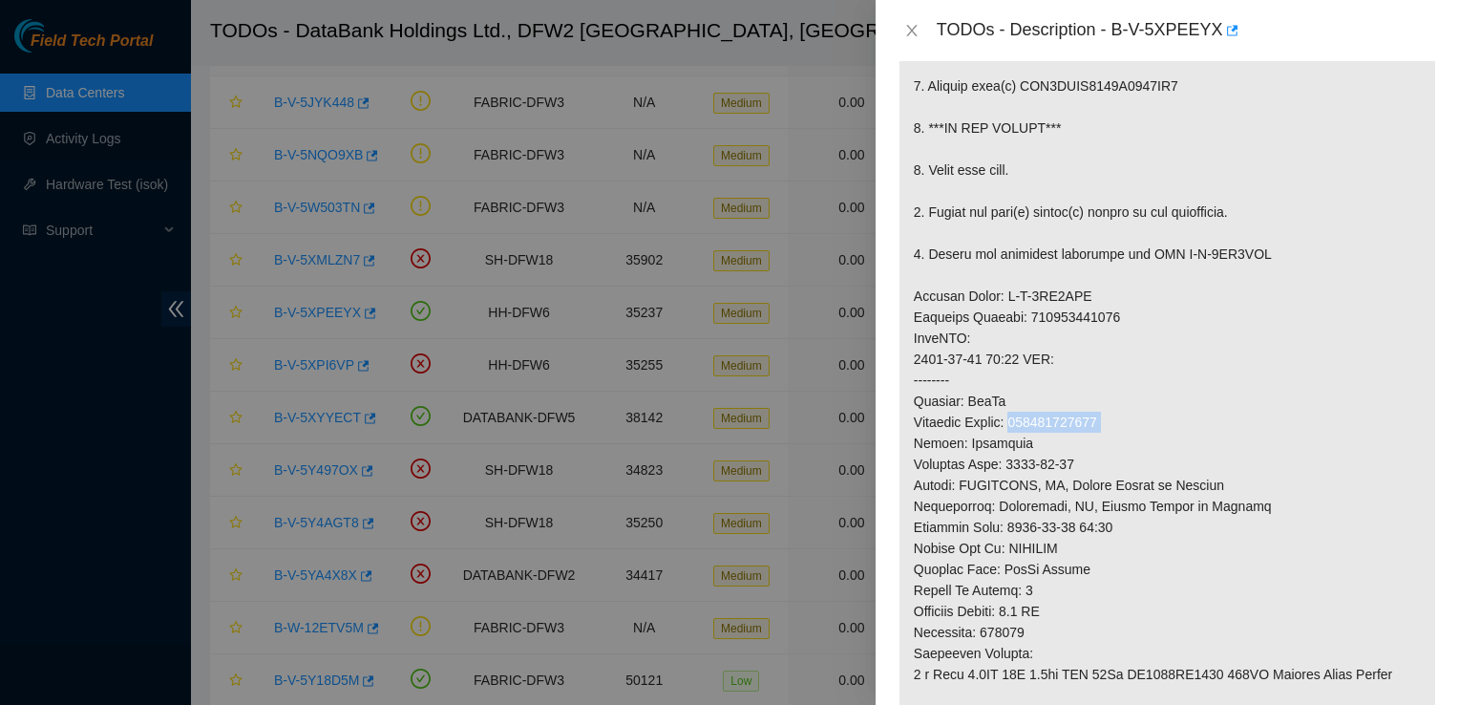
drag, startPoint x: 1141, startPoint y: 422, endPoint x: 1023, endPoint y: 414, distance: 117.7
click at [1023, 414] on p at bounding box center [1167, 369] width 536 height 911
copy p "463470064508"
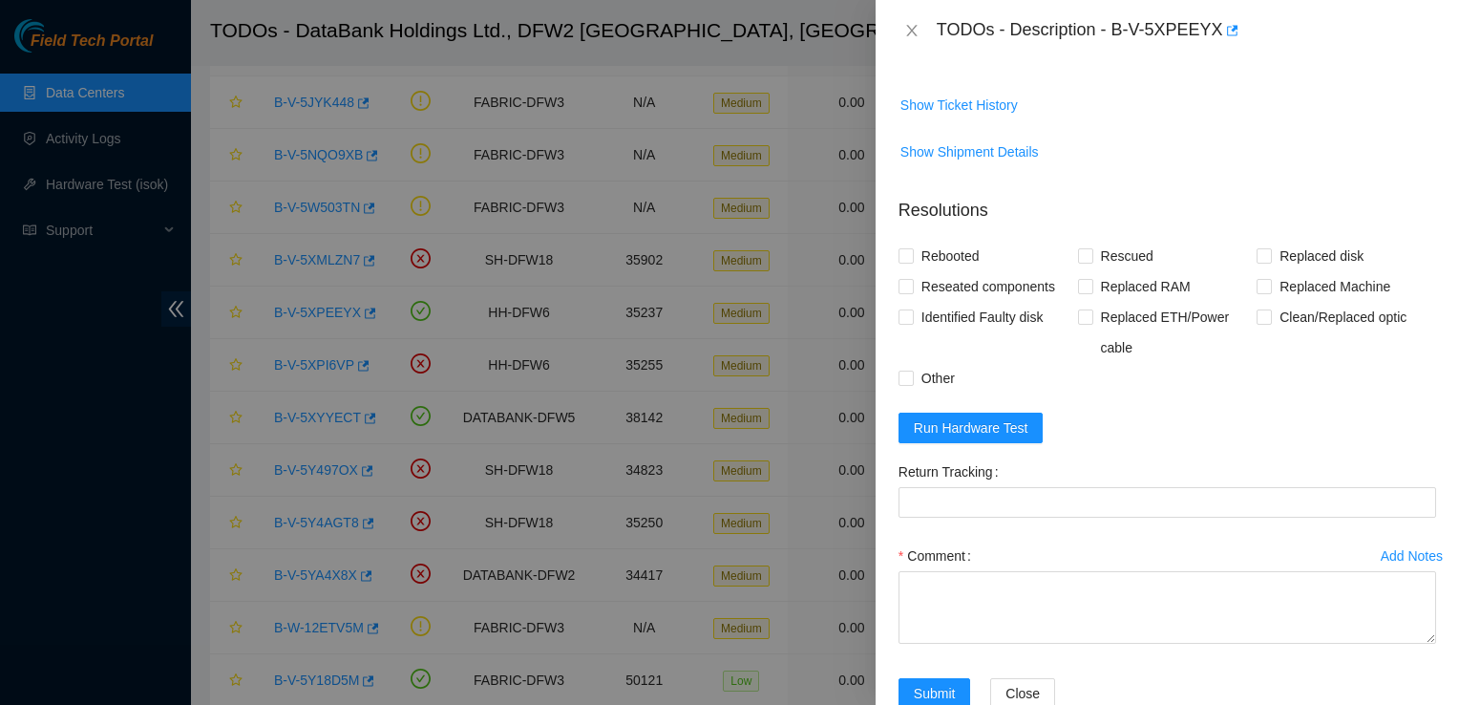
scroll to position [1207, 0]
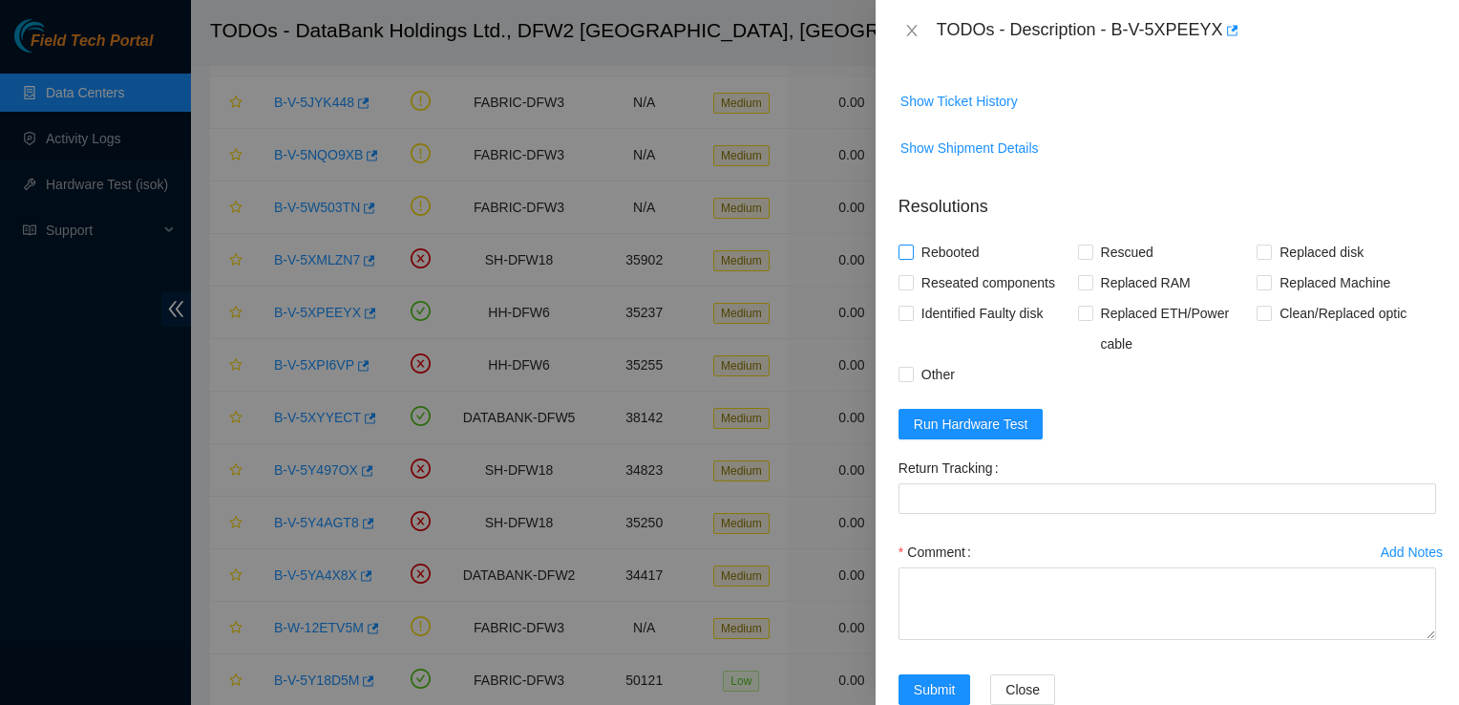
click at [901, 249] on input "Rebooted" at bounding box center [904, 250] width 13 height 13
checkbox input "true"
click at [1256, 252] on input "Replaced disk" at bounding box center [1262, 250] width 13 height 13
checkbox input "true"
click at [901, 281] on input "Reseated components" at bounding box center [904, 281] width 13 height 13
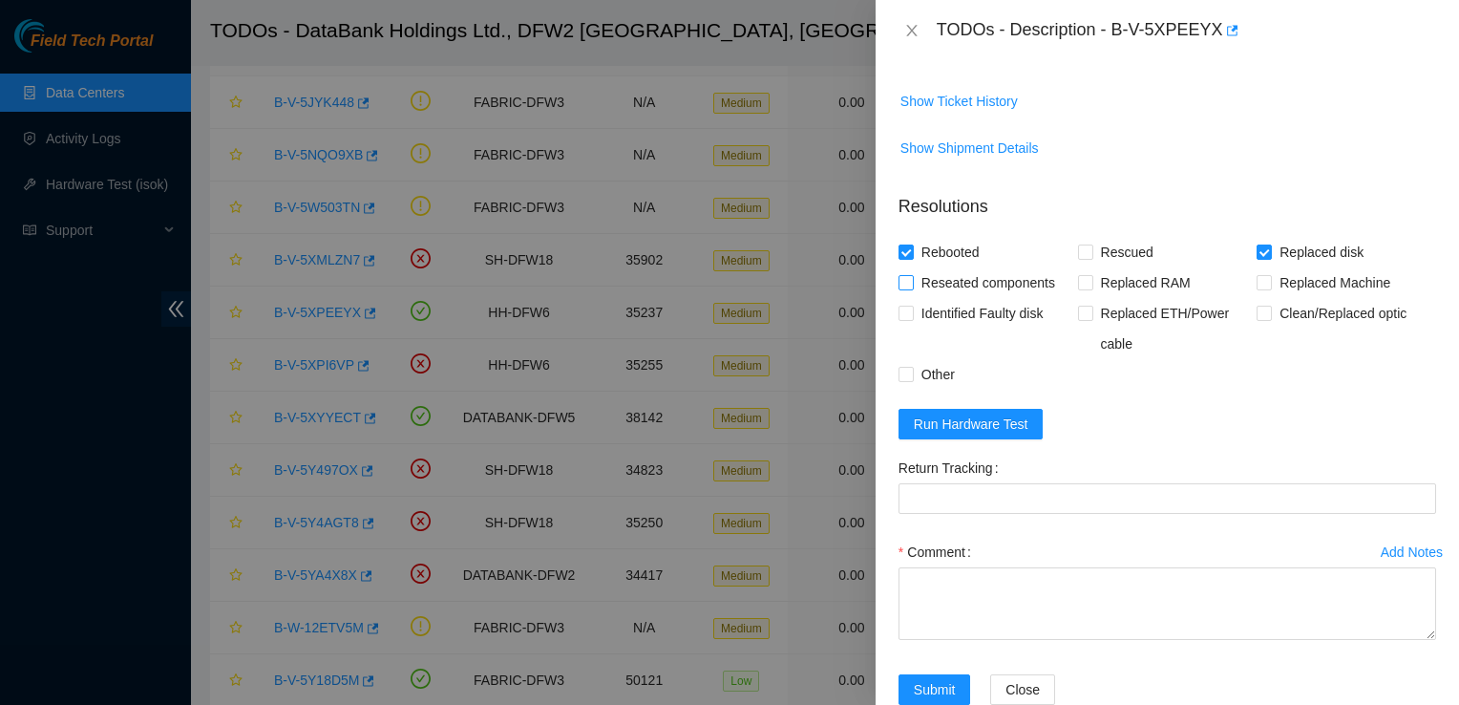
checkbox input "true"
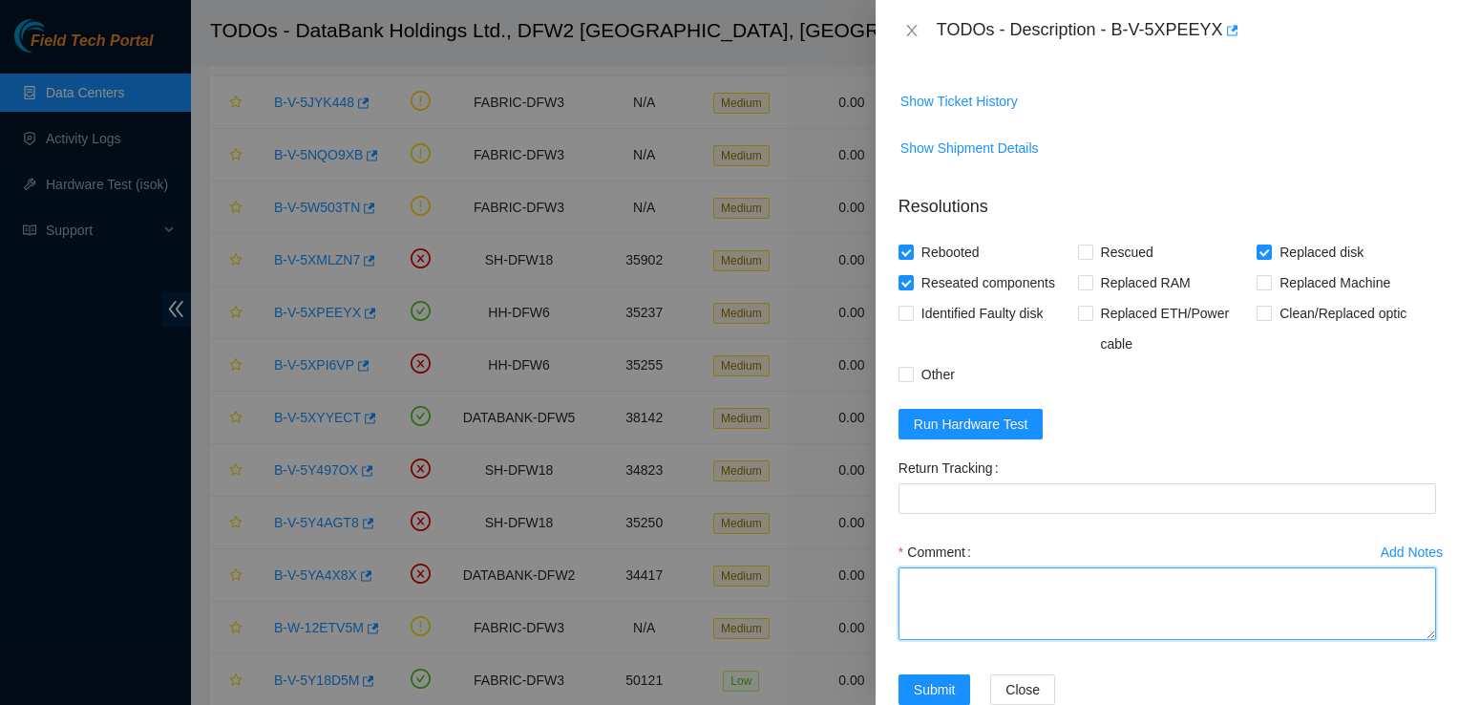
click at [961, 618] on textarea "Comment" at bounding box center [1167, 603] width 538 height 73
type textarea "R"
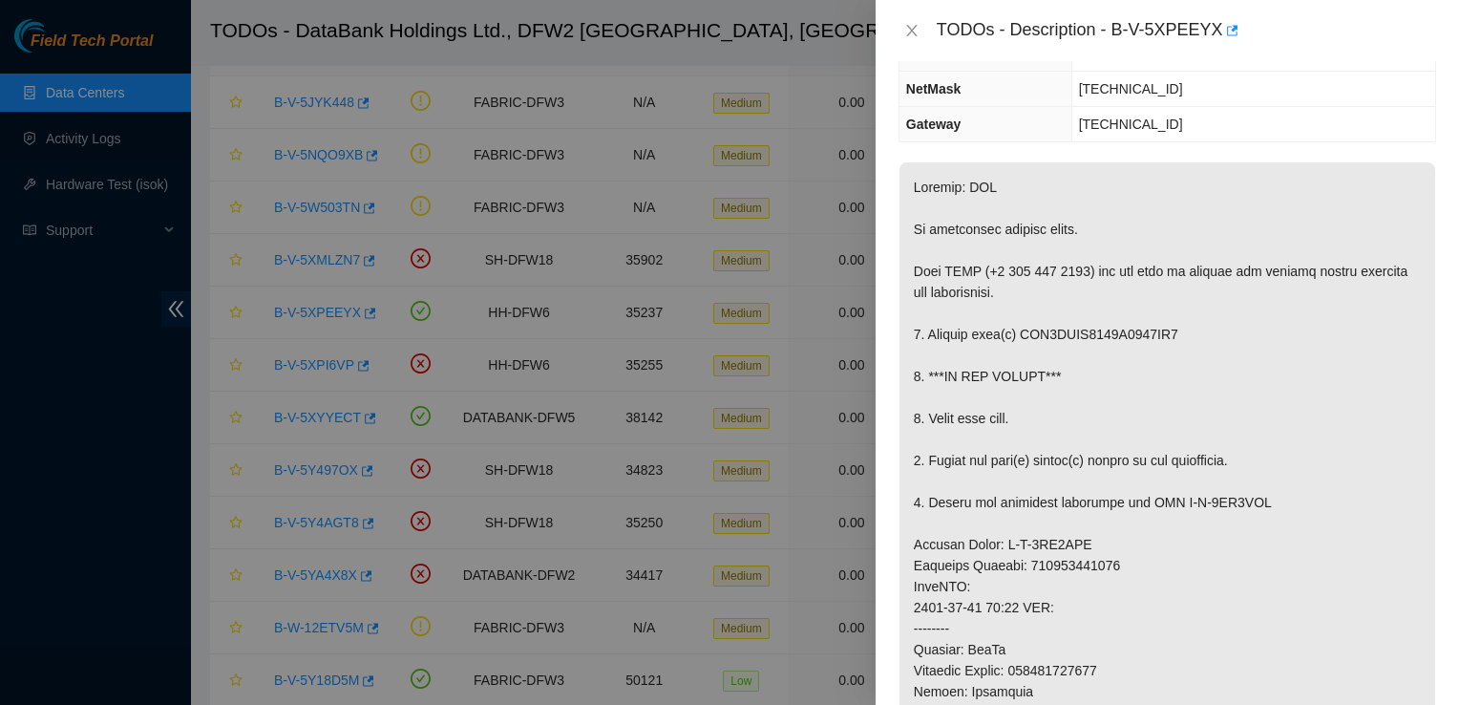
scroll to position [191, 0]
type textarea "Suspended machine. Replaced disk. No rescue. Isok"
drag, startPoint x: 1114, startPoint y: 29, endPoint x: 1214, endPoint y: 35, distance: 100.5
click at [1214, 35] on div "TODOs - Description - B-V-5XPEEYX" at bounding box center [1186, 30] width 499 height 31
copy div "B-V-5XPEEYX"
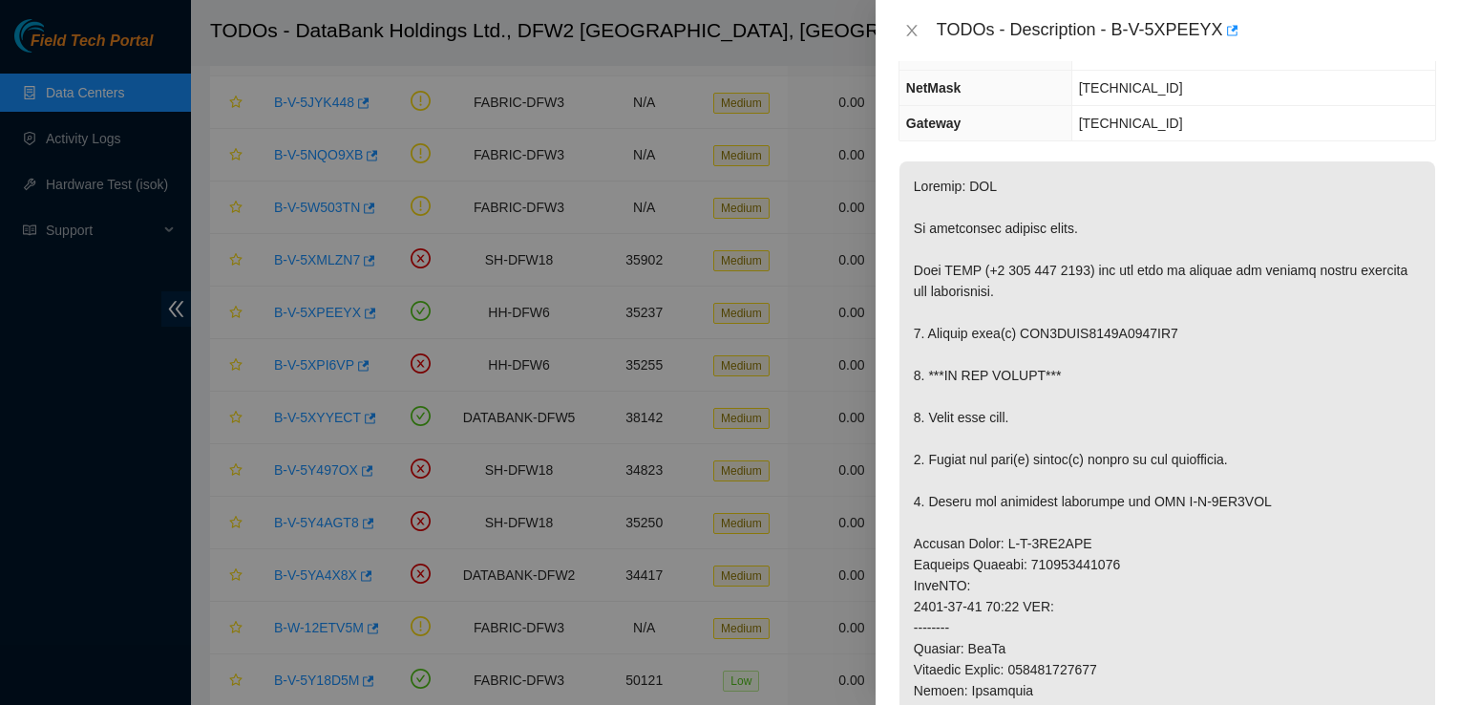
click at [1402, 416] on p at bounding box center [1167, 616] width 536 height 911
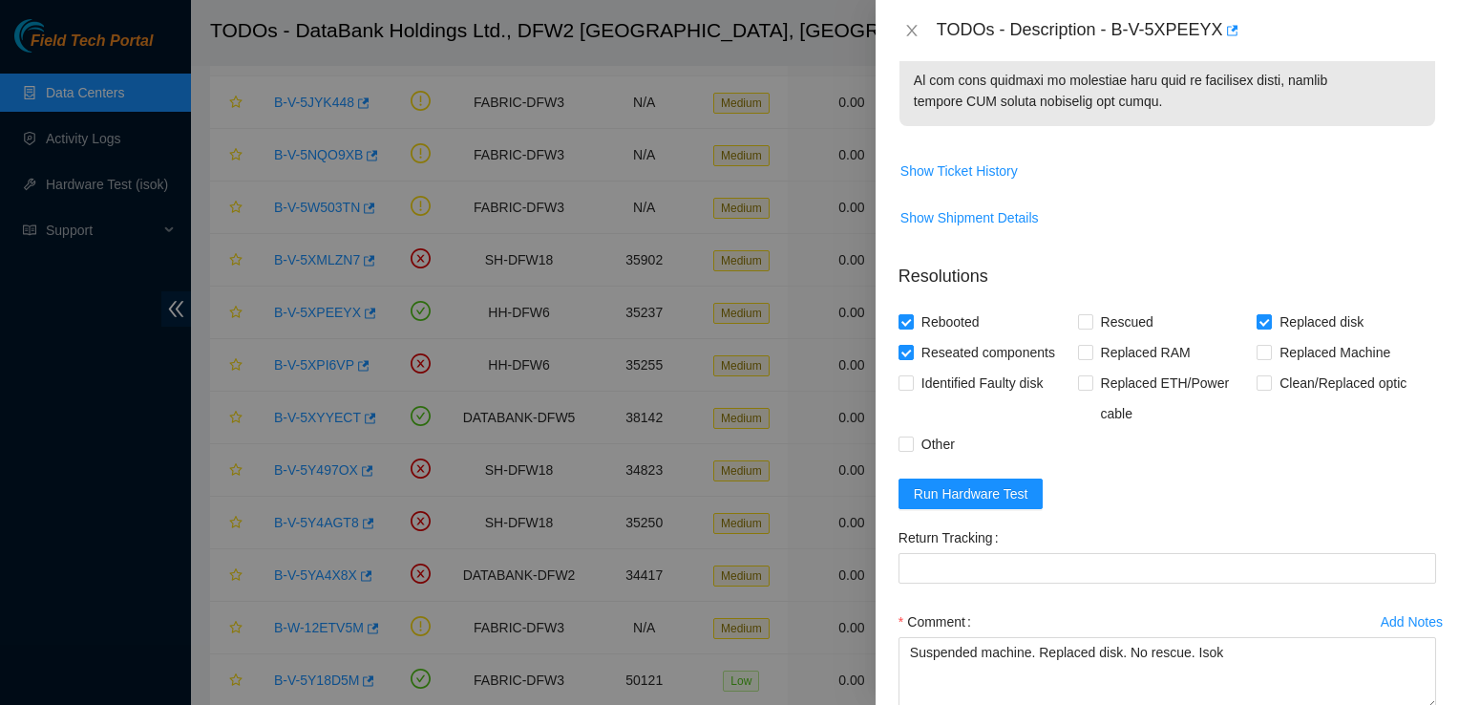
scroll to position [1250, 0]
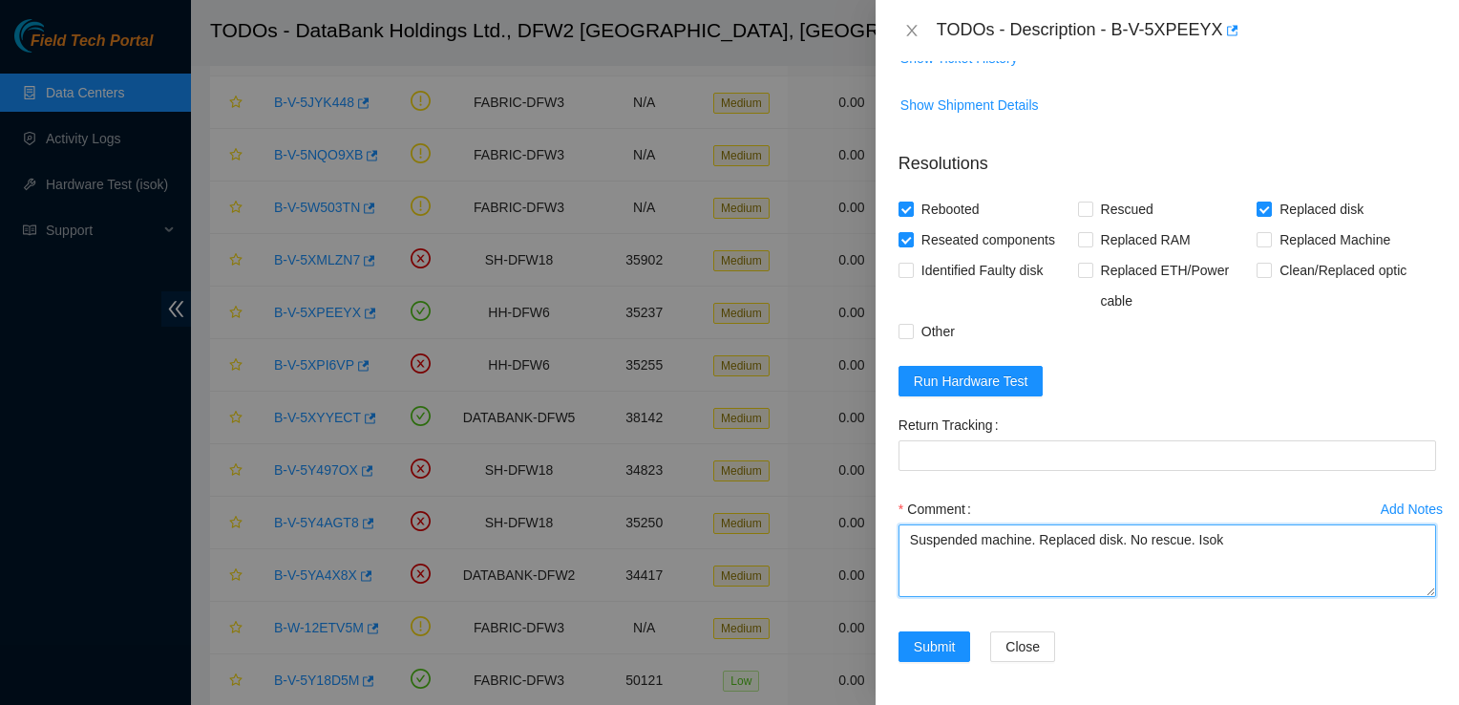
drag, startPoint x: 1263, startPoint y: 561, endPoint x: 674, endPoint y: 511, distance: 591.2
click at [674, 511] on div "TODOs - Description - B-V-5XPEEYX Problem Type Hardware Rack Number KI01 Machin…" at bounding box center [729, 352] width 1459 height 705
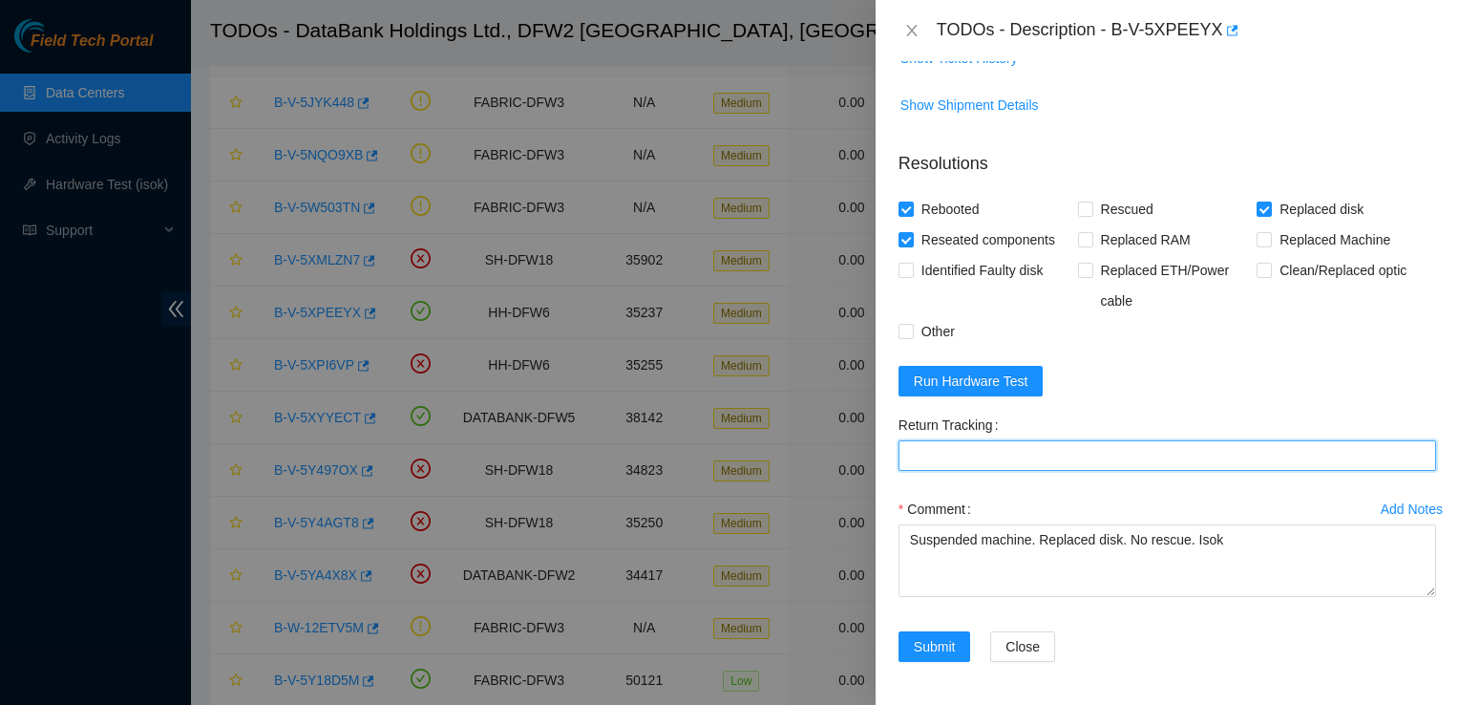
click at [1016, 456] on Tracking "Return Tracking" at bounding box center [1167, 455] width 538 height 31
drag, startPoint x: 1186, startPoint y: 440, endPoint x: 1195, endPoint y: 425, distance: 18.0
click at [1195, 425] on div "Return Tracking" at bounding box center [1167, 440] width 538 height 61
paste Tracking "463470064519"
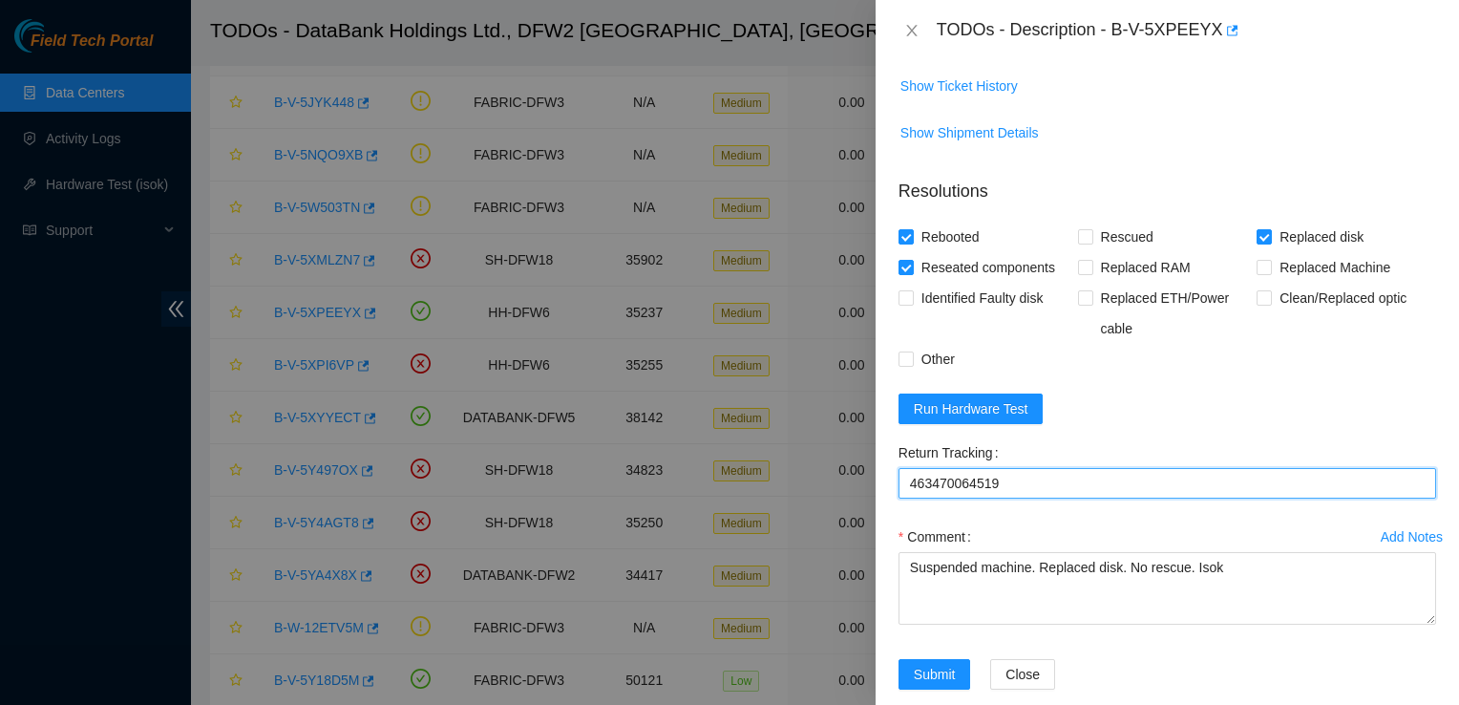
scroll to position [1223, 0]
type Tracking "463470064519"
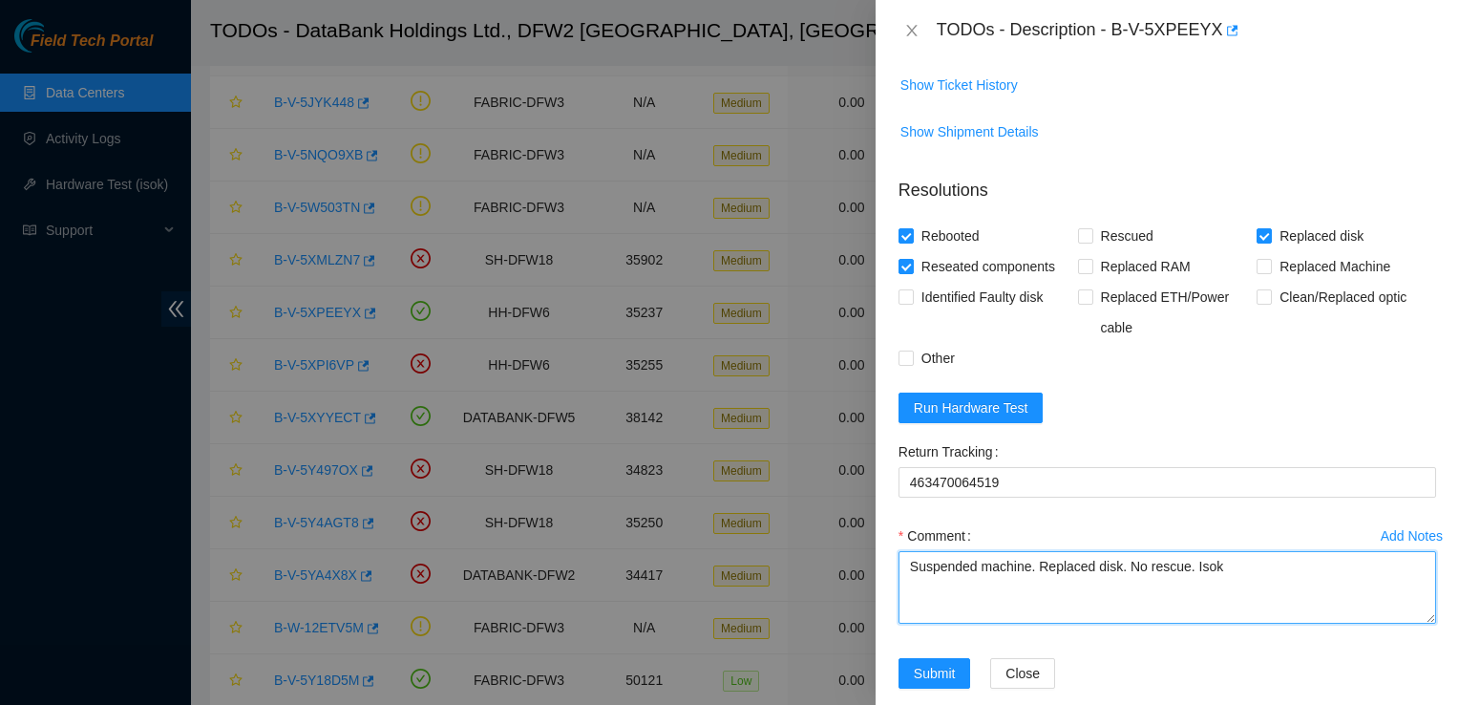
click at [1035, 565] on textarea "Suspended machine. Replaced disk. No rescue. Isok" at bounding box center [1167, 587] width 538 height 73
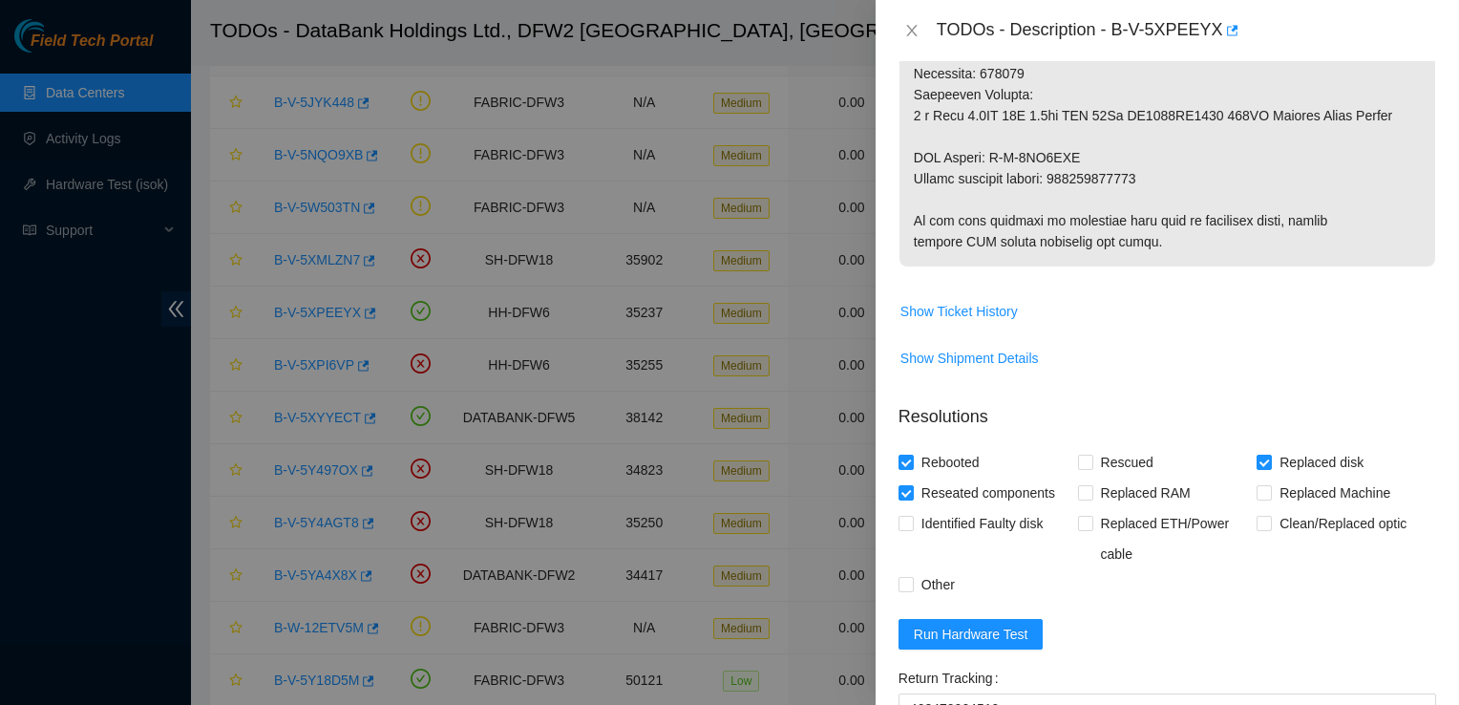
scroll to position [1039, 0]
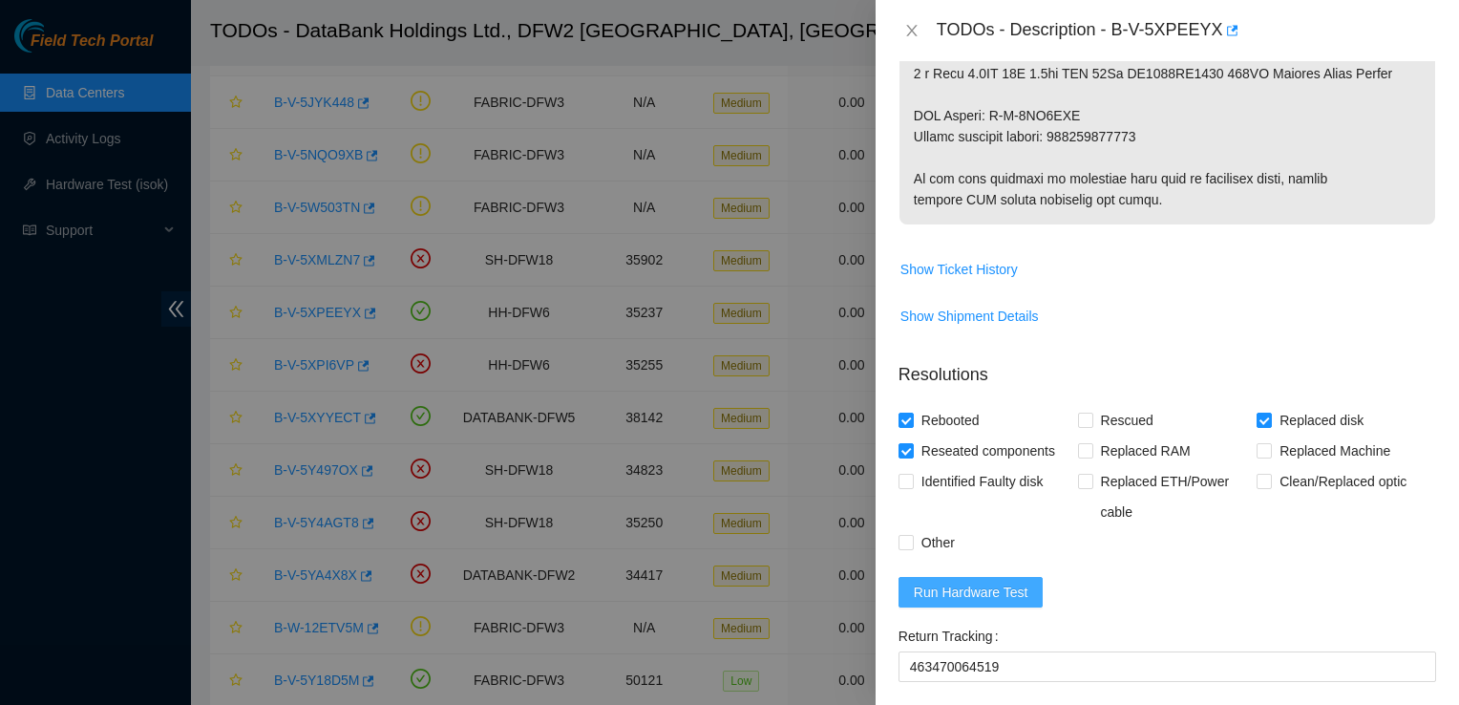
click at [1010, 599] on span "Run Hardware Test" at bounding box center [971, 591] width 115 height 21
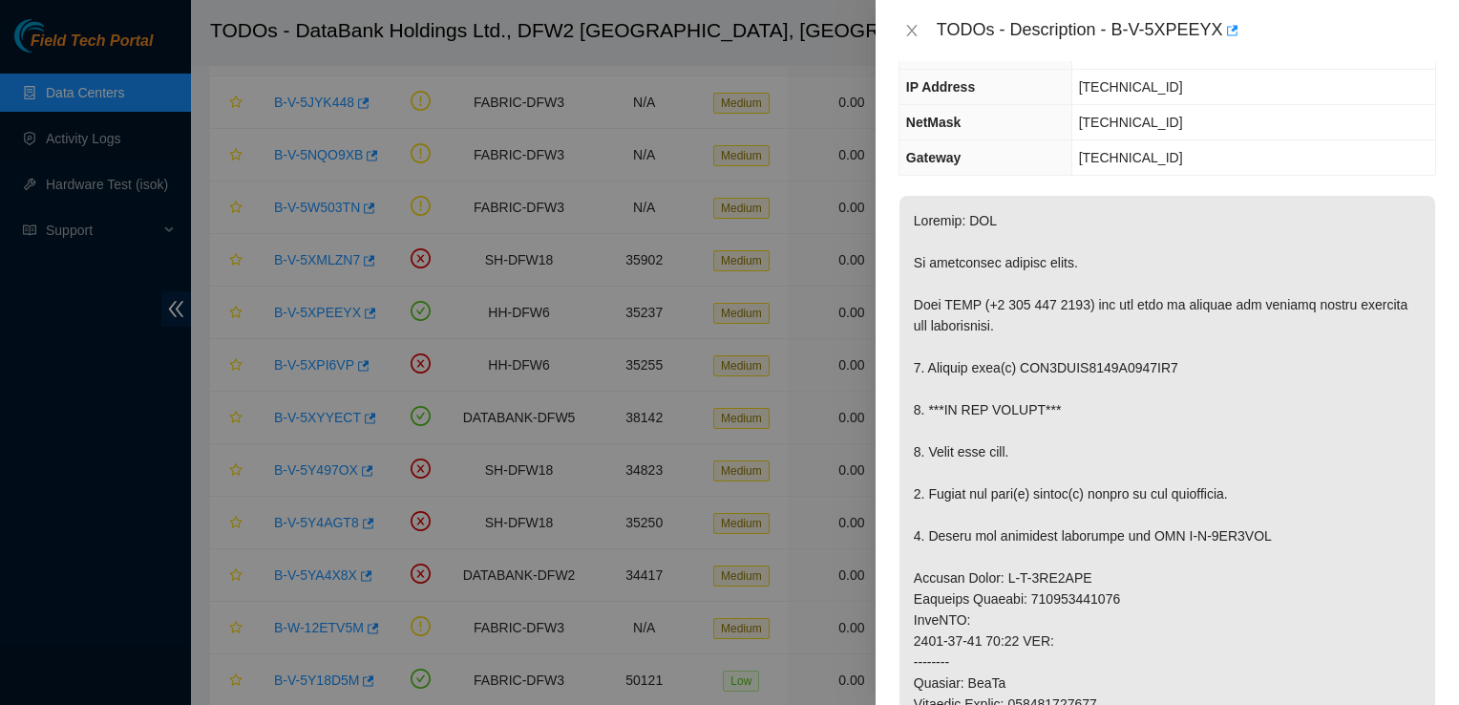
scroll to position [158, 0]
drag, startPoint x: 1151, startPoint y: 512, endPoint x: 967, endPoint y: 500, distance: 184.6
click at [967, 500] on p at bounding box center [1167, 649] width 536 height 911
click at [1268, 487] on p at bounding box center [1167, 649] width 536 height 911
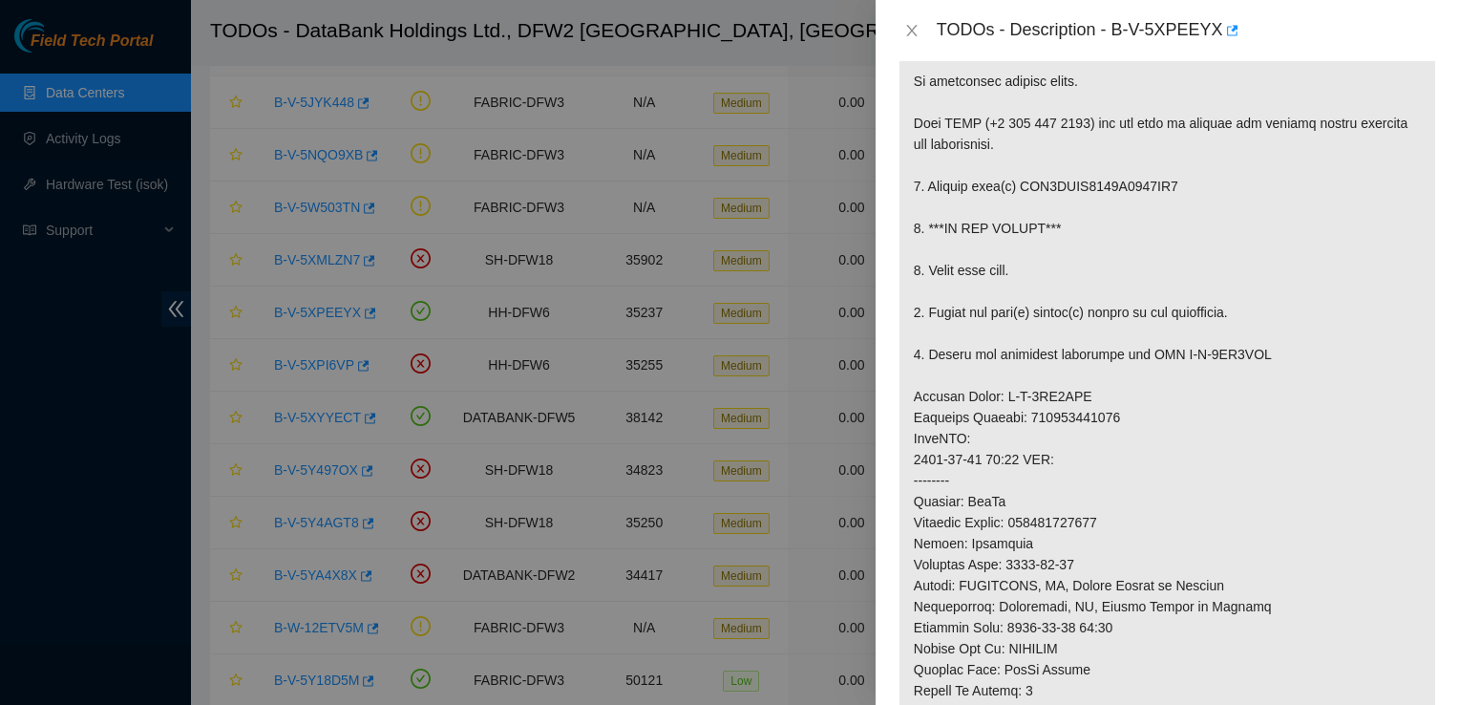
scroll to position [336, 0]
click at [1099, 397] on p at bounding box center [1167, 471] width 536 height 911
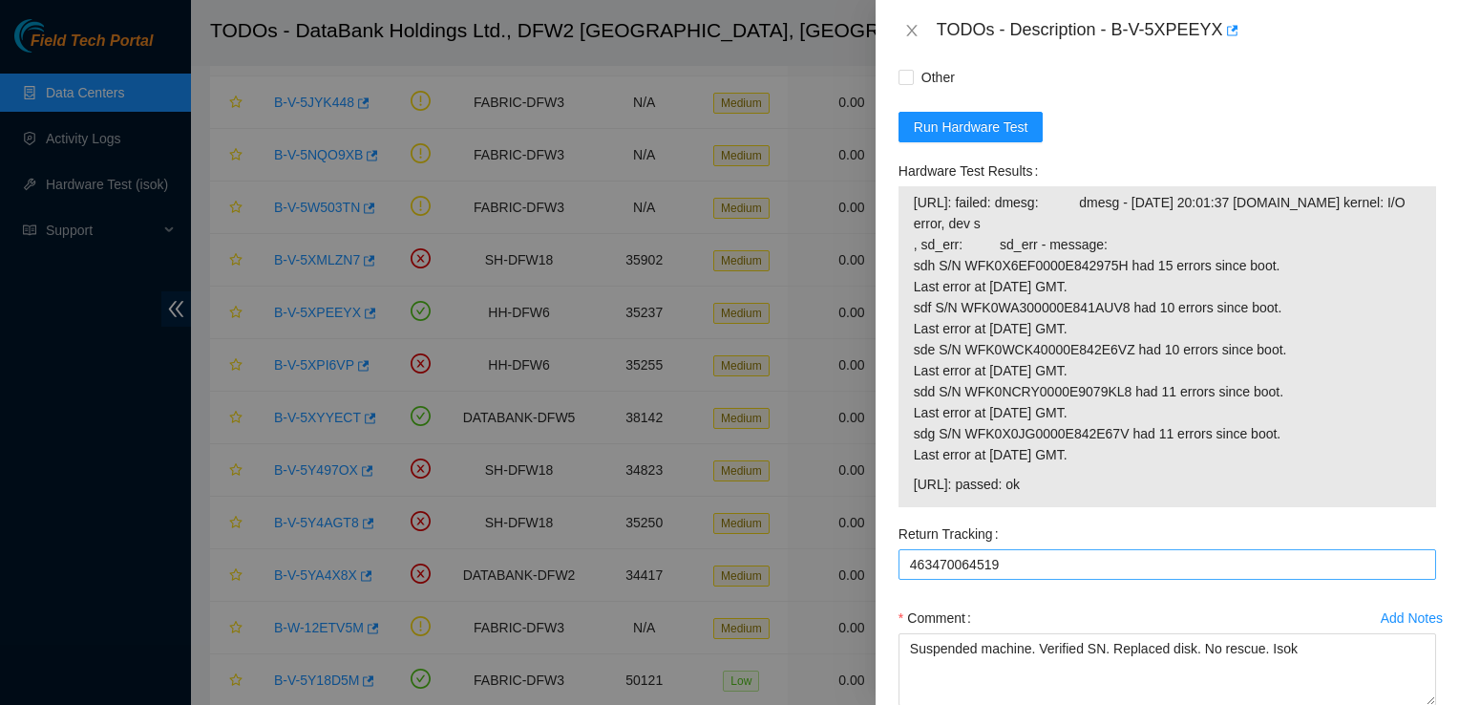
scroll to position [1503, 0]
drag, startPoint x: 1054, startPoint y: 477, endPoint x: 913, endPoint y: 481, distance: 141.4
click at [913, 481] on td "23.32.18.84: passed: ok" at bounding box center [1167, 489] width 509 height 30
copy span "23.32.18.84: passed: ok"
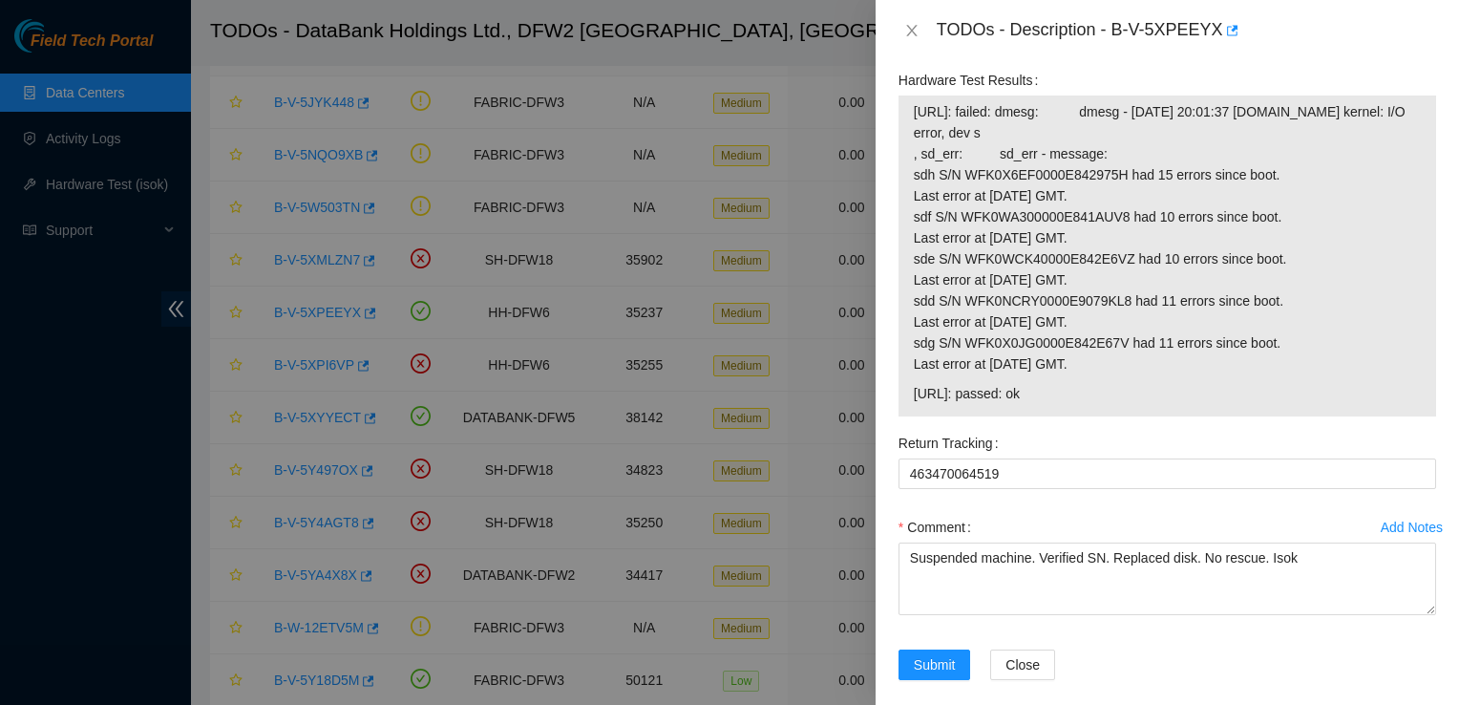
scroll to position [1613, 0]
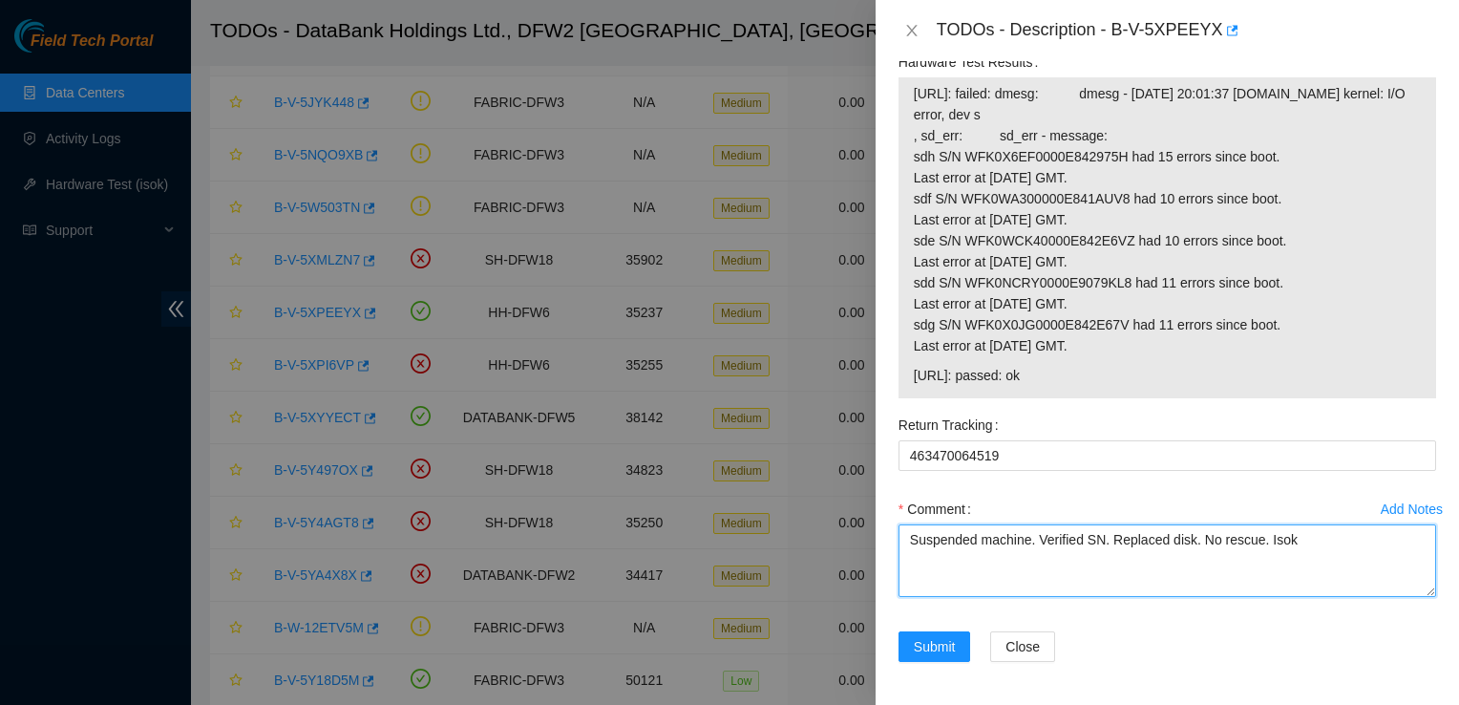
paste textarea "23.32.18.84: passed: ok"
paste textarea "Ticket: B-V-5XPEEYXNew SN: WFKD6FFXOld SN: WFK0WTDYServiceOrder: B-V-5XZ6FOMTra…"
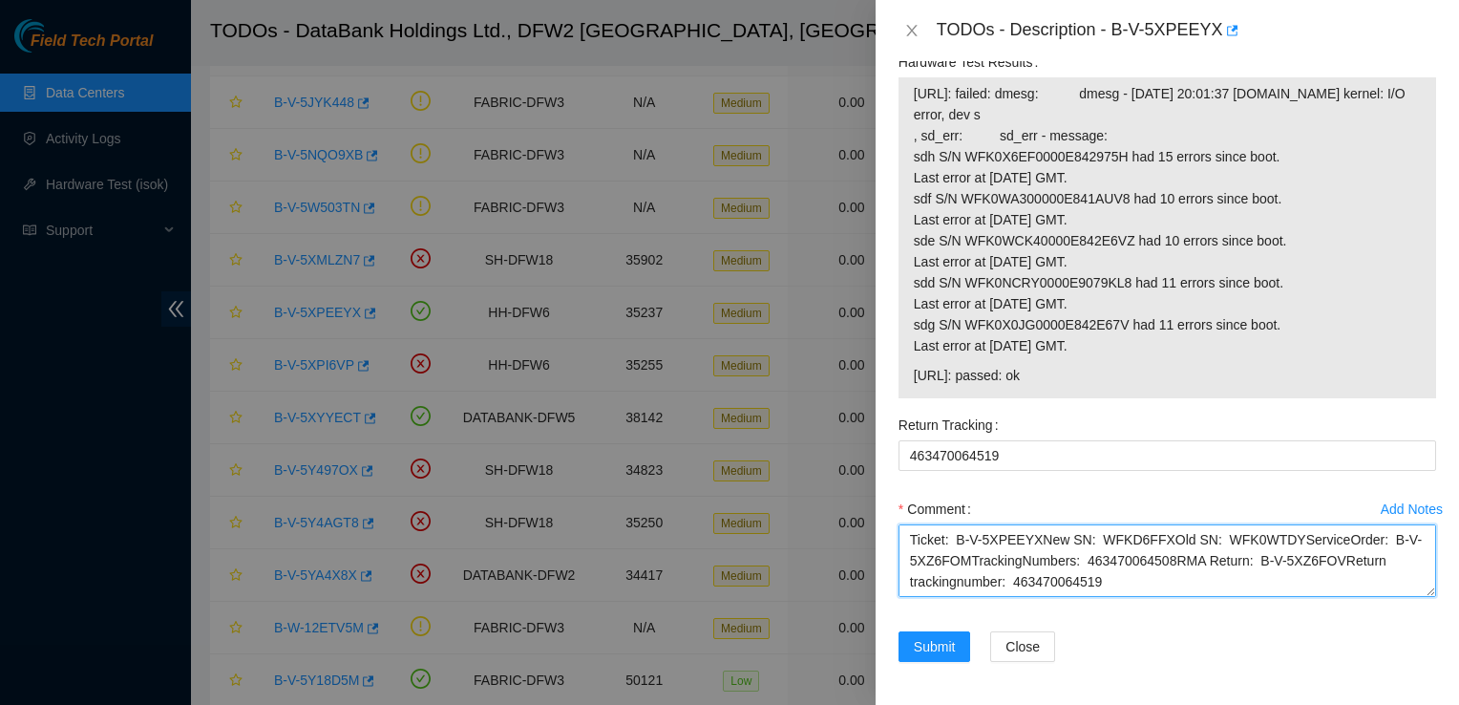
scroll to position [53, 0]
click at [1036, 547] on textarea "Suspended machine. Verified SN. Replaced disk. No rescue. Isok 23.32.18.84: pas…" at bounding box center [1167, 560] width 538 height 73
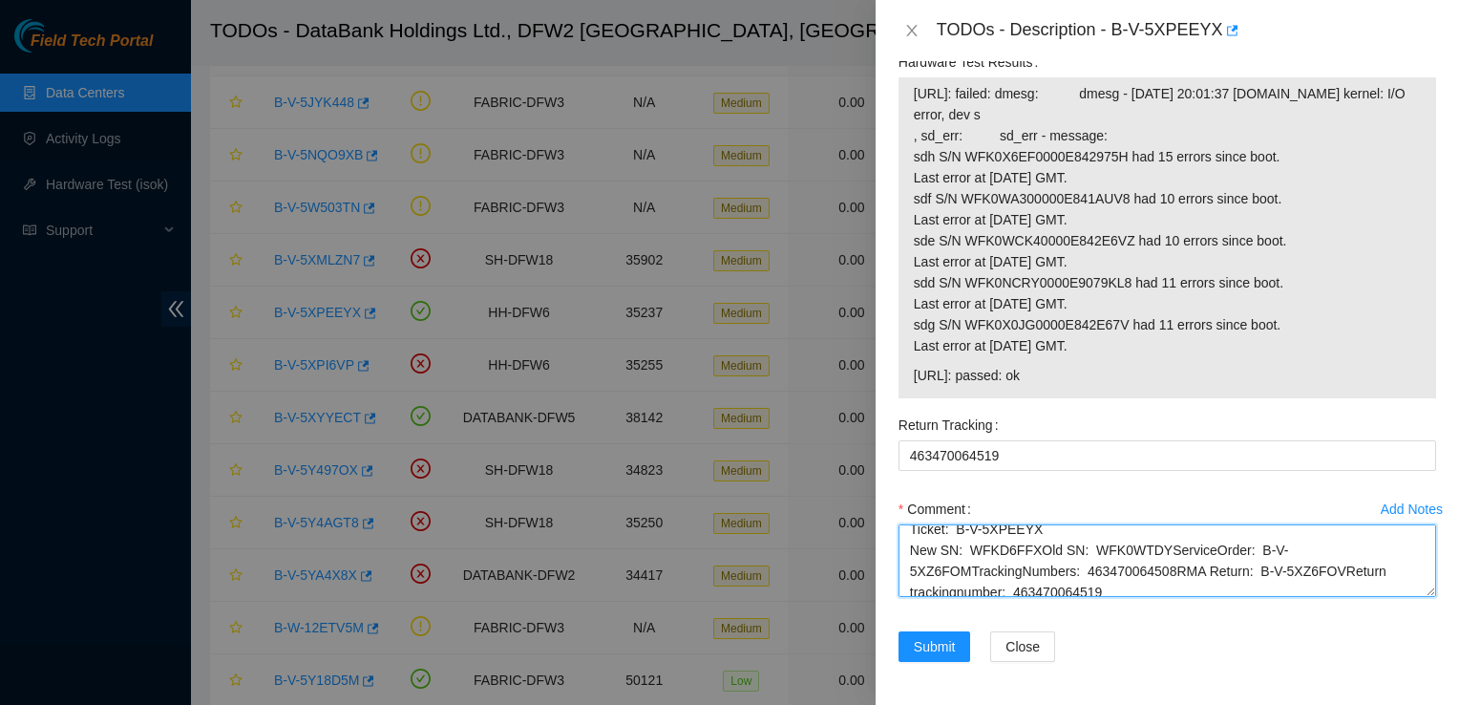
scroll to position [73, 0]
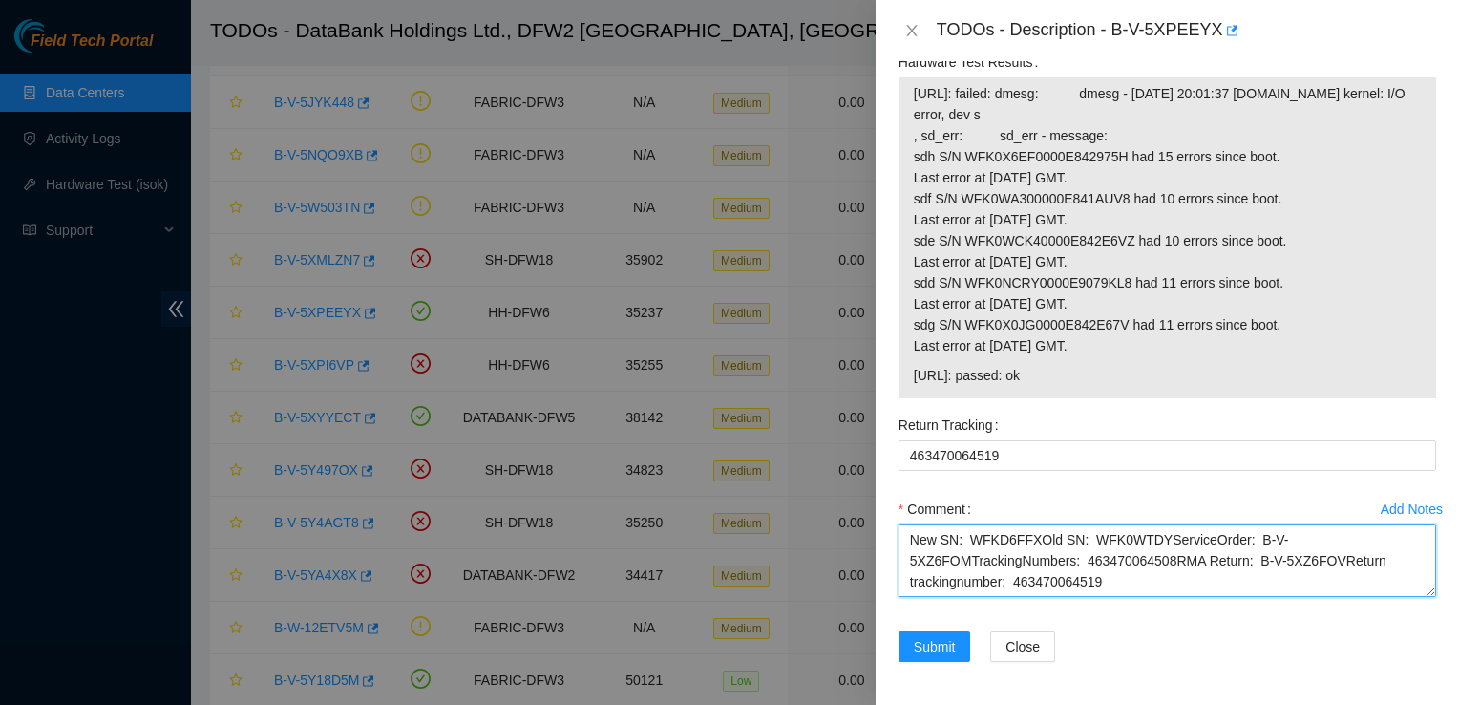
click at [1029, 547] on textarea "Suspended machine. Verified SN. Replaced disk. No rescue. Isok 23.32.18.84: pas…" at bounding box center [1167, 560] width 538 height 73
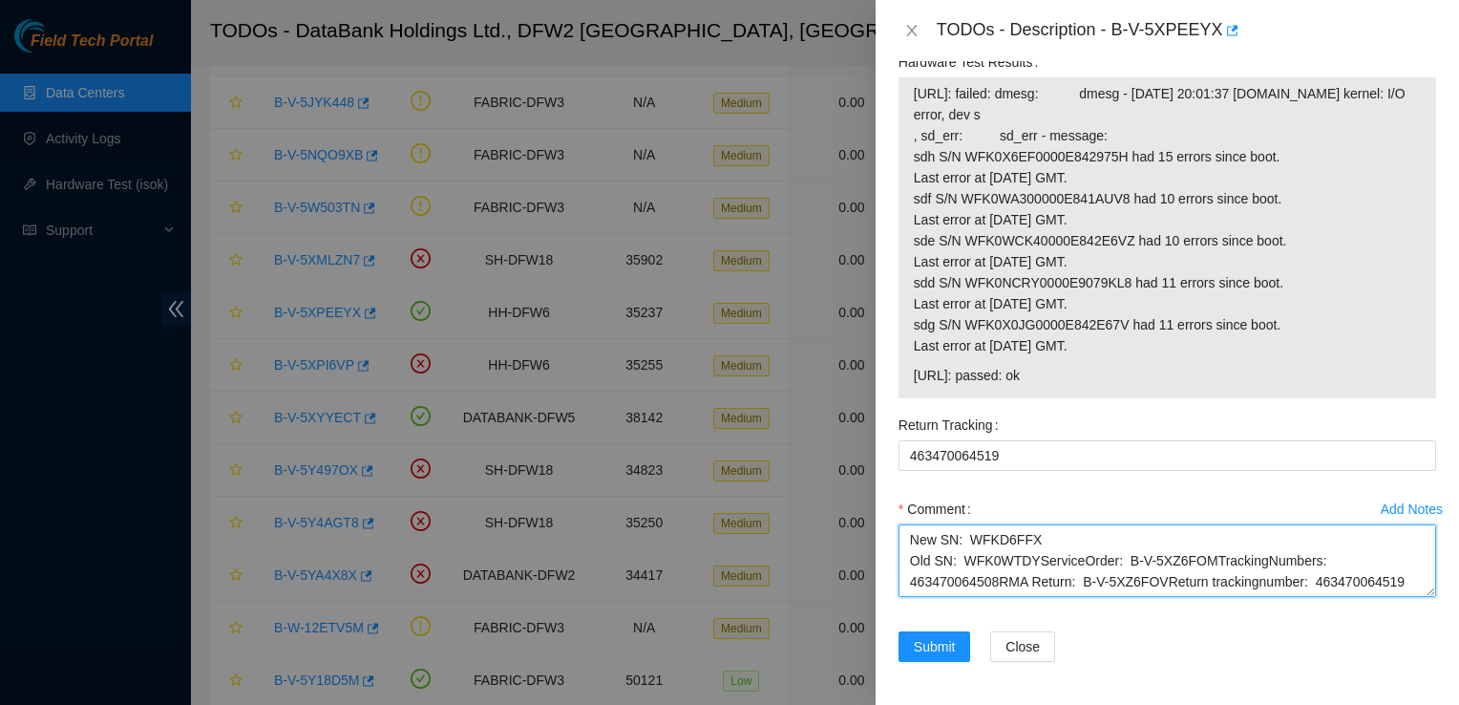
scroll to position [84, 0]
click at [1036, 558] on textarea "Suspended machine. Verified SN. Replaced disk. No rescue. Isok 23.32.18.84: pas…" at bounding box center [1167, 560] width 538 height 73
drag, startPoint x: 1104, startPoint y: 599, endPoint x: 1071, endPoint y: 552, distance: 56.9
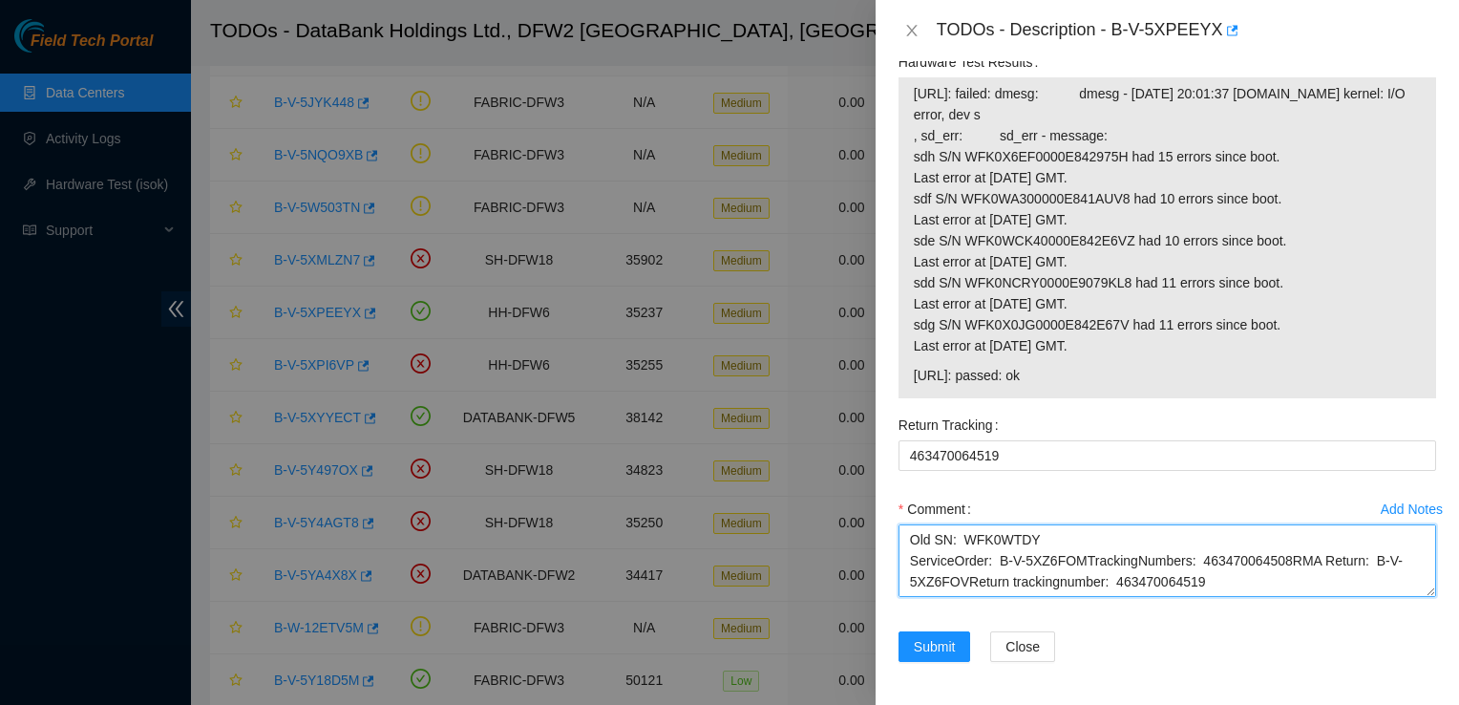
click at [1071, 552] on textarea "Suspended machine. Verified SN. Replaced disk. No rescue. Isok 23.32.18.84: pas…" at bounding box center [1167, 560] width 538 height 73
click at [1081, 560] on textarea "Suspended machine. Verified SN. Replaced disk. No rescue. Isok 23.32.18.84: pas…" at bounding box center [1167, 560] width 538 height 73
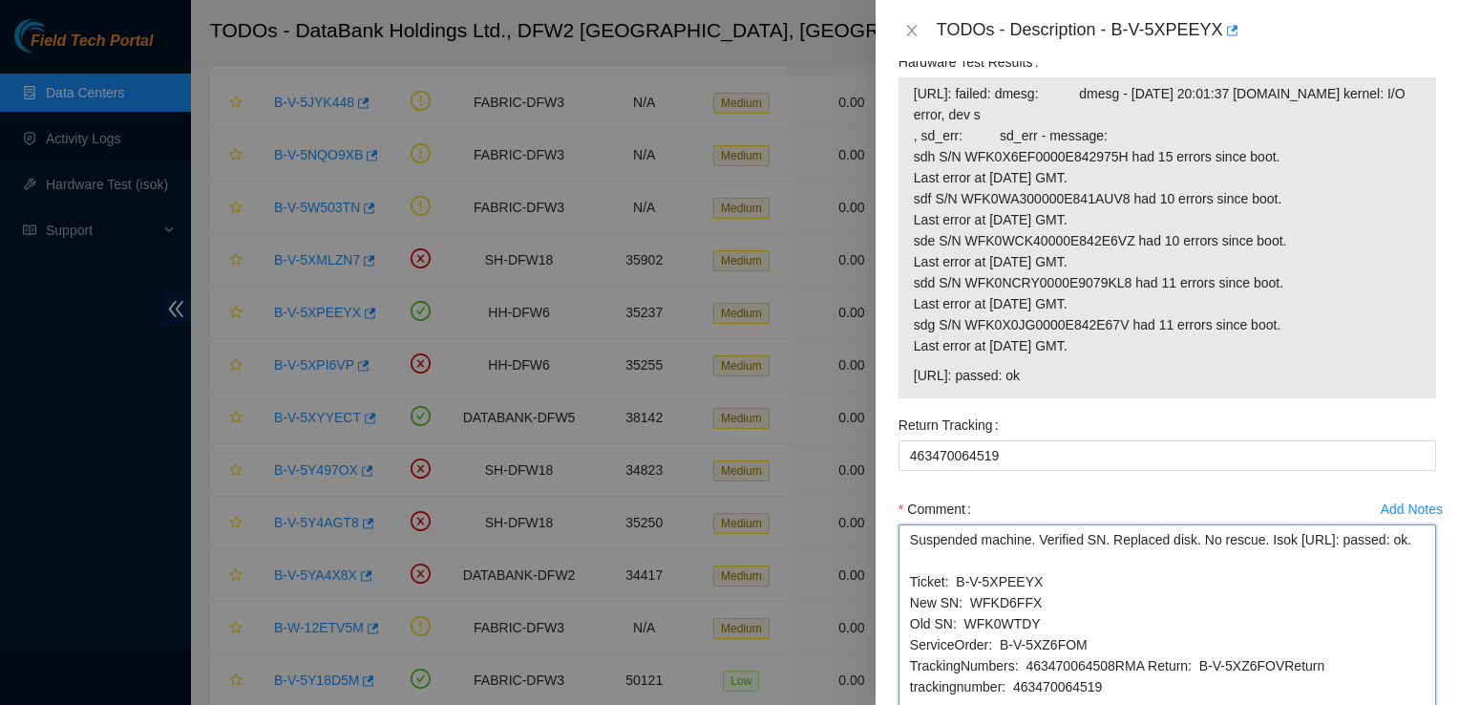
scroll to position [0, 0]
drag, startPoint x: 1416, startPoint y: 590, endPoint x: 1417, endPoint y: 728, distance: 137.5
click at [1417, 576] on html "Field Tech Portal Data Centers Activity Logs Hardware Test (isok) Support TODOs…" at bounding box center [729, 223] width 1459 height 705
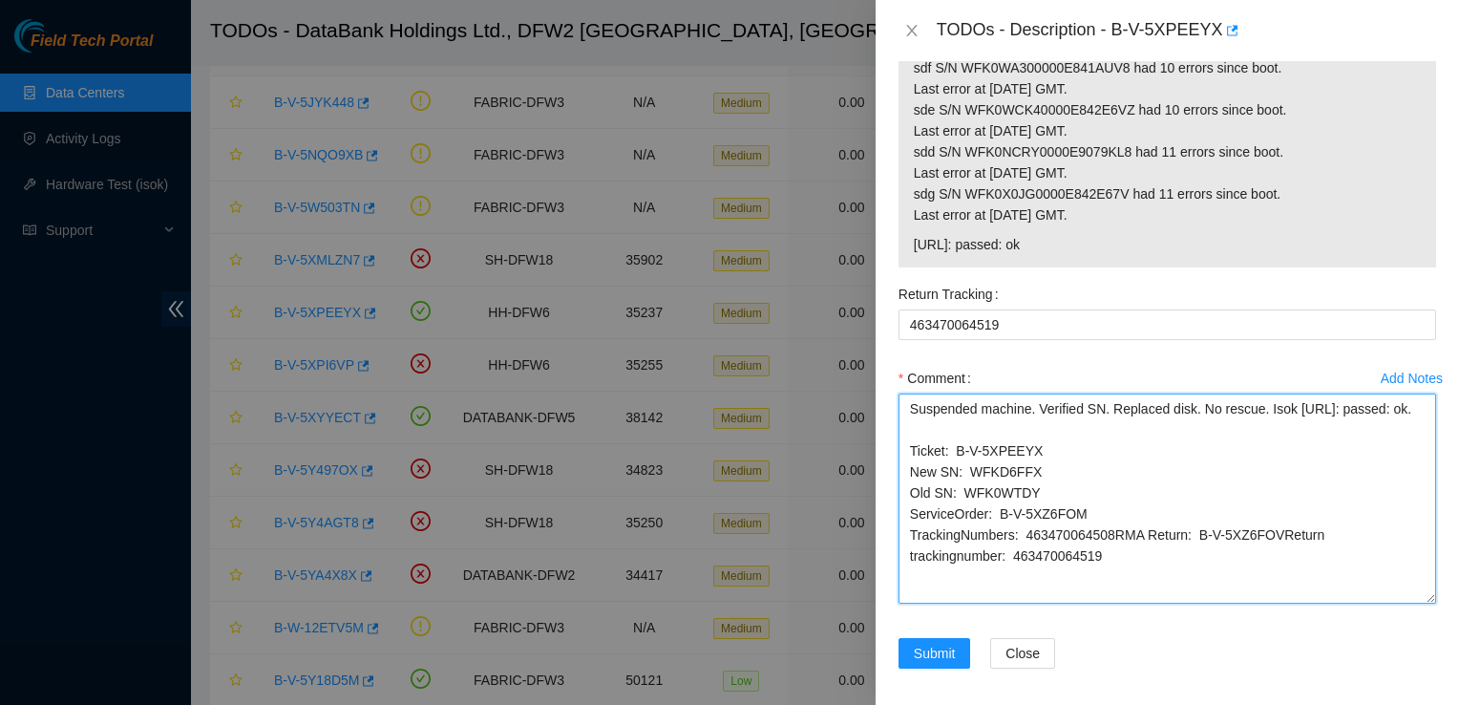
scroll to position [1751, 0]
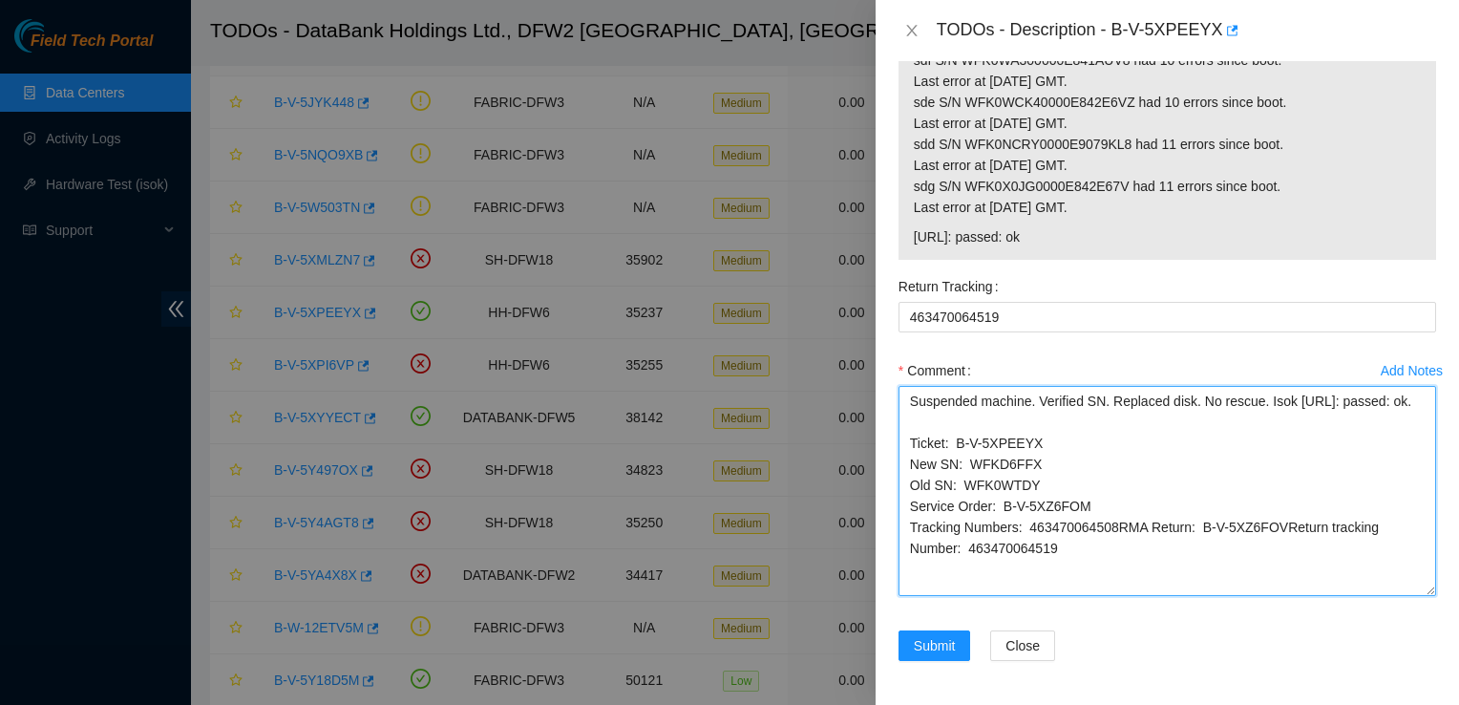
click at [1274, 541] on textarea "Suspended machine. Verified SN. Replaced disk. No rescue. Isok 23.32.18.84: pas…" at bounding box center [1167, 491] width 538 height 210
click at [955, 573] on textarea "Suspended machine. Verified SN. Replaced disk. No rescue. Isok 23.32.18.84: pas…" at bounding box center [1167, 491] width 538 height 210
type textarea "Suspended machine. Verified SN. Replaced disk. No rescue. Isok 23.32.18.84: pas…"
click at [1417, 595] on textarea "Suspended machine. Verified SN. Replaced disk. No rescue. Isok 23.32.18.84: pas…" at bounding box center [1167, 493] width 538 height 214
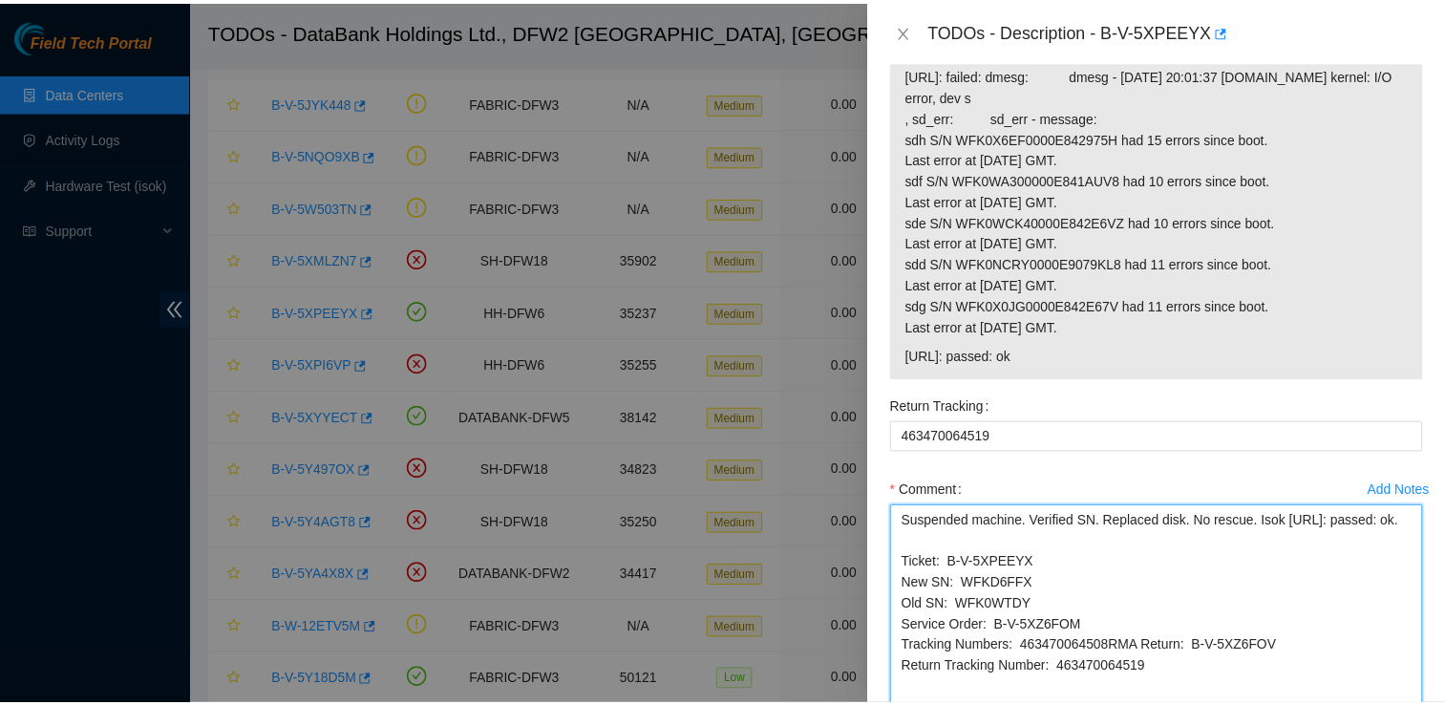
scroll to position [1755, 0]
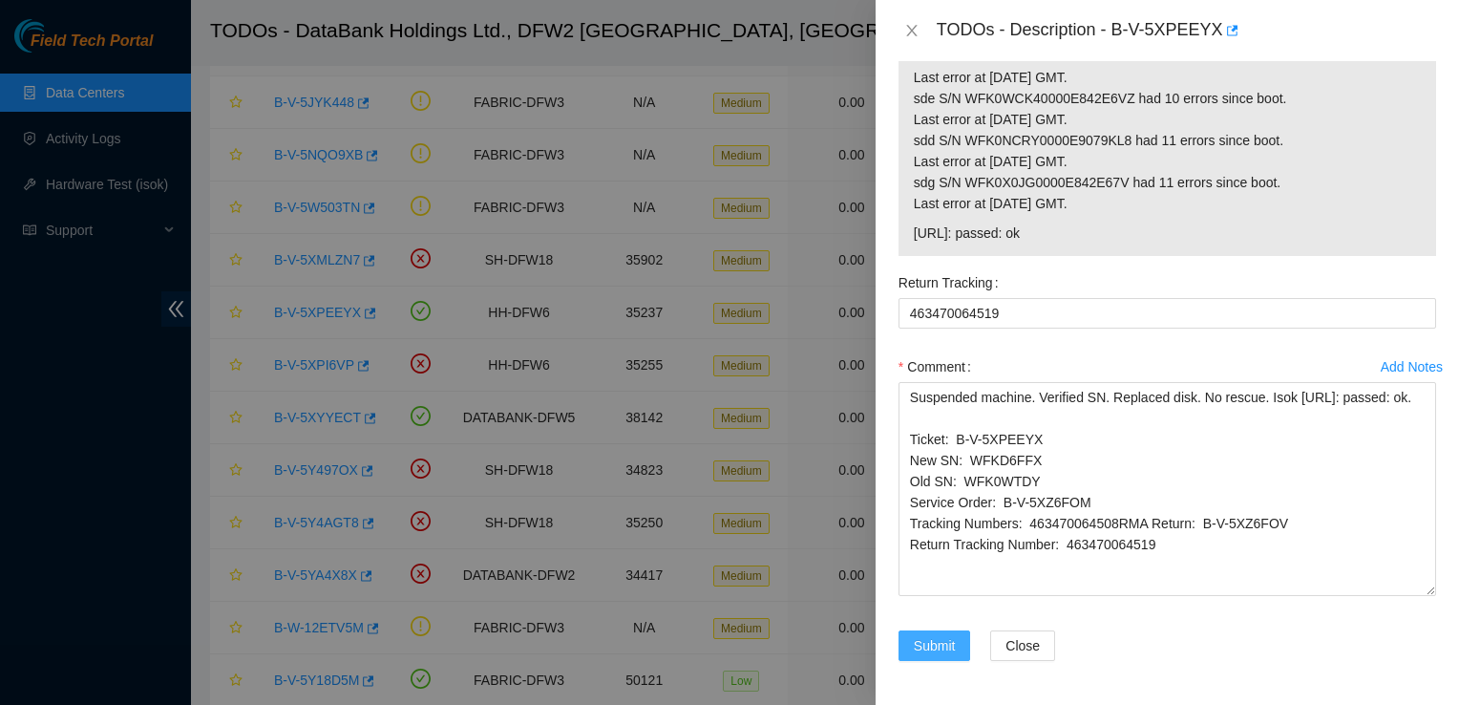
click at [939, 643] on span "Submit" at bounding box center [935, 645] width 42 height 21
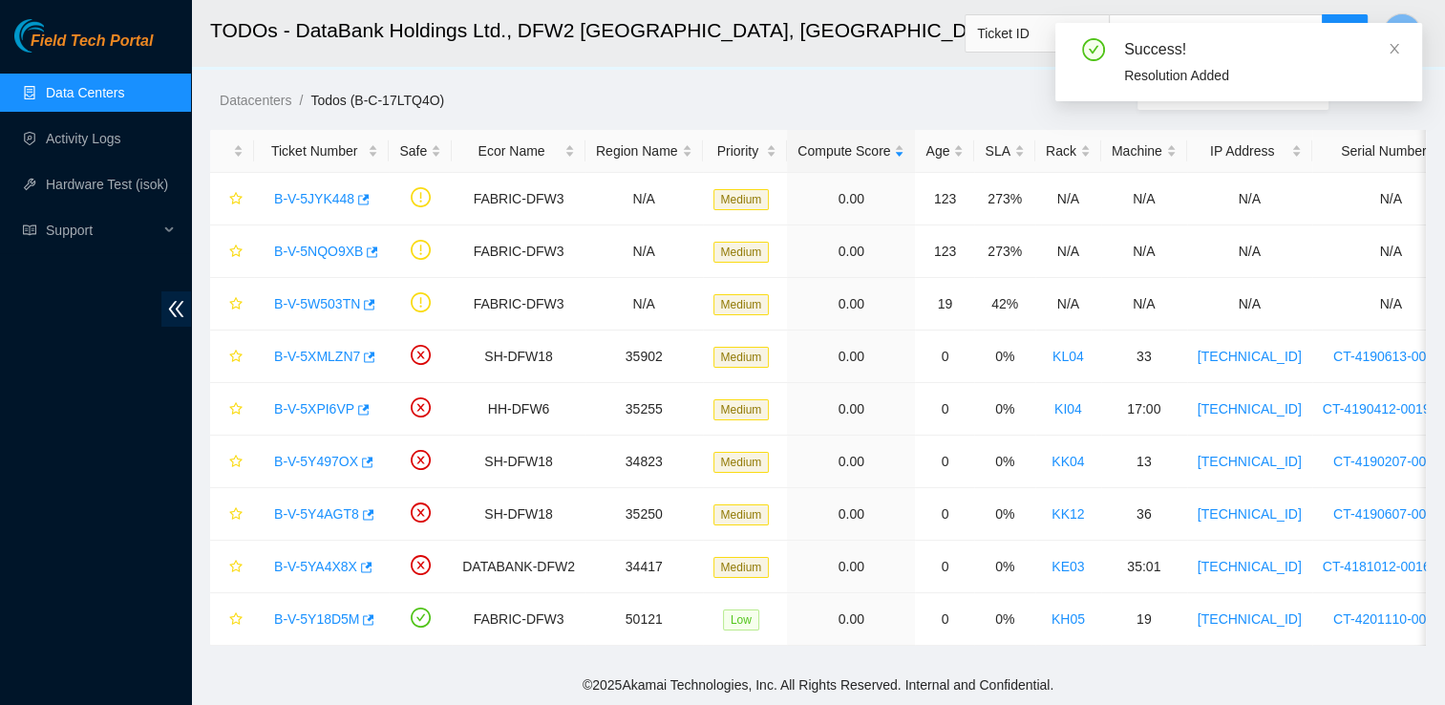
scroll to position [45, 0]
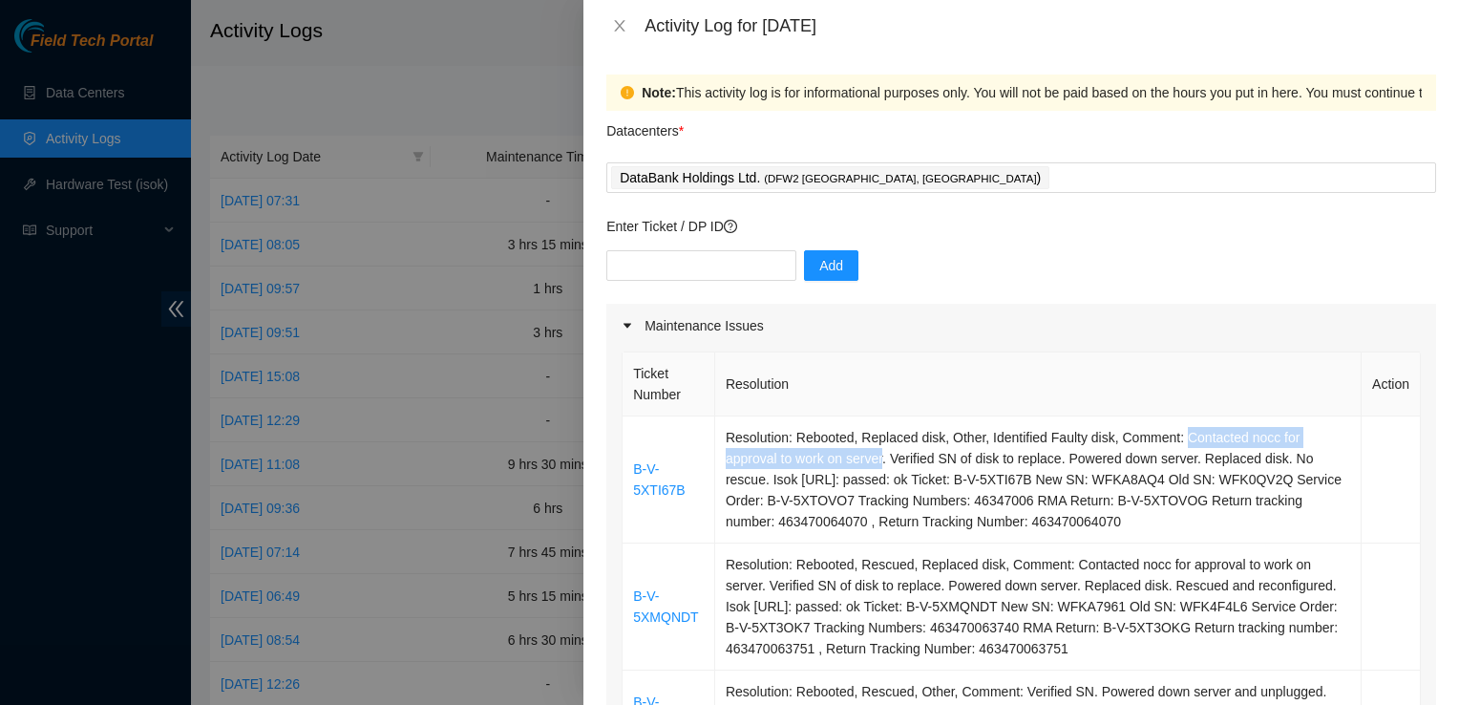
scroll to position [41, 0]
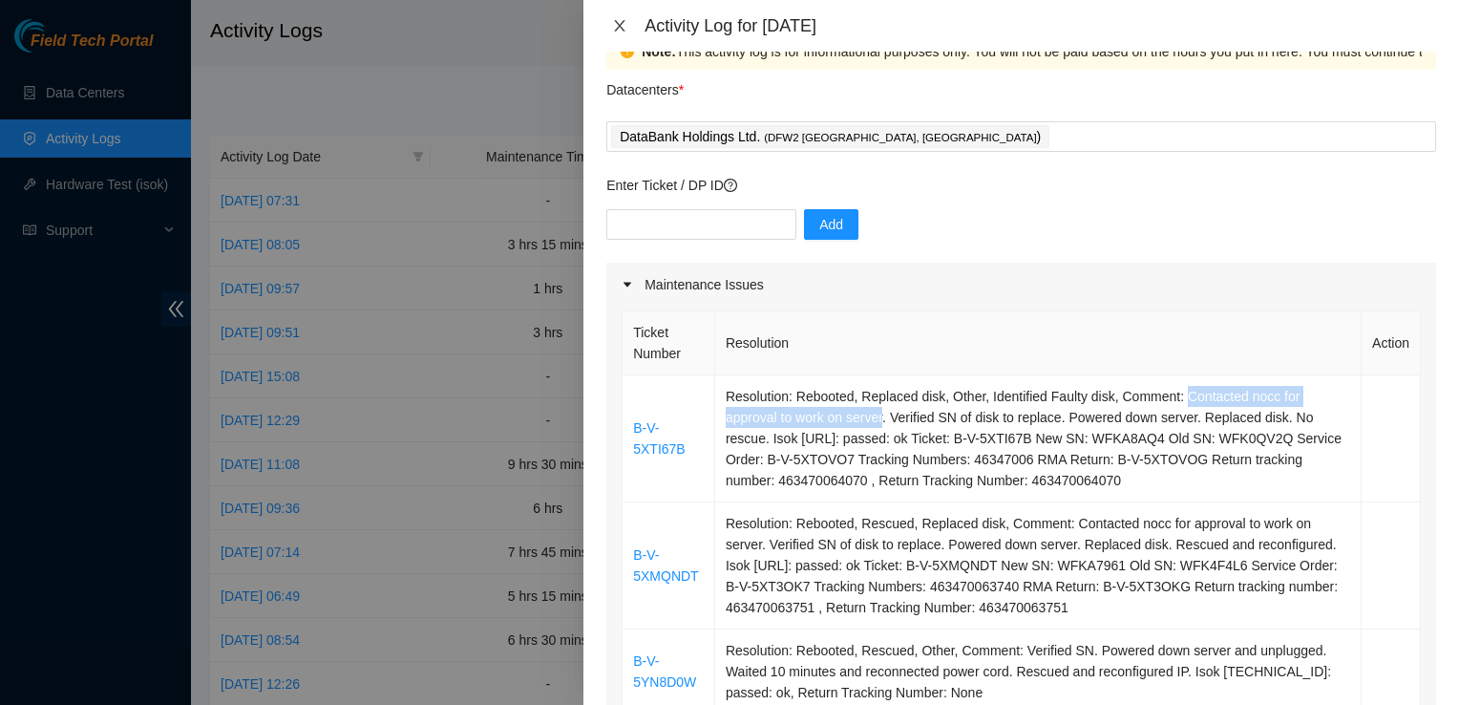
click at [612, 22] on icon "close" at bounding box center [619, 25] width 15 height 15
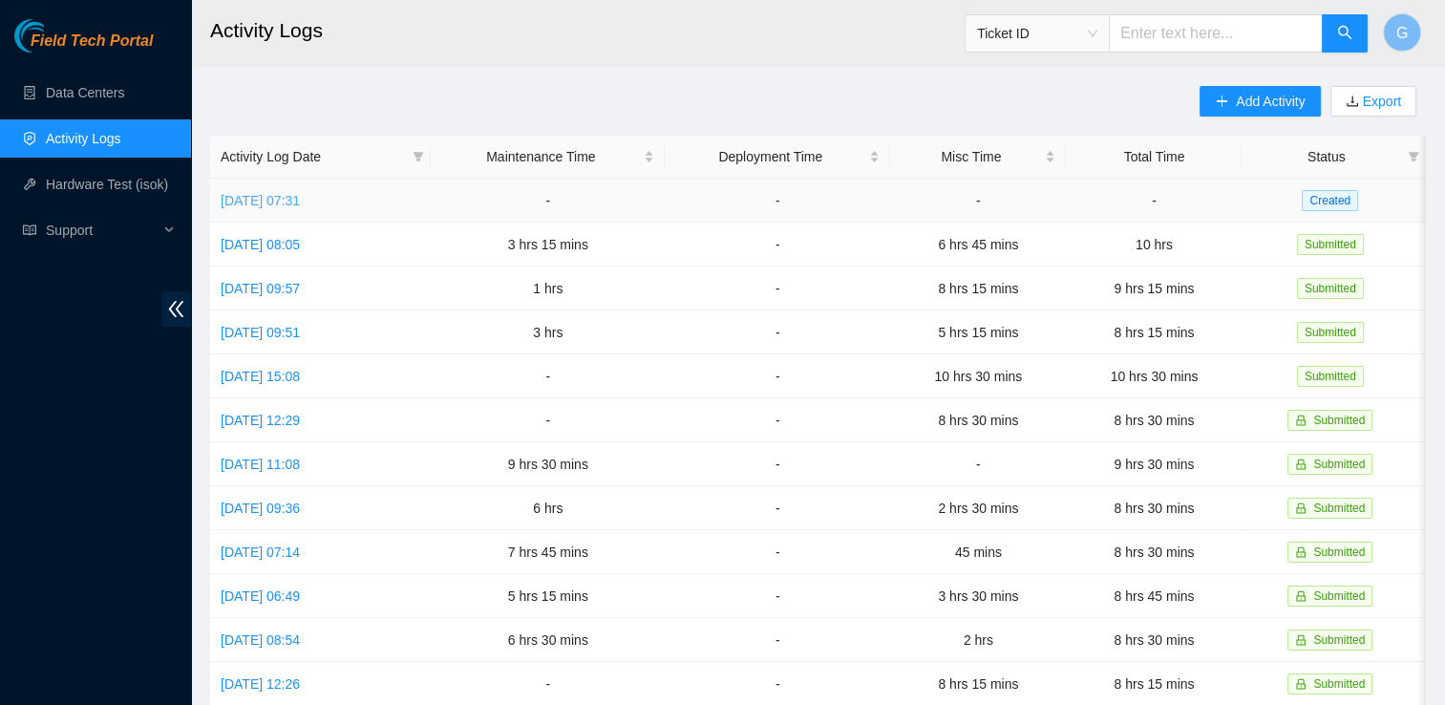
click at [265, 200] on link "Mon, 13 Oct 2025 07:31" at bounding box center [260, 200] width 79 height 15
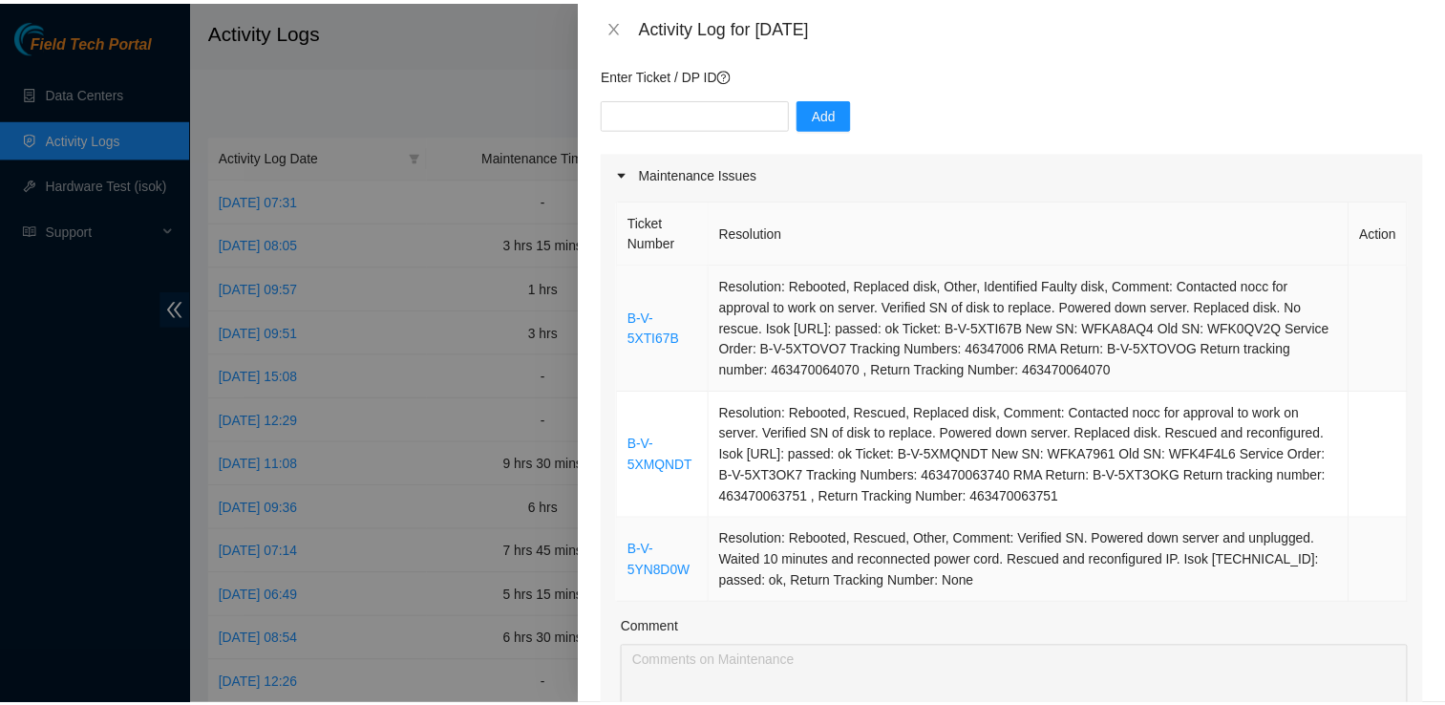
scroll to position [157, 0]
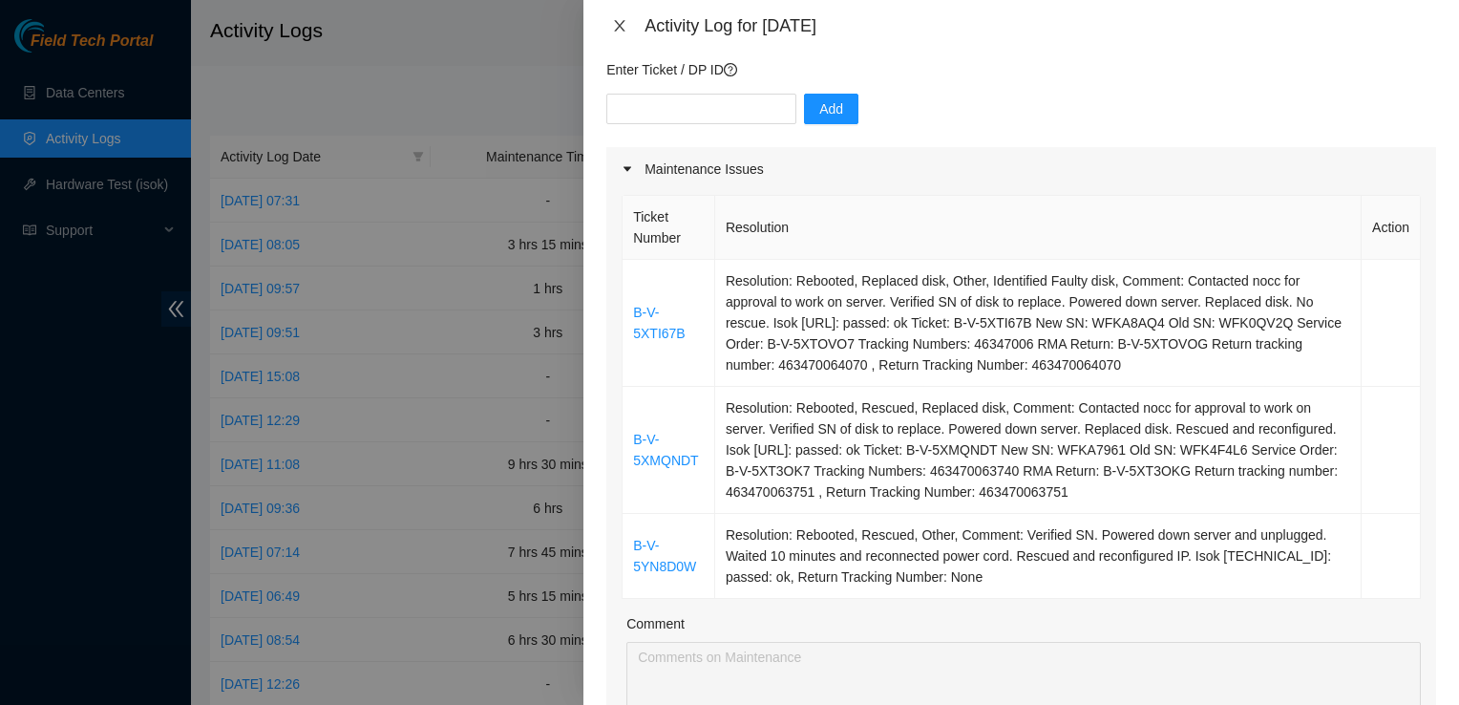
click at [613, 32] on icon "close" at bounding box center [619, 25] width 15 height 15
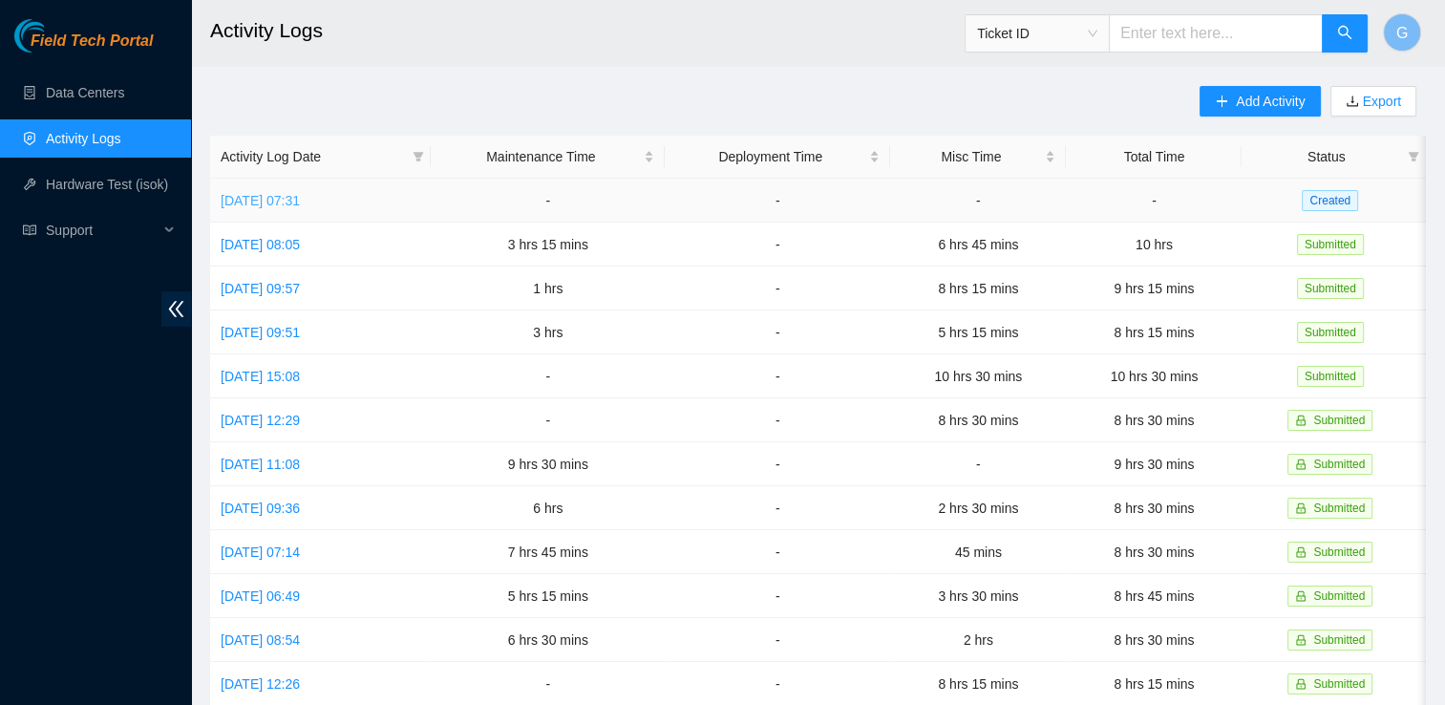
click at [279, 204] on link "[DATE] 07:31" at bounding box center [260, 200] width 79 height 15
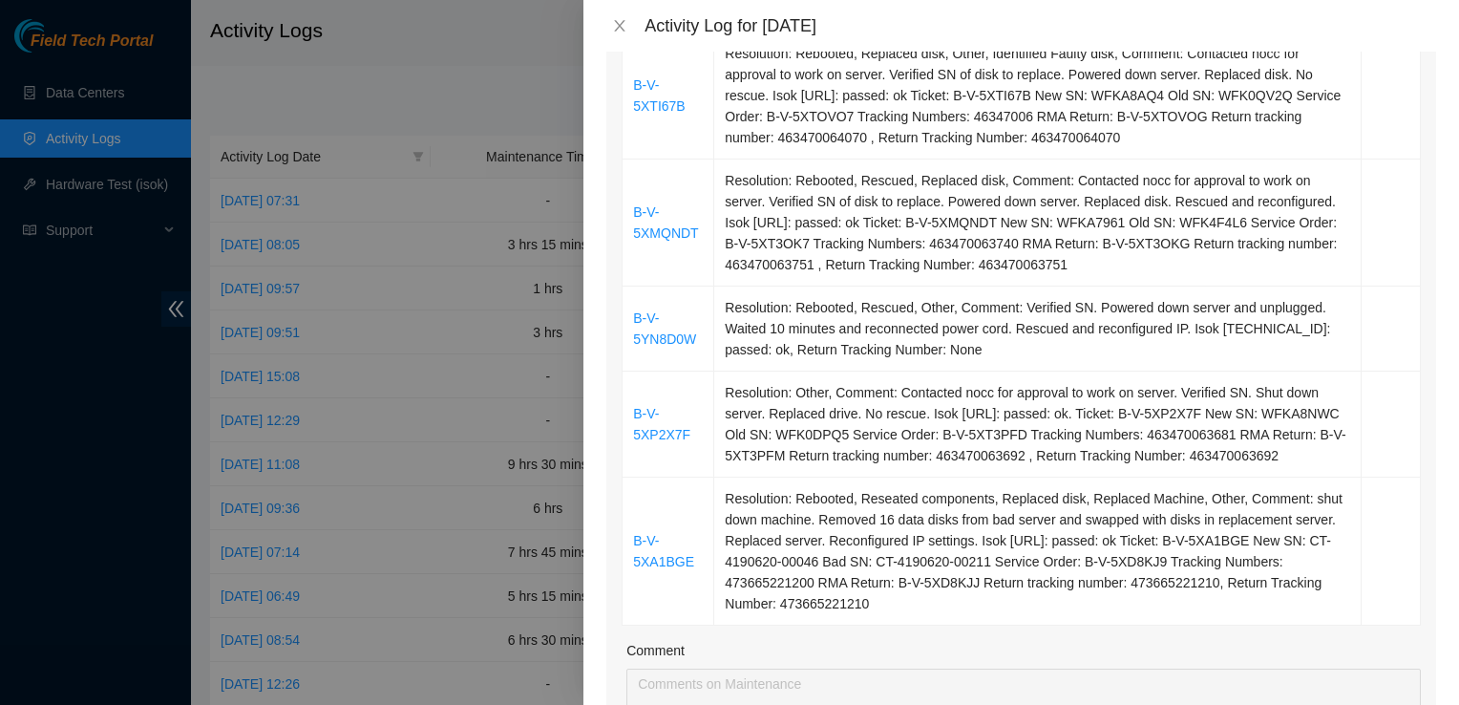
scroll to position [376, 0]
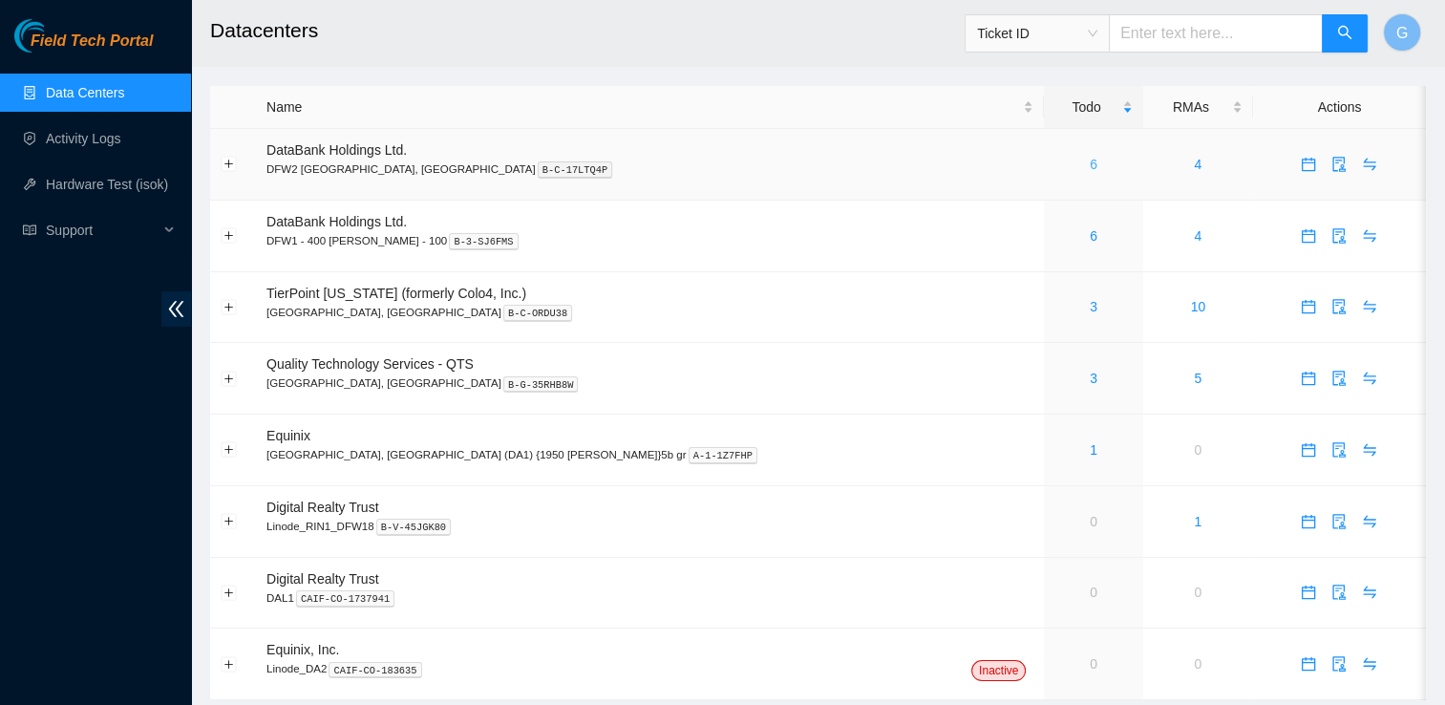
click at [1089, 169] on link "6" at bounding box center [1093, 164] width 8 height 15
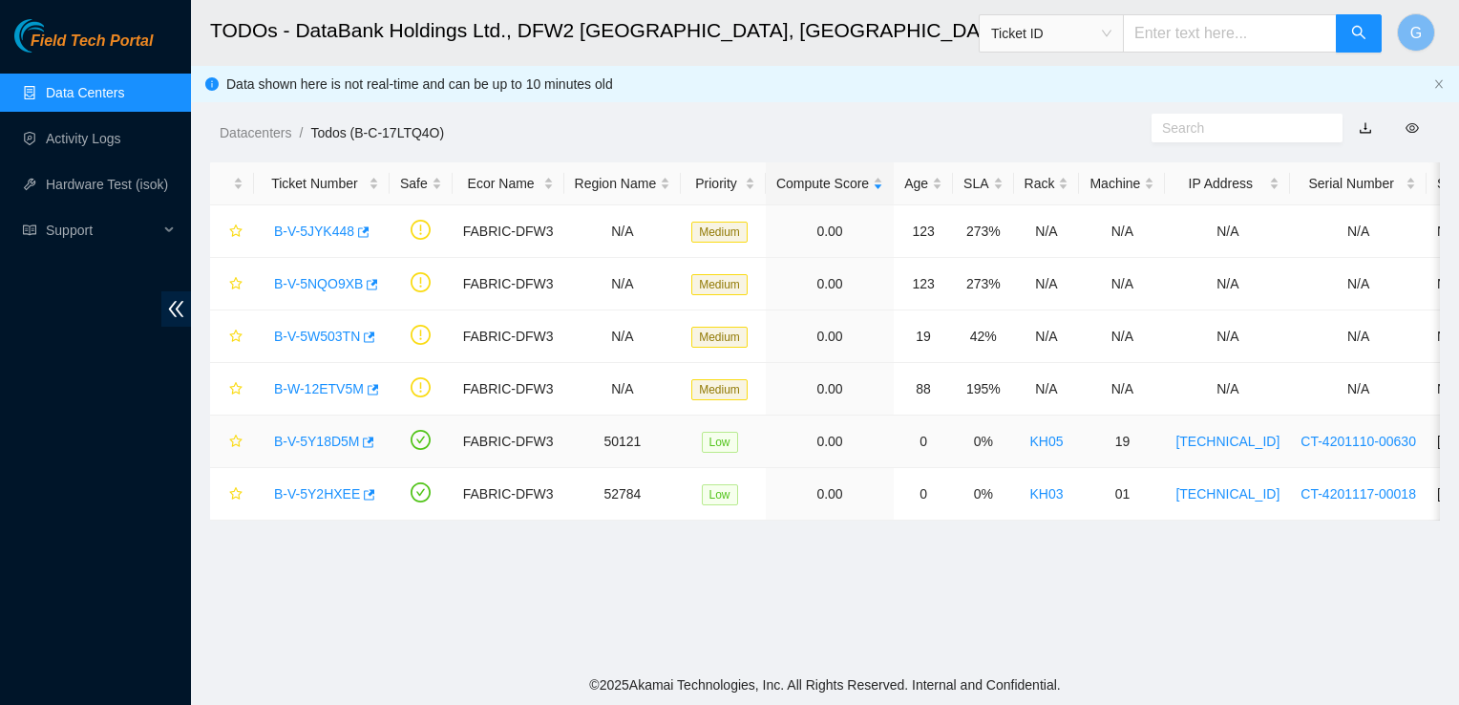
click at [308, 440] on link "B-V-5Y18D5M" at bounding box center [316, 440] width 85 height 15
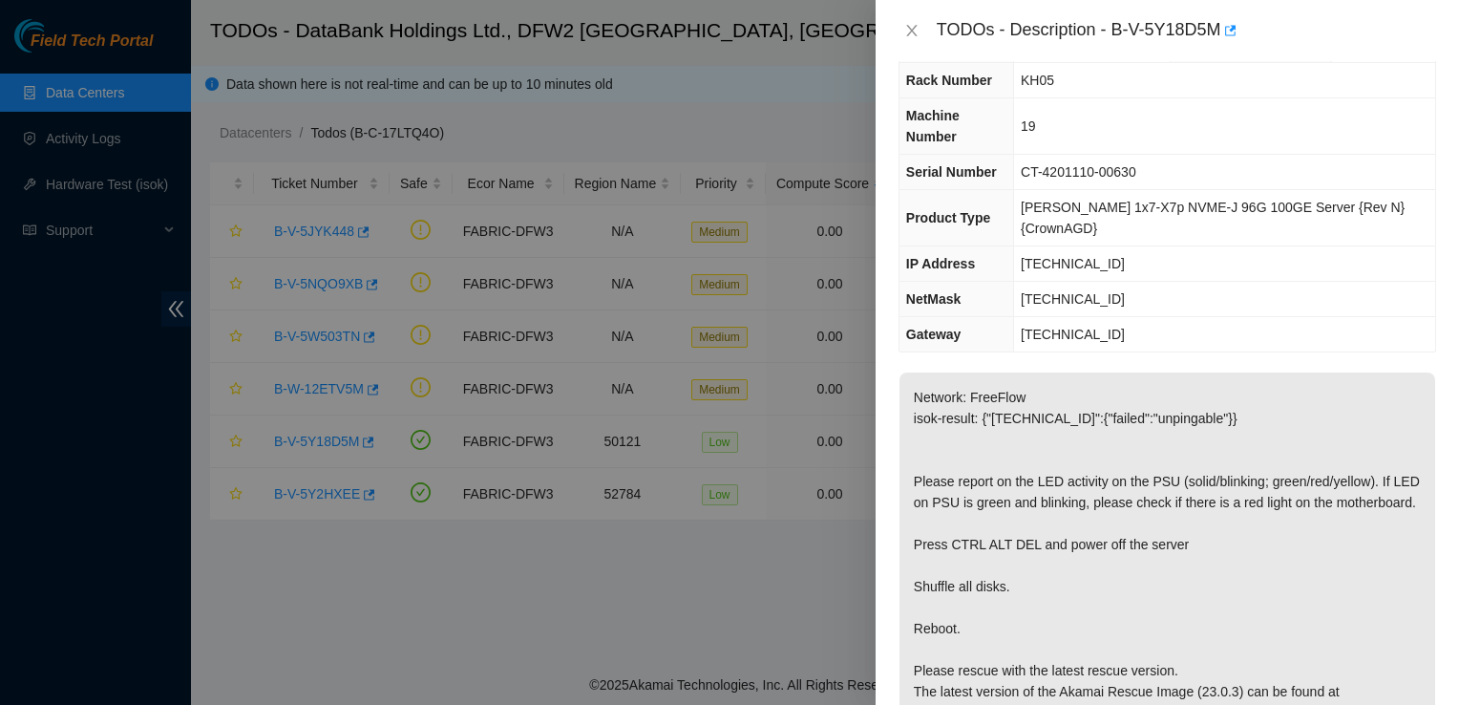
scroll to position [52, 0]
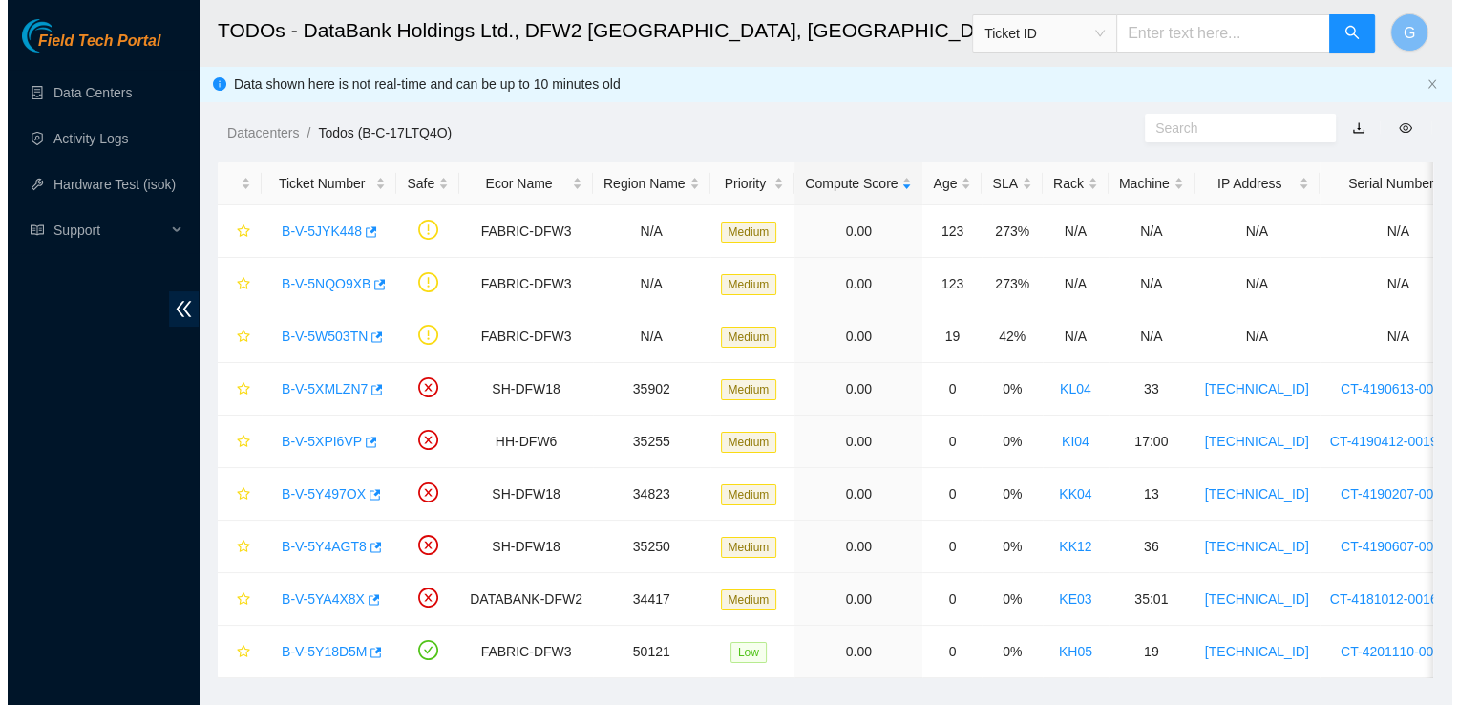
scroll to position [45, 0]
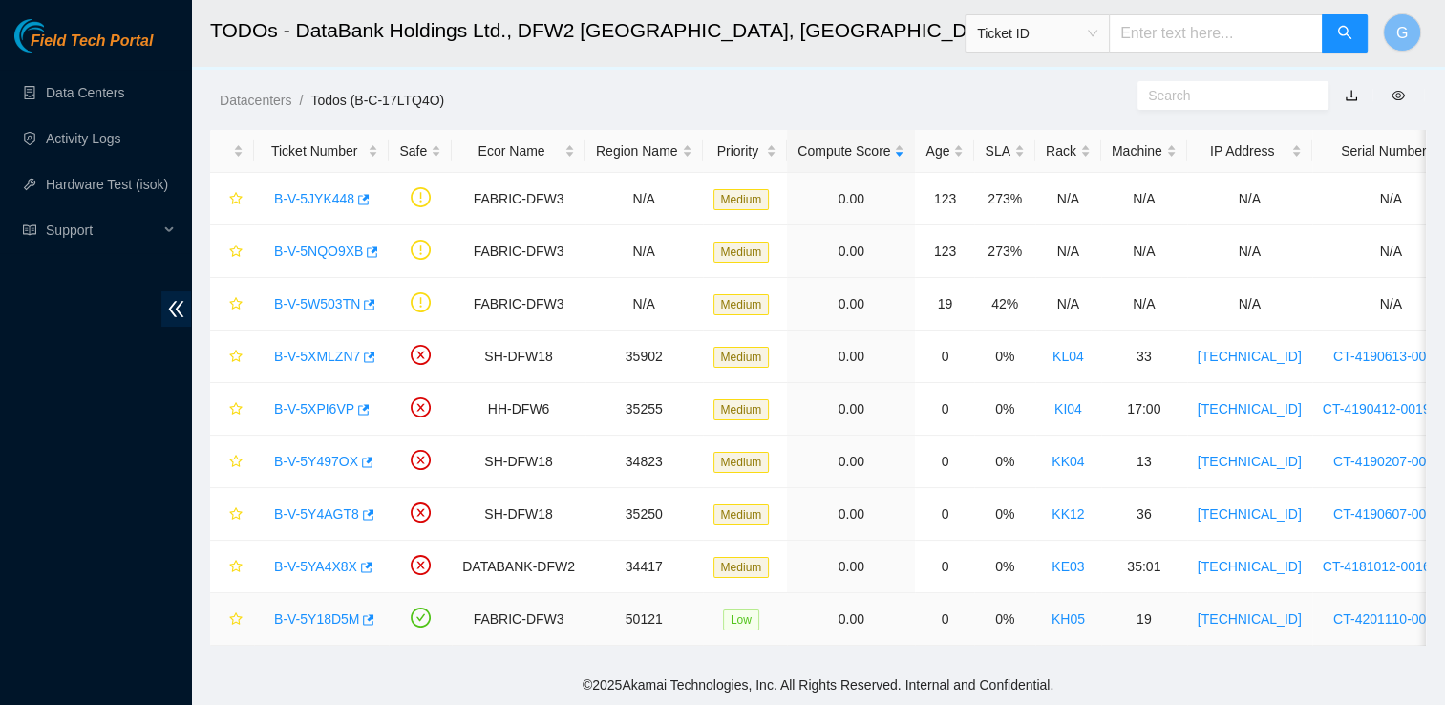
click at [327, 613] on div "B-V-5Y18D5M" at bounding box center [321, 618] width 114 height 31
click at [327, 611] on link "B-V-5Y18D5M" at bounding box center [316, 618] width 85 height 15
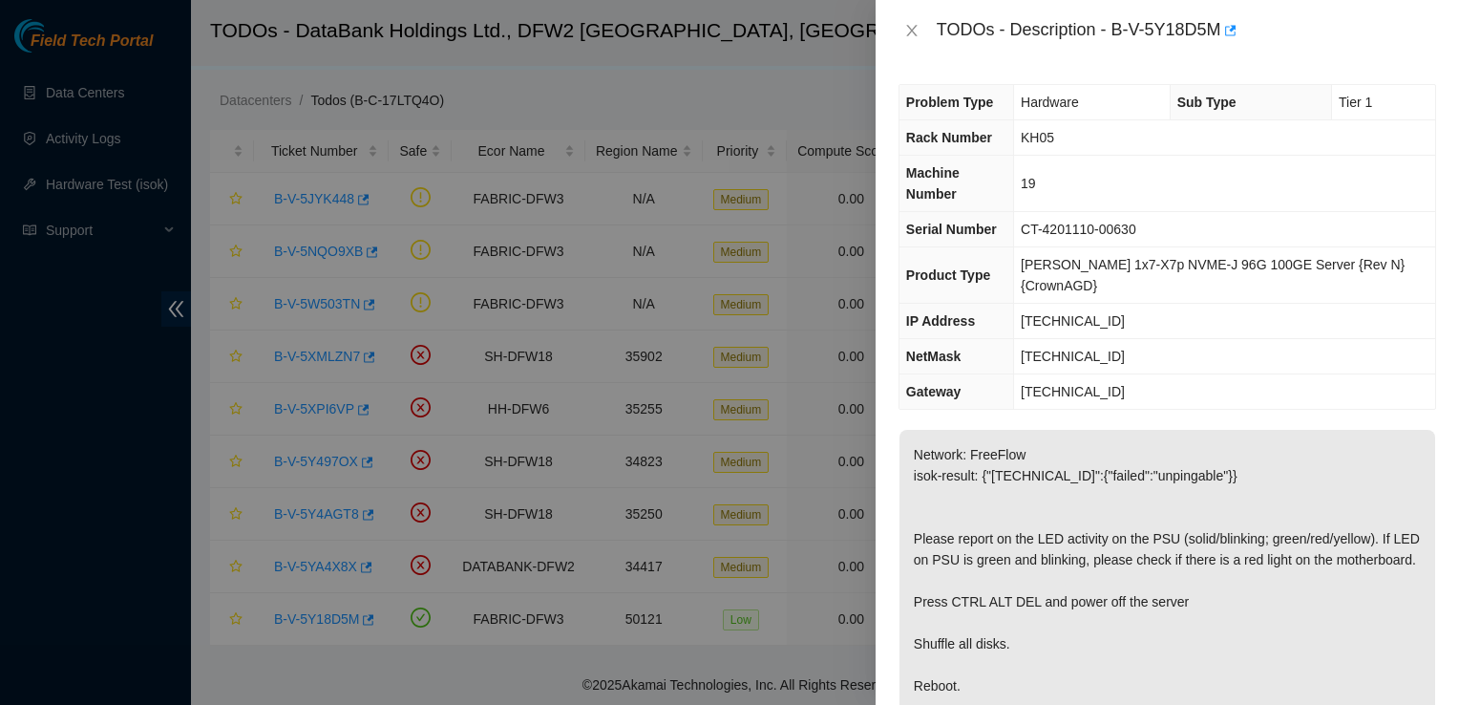
click at [546, 657] on div at bounding box center [729, 352] width 1459 height 705
click at [915, 29] on icon "close" at bounding box center [911, 30] width 15 height 15
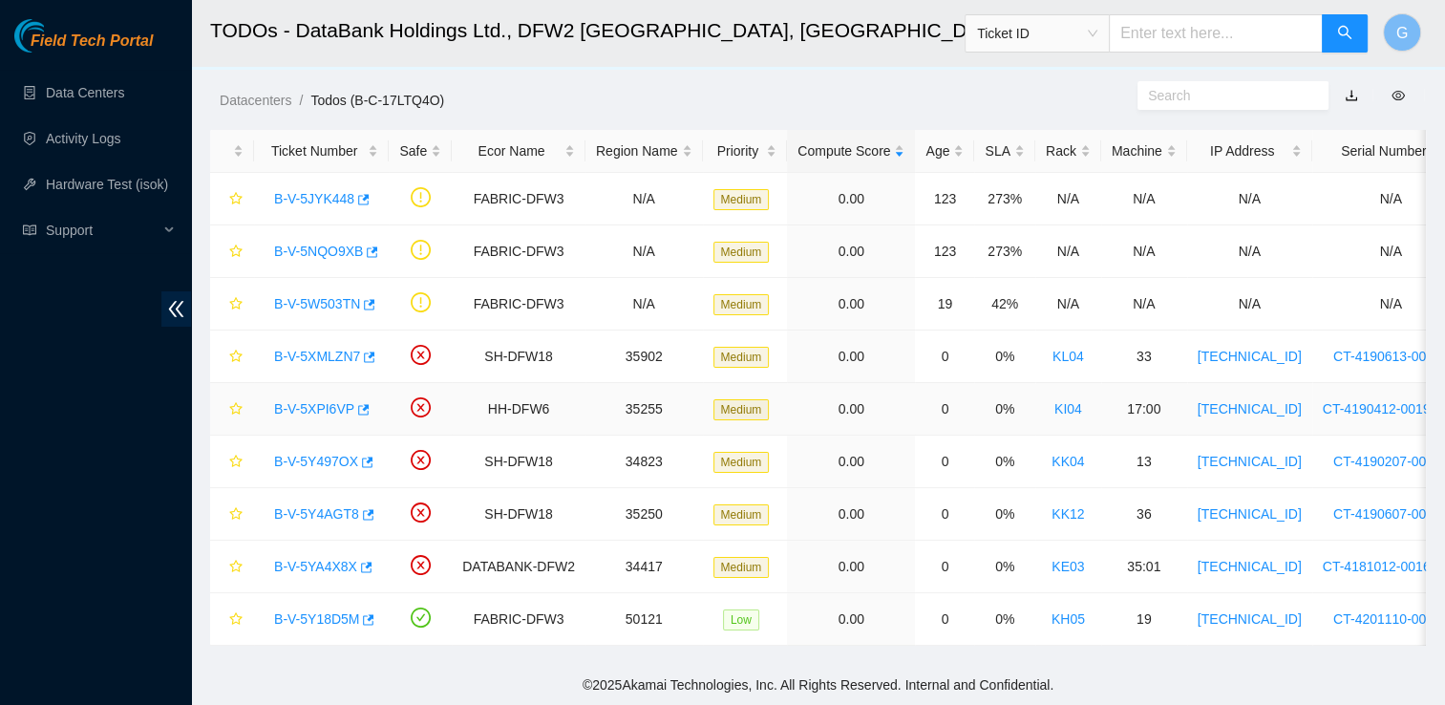
click at [324, 401] on link "B-V-5XPI6VP" at bounding box center [314, 408] width 80 height 15
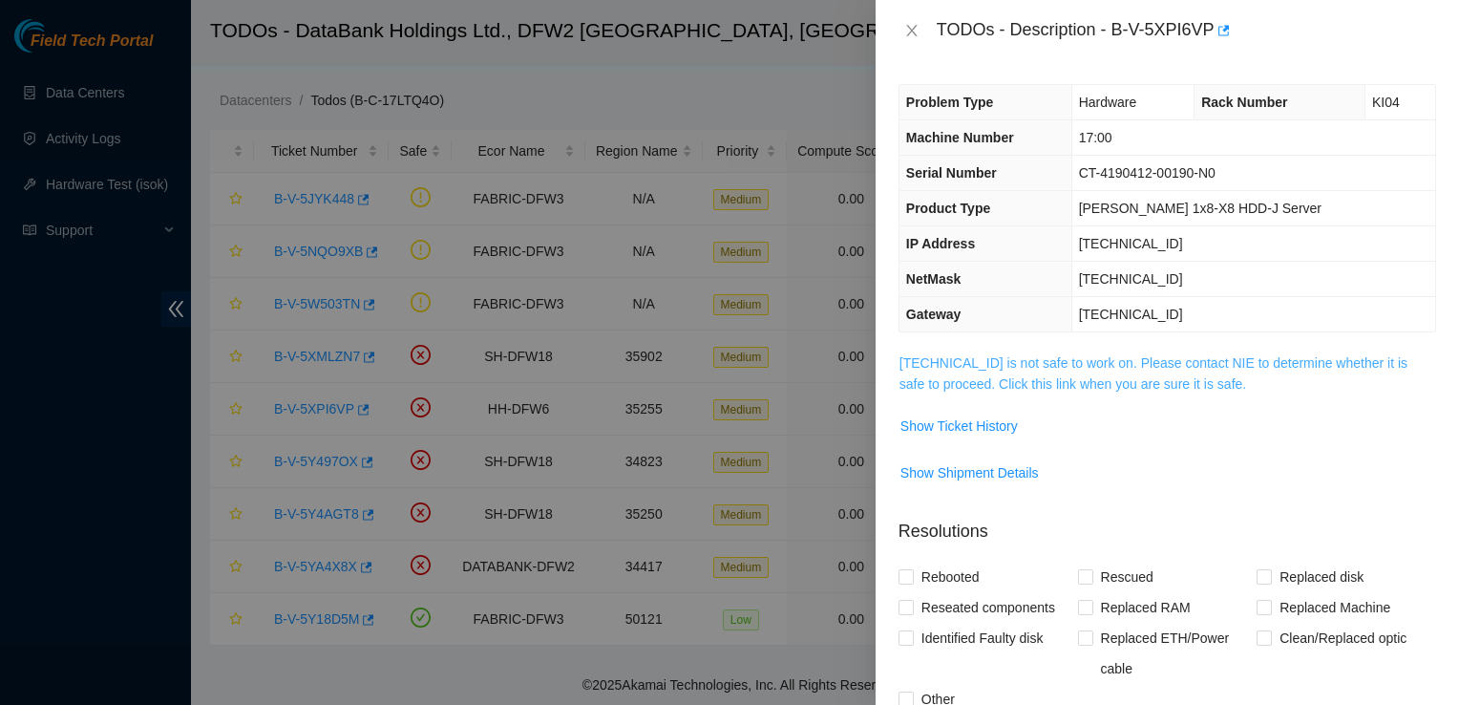
click at [1115, 377] on link "[TECHNICAL_ID] is not safe to work on. Please contact NIE to determine whether …" at bounding box center [1153, 373] width 508 height 36
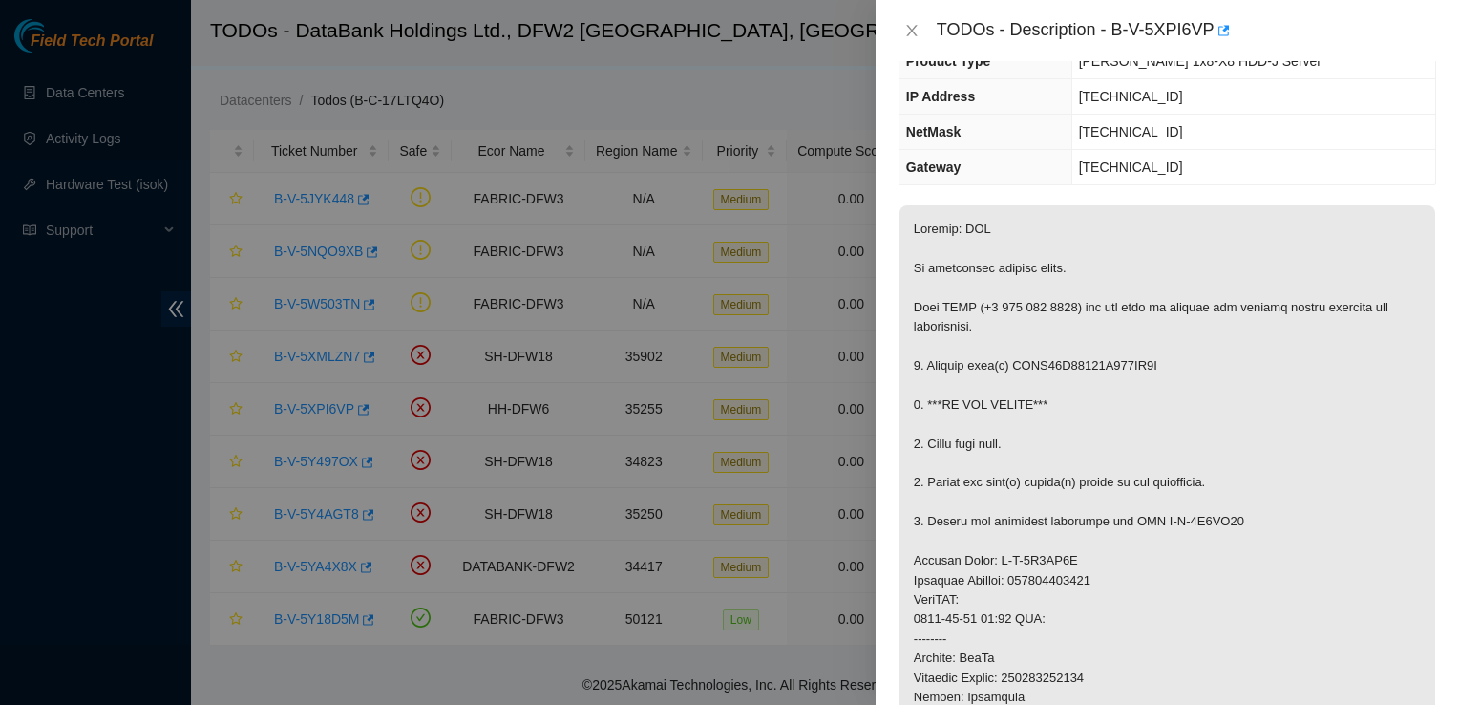
scroll to position [0, 0]
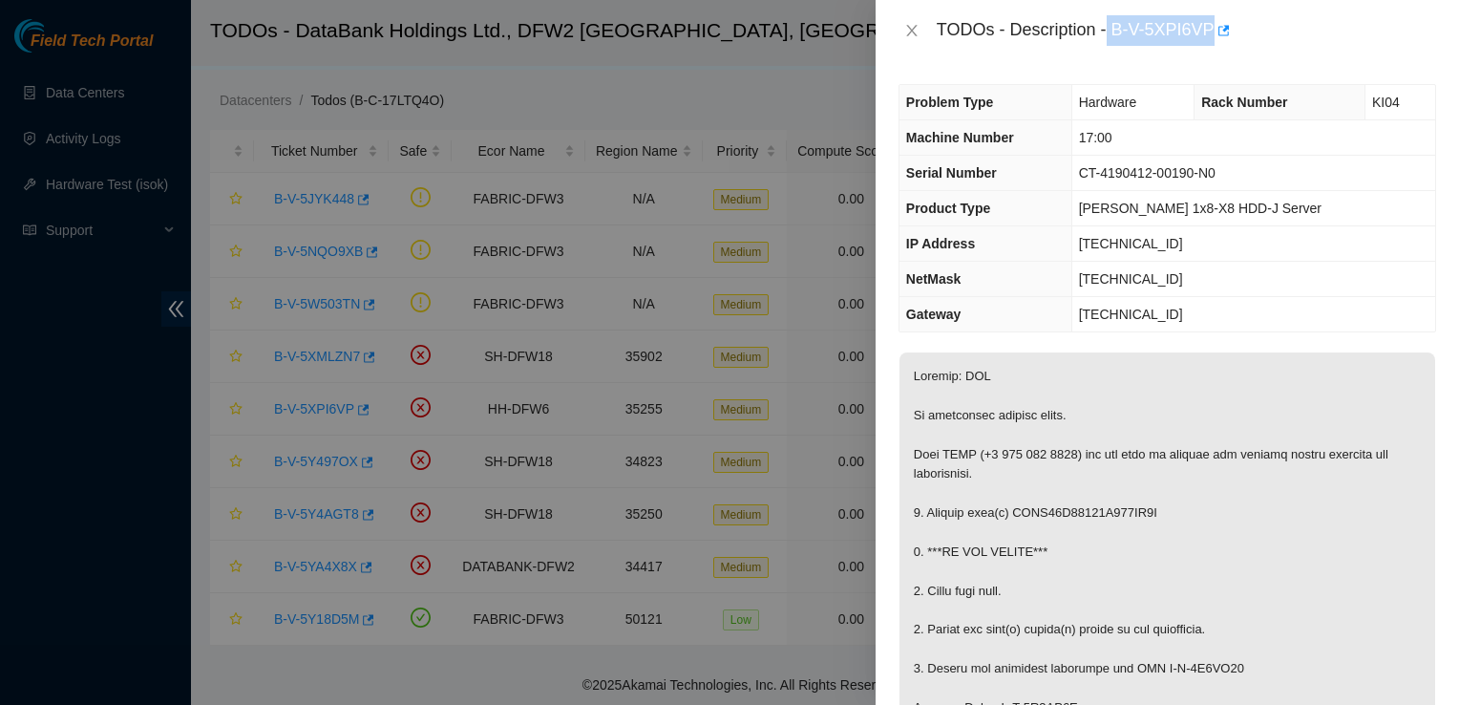
drag, startPoint x: 1109, startPoint y: 17, endPoint x: 1211, endPoint y: 57, distance: 108.9
click at [1211, 57] on div "TODOs - Description - B-V-5XPI6VP" at bounding box center [1166, 30] width 583 height 61
copy div "B-V-5XPI6VP"
click at [1115, 43] on div "TODOs - Description - B-V-5XPI6VP" at bounding box center [1186, 30] width 499 height 31
drag, startPoint x: 1113, startPoint y: 21, endPoint x: 1207, endPoint y: 47, distance: 97.0
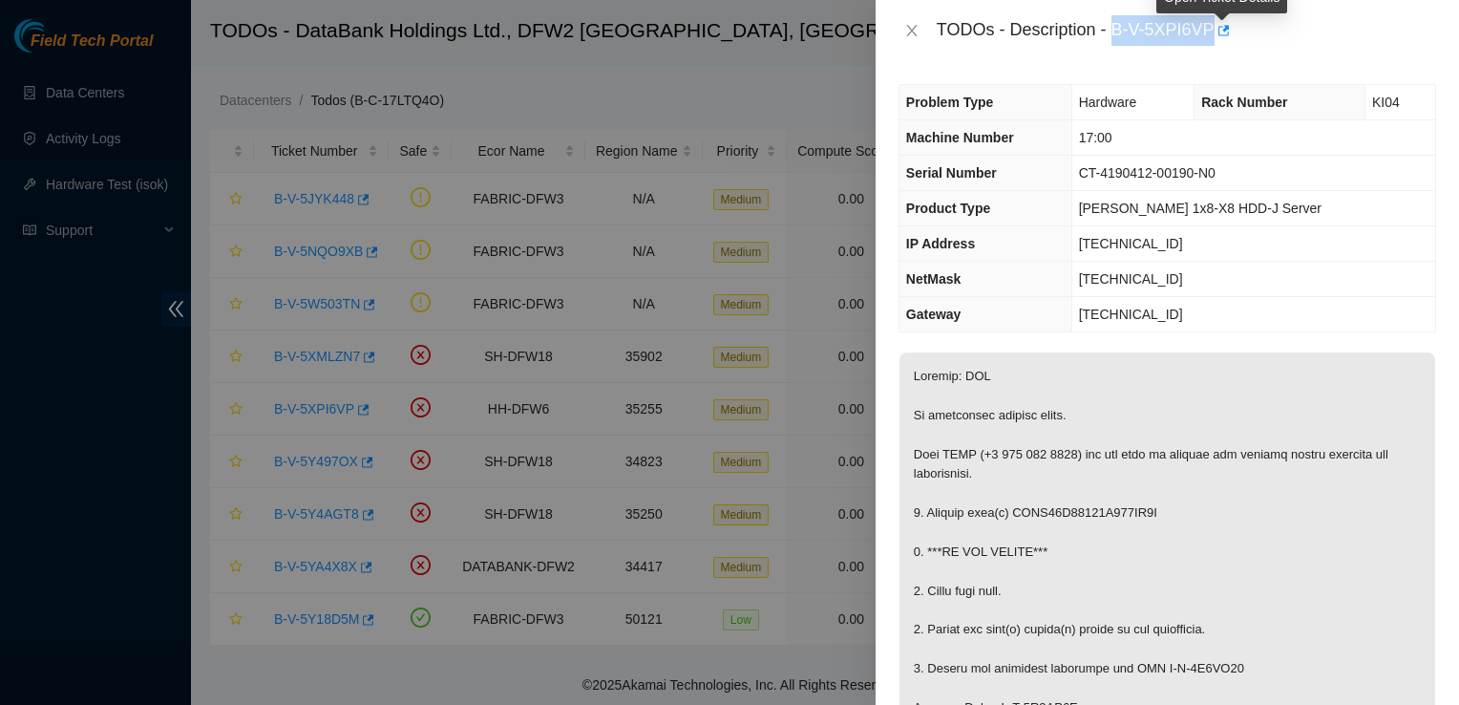
click at [1207, 47] on div "TODOs - Description - B-V-5XPI6VP" at bounding box center [1166, 30] width 583 height 61
copy div "B-V-5XPI6V"
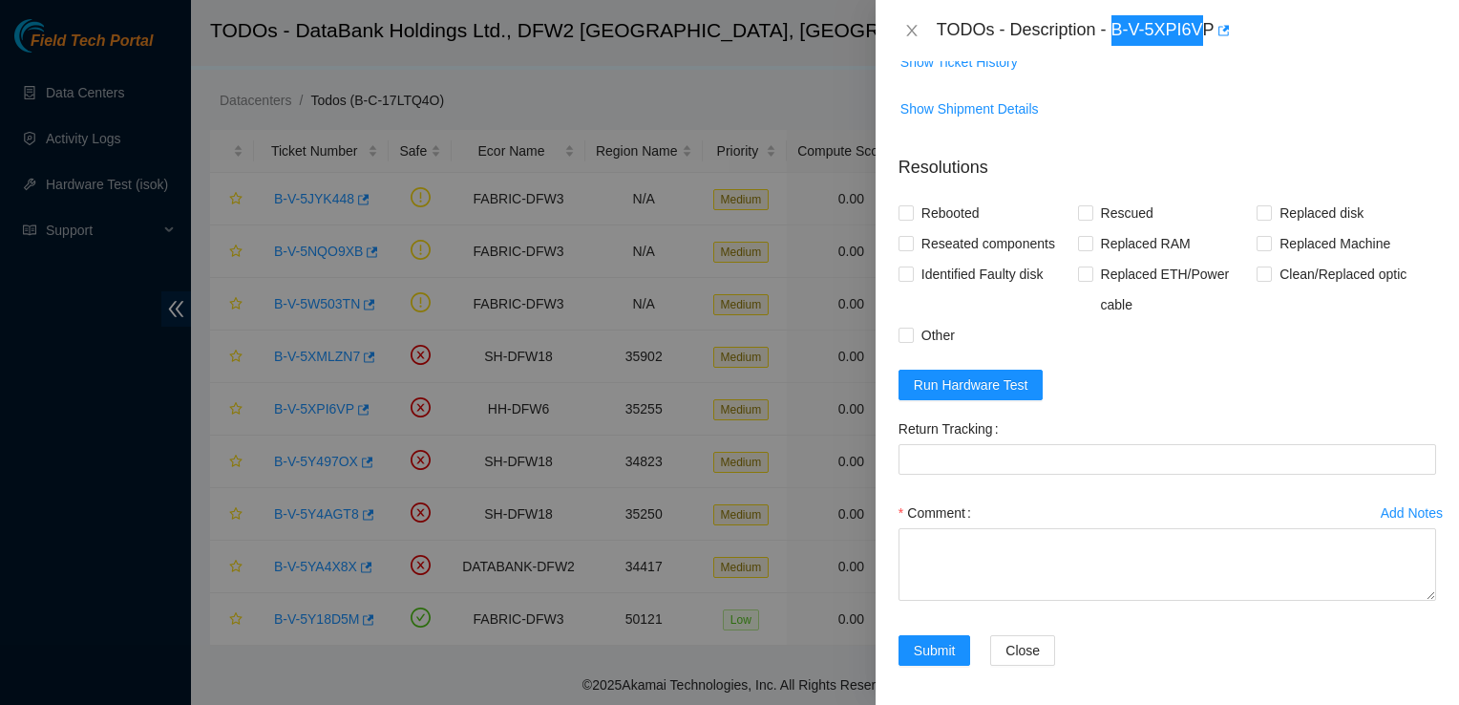
scroll to position [1186, 0]
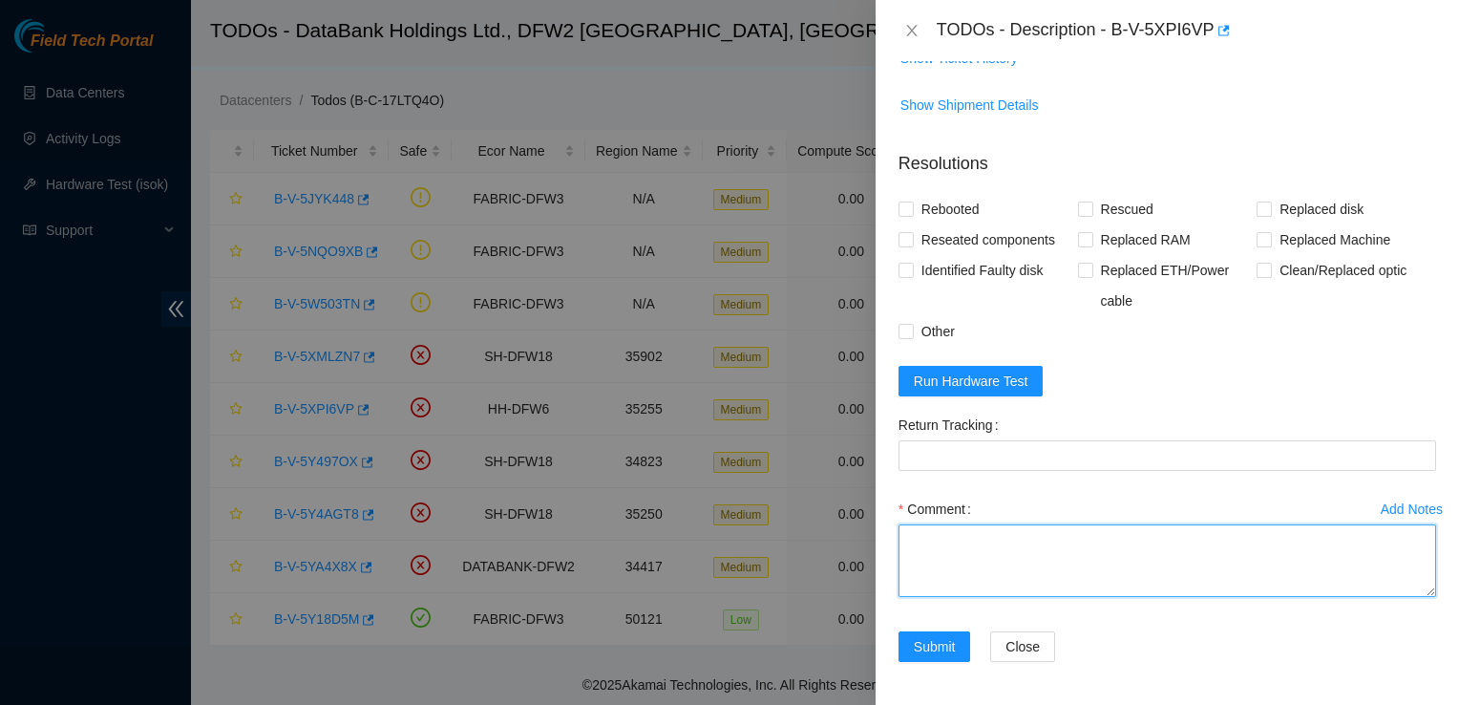
click at [1073, 530] on textarea "Comment" at bounding box center [1167, 560] width 538 height 73
paste textarea "Ticket: B-V-5XPI6V New SN: WFK6WYWQ Old SN: WFKA53J8 Service Order: B-V-5Y0DH4T…"
click at [1073, 530] on textarea "Comment" at bounding box center [1167, 560] width 538 height 73
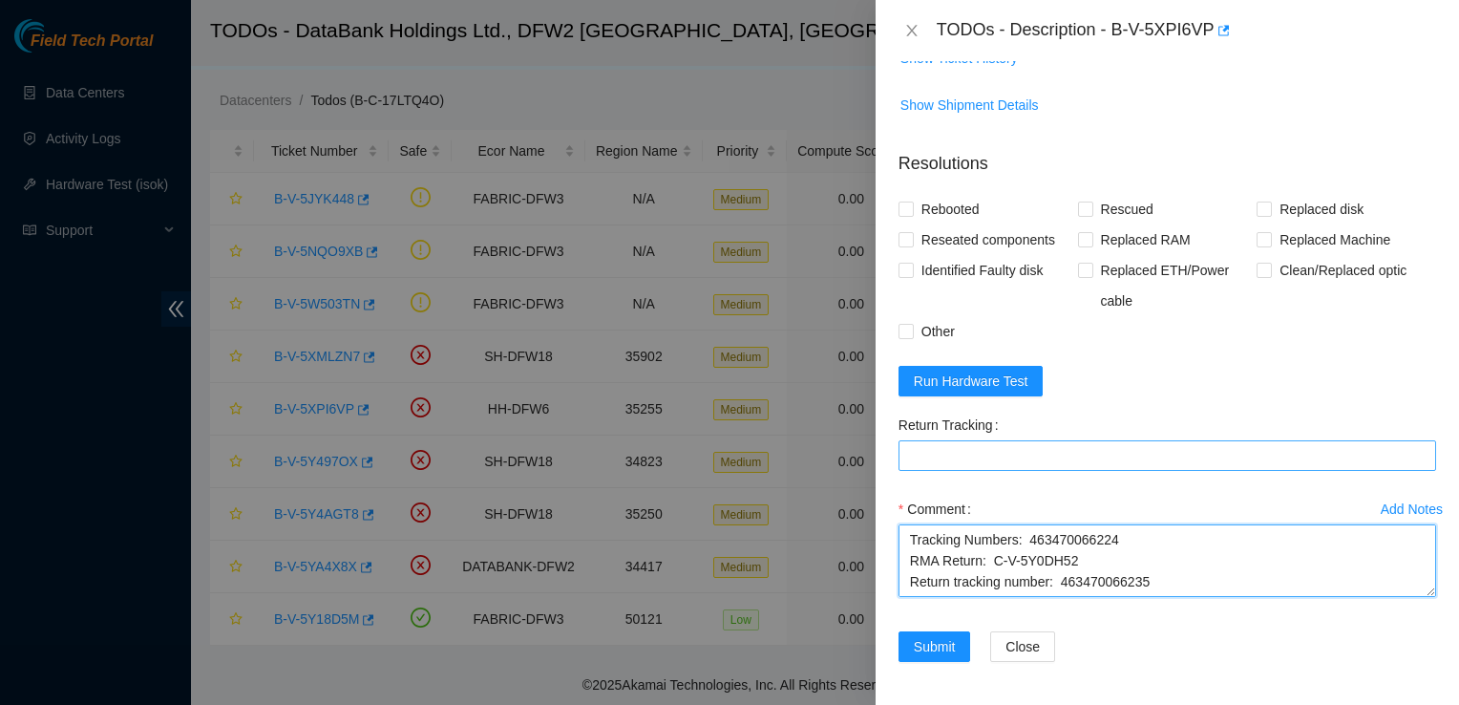
type textarea "Ticket: B-V-5XPI6V New SN: WFK6WYWQ Old SN: WFKA53J8 Service Order: B-V-5Y0DH4T…"
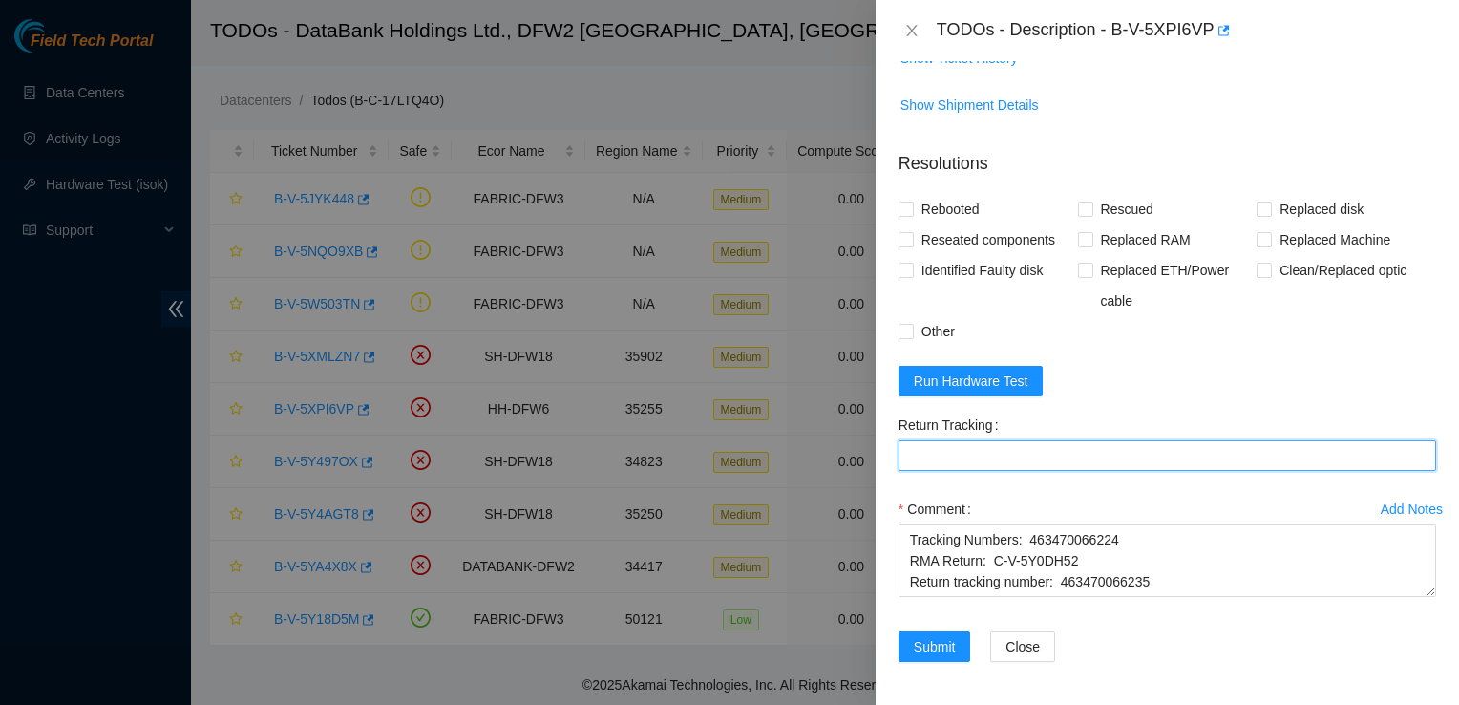
click at [1039, 453] on Tracking "Return Tracking" at bounding box center [1167, 455] width 538 height 31
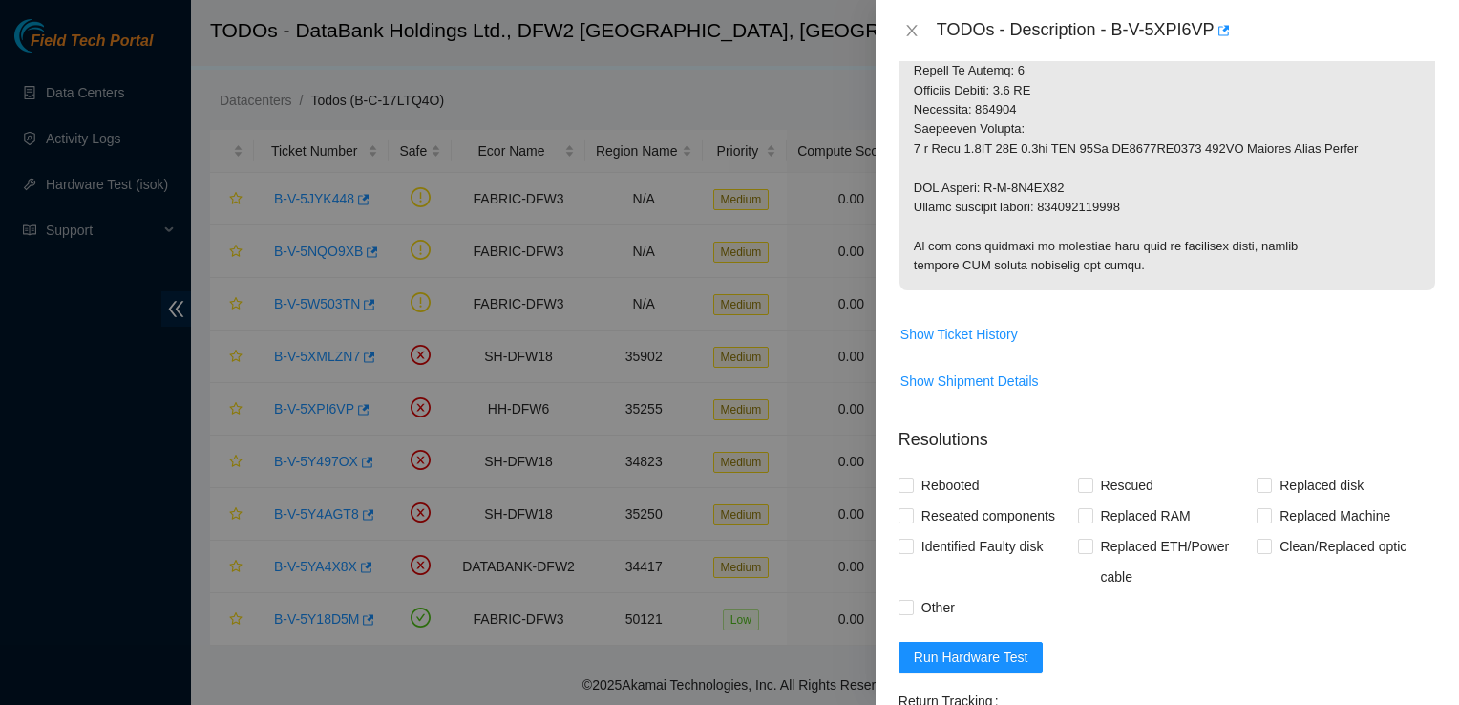
scroll to position [1186, 0]
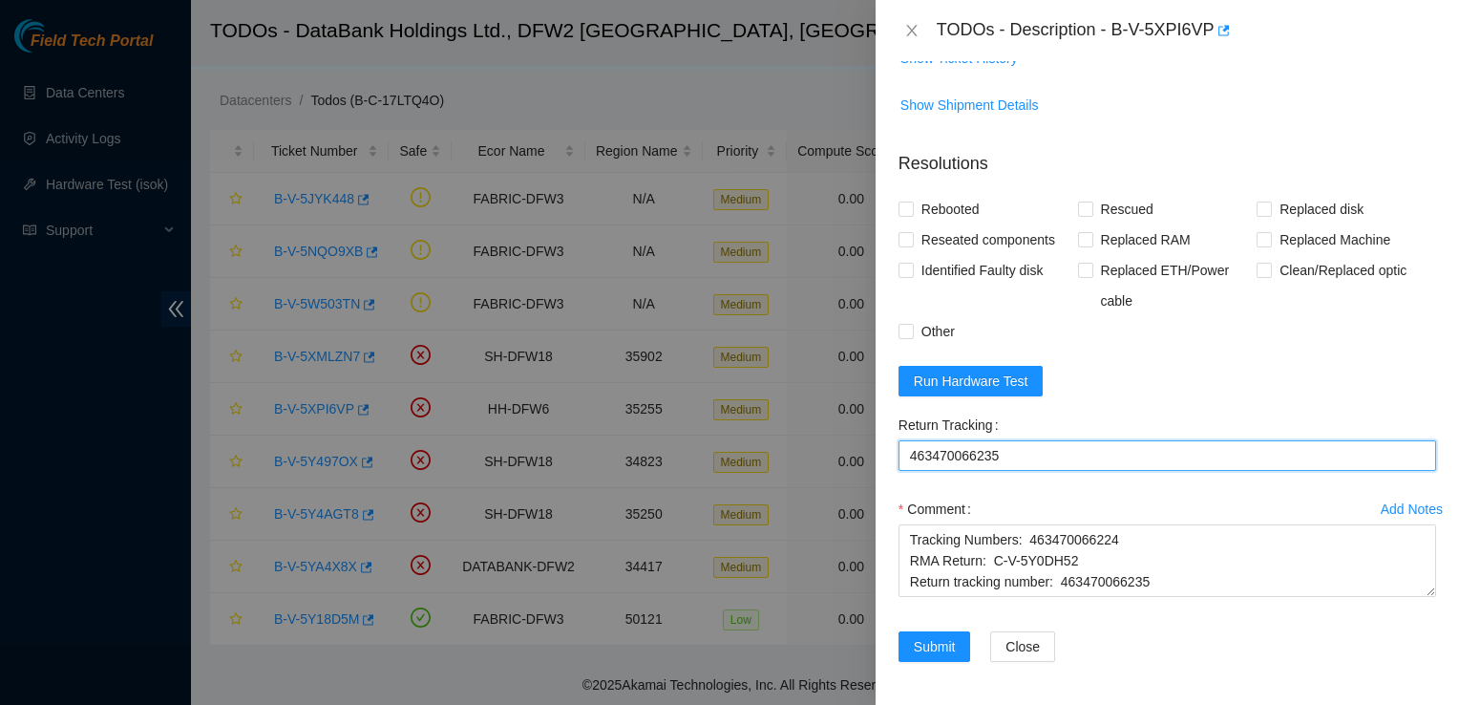
type Tracking "463470066235"
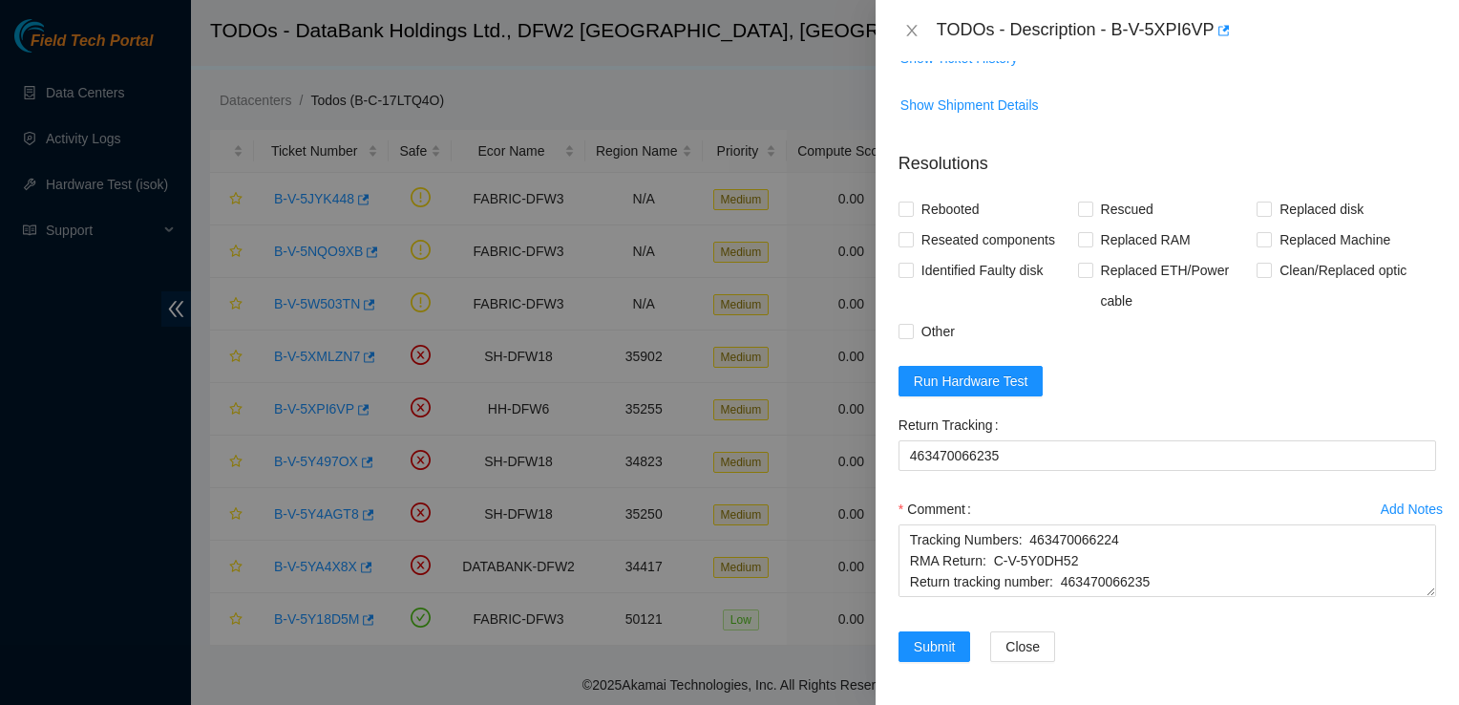
click at [1038, 8] on div "TODOs - Description - B-V-5XPI6VP" at bounding box center [1166, 30] width 583 height 61
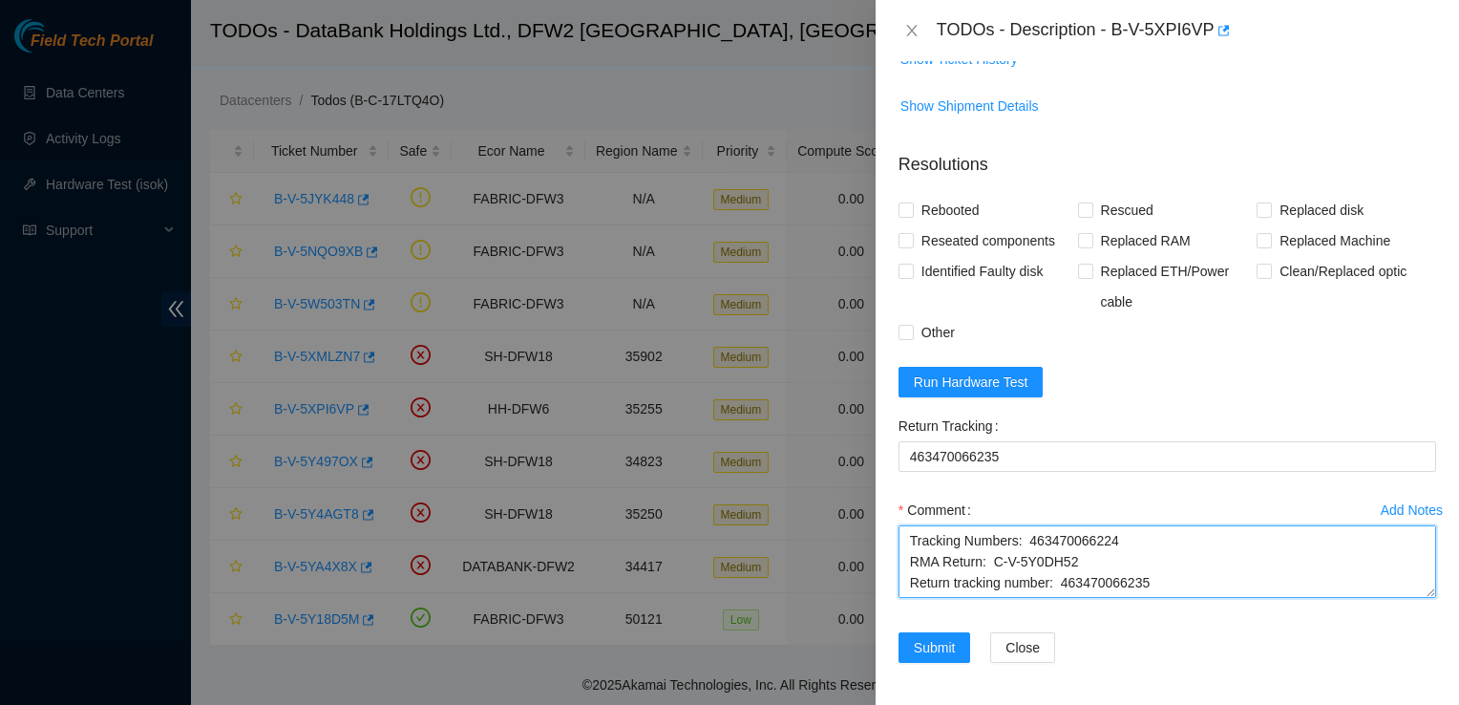
click at [1156, 565] on textarea "Ticket: B-V-5XPI6V New SN: WFK6WYWQ Old SN: WFKA53J8 Service Order: B-V-5Y0DH4T…" at bounding box center [1167, 561] width 538 height 73
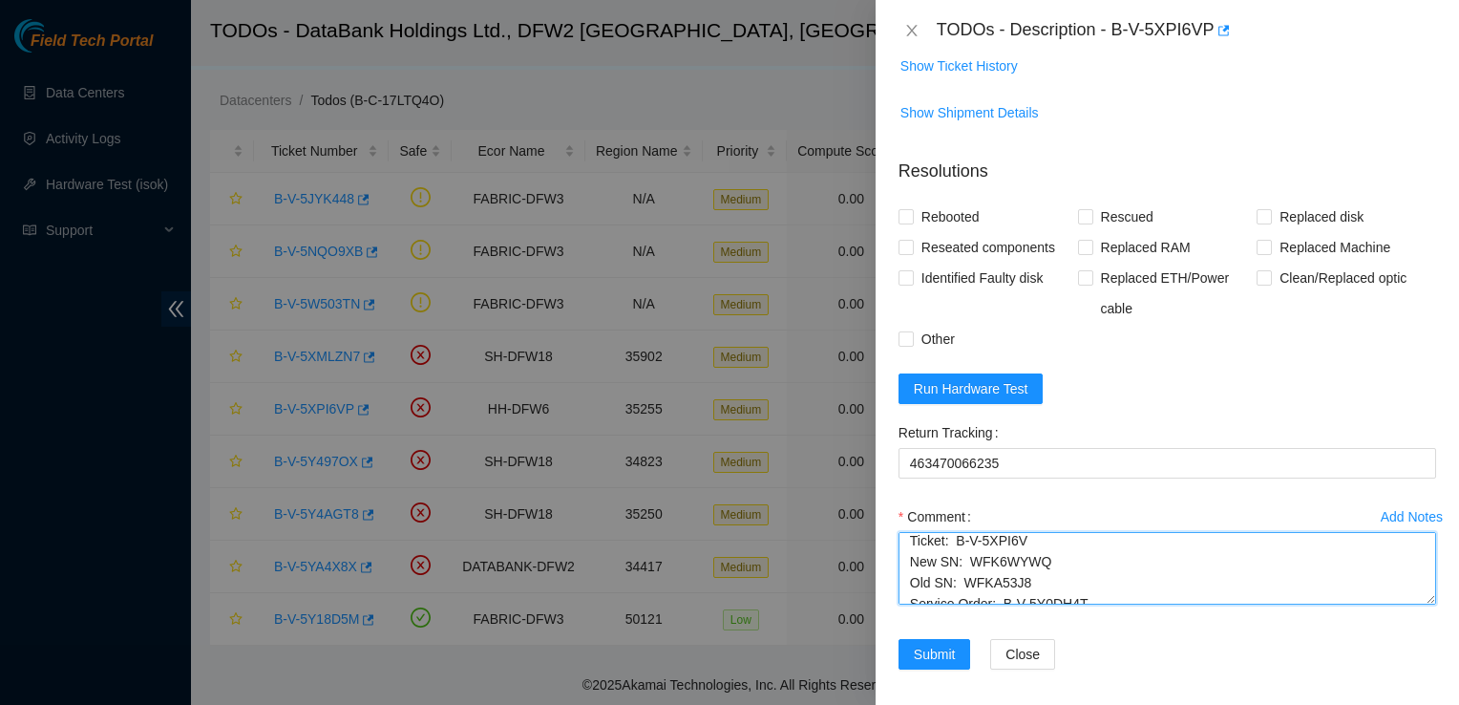
scroll to position [6, 0]
click at [1054, 562] on textarea "Ticket: B-V-5XPI6V New SN: WFK6WYWQ Old SN: WFKA53J8 Service Order: B-V-5Y0DH4T…" at bounding box center [1167, 568] width 538 height 73
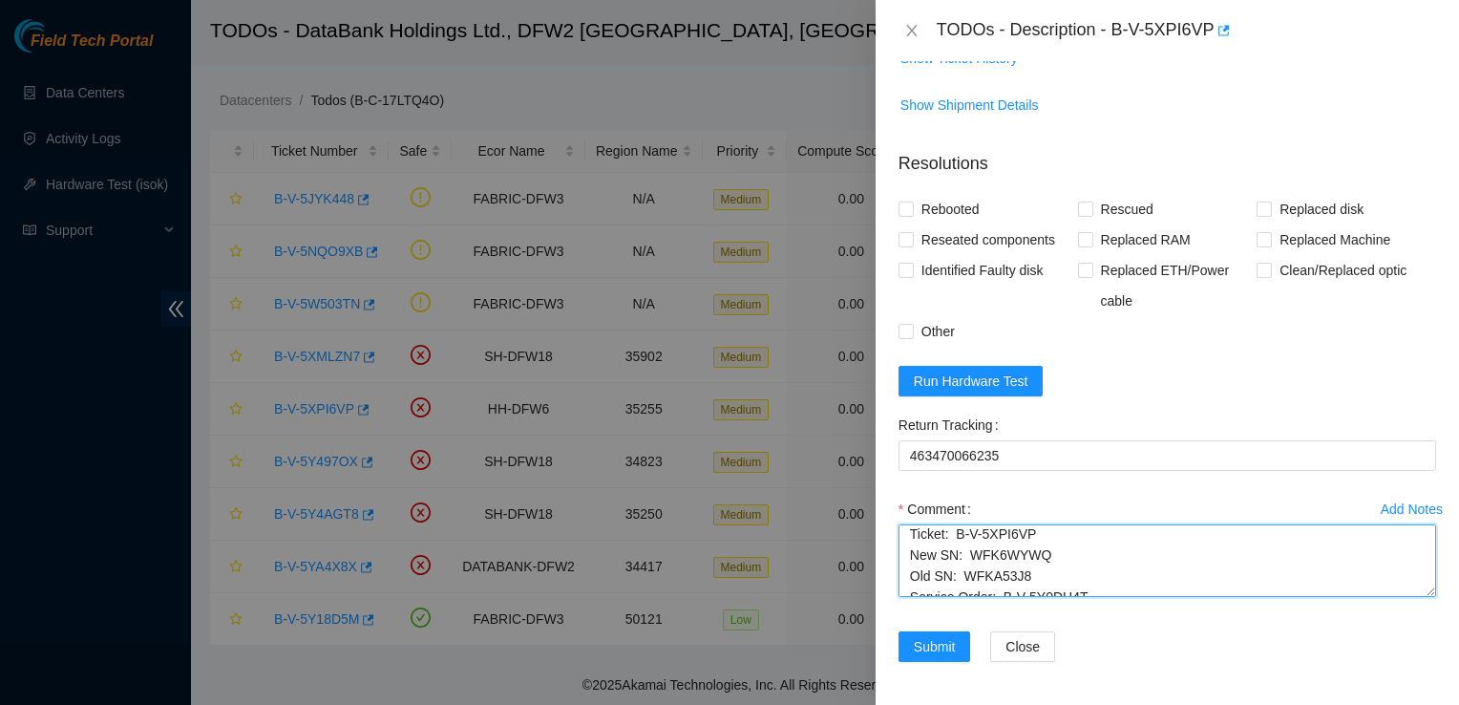
click at [1157, 556] on textarea "Ticket: B-V-5XPI6VP New SN: WFK6WYWQ Old SN: WFKA53J8 Service Order: B-V-5Y0DH4…" at bounding box center [1167, 560] width 538 height 73
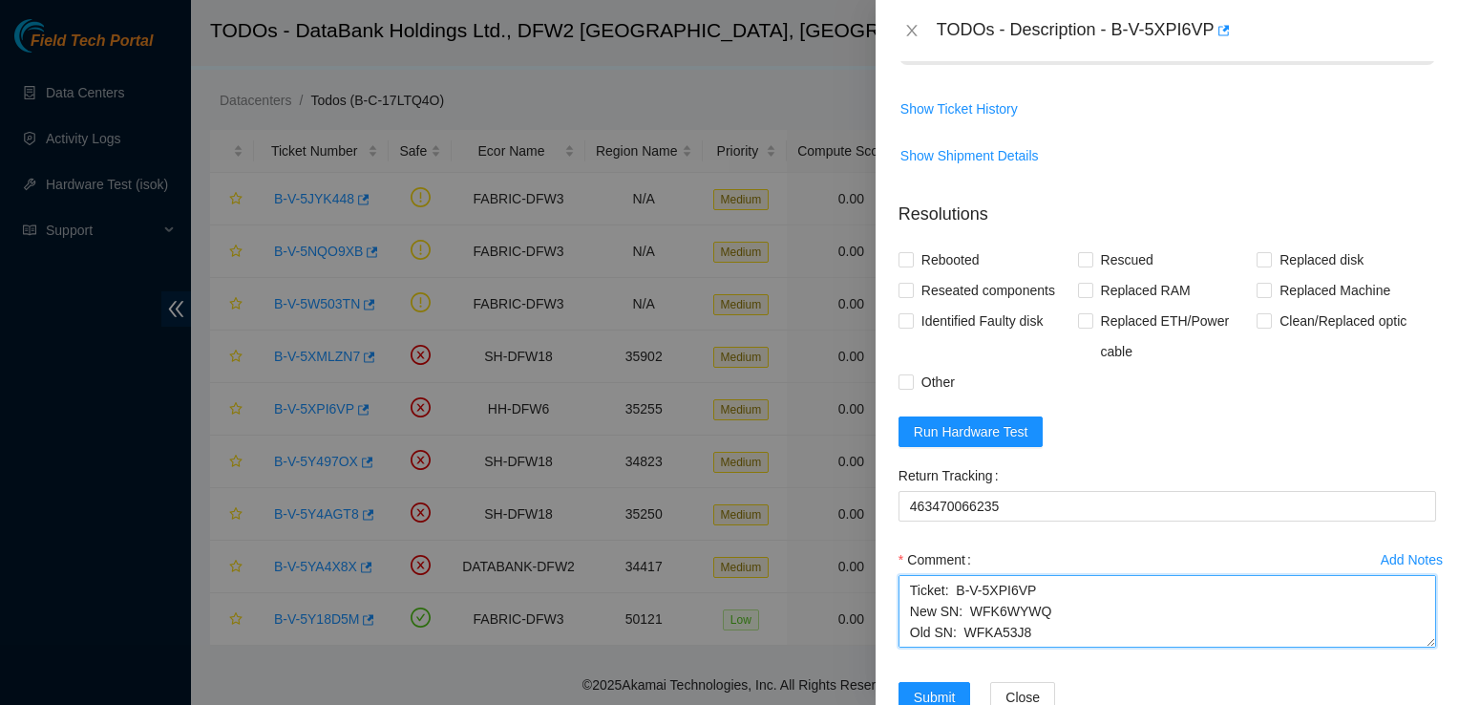
scroll to position [1165, 0]
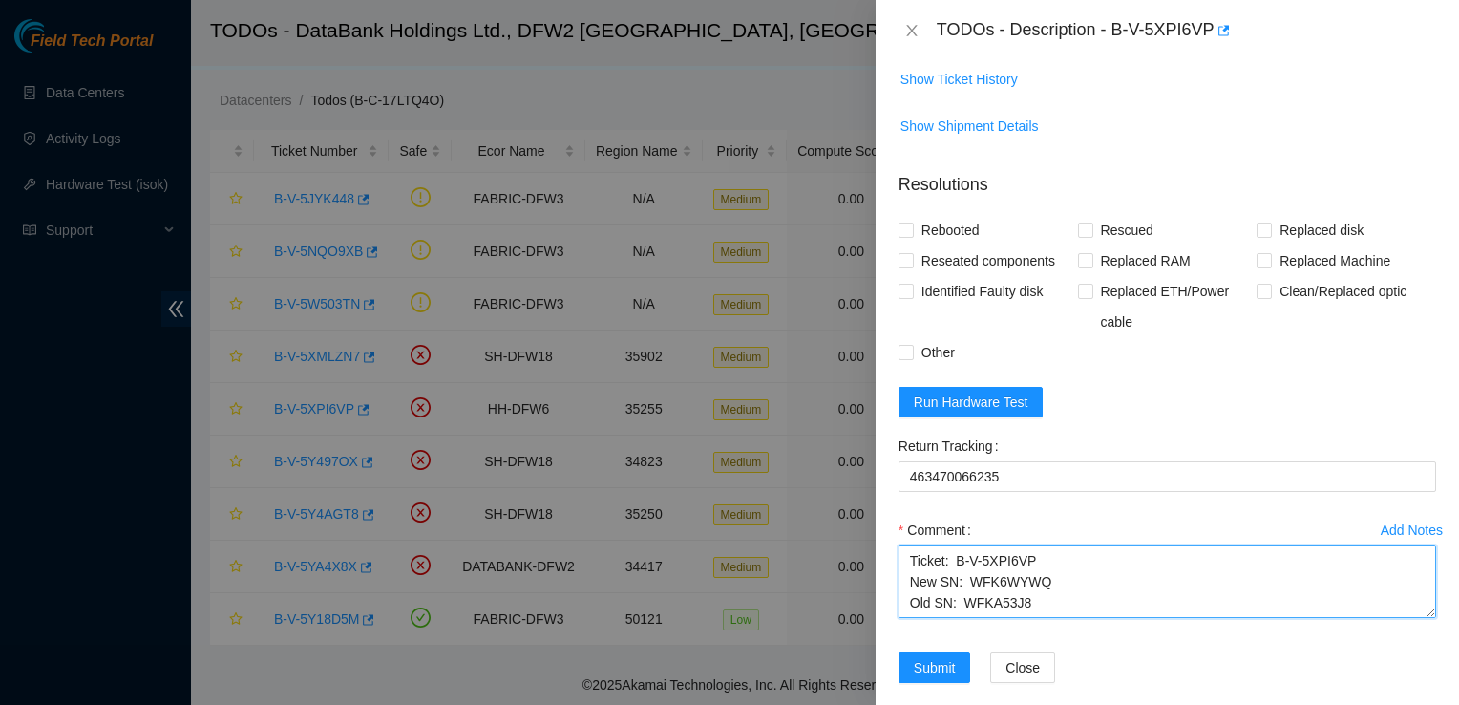
click at [1006, 549] on textarea "Ticket: B-V-5XPI6VP New SN: WFK6WYWQ Old SN: WFKA53J8 Service Order: B-V-5Y0DH4…" at bounding box center [1167, 581] width 538 height 73
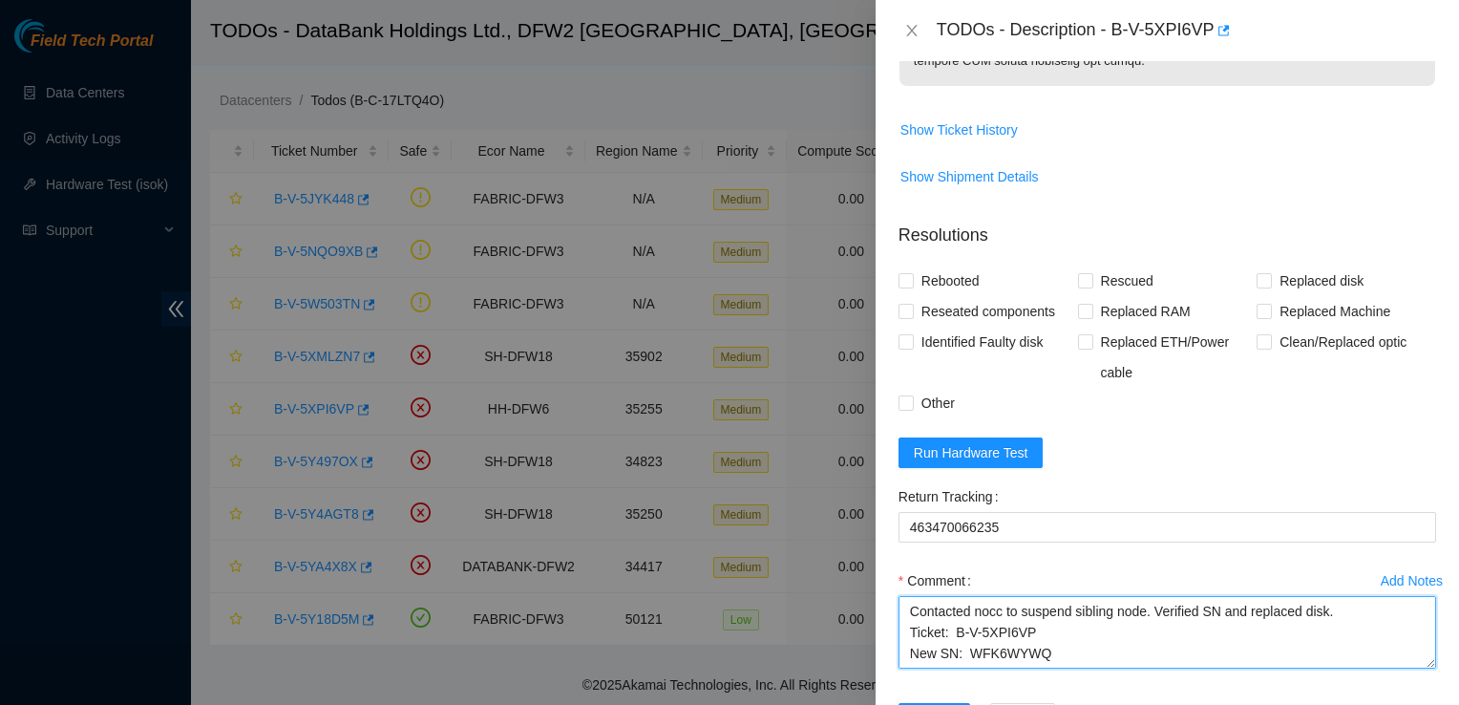
scroll to position [1186, 0]
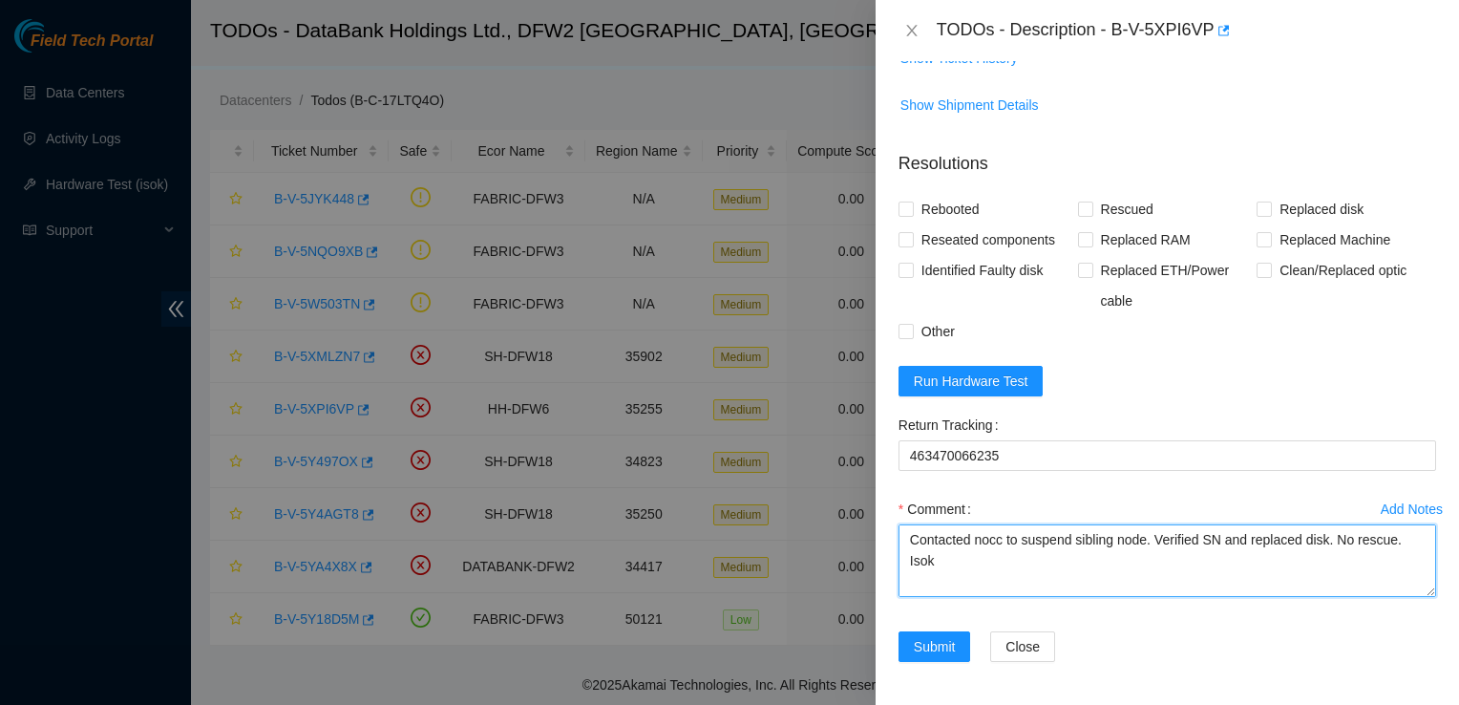
type textarea "Contacted nocc to suspend sibling node. Verified SN and replaced disk. No rescu…"
drag, startPoint x: 1419, startPoint y: 594, endPoint x: 1413, endPoint y: 609, distance: 16.3
click at [1413, 609] on div "Add Notes Comment Contacted nocc to suspend sibling node. Verified SN and repla…" at bounding box center [1167, 562] width 553 height 137
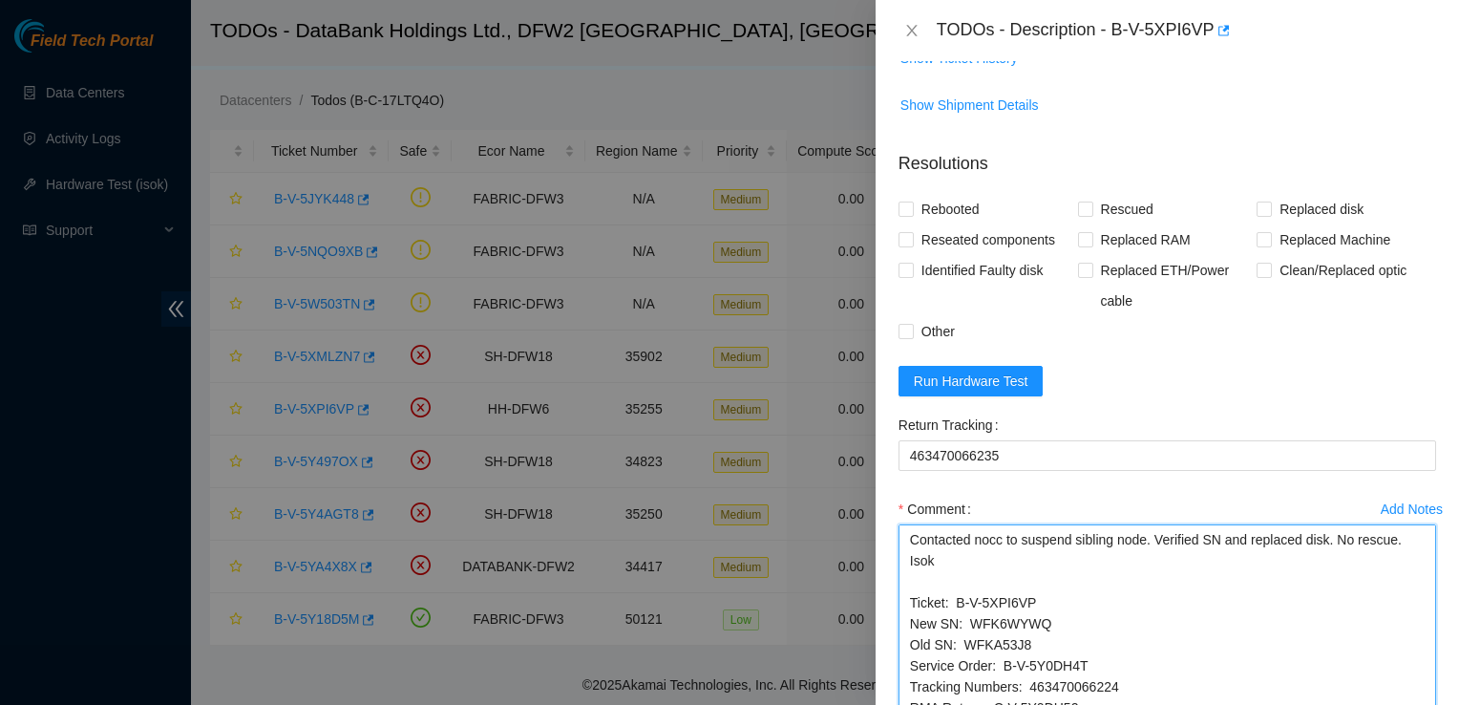
drag, startPoint x: 1413, startPoint y: 588, endPoint x: 1441, endPoint y: 731, distance: 145.9
click at [1441, 672] on html "Field Tech Portal Data Centers Activity Logs Hardware Test (isok) Support TODOs…" at bounding box center [729, 320] width 1459 height 705
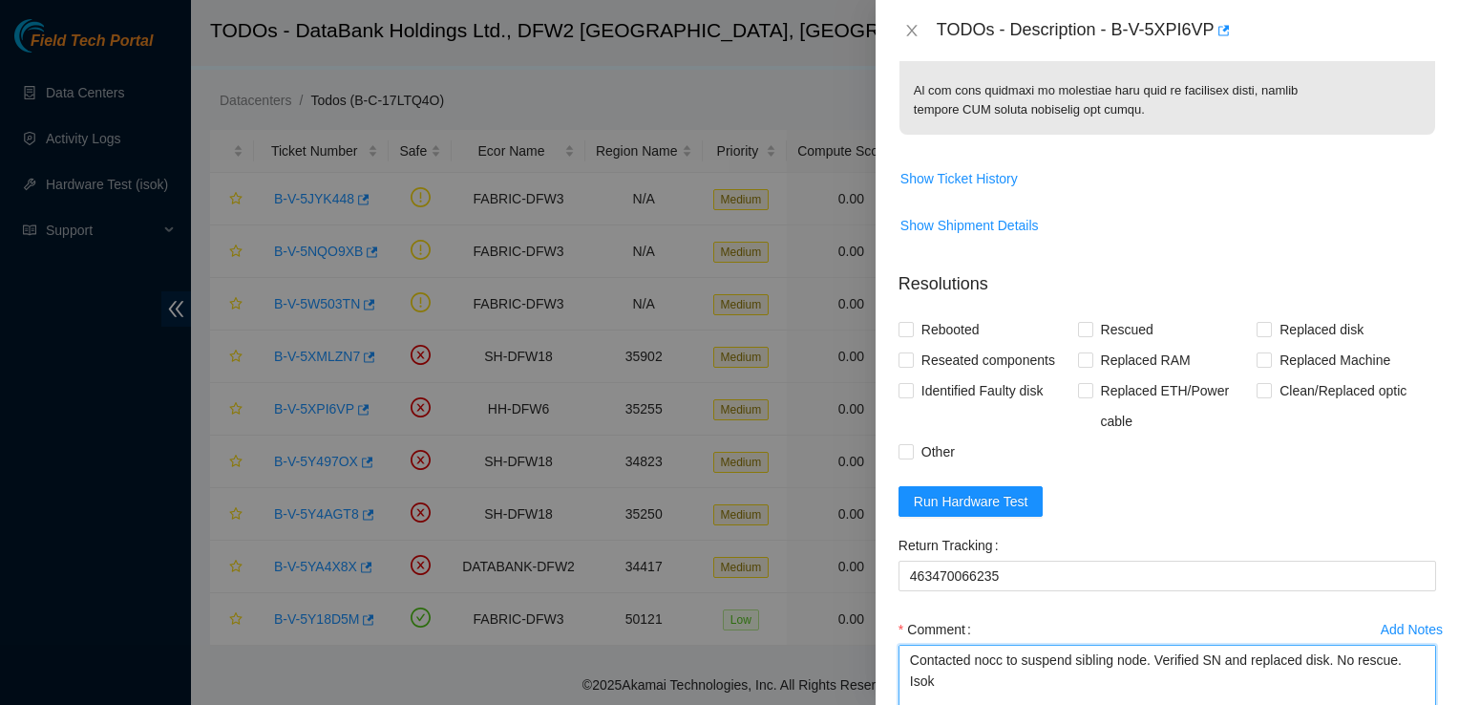
scroll to position [1329, 0]
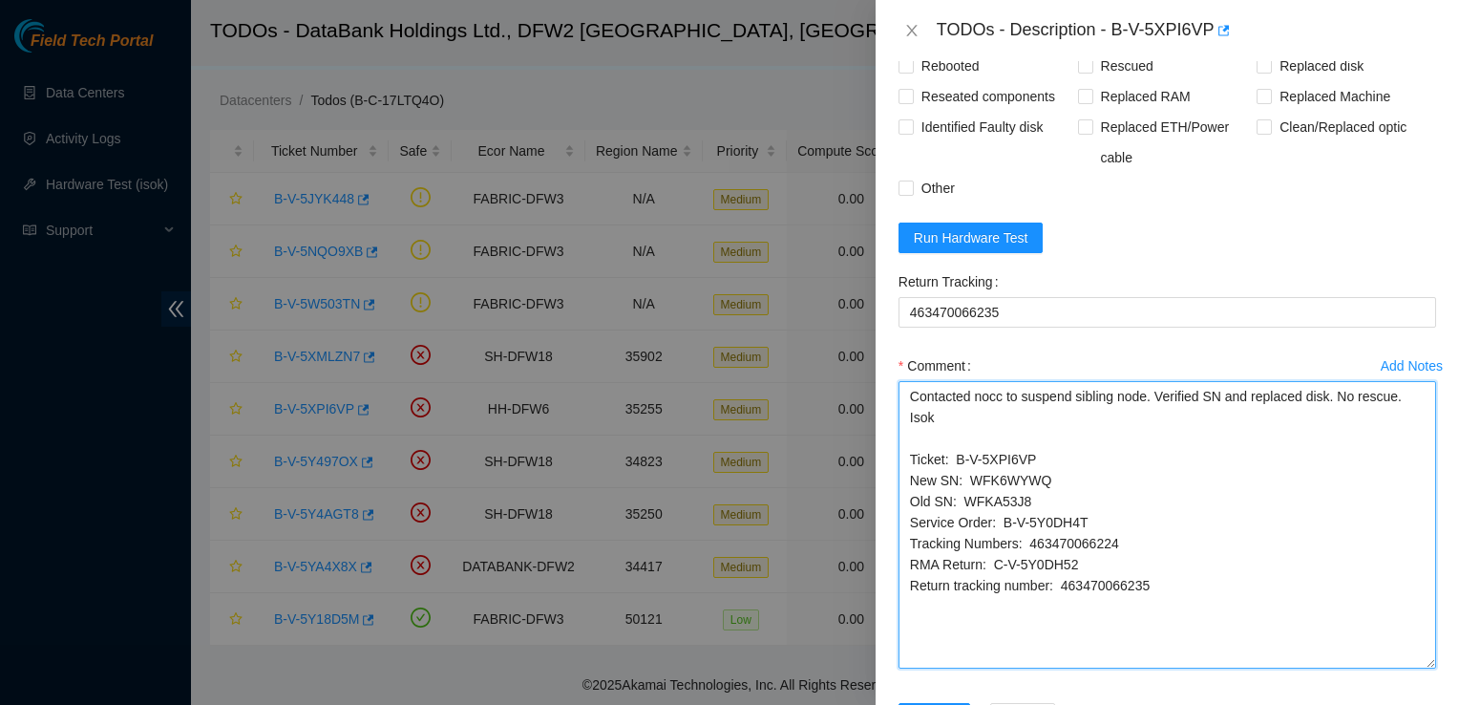
drag, startPoint x: 1412, startPoint y: 590, endPoint x: 1439, endPoint y: 664, distance: 78.2
click at [1439, 664] on div "Problem Type Hardware Rack Number KI04 Machine Number 17:00 Serial Number CT-41…" at bounding box center [1166, 382] width 583 height 643
drag, startPoint x: 1211, startPoint y: 622, endPoint x: 890, endPoint y: 306, distance: 451.0
click at [898, 306] on form "Resolutions Rebooted Rescued Replaced disk Reseated components Replaced RAM Rep…" at bounding box center [1167, 374] width 538 height 764
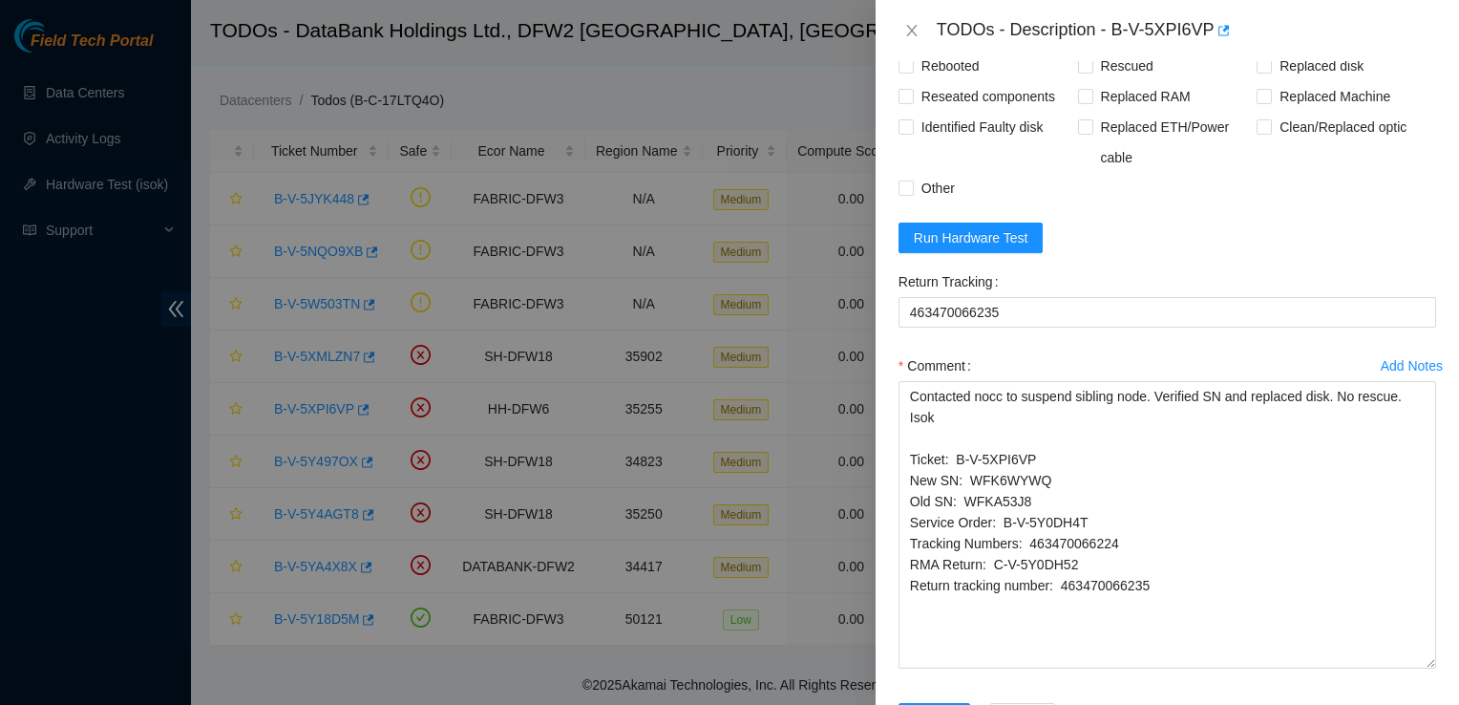
click at [1199, 238] on form "Resolutions Rebooted Rescued Replaced disk Reseated components Replaced RAM Rep…" at bounding box center [1167, 374] width 538 height 764
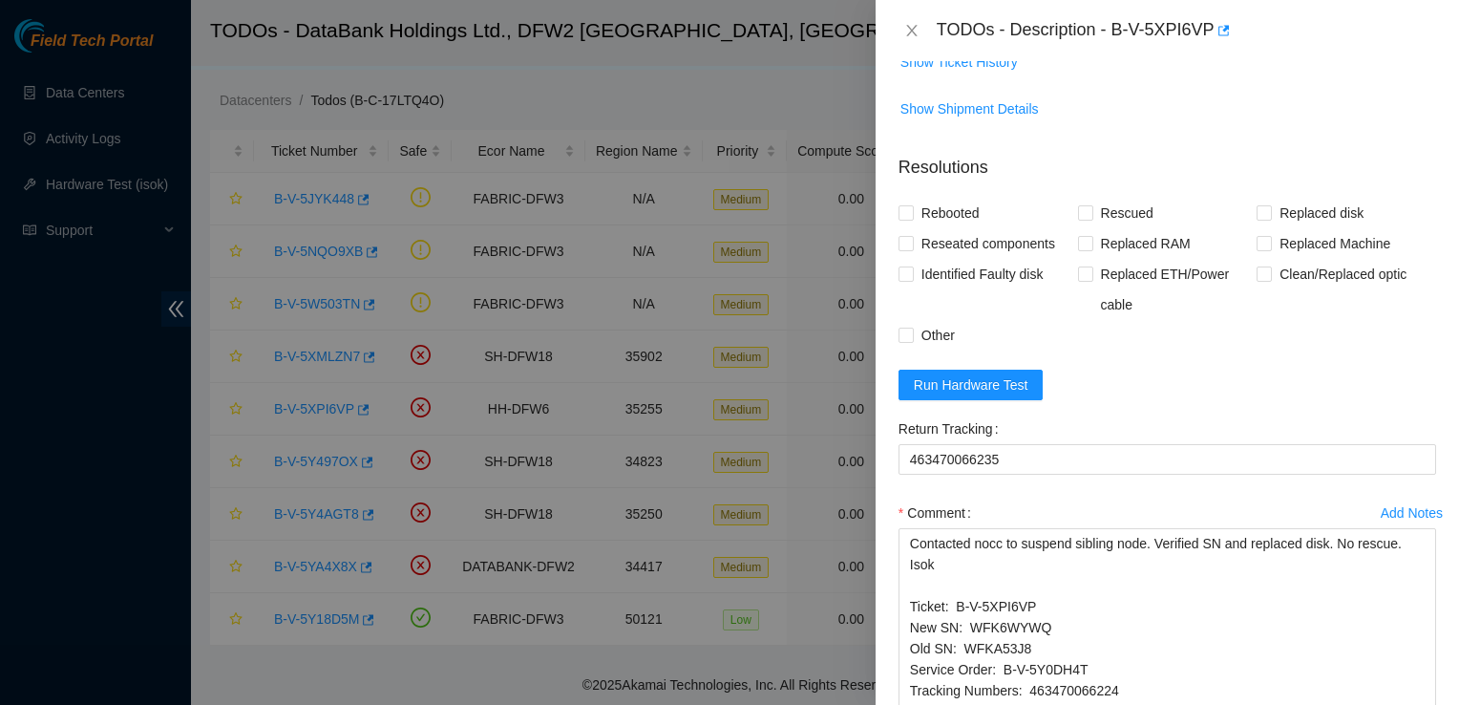
scroll to position [1183, 0]
click at [907, 208] on input "Rebooted" at bounding box center [904, 210] width 13 height 13
checkbox input "true"
click at [1272, 211] on span "Replaced disk" at bounding box center [1321, 212] width 99 height 31
click at [1264, 211] on input "Replaced disk" at bounding box center [1262, 210] width 13 height 13
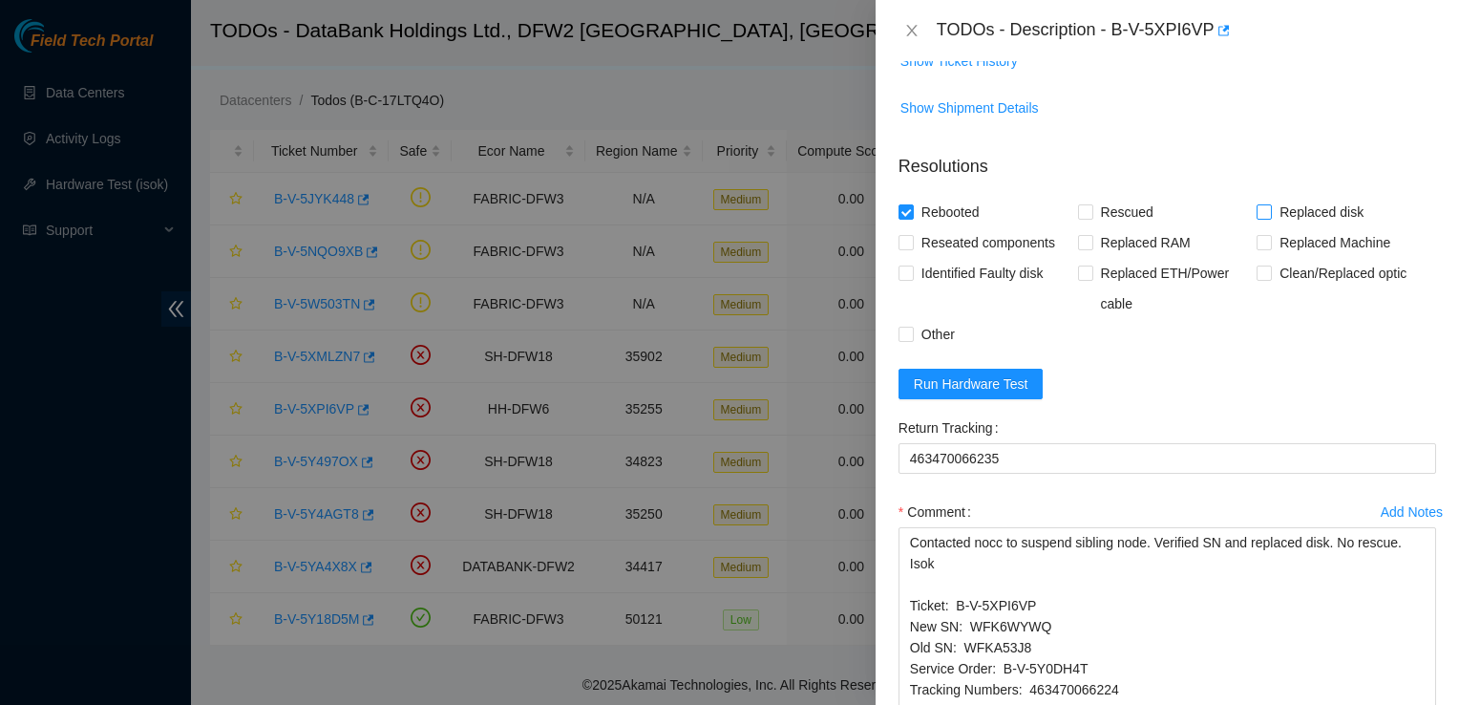
checkbox input "true"
click at [905, 270] on input "Identified Faulty disk" at bounding box center [904, 271] width 13 height 13
checkbox input "true"
click at [900, 235] on input "Reseated components" at bounding box center [904, 241] width 13 height 13
checkbox input "true"
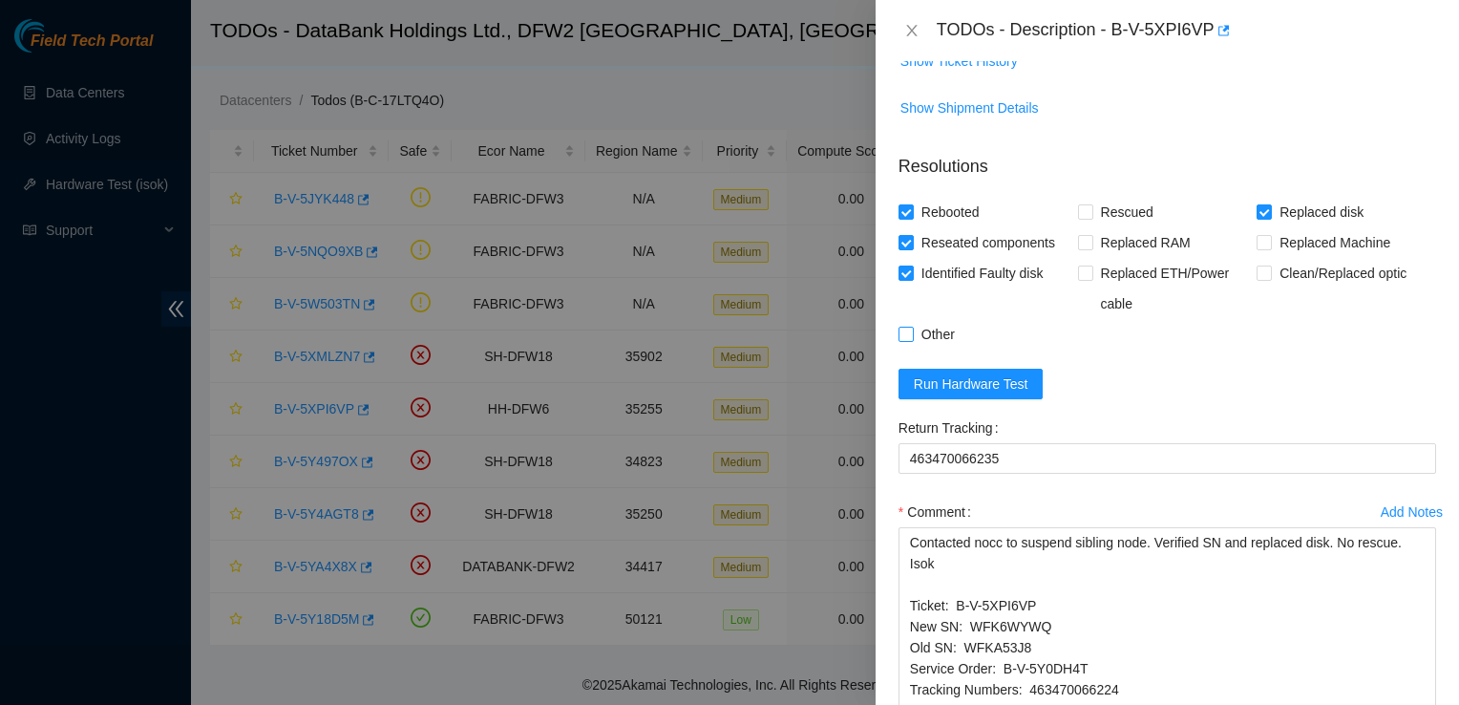
click at [907, 334] on input "Other" at bounding box center [904, 333] width 13 height 13
checkbox input "true"
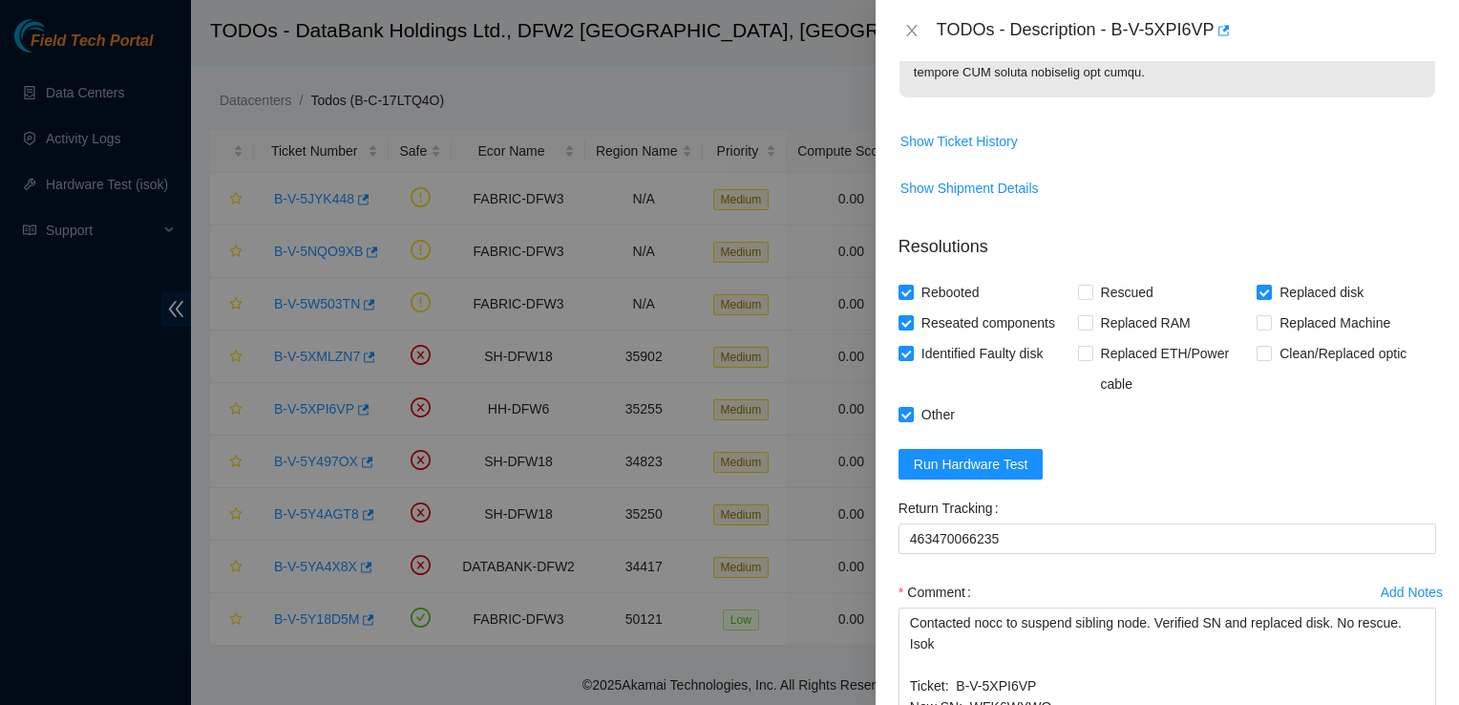
scroll to position [1104, 0]
click at [970, 455] on span "Run Hardware Test" at bounding box center [971, 463] width 115 height 21
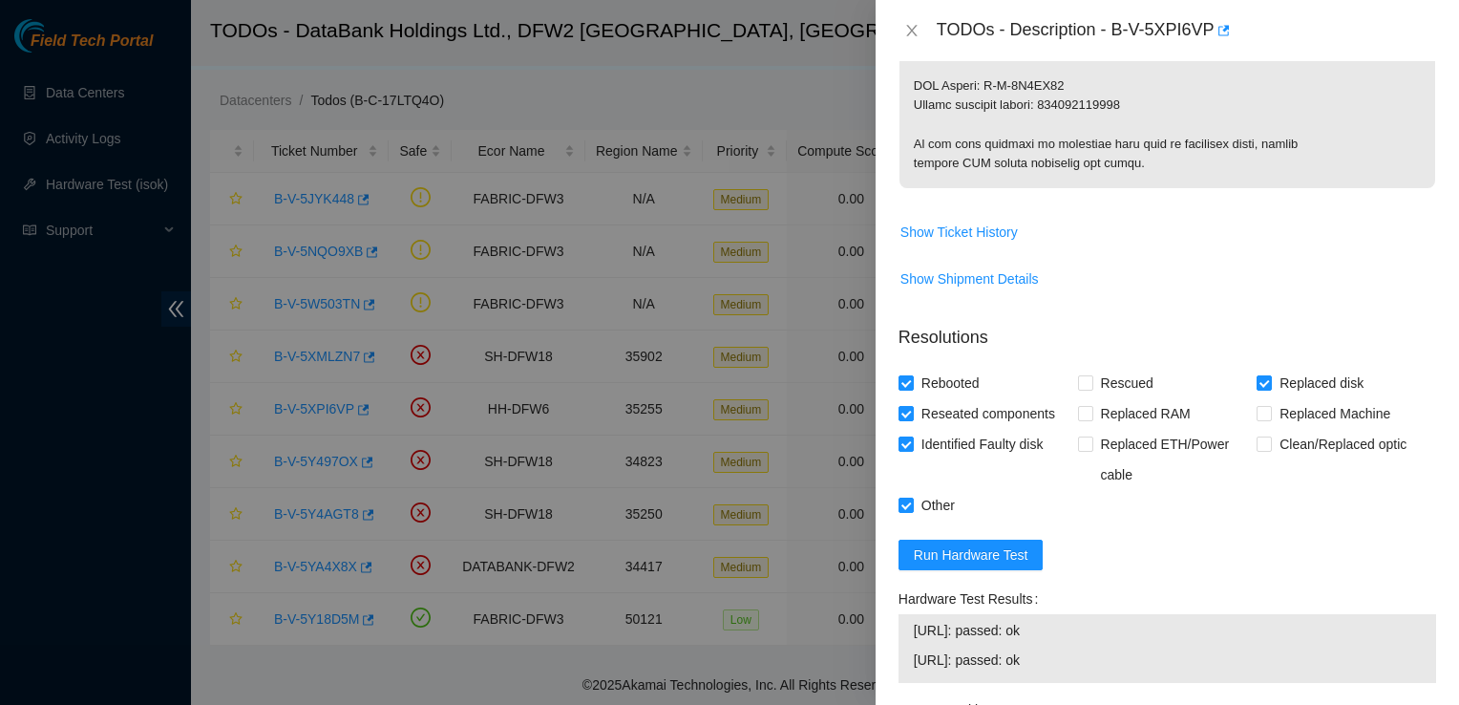
scroll to position [1094, 0]
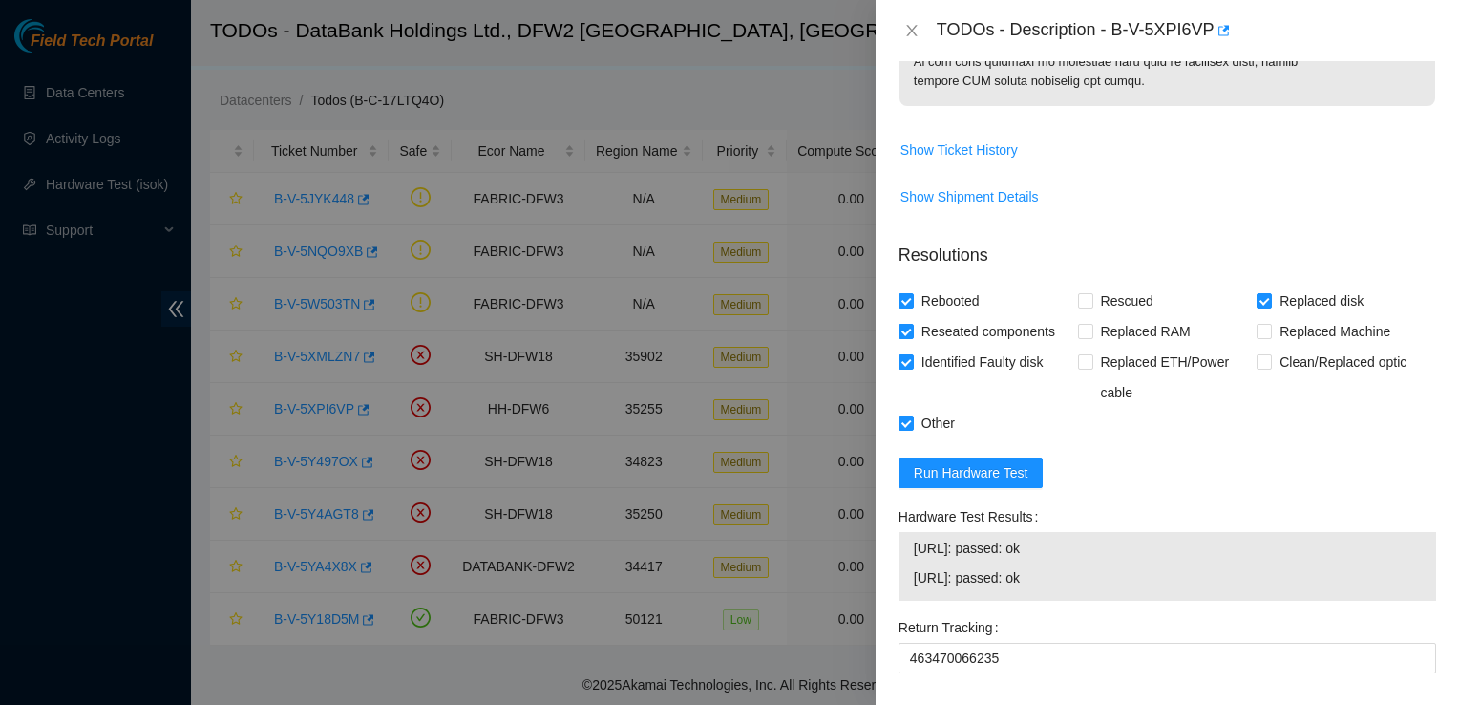
drag, startPoint x: 1102, startPoint y: 552, endPoint x: 1010, endPoint y: 533, distance: 93.6
click at [1010, 533] on div "23.32.18.185: passed: ok 23.32.18.186: passed: ok" at bounding box center [1167, 566] width 538 height 69
copy tbody "23.32.18.185: passed: ok"
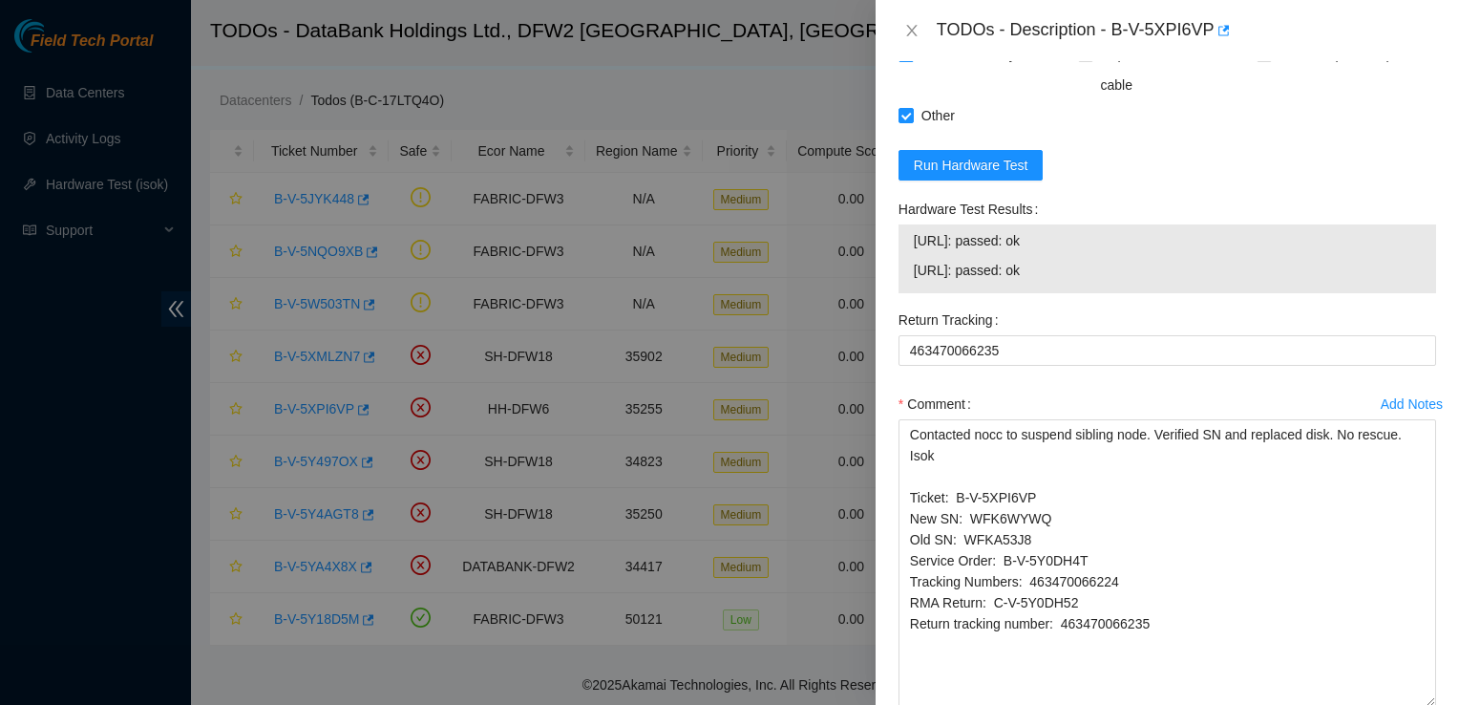
scroll to position [1445, 0]
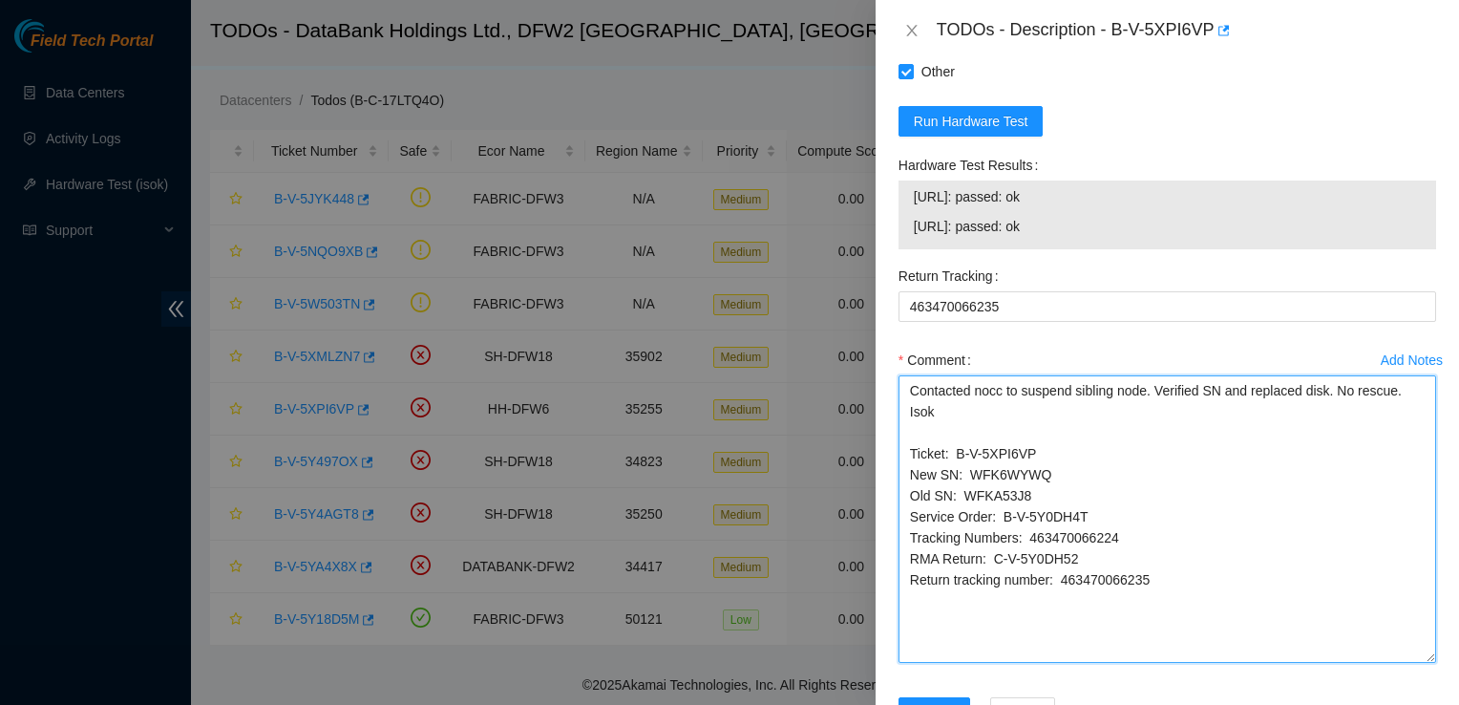
paste textarea "23.32.18.185: passed: ok"
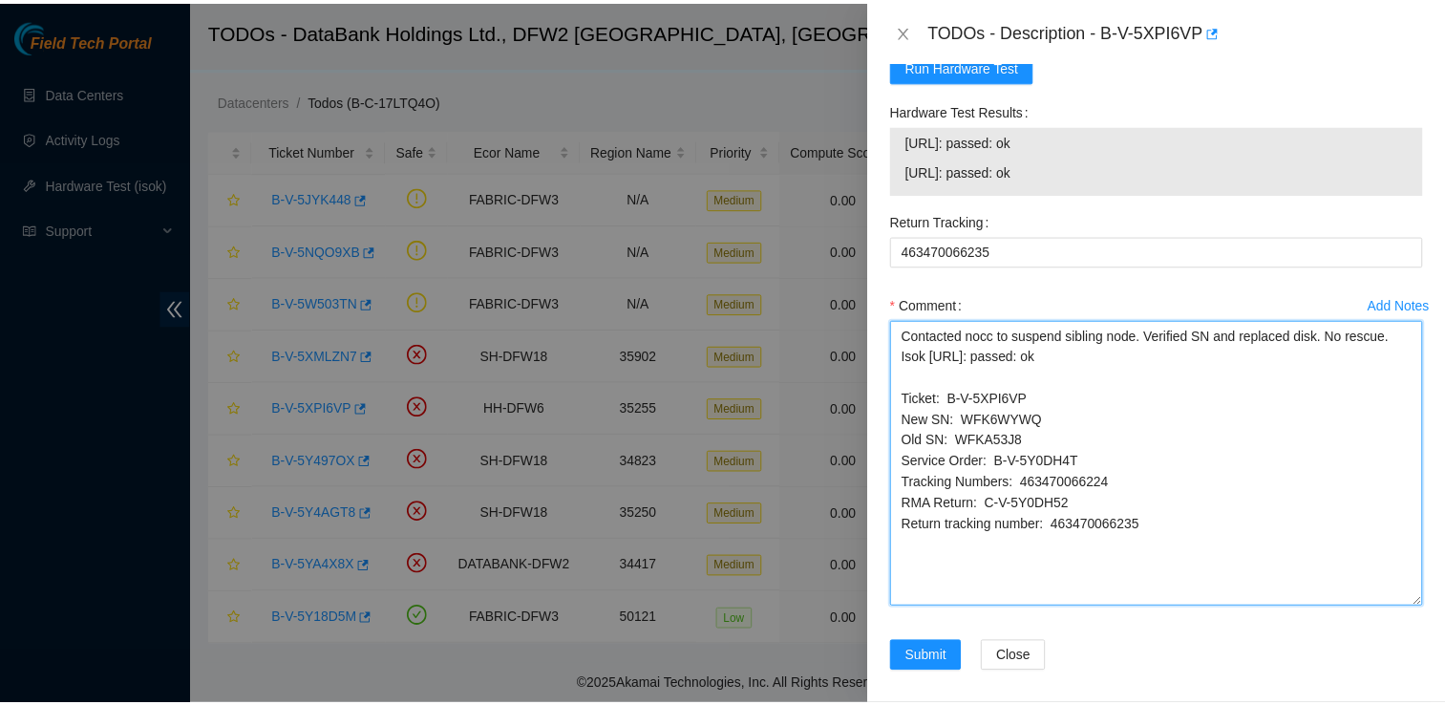
scroll to position [1512, 0]
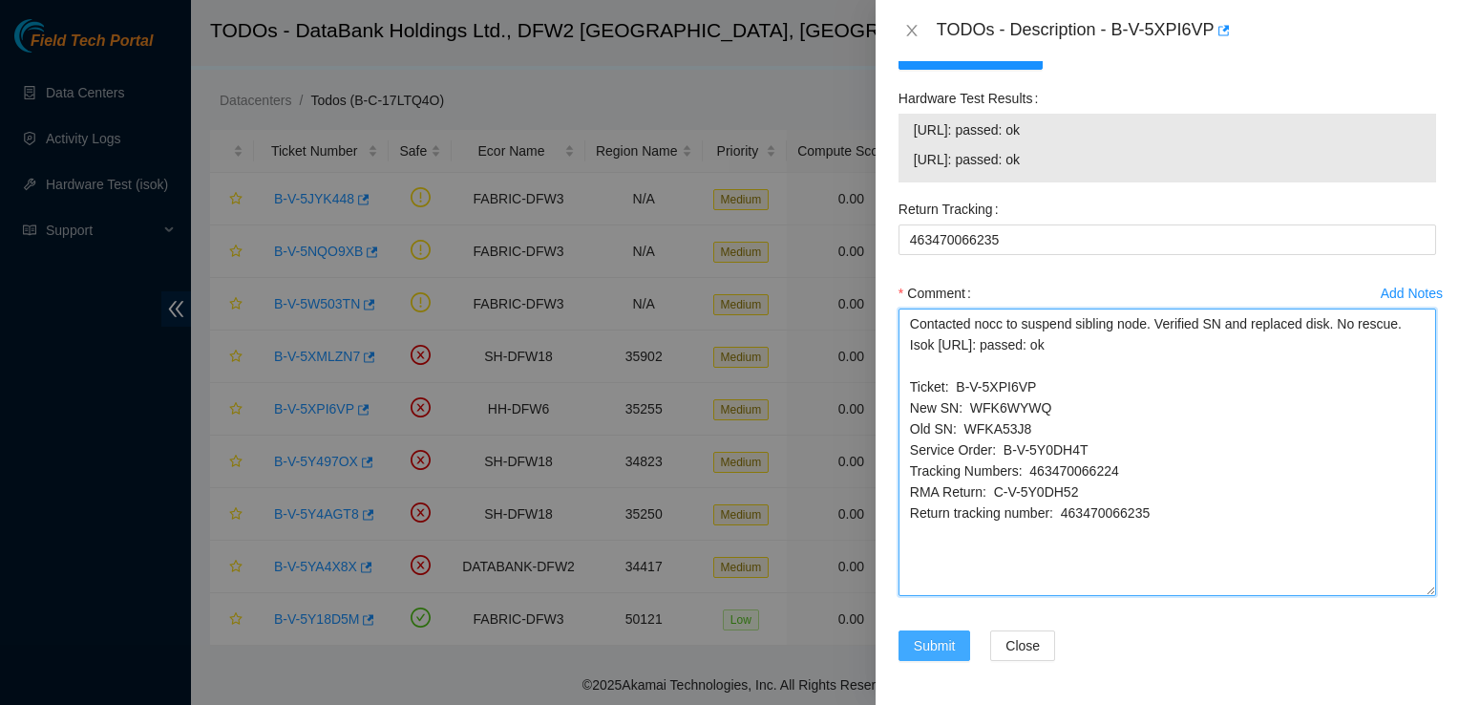
type textarea "Contacted nocc to suspend sibling node. Verified SN and replaced disk. No rescu…"
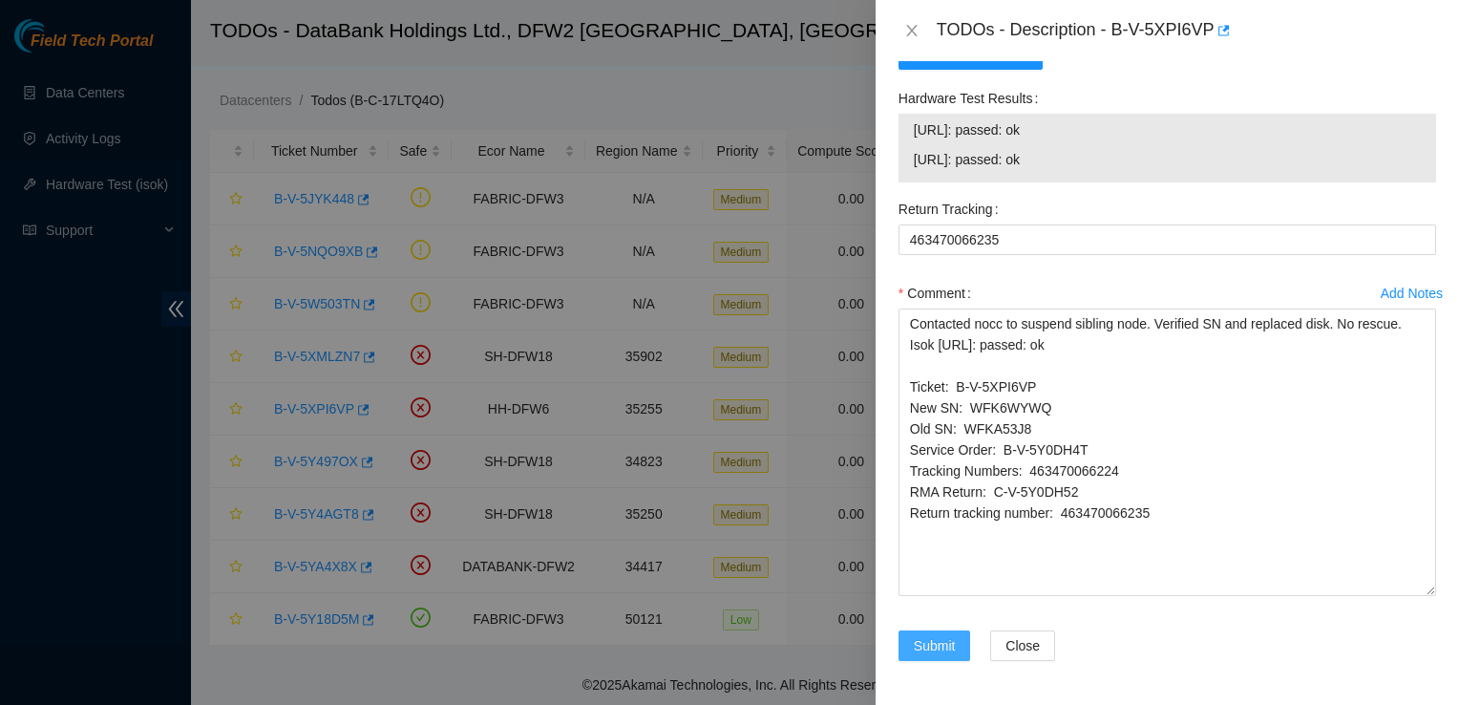
click at [938, 630] on button "Submit" at bounding box center [934, 645] width 73 height 31
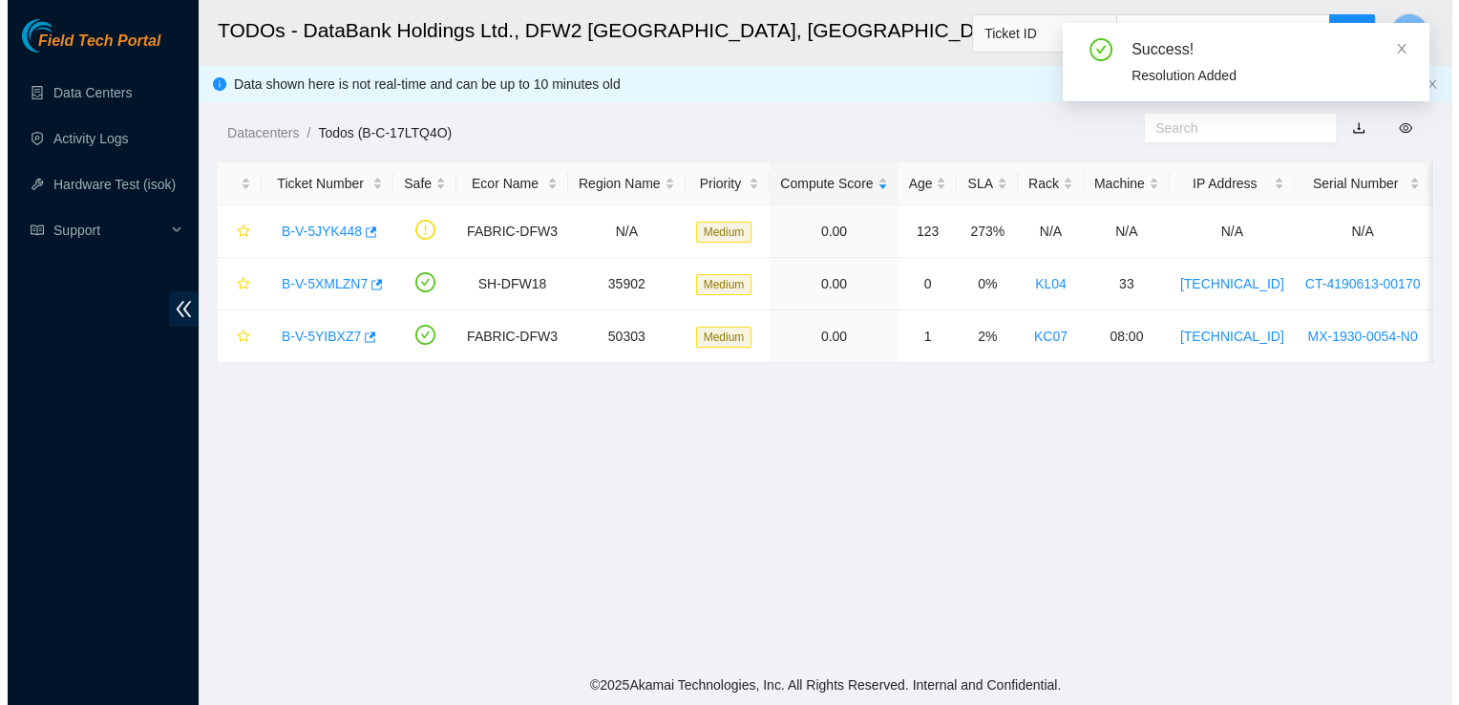
scroll to position [0, 0]
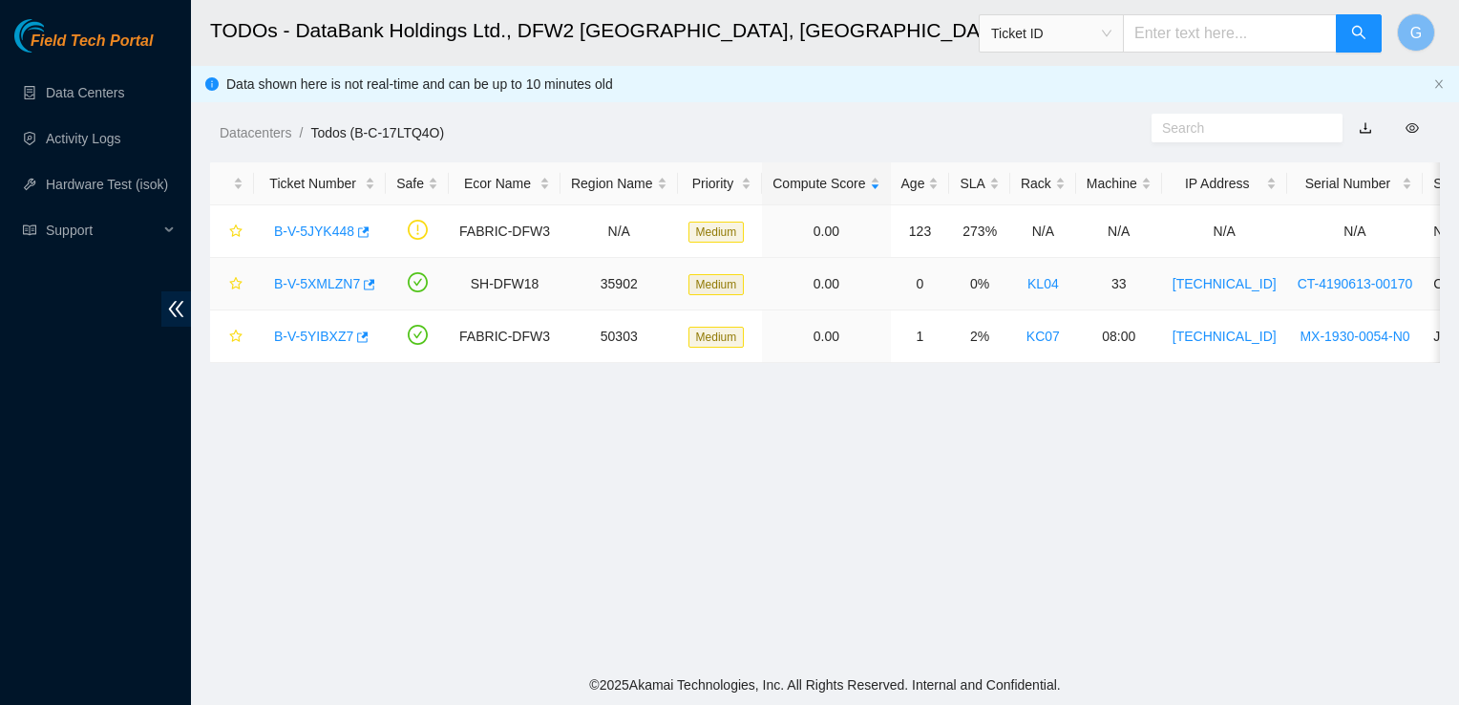
click at [307, 278] on link "B-V-5XMLZN7" at bounding box center [317, 283] width 86 height 15
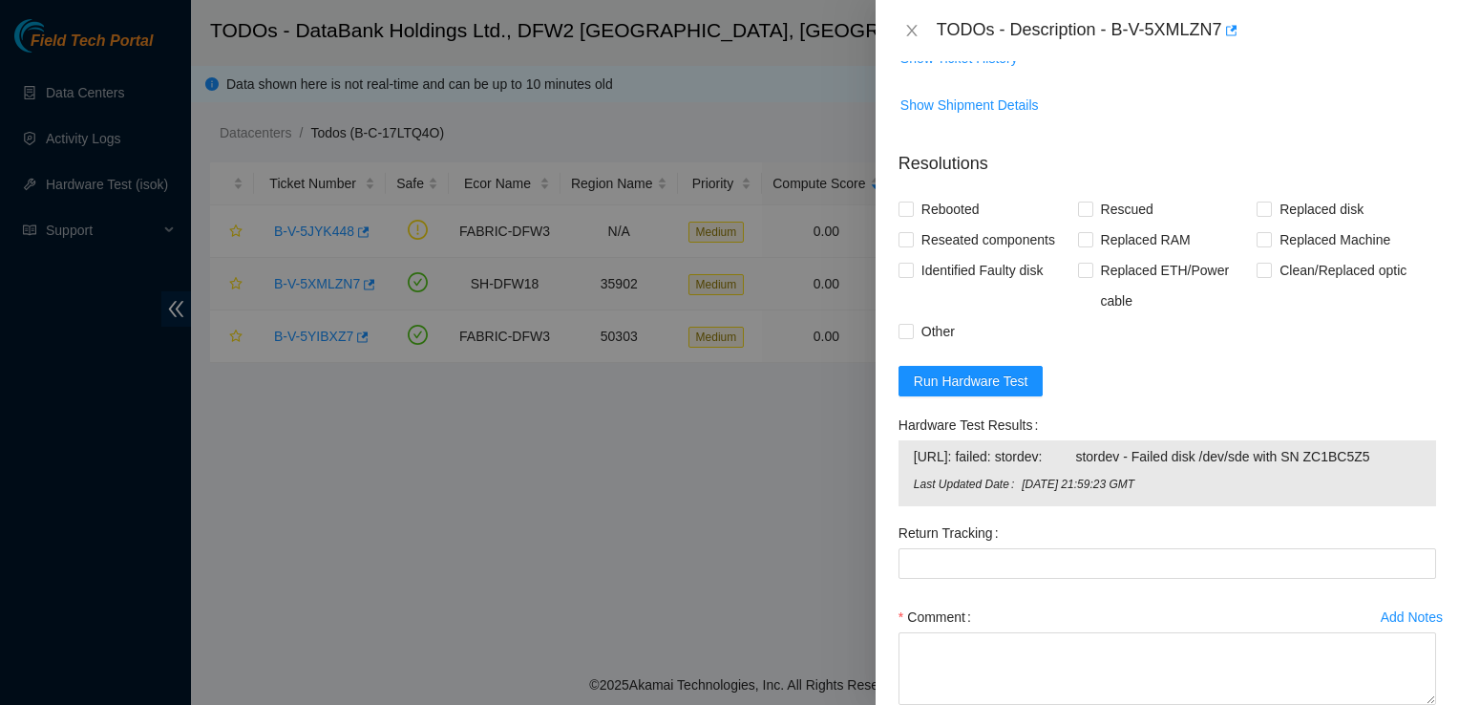
scroll to position [1477, 0]
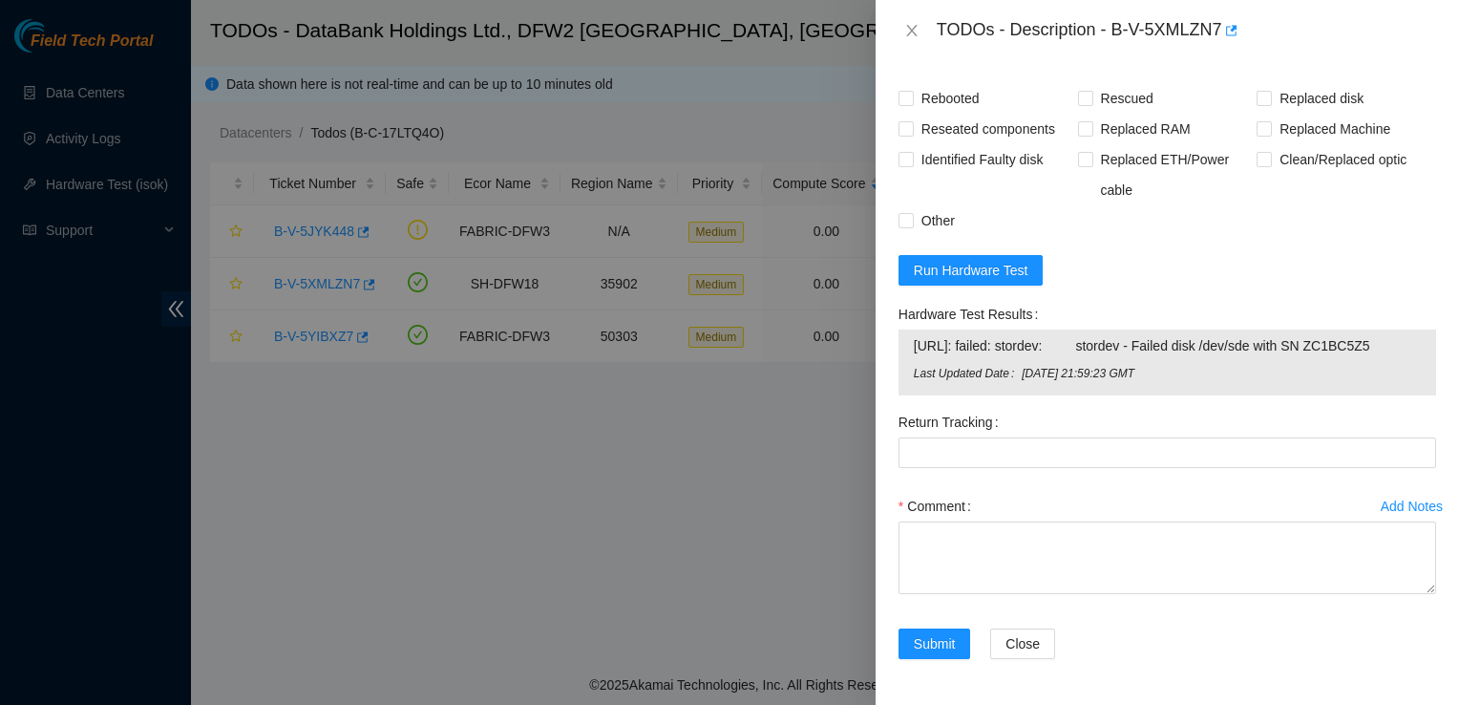
click at [462, 396] on div at bounding box center [729, 352] width 1459 height 705
click at [907, 32] on icon "close" at bounding box center [911, 30] width 15 height 15
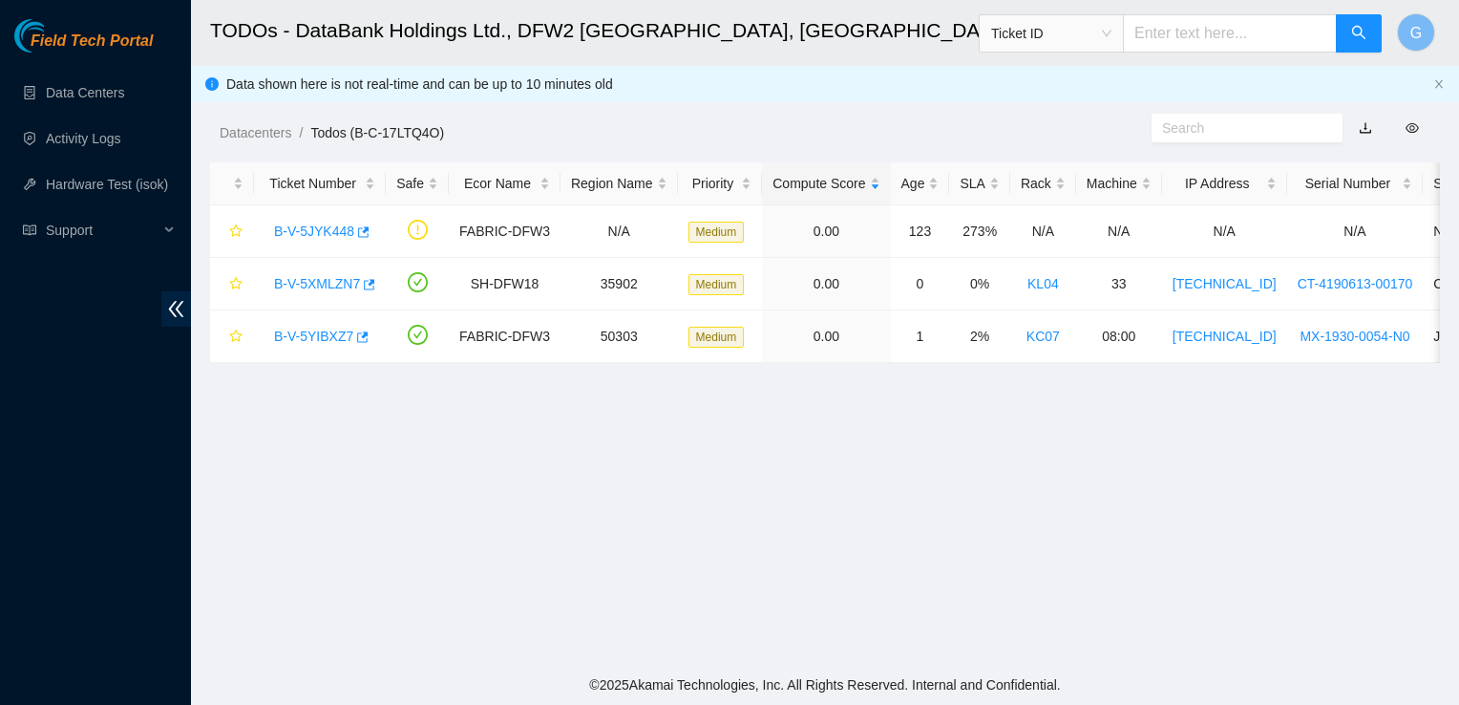
scroll to position [554, 0]
click at [325, 227] on link "B-V-5JYK448" at bounding box center [314, 230] width 80 height 15
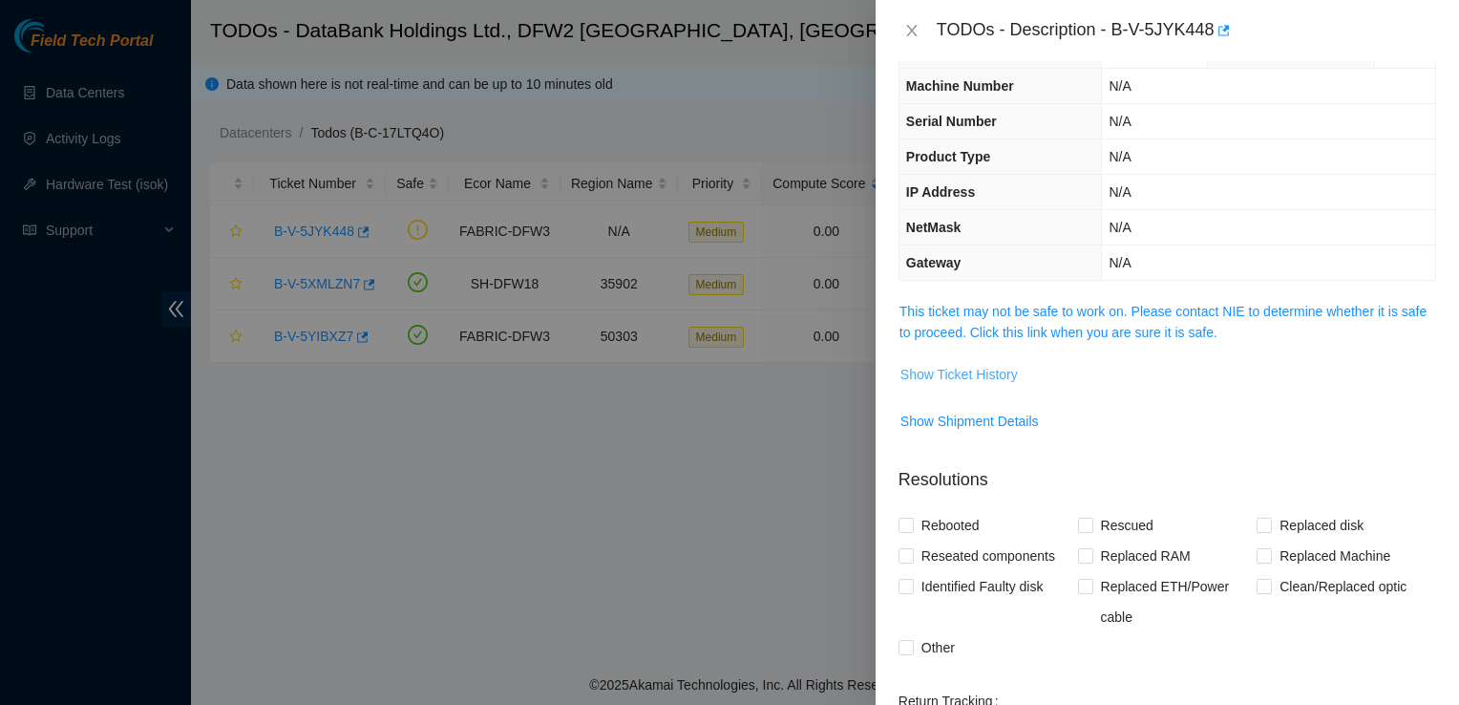
scroll to position [0, 0]
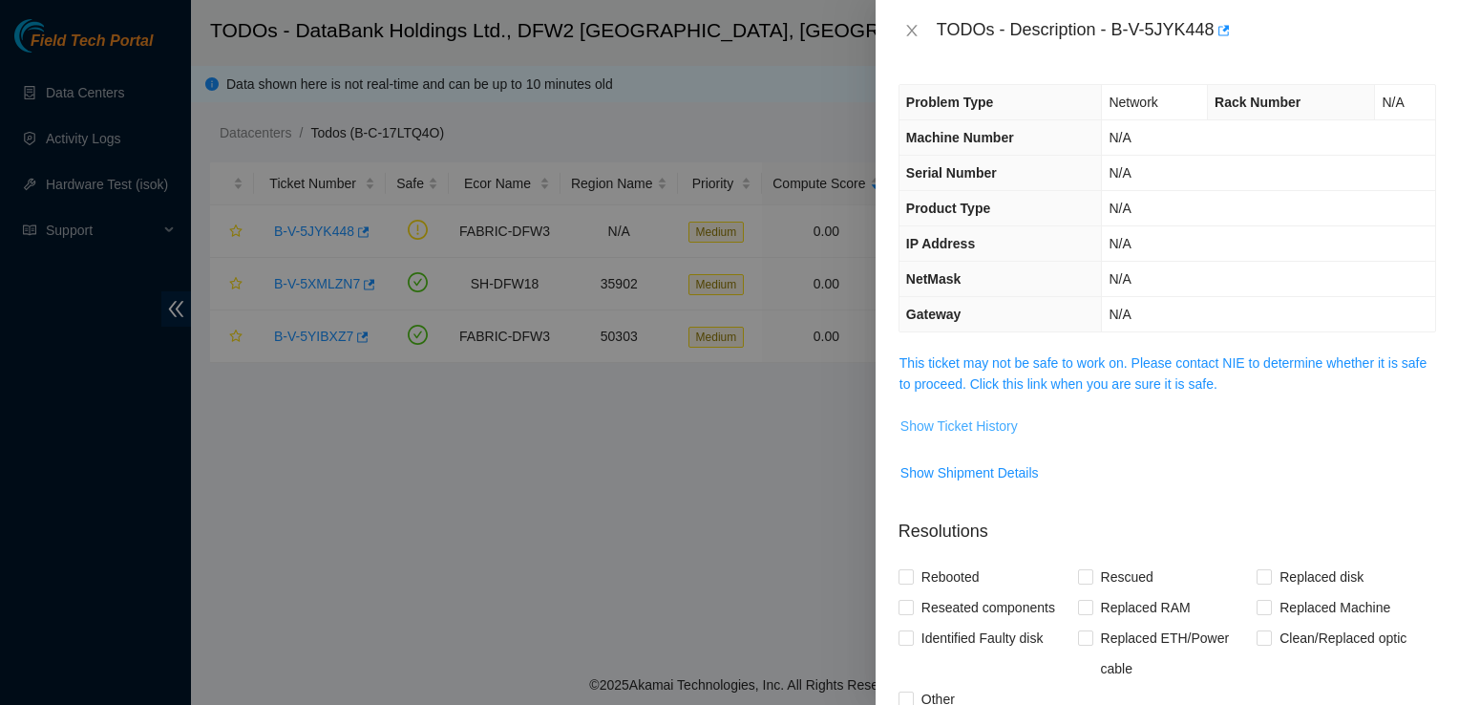
click at [1007, 422] on span "Show Ticket History" at bounding box center [958, 425] width 117 height 21
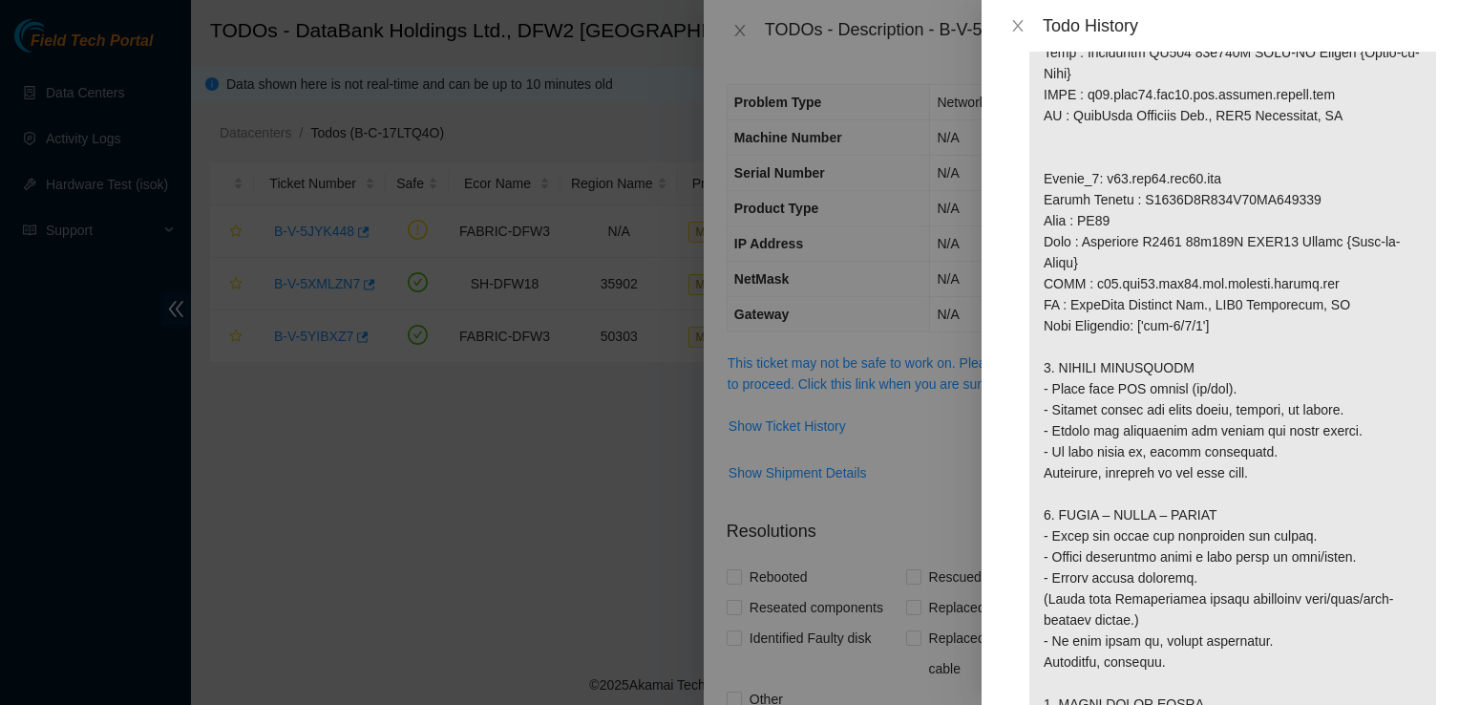
scroll to position [1431, 0]
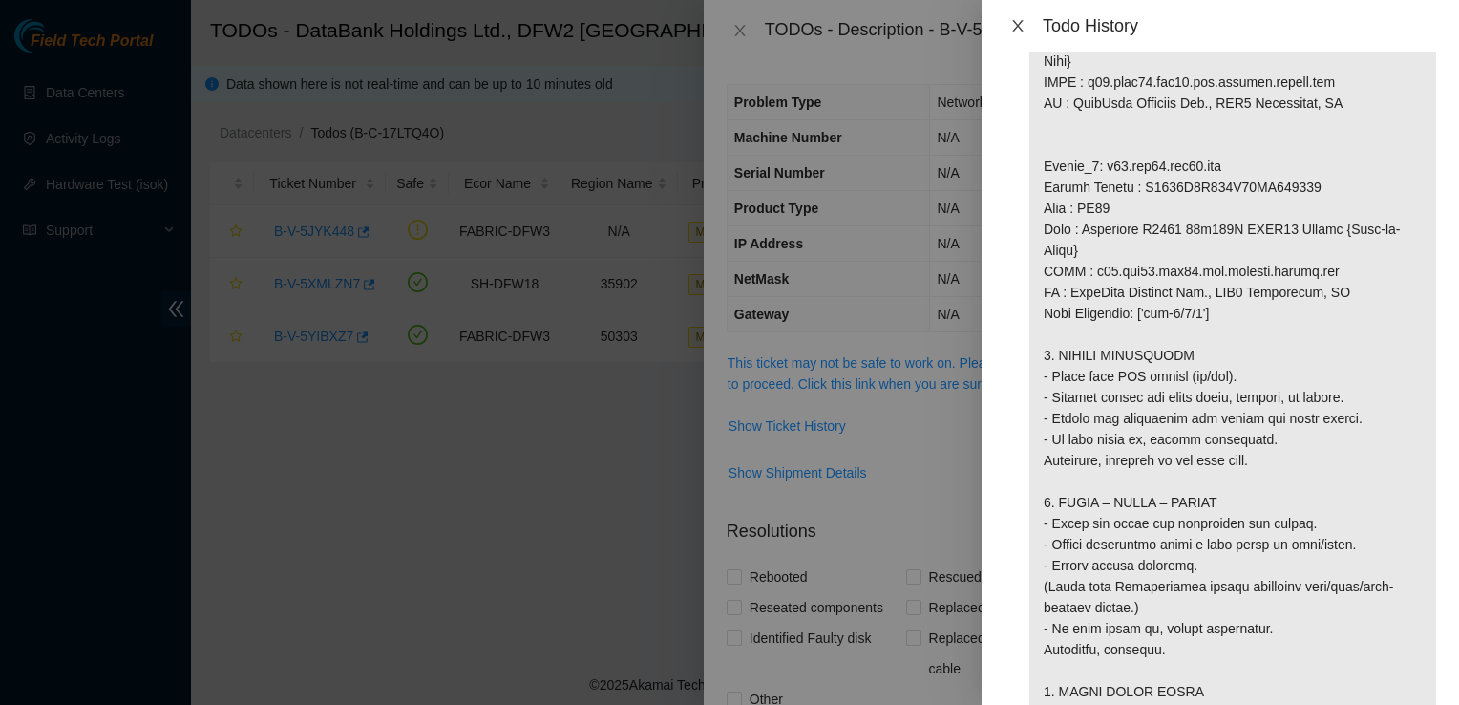
click at [1017, 30] on icon "close" at bounding box center [1017, 25] width 15 height 15
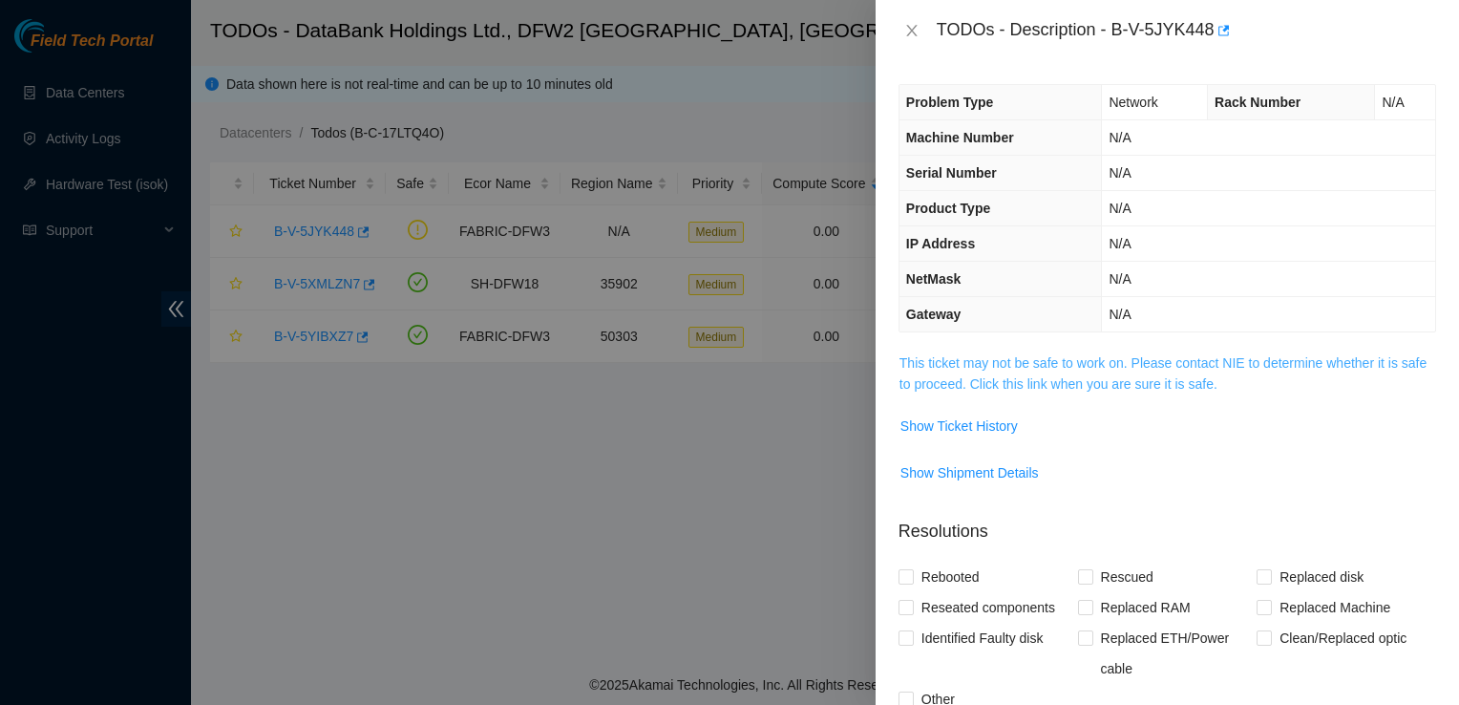
click at [1192, 364] on link "This ticket may not be safe to work on. Please contact NIE to determine whether…" at bounding box center [1162, 373] width 527 height 36
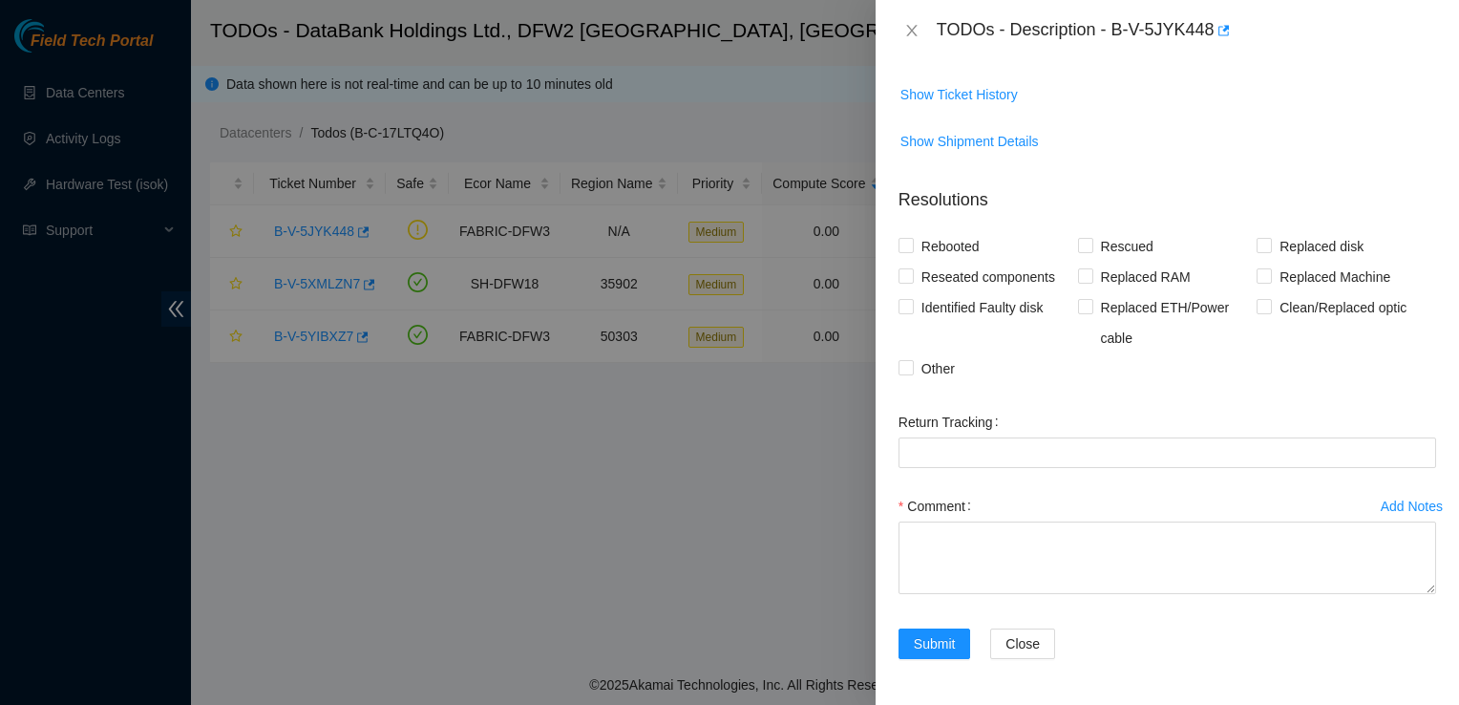
scroll to position [2394, 0]
click at [913, 23] on icon "close" at bounding box center [911, 30] width 15 height 15
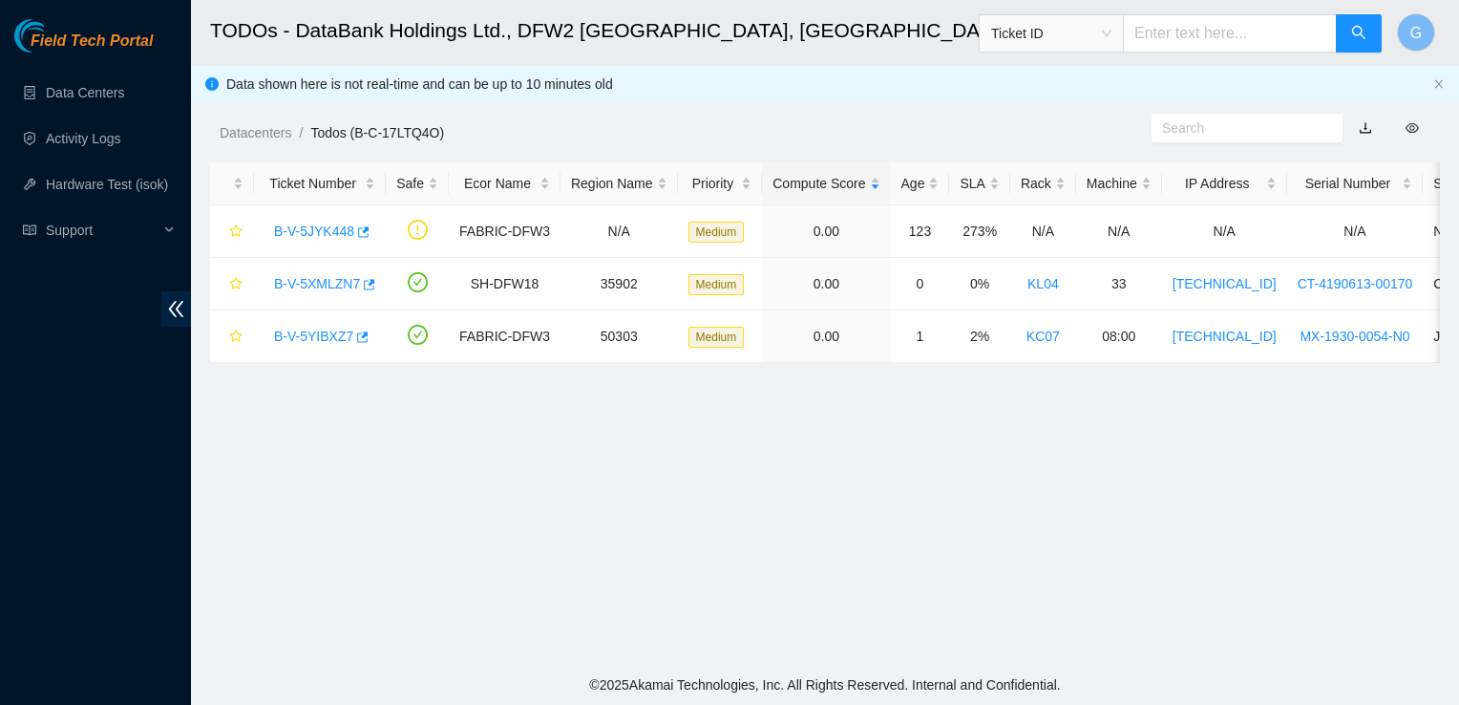
scroll to position [554, 0]
drag, startPoint x: 338, startPoint y: 292, endPoint x: 347, endPoint y: 285, distance: 10.9
click at [347, 285] on div "B-V-5XMLZN7" at bounding box center [319, 283] width 111 height 31
drag, startPoint x: 347, startPoint y: 285, endPoint x: 318, endPoint y: 285, distance: 28.6
click at [318, 285] on link "B-V-5XMLZN7" at bounding box center [317, 283] width 86 height 15
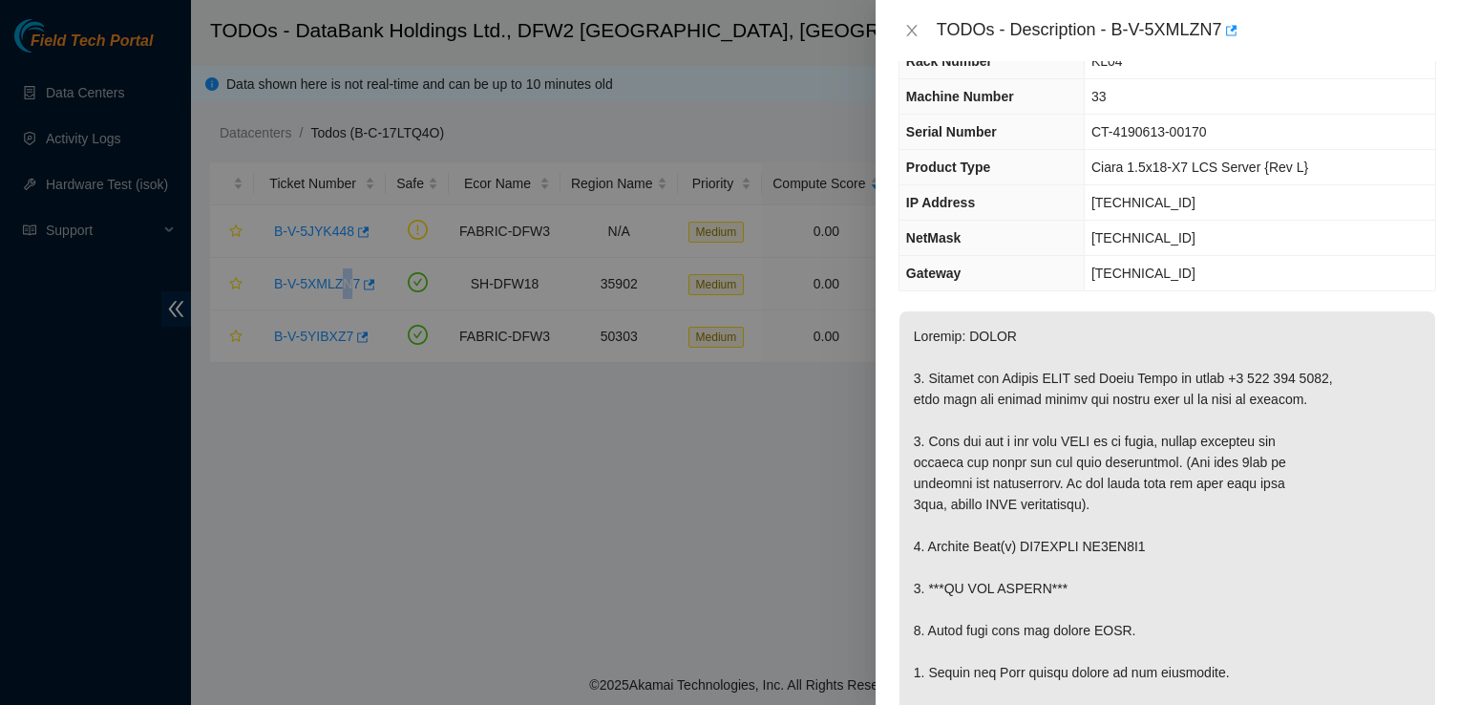
scroll to position [74, 0]
click at [330, 341] on div at bounding box center [729, 352] width 1459 height 705
click at [333, 335] on div at bounding box center [729, 352] width 1459 height 705
click at [909, 32] on icon "close" at bounding box center [911, 30] width 15 height 15
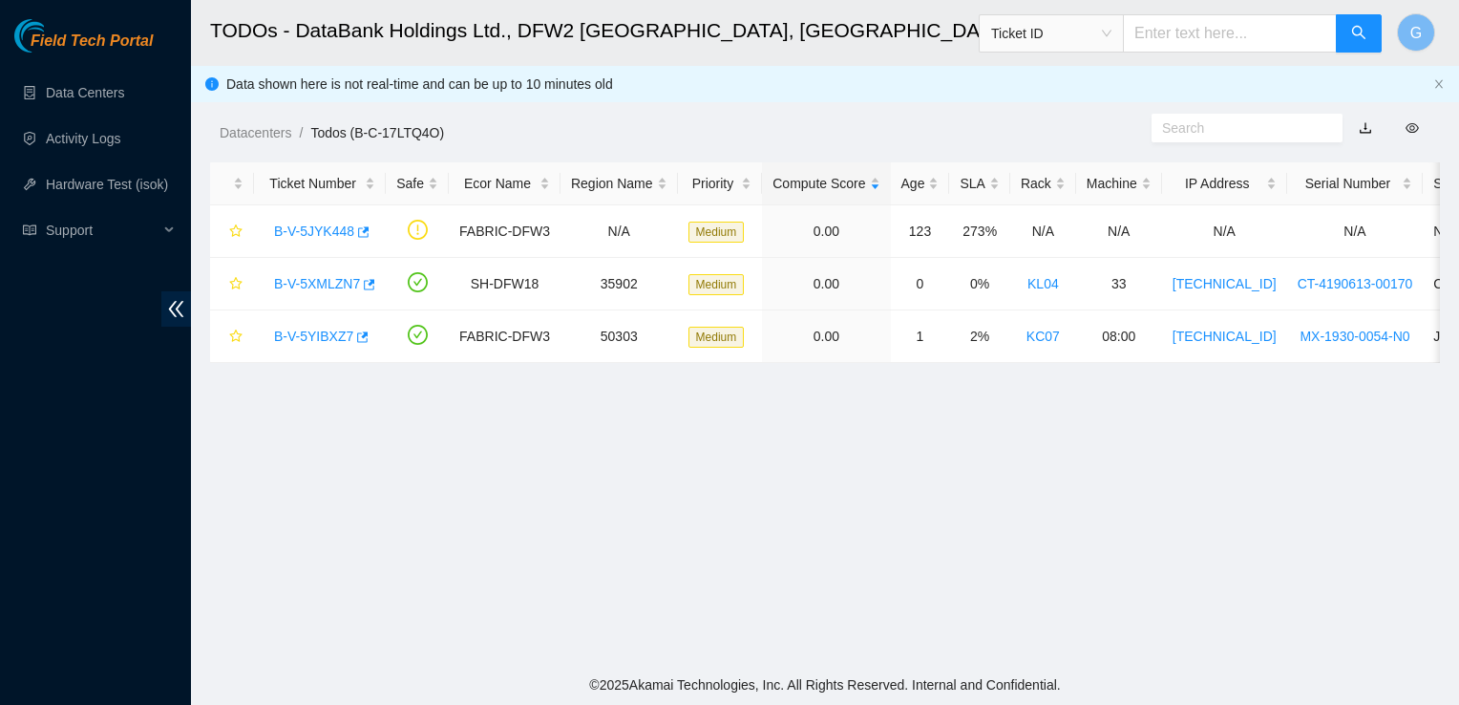
scroll to position [95, 0]
click at [300, 336] on link "B-V-5YIBXZ7" at bounding box center [313, 335] width 79 height 15
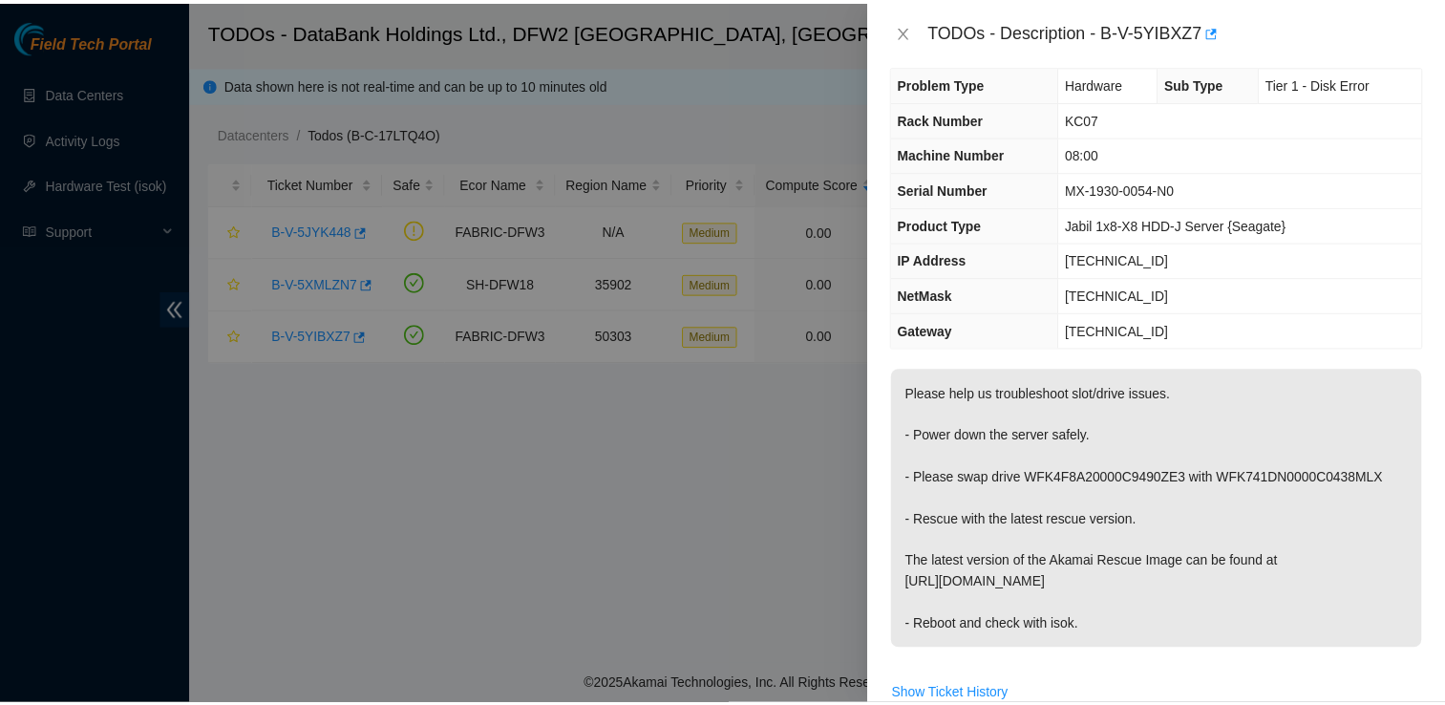
scroll to position [0, 0]
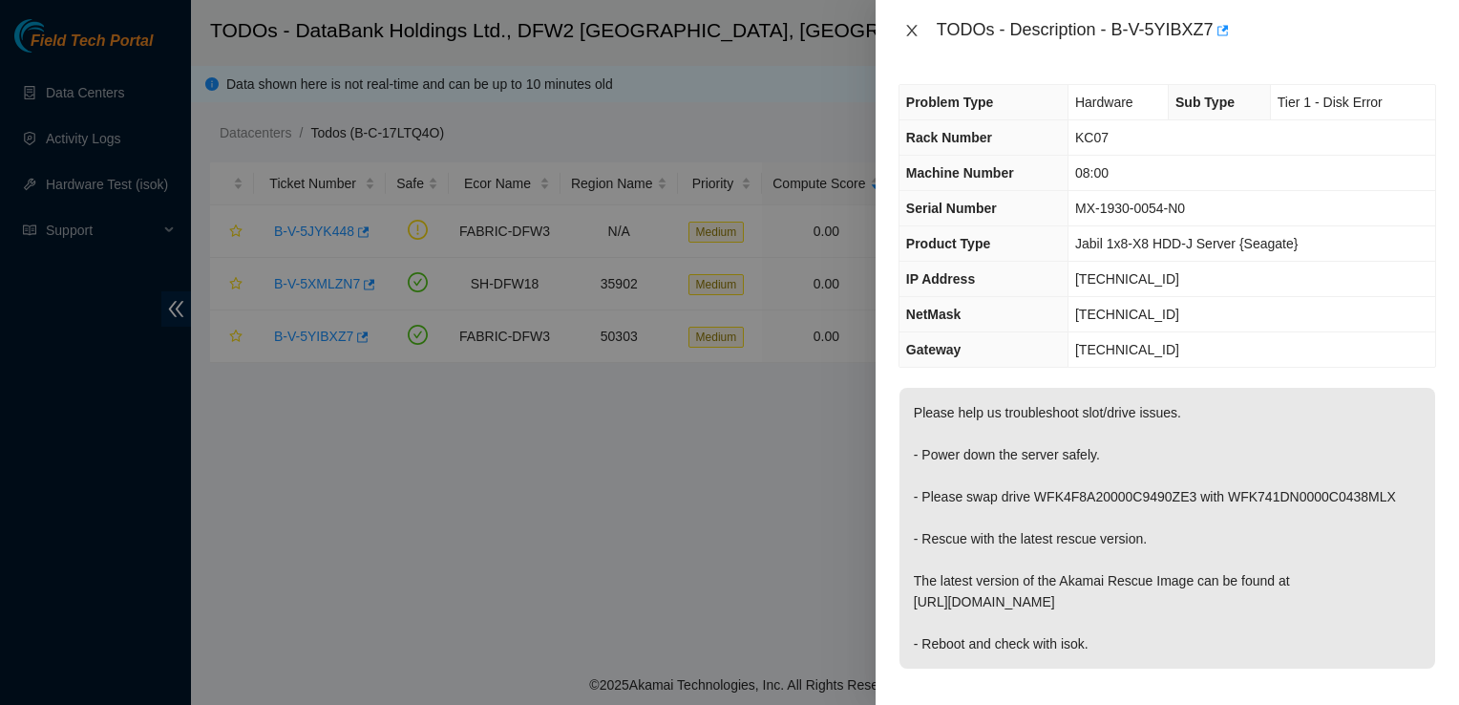
click at [909, 36] on icon "close" at bounding box center [911, 30] width 15 height 15
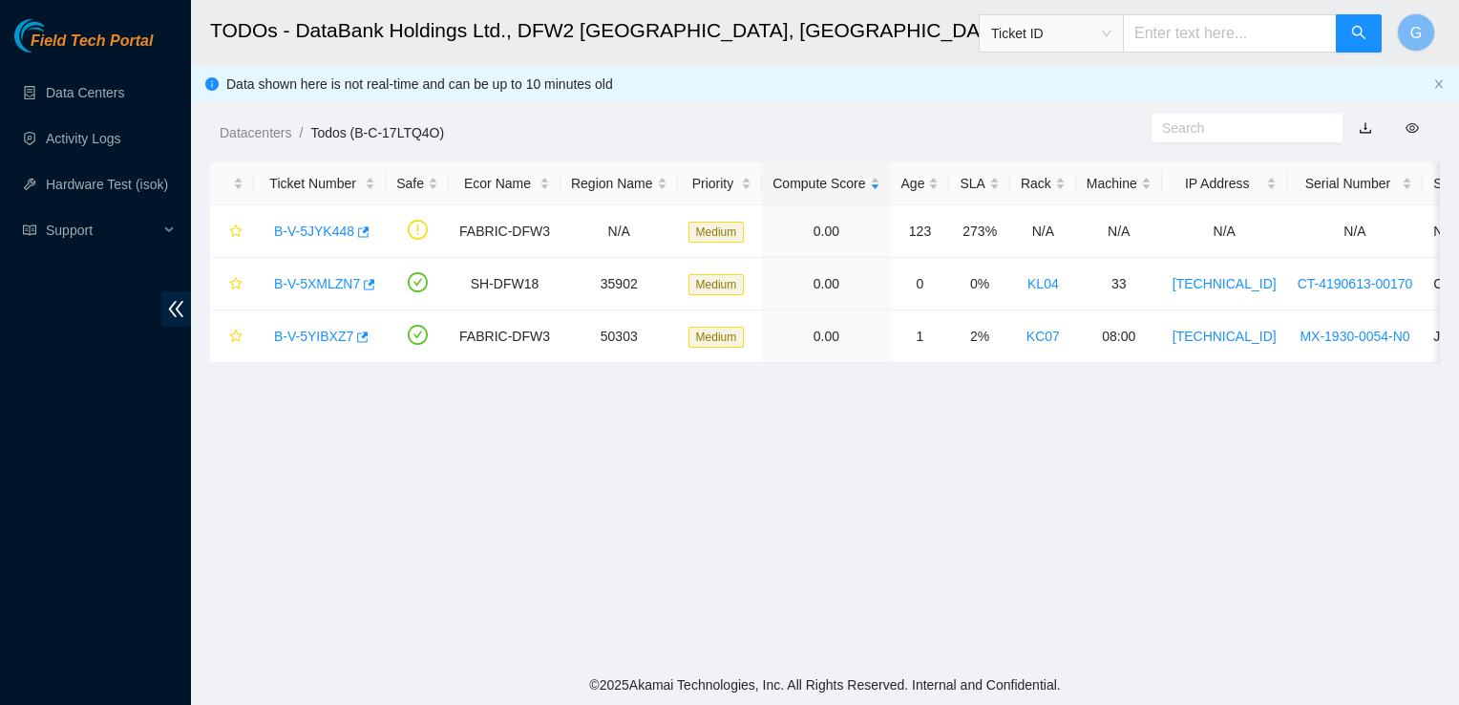
click at [1111, 21] on span "Ticket ID" at bounding box center [1051, 33] width 120 height 29
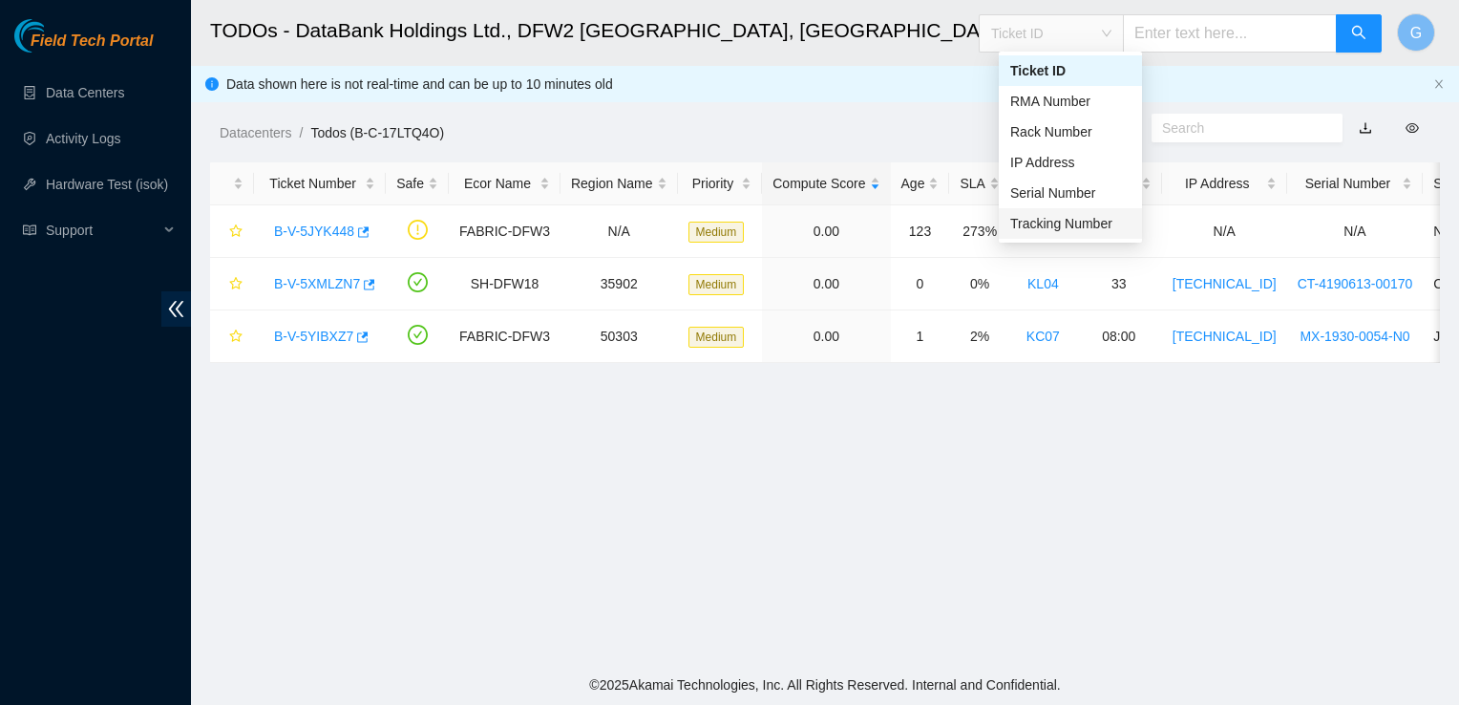
click at [1104, 235] on div "Tracking Number" at bounding box center [1070, 223] width 143 height 31
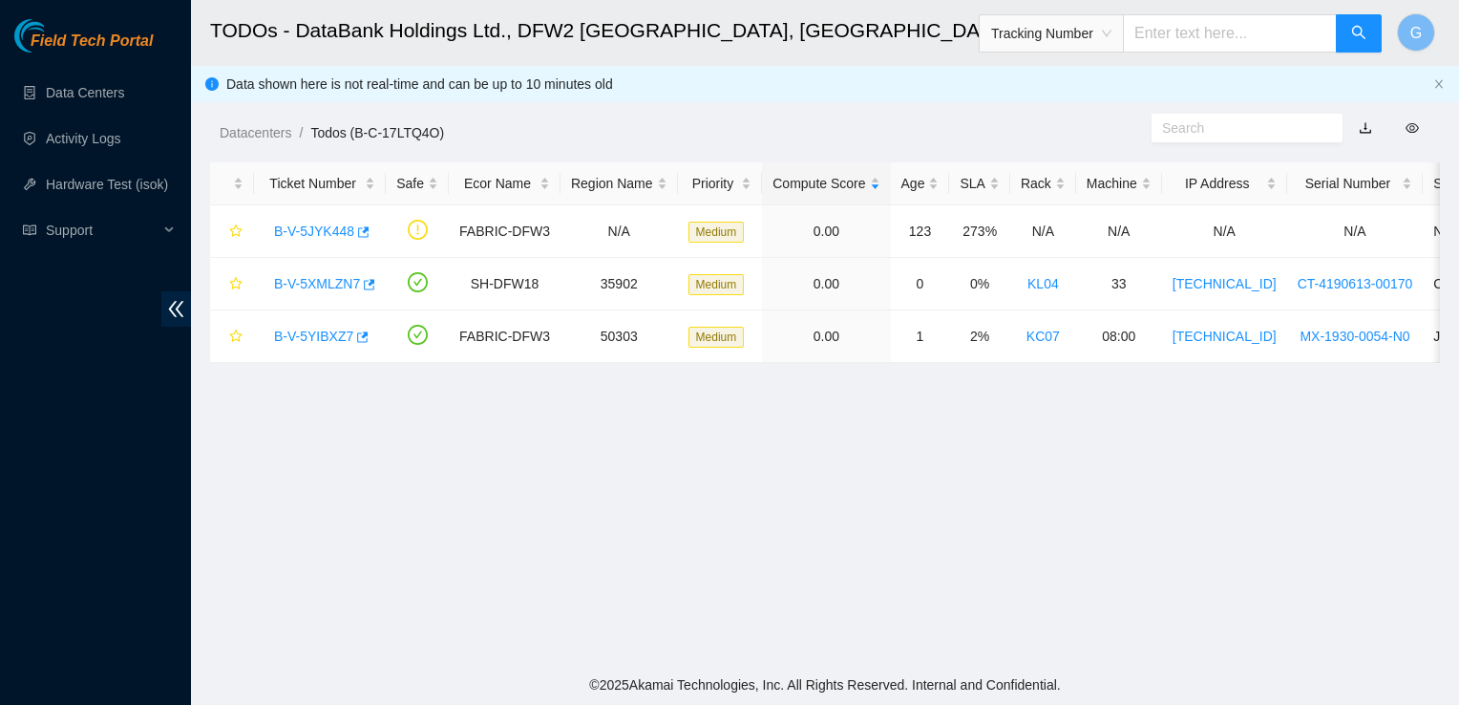
click at [1154, 38] on input "text" at bounding box center [1230, 33] width 214 height 38
type input "463470065581"
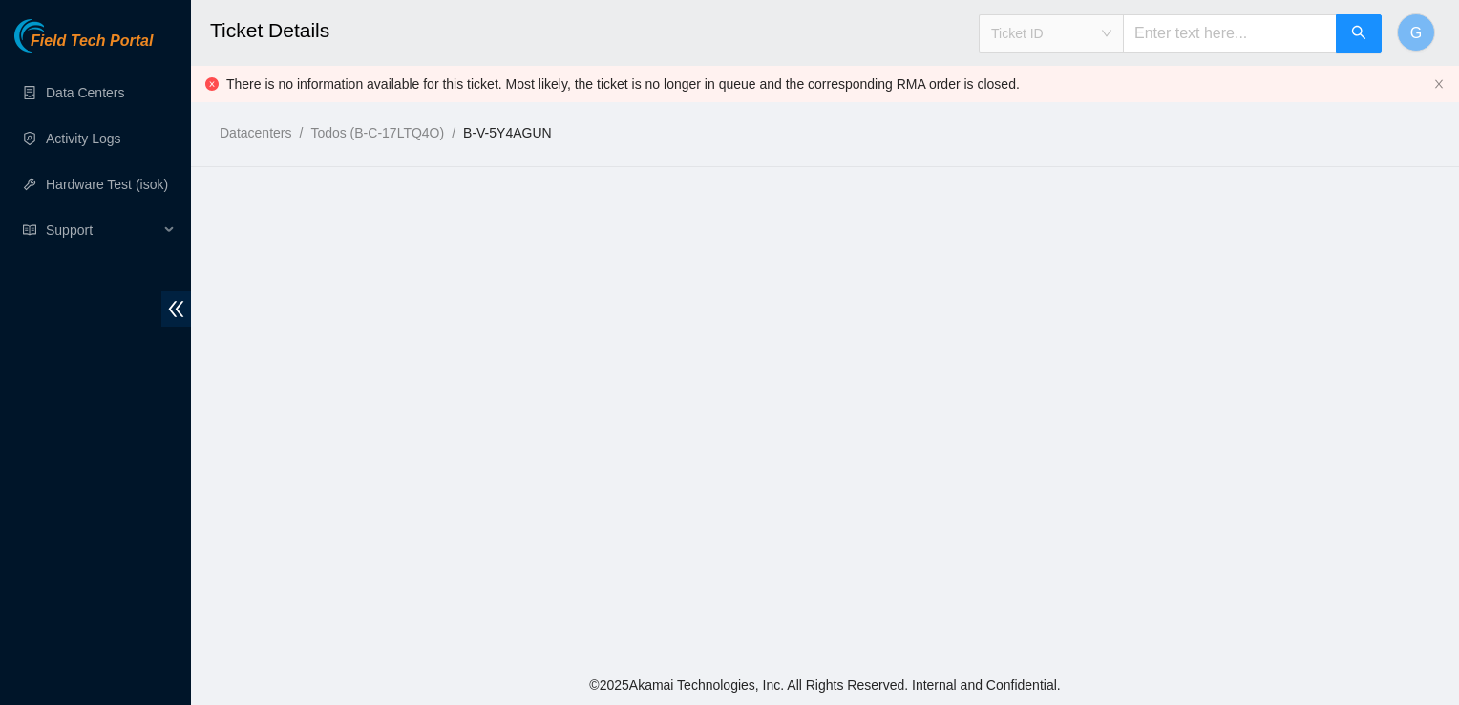
click at [1111, 24] on span "Ticket ID" at bounding box center [1051, 33] width 120 height 29
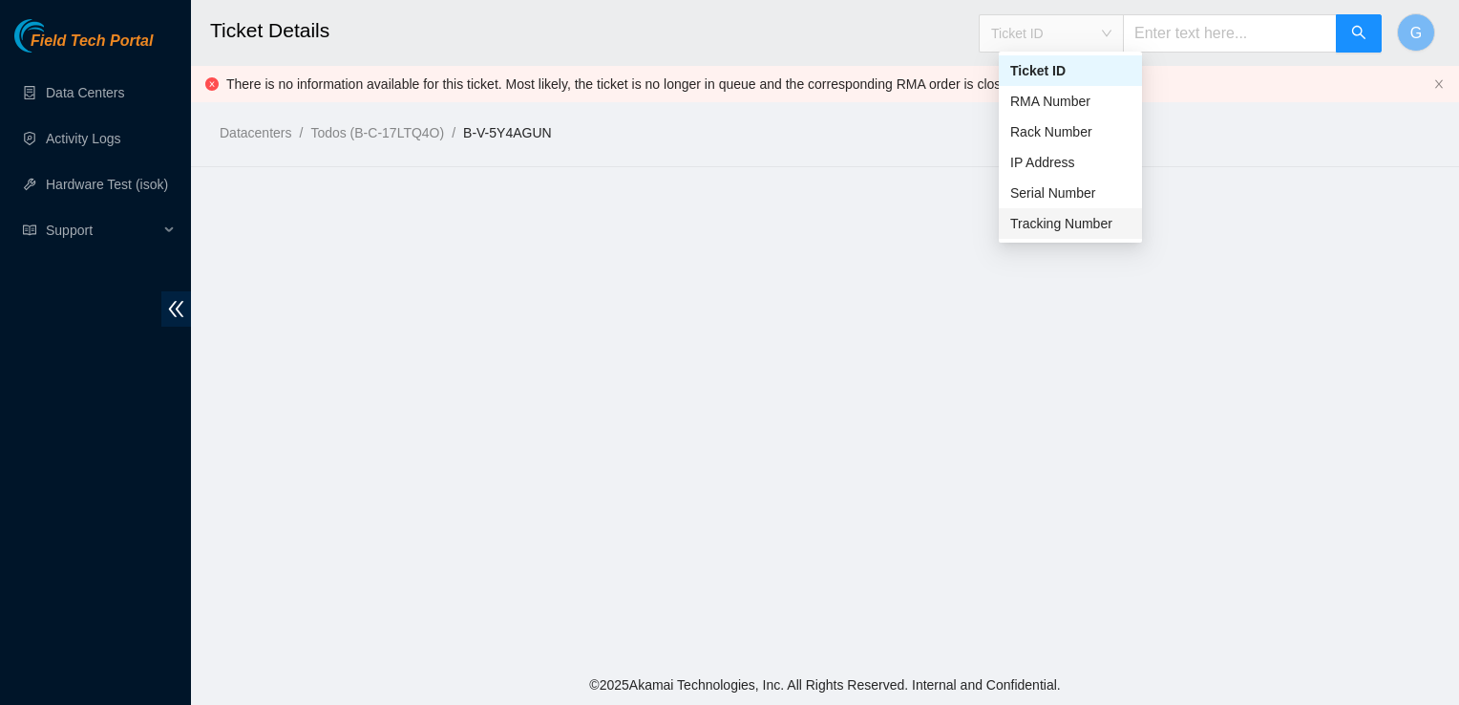
click at [1067, 220] on div "Tracking Number" at bounding box center [1070, 223] width 120 height 21
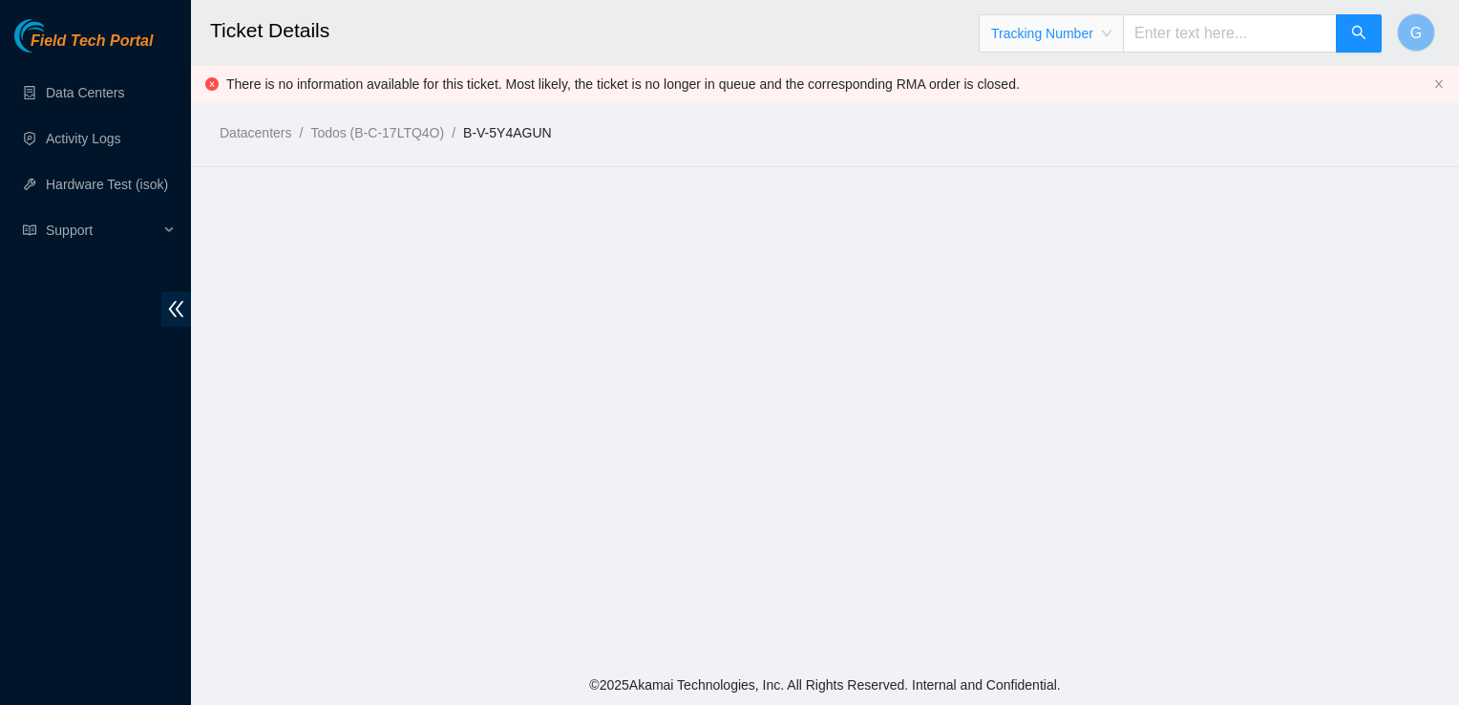
click at [1192, 24] on input "text" at bounding box center [1230, 33] width 214 height 38
type input "463470065802"
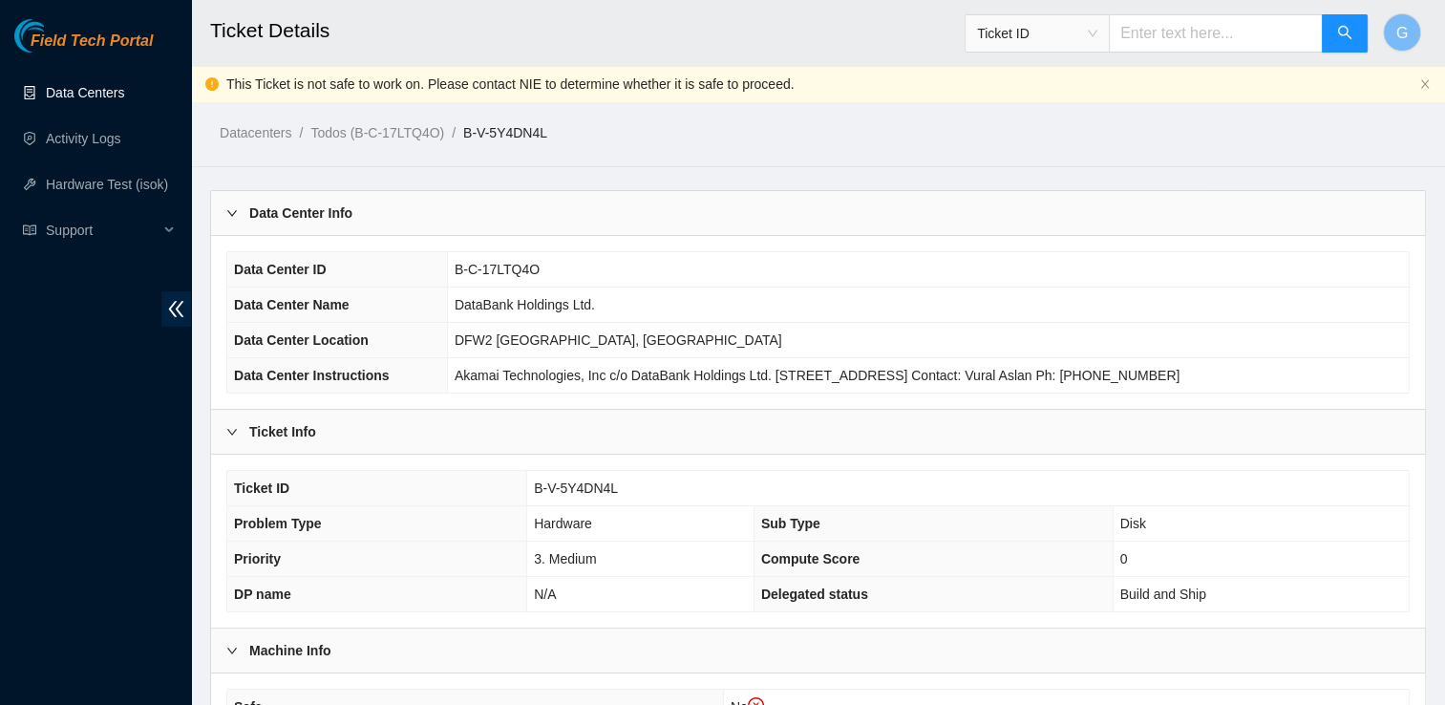
click at [124, 96] on link "Data Centers" at bounding box center [85, 92] width 78 height 15
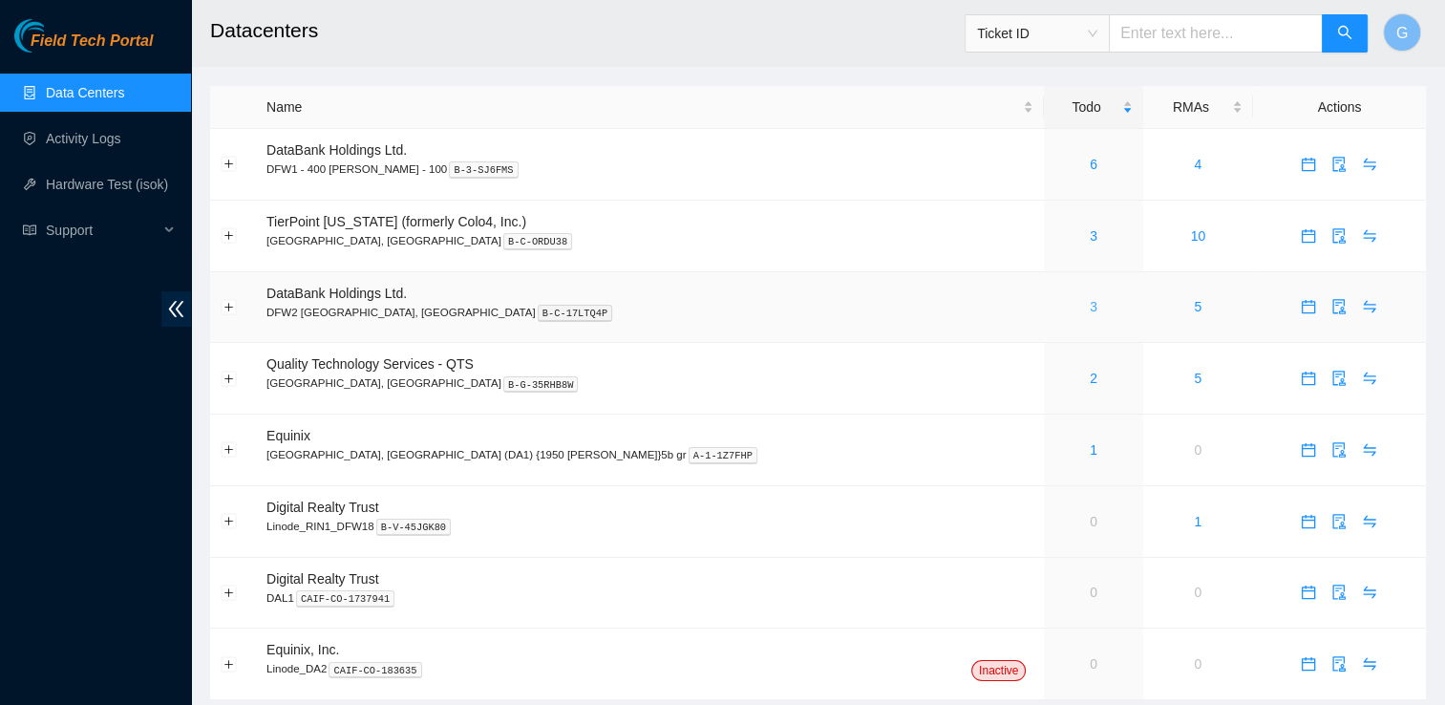
click at [1089, 314] on link "3" at bounding box center [1093, 306] width 8 height 15
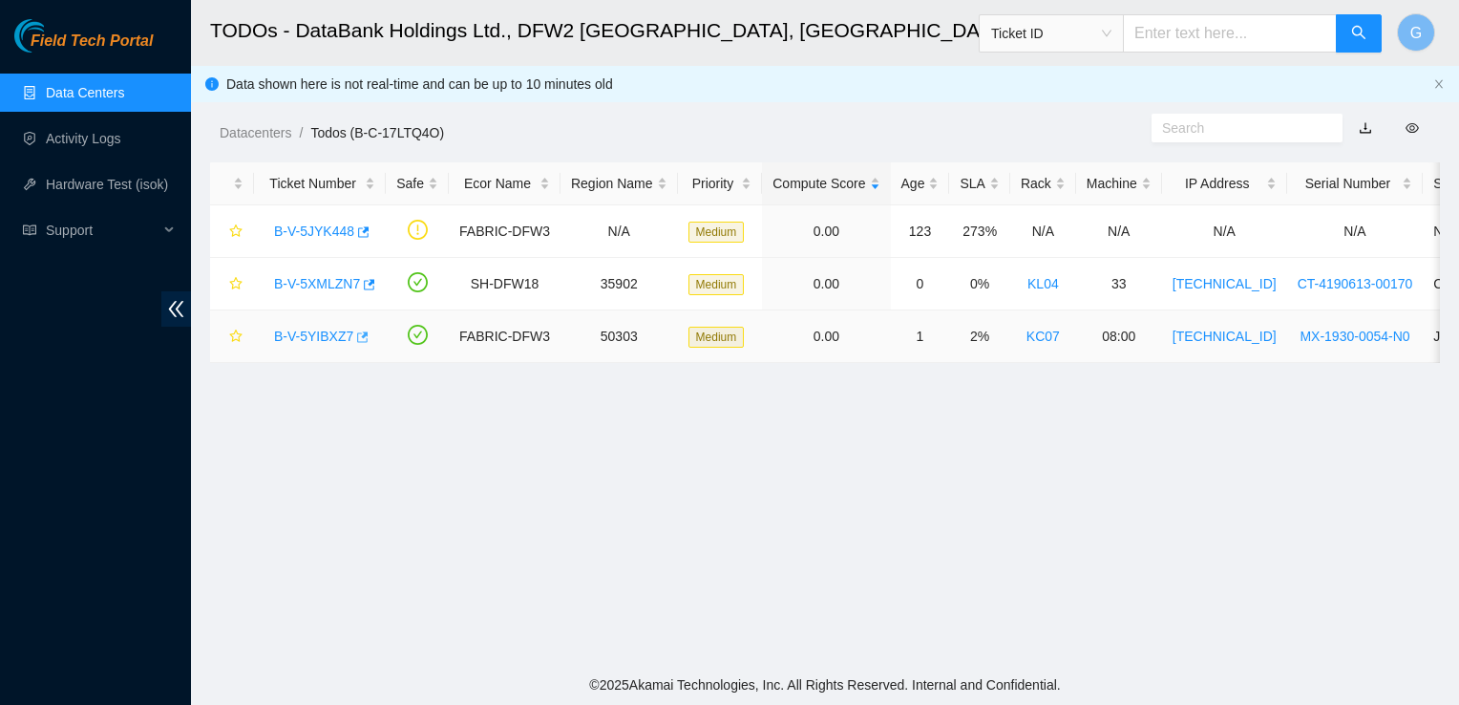
click at [353, 336] on button "button" at bounding box center [360, 337] width 15 height 31
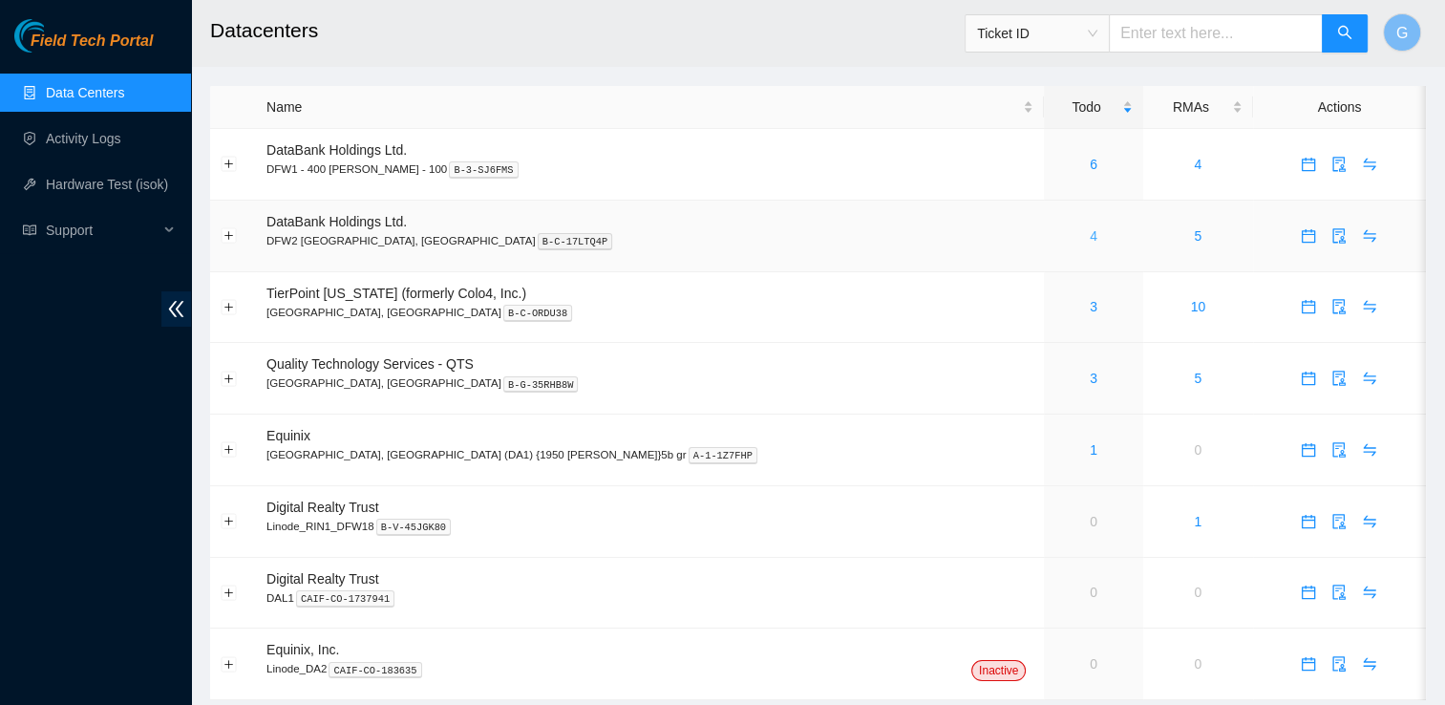
click at [1089, 243] on link "4" at bounding box center [1093, 235] width 8 height 15
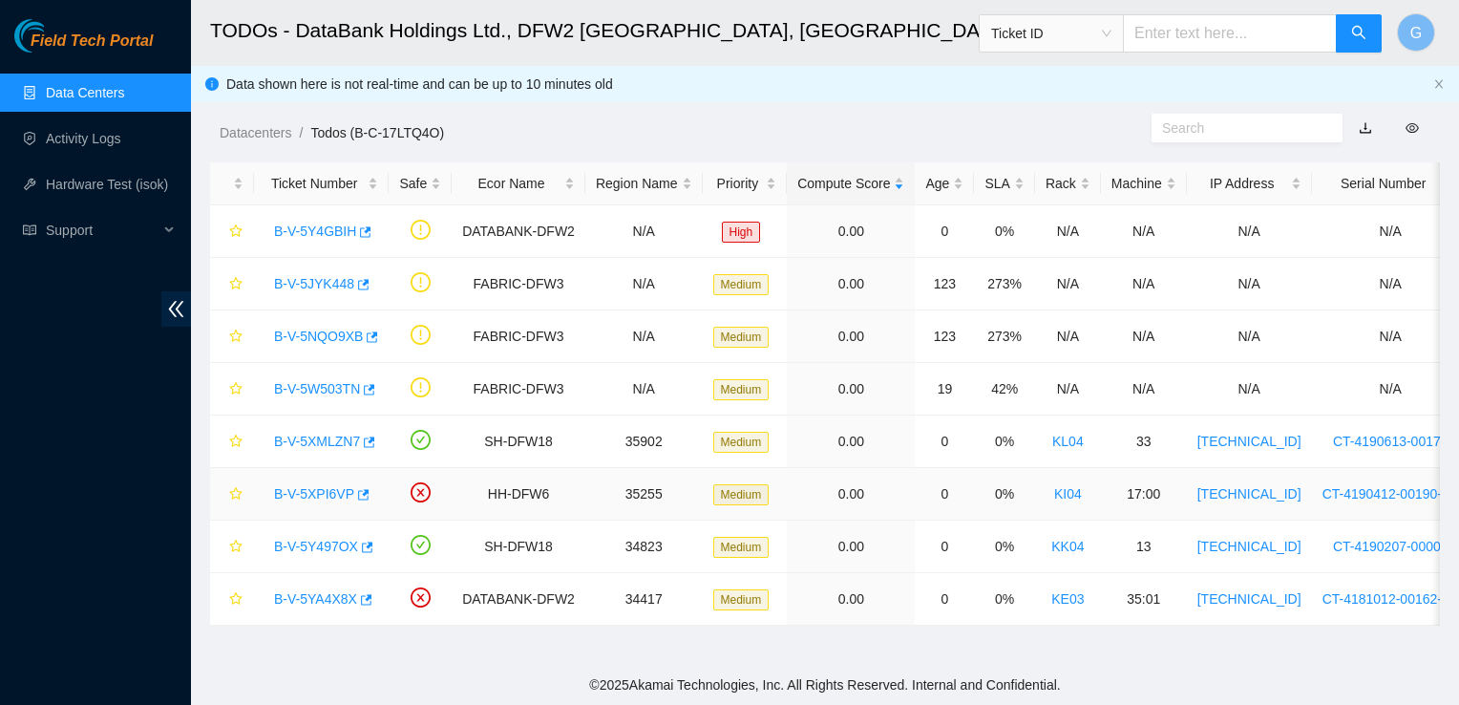
click at [309, 490] on link "B-V-5XPI6VP" at bounding box center [314, 493] width 80 height 15
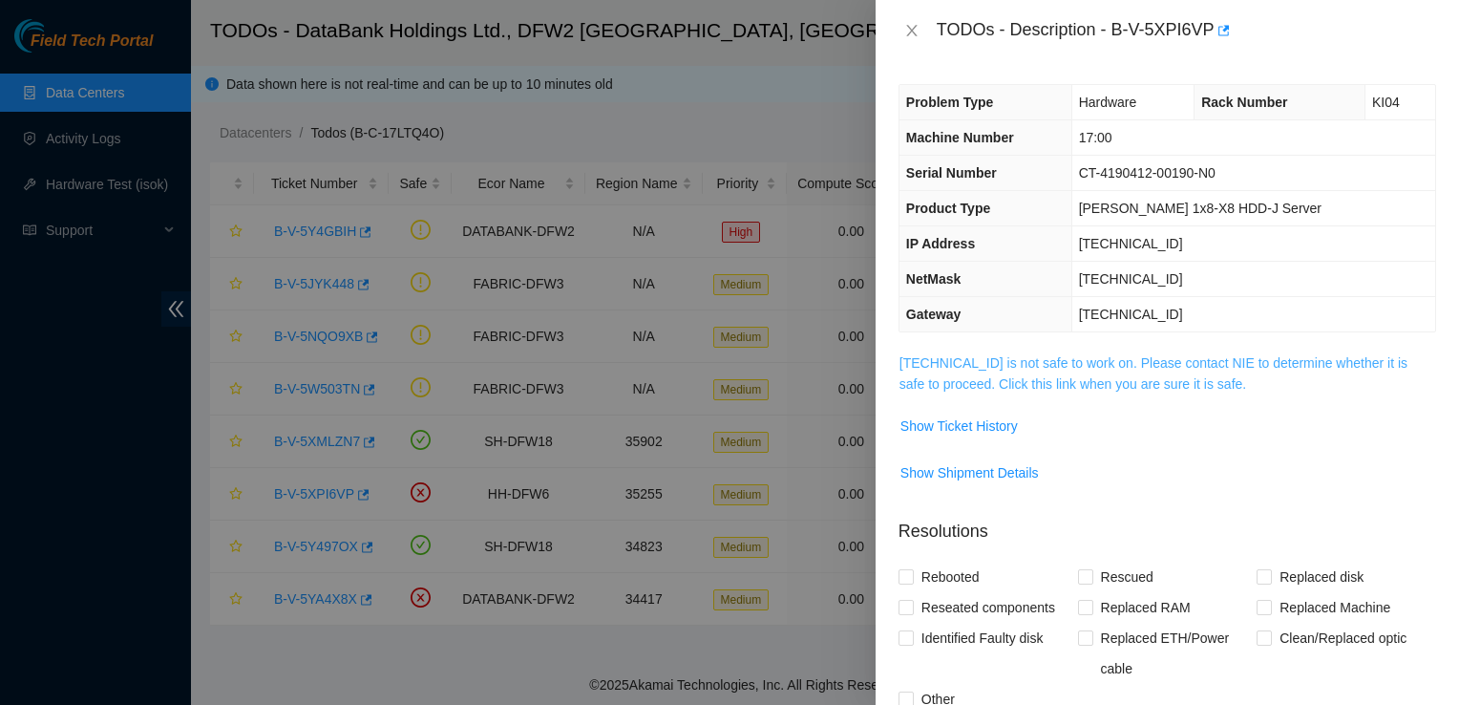
click at [1109, 387] on link "[TECHNICAL_ID] is not safe to work on. Please contact NIE to determine whether …" at bounding box center [1153, 373] width 508 height 36
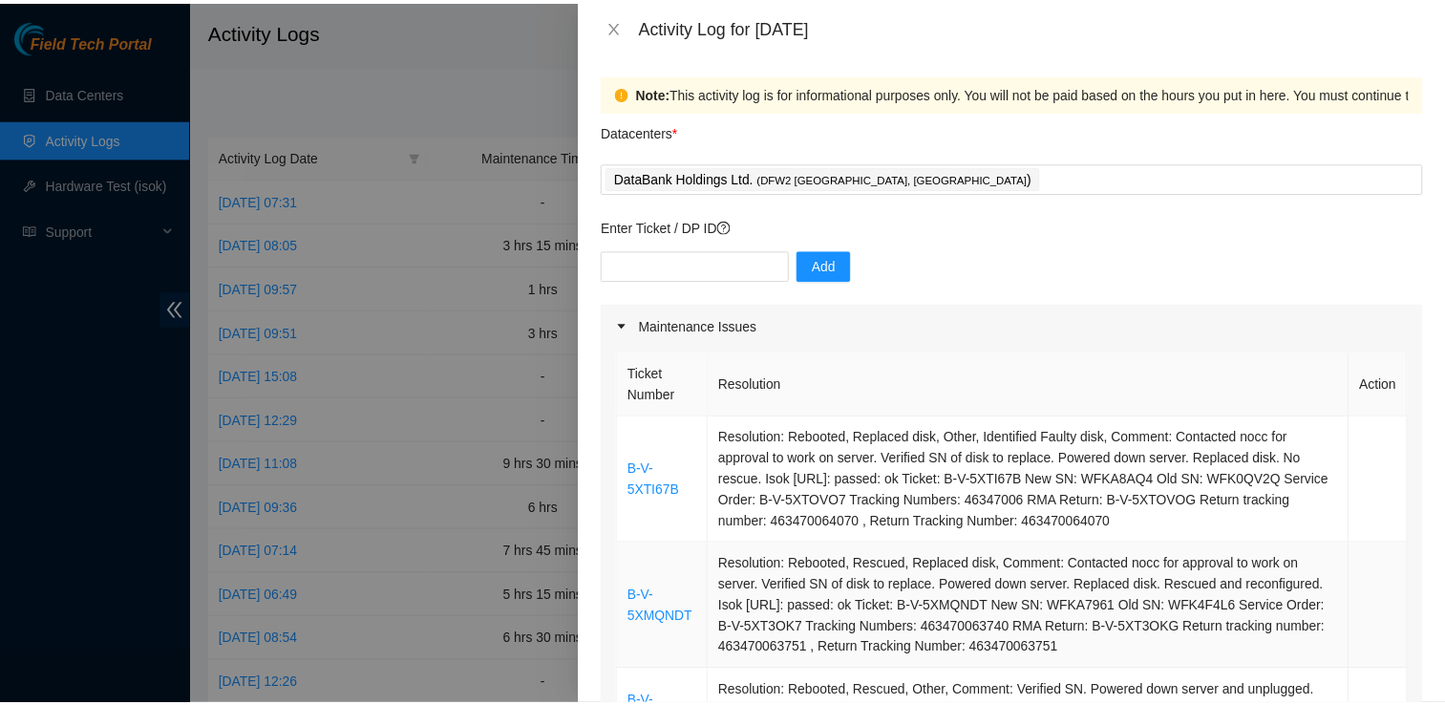
scroll to position [376, 0]
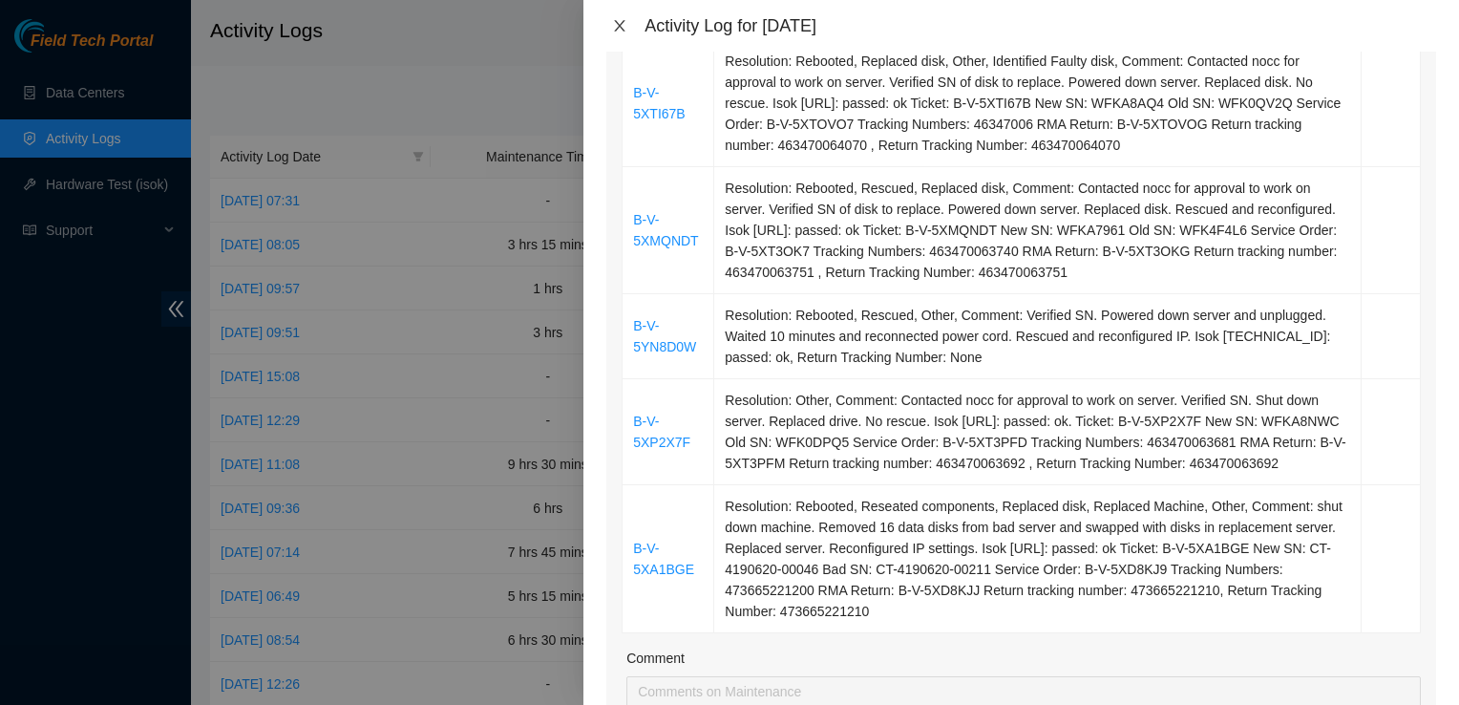
click at [618, 24] on icon "close" at bounding box center [620, 25] width 11 height 11
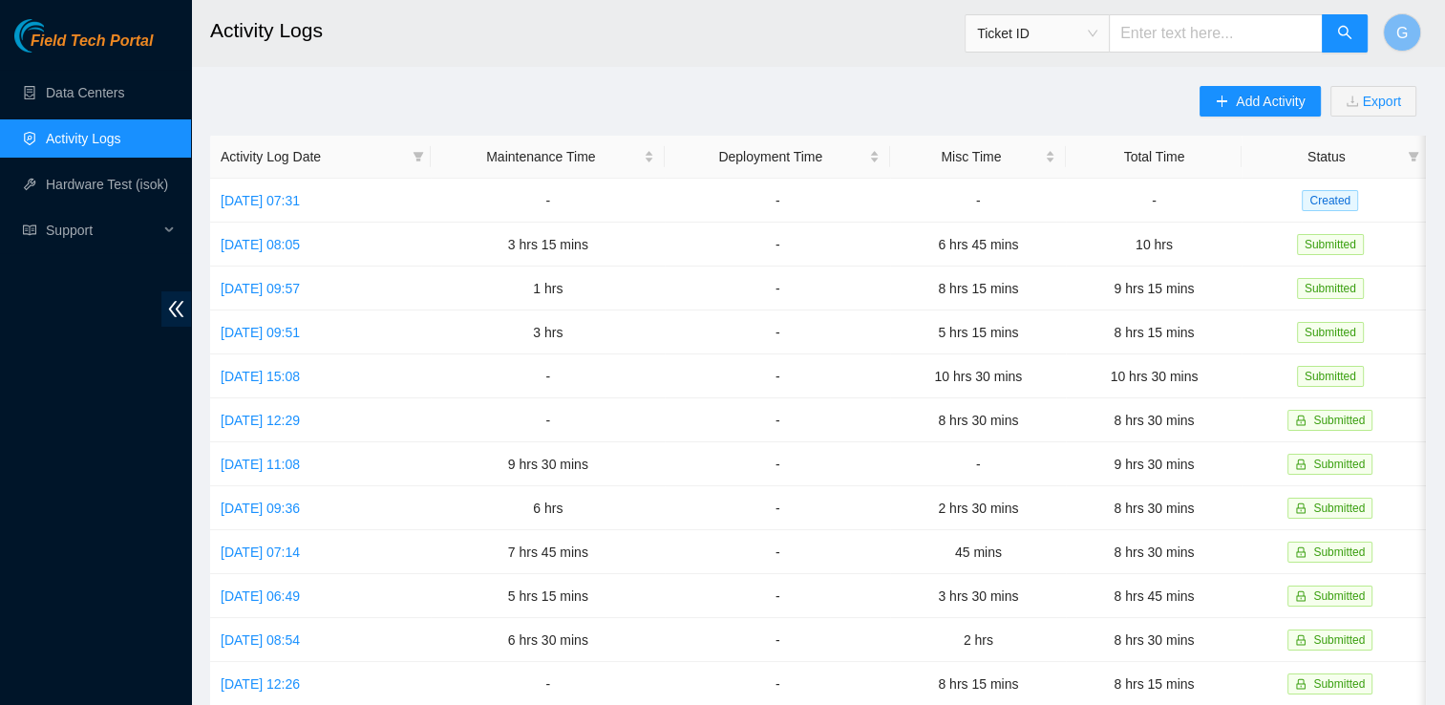
click at [54, 131] on link "Activity Logs" at bounding box center [83, 138] width 75 height 15
click at [295, 209] on td "[DATE] 07:31" at bounding box center [320, 201] width 221 height 44
click at [300, 205] on link "[DATE] 07:31" at bounding box center [260, 200] width 79 height 15
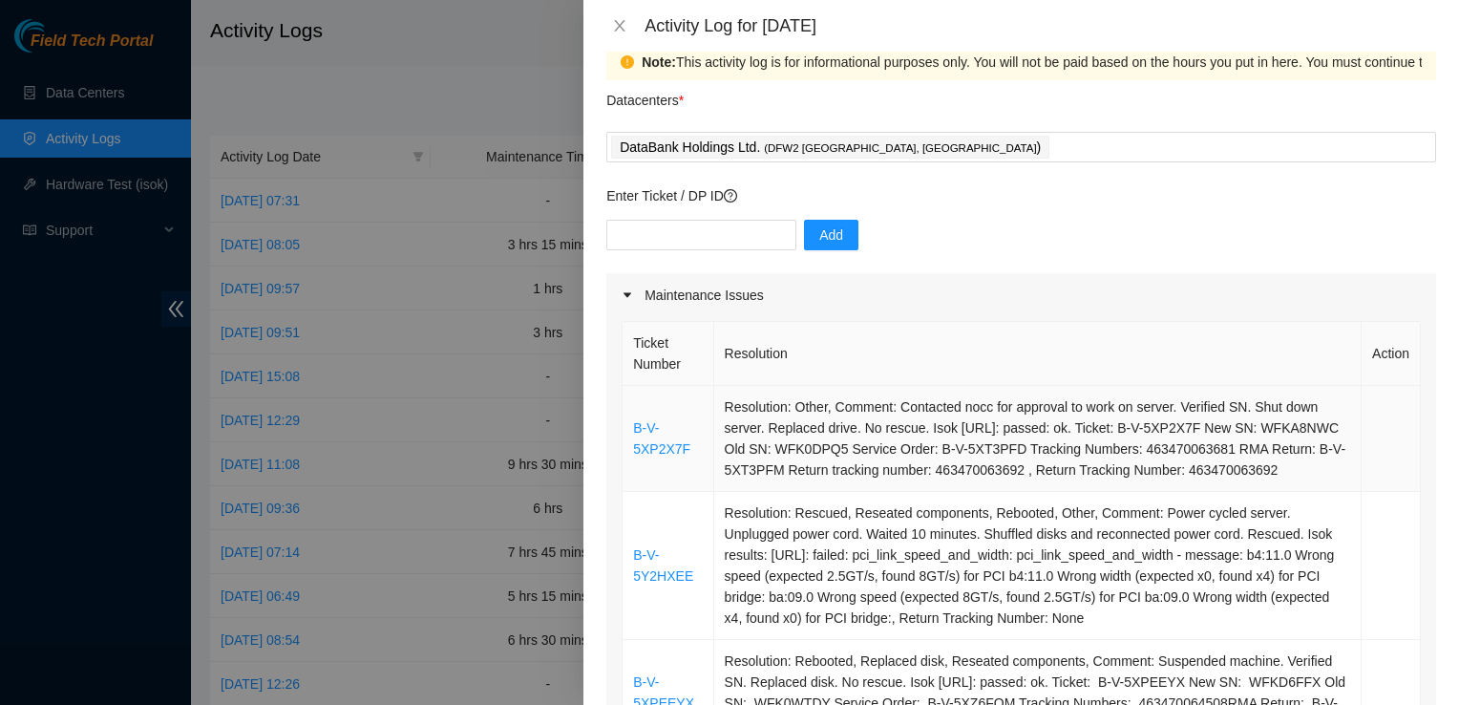
scroll to position [29, 0]
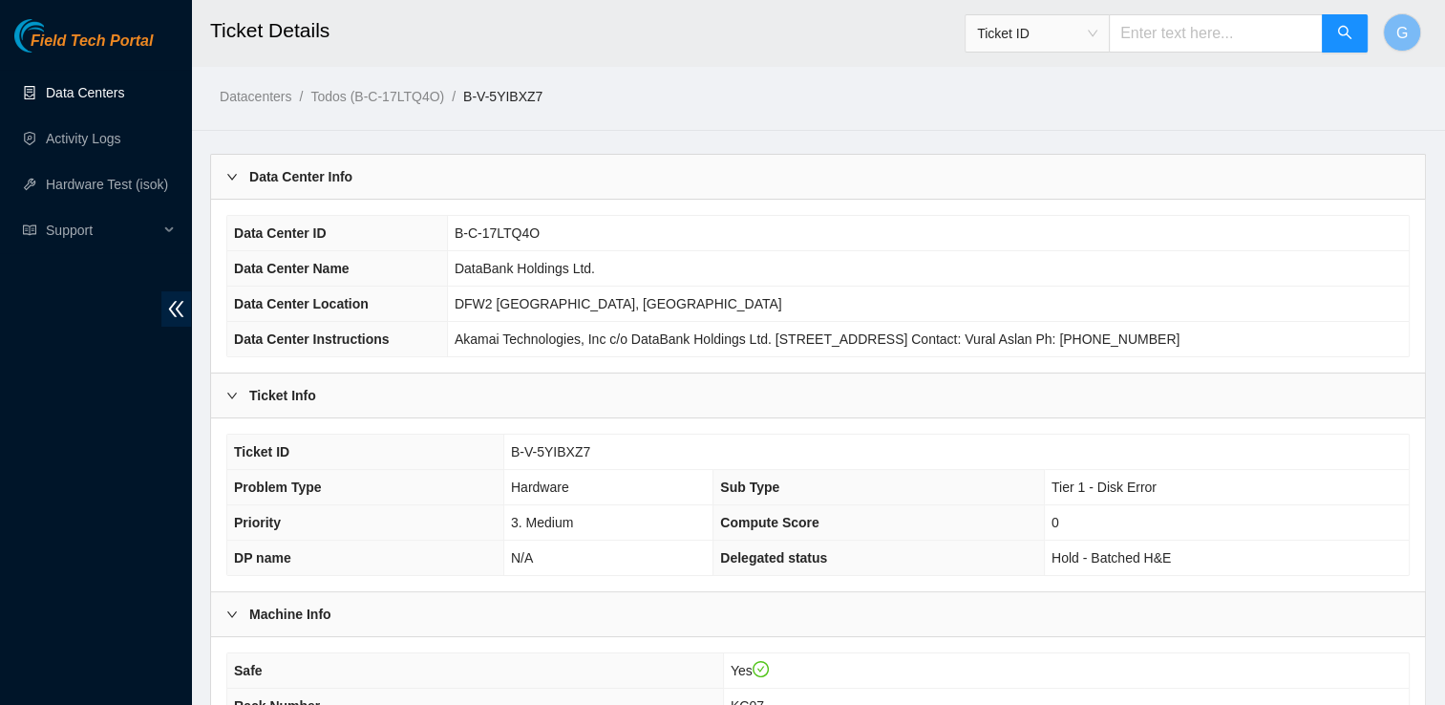
click at [115, 85] on link "Data Centers" at bounding box center [85, 92] width 78 height 15
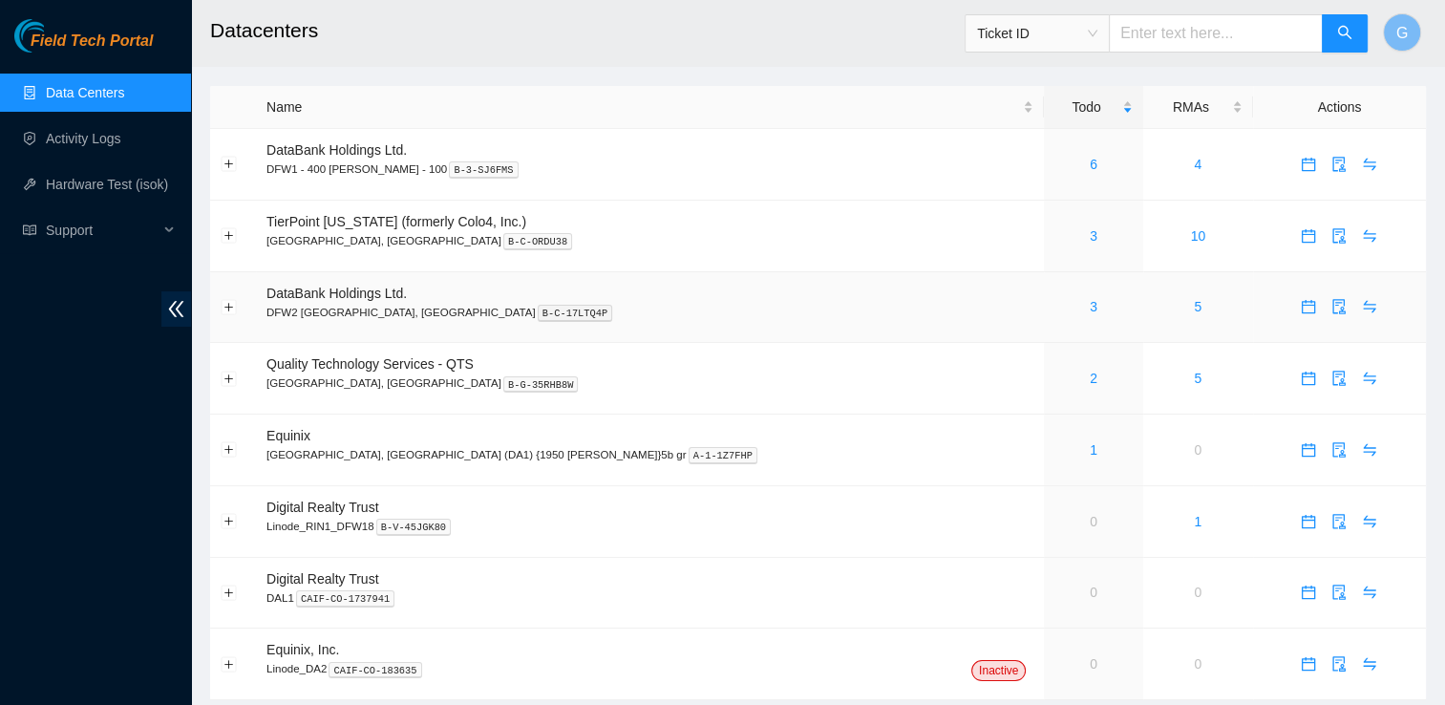
click at [1054, 308] on div "3" at bounding box center [1092, 306] width 77 height 21
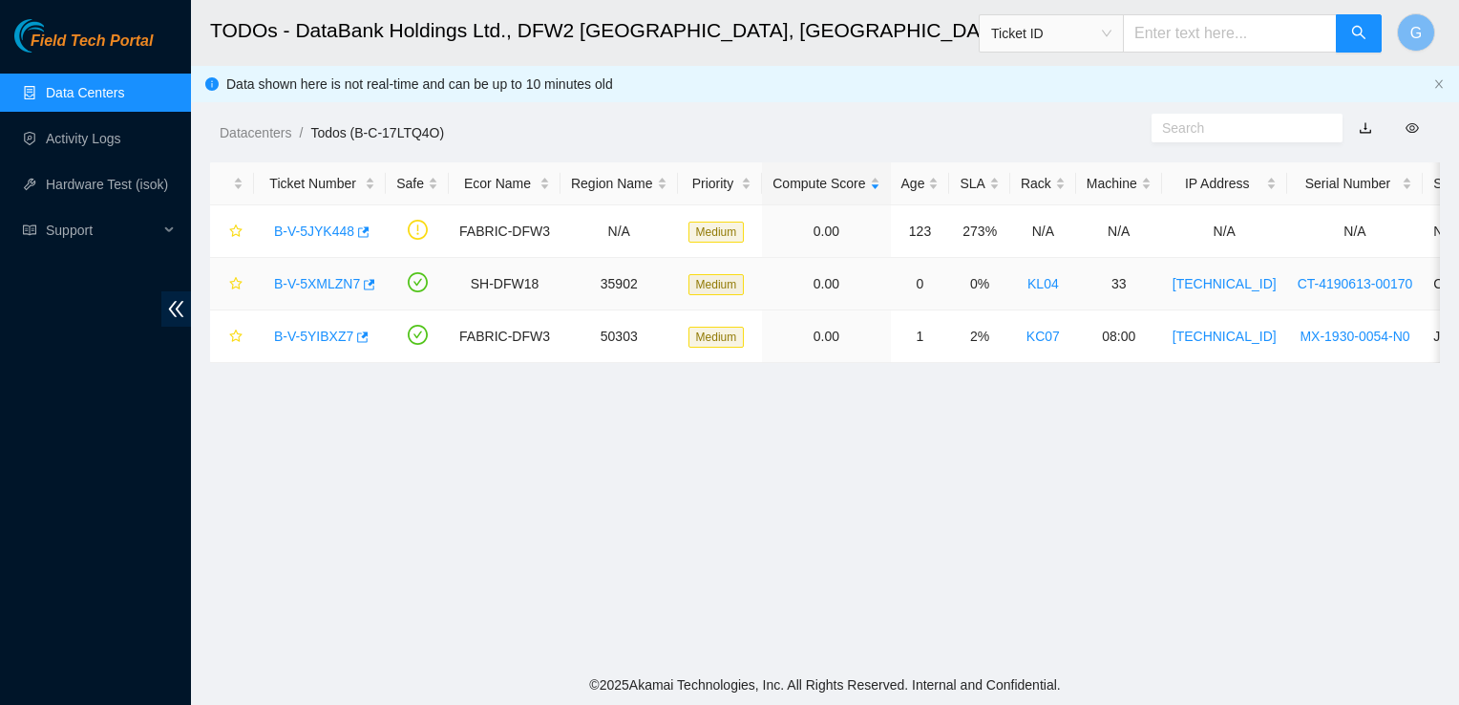
click at [1038, 272] on td "KL04" at bounding box center [1043, 284] width 66 height 53
click at [331, 288] on link "B-V-5XMLZN7" at bounding box center [317, 283] width 86 height 15
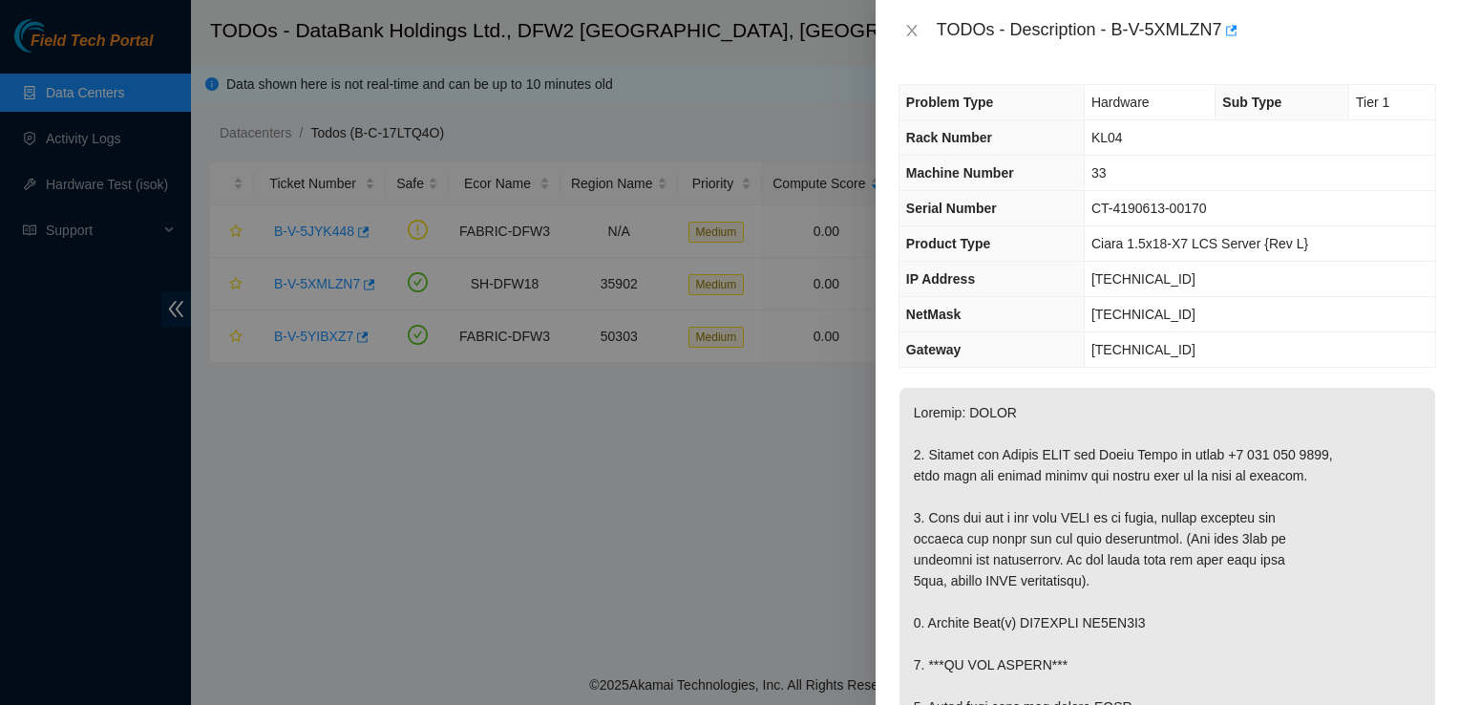
click at [768, 508] on div at bounding box center [729, 352] width 1459 height 705
click at [911, 31] on icon "close" at bounding box center [911, 30] width 11 height 11
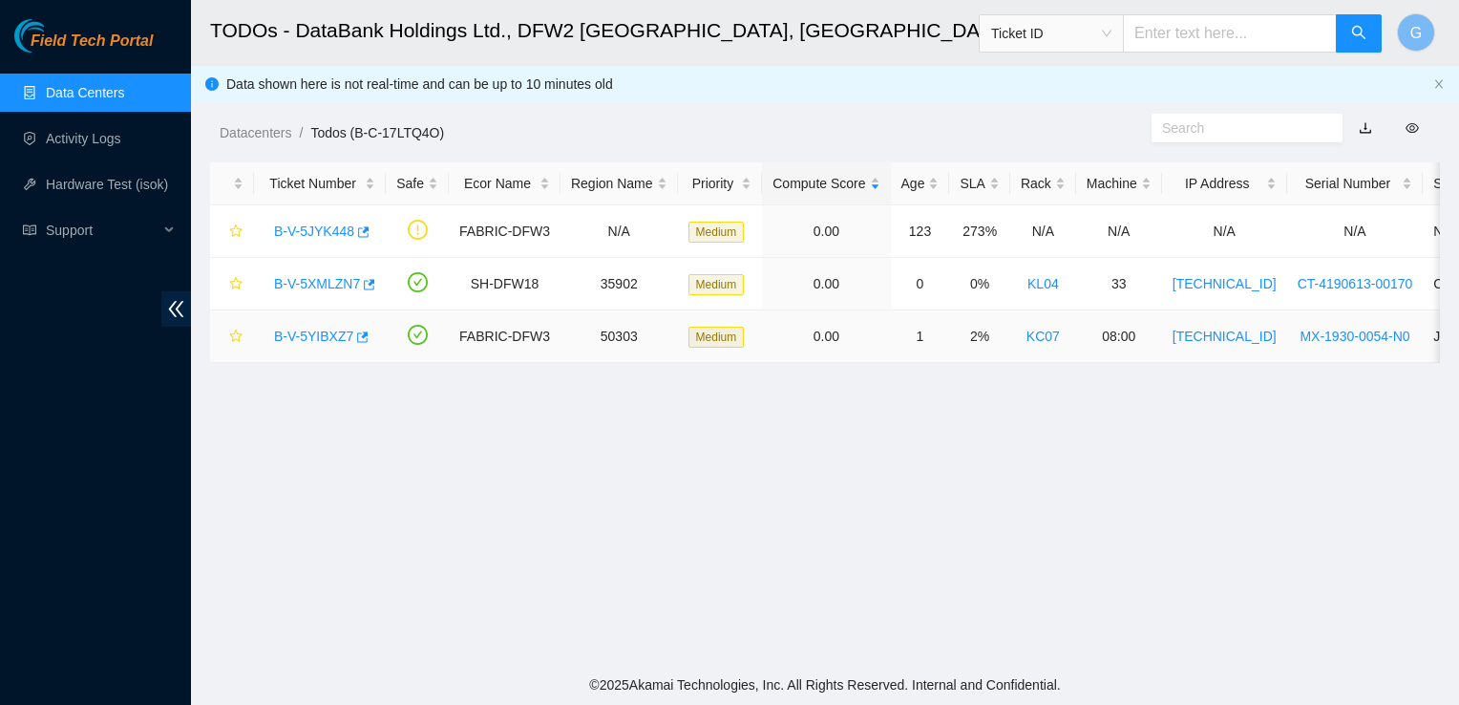
click at [283, 338] on link "B-V-5YIBXZ7" at bounding box center [313, 335] width 79 height 15
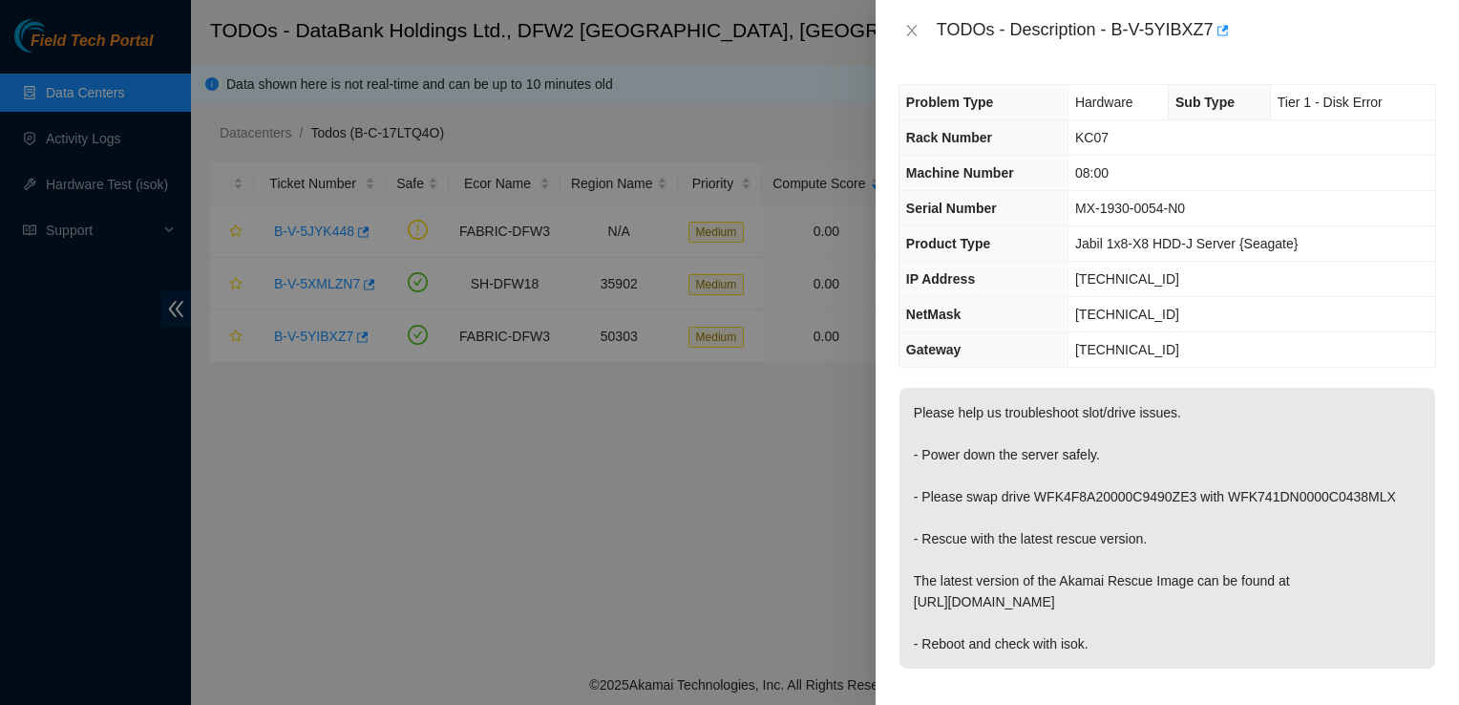
drag, startPoint x: 765, startPoint y: 74, endPoint x: 771, endPoint y: 61, distance: 14.9
click at [771, 61] on div at bounding box center [729, 352] width 1459 height 705
click at [909, 32] on icon "close" at bounding box center [911, 30] width 15 height 15
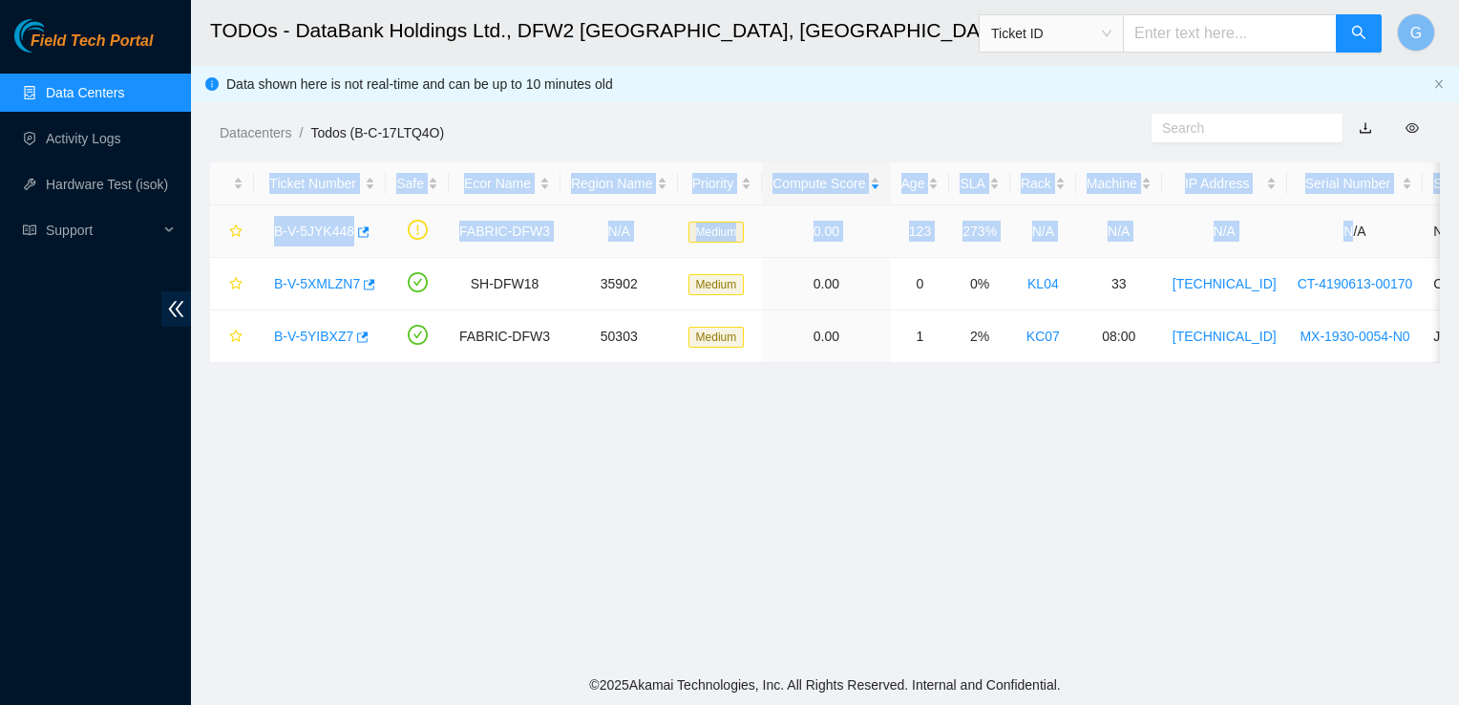
drag, startPoint x: 1318, startPoint y: 223, endPoint x: 1169, endPoint y: 132, distance: 175.7
click at [1169, 132] on main "TODOs - DataBank Holdings Ltd., DFW2 [GEOGRAPHIC_DATA], [GEOGRAPHIC_DATA] Ticke…" at bounding box center [825, 332] width 1268 height 664
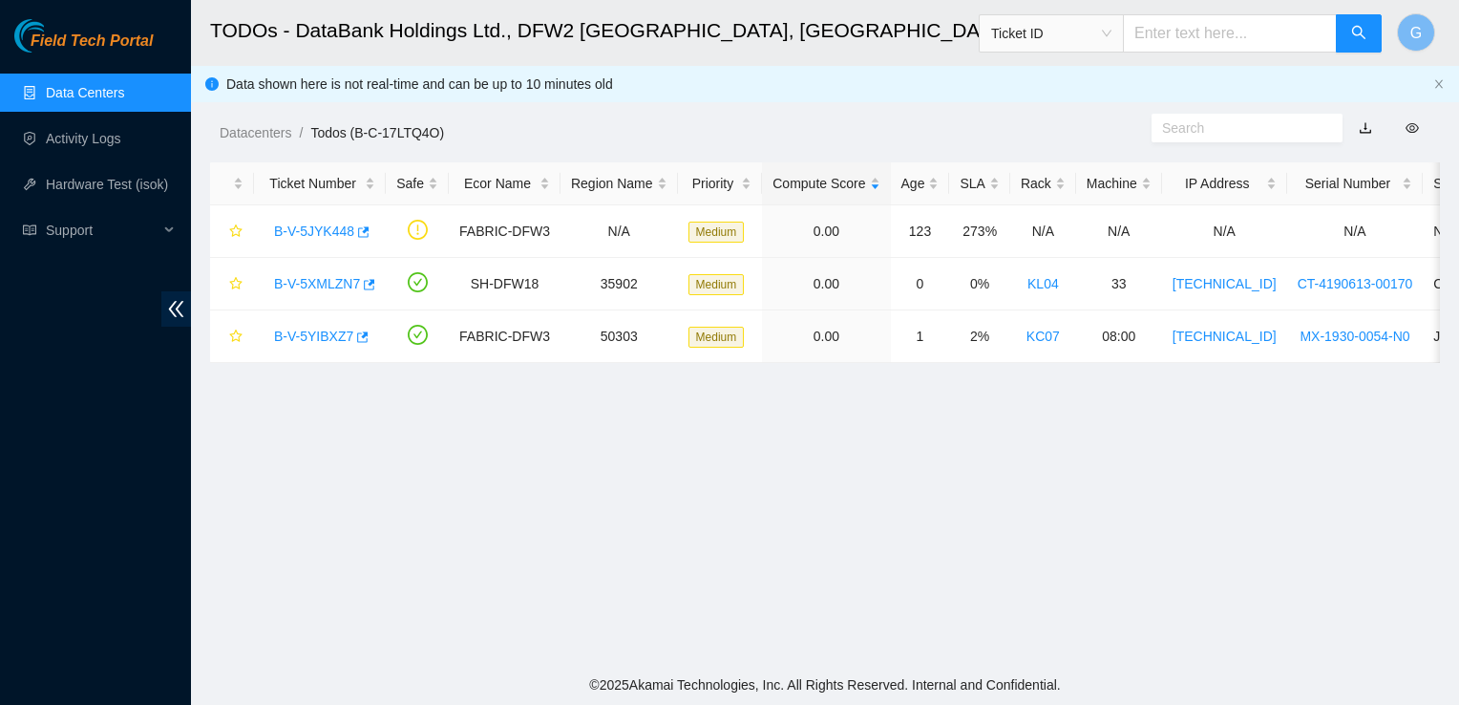
click at [1160, 534] on main "TODOs - DataBank Holdings Ltd., DFW2 [GEOGRAPHIC_DATA], [GEOGRAPHIC_DATA] Ticke…" at bounding box center [825, 332] width 1268 height 664
